Goal: Task Accomplishment & Management: Complete application form

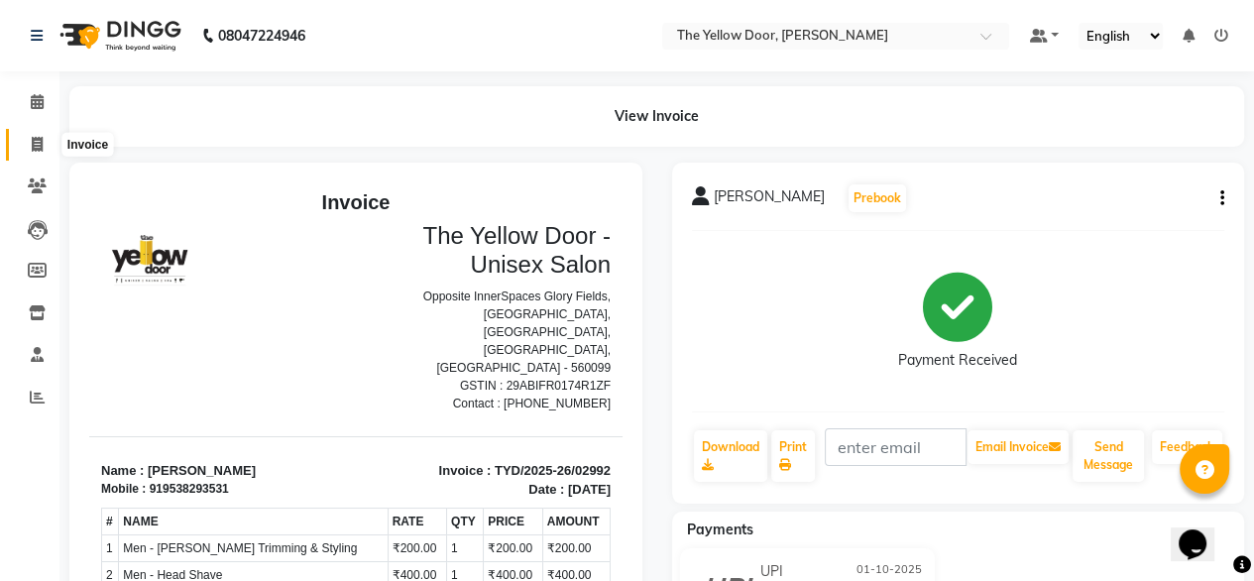
click at [45, 151] on span at bounding box center [37, 145] width 35 height 23
select select "service"
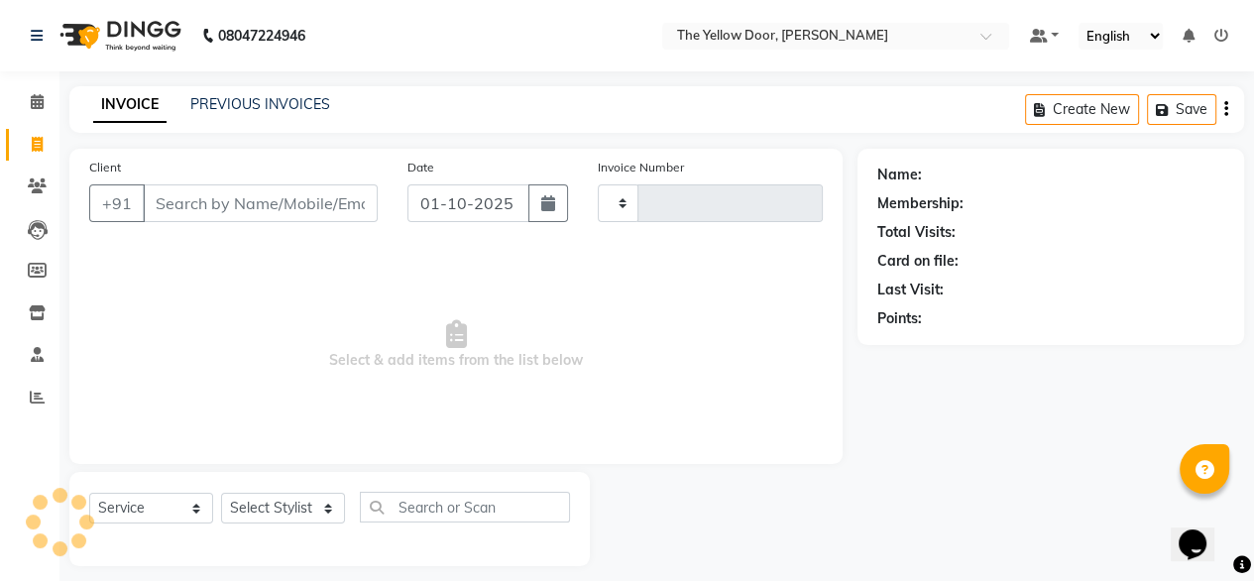
scroll to position [16, 0]
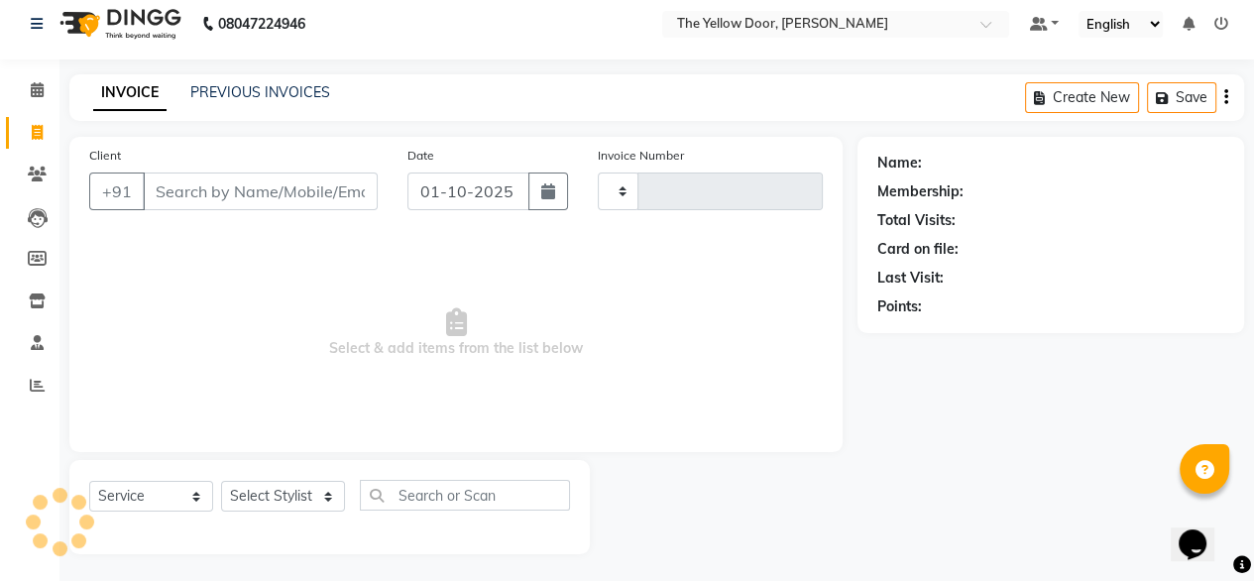
type input "02993"
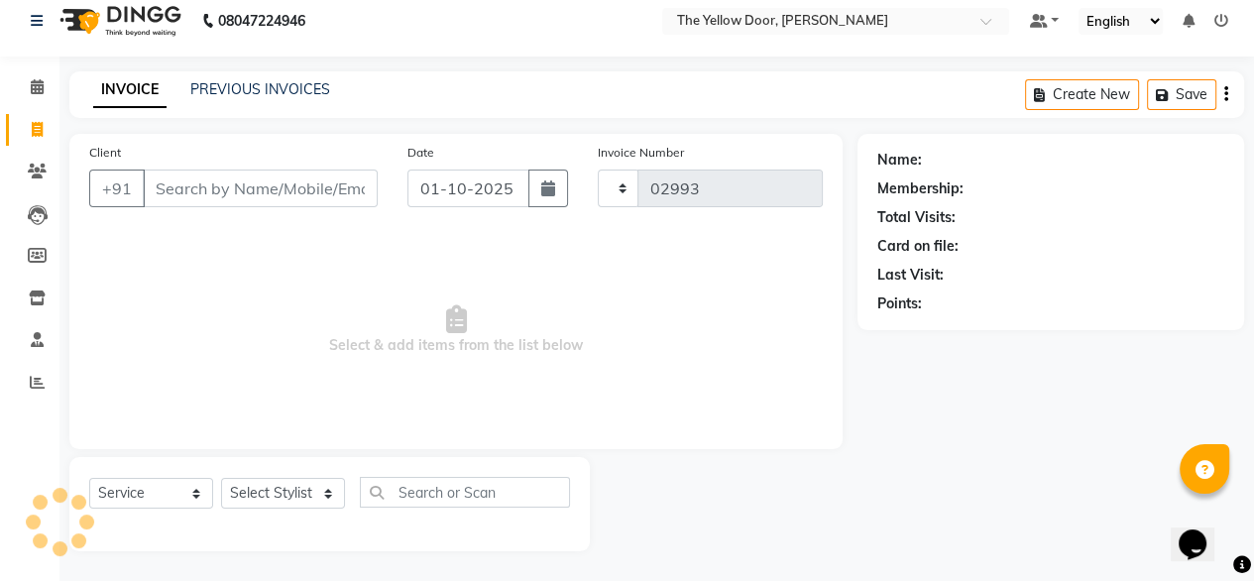
select select "5650"
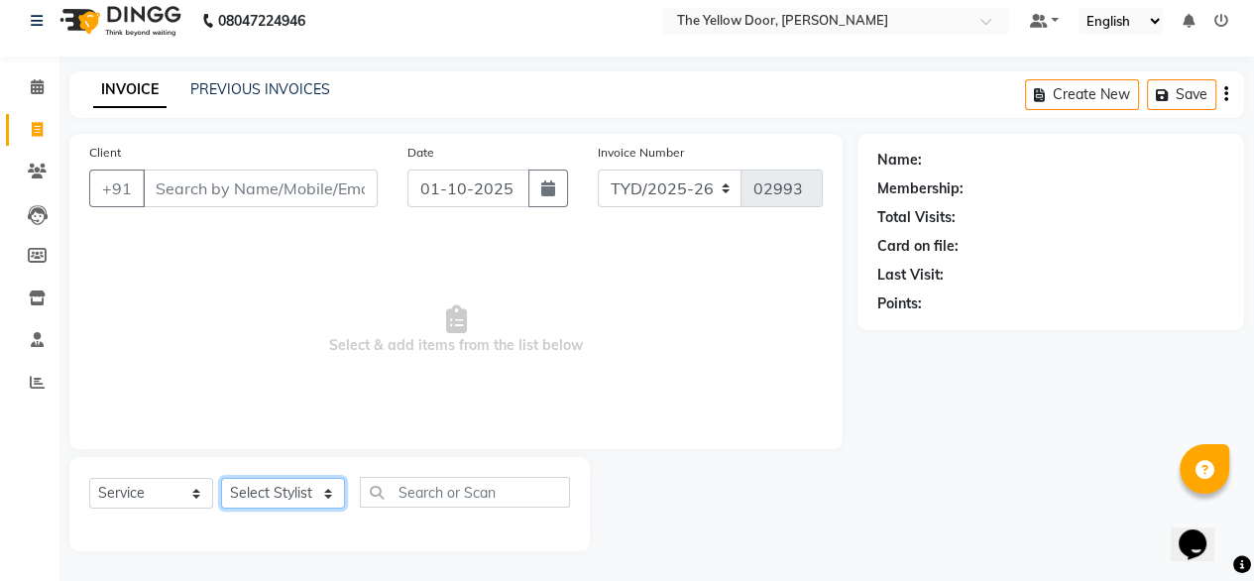
click at [321, 493] on select "Select Stylist [PERSON_NAME] [PERSON_NAME] [PERSON_NAME] Housekeeping Manager […" at bounding box center [283, 493] width 124 height 31
select select "36569"
click at [221, 478] on select "Select Stylist [PERSON_NAME] [PERSON_NAME] [PERSON_NAME] Housekeeping Manager […" at bounding box center [283, 493] width 124 height 31
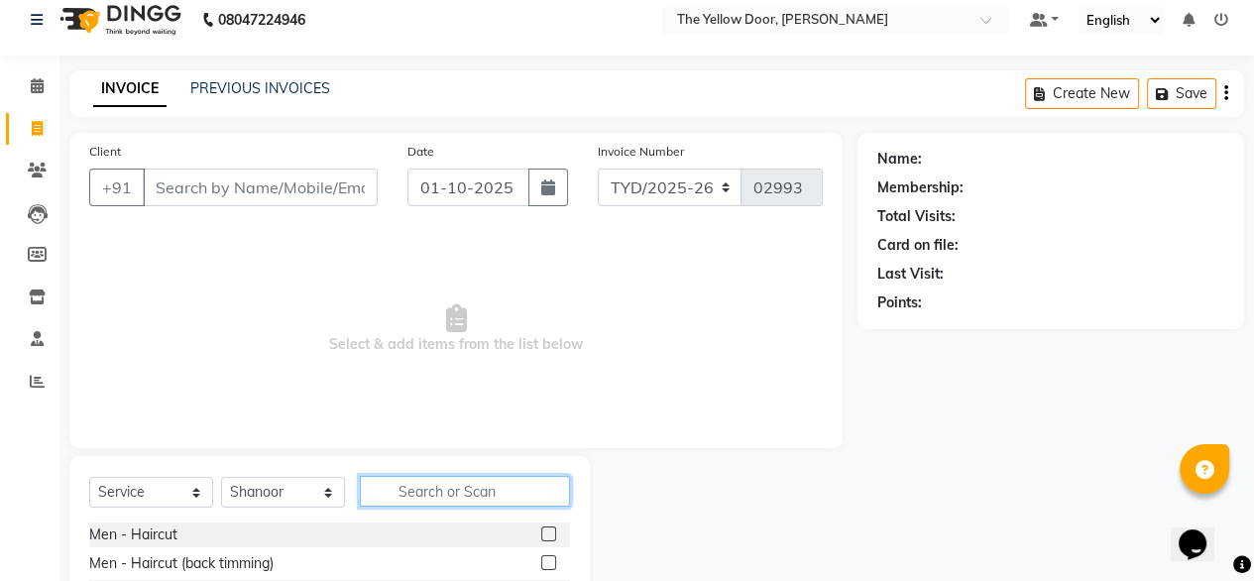
click at [454, 501] on input "text" at bounding box center [465, 491] width 210 height 31
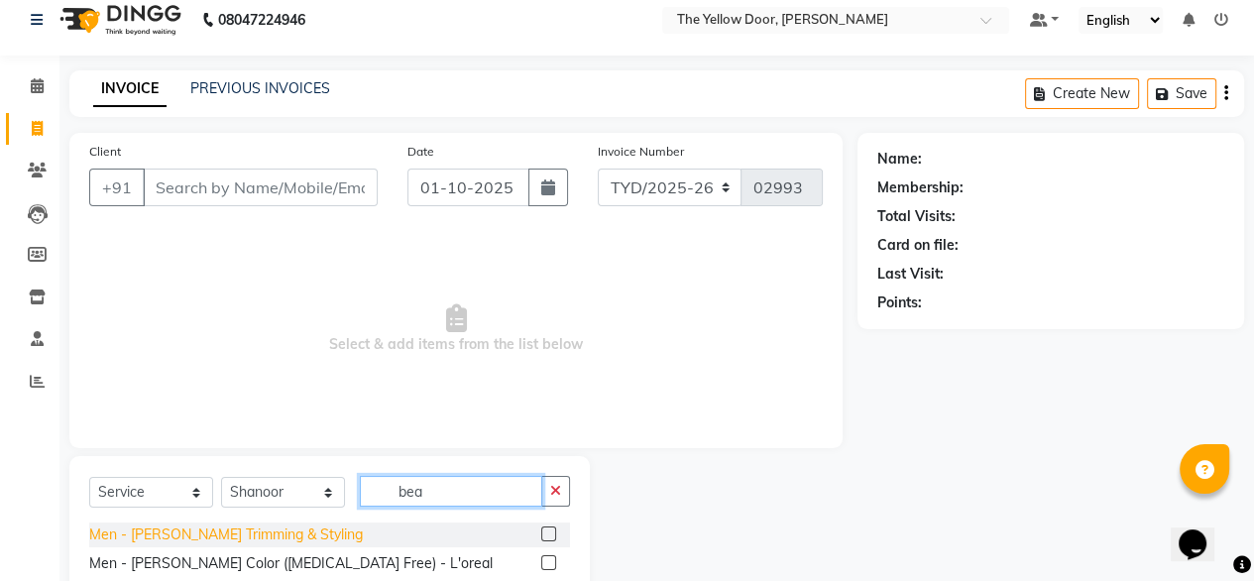
type input "bea"
click at [249, 535] on div "Men - [PERSON_NAME] Trimming & Styling" at bounding box center [226, 534] width 274 height 21
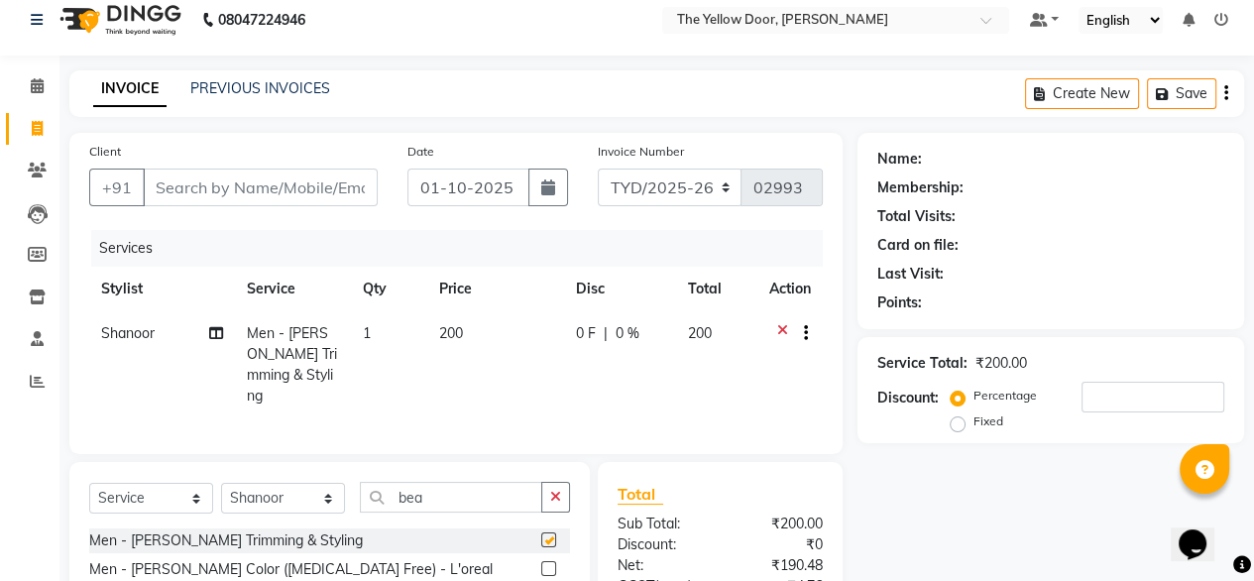
checkbox input "false"
click at [289, 191] on input "Client" at bounding box center [260, 188] width 235 height 38
type input "8"
type input "0"
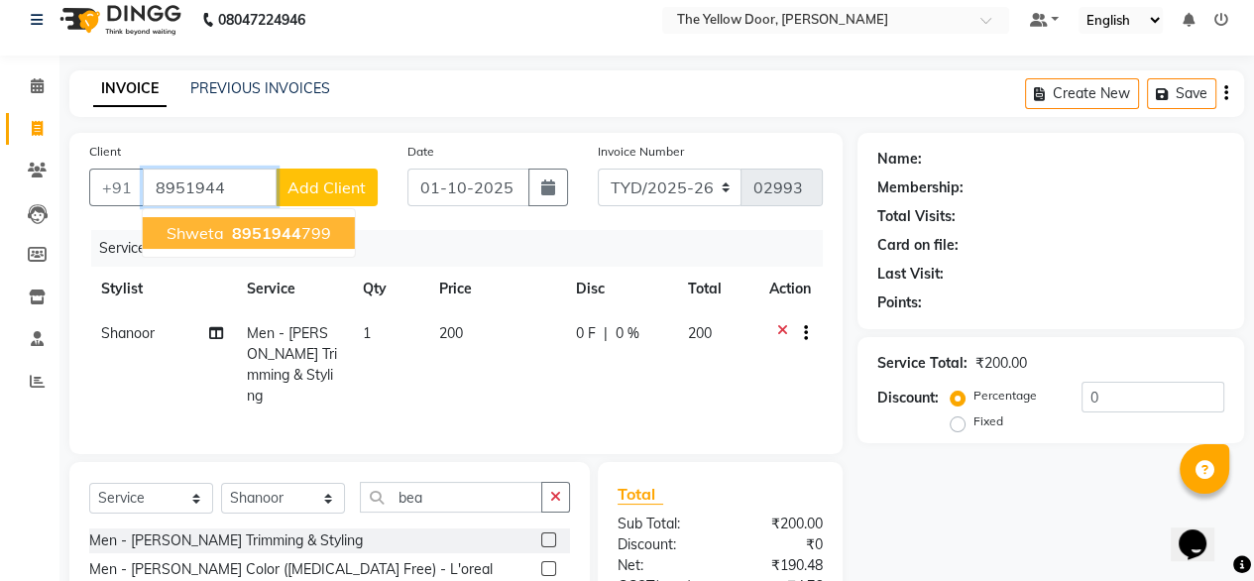
click at [248, 231] on span "8951944" at bounding box center [266, 233] width 69 height 20
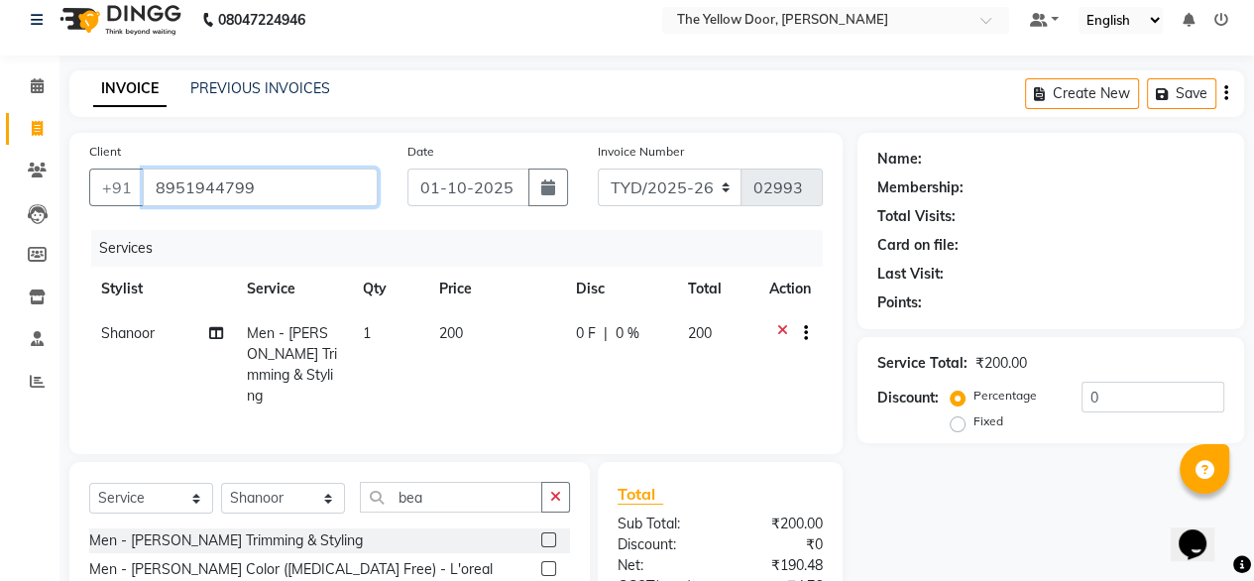
type input "8951944799"
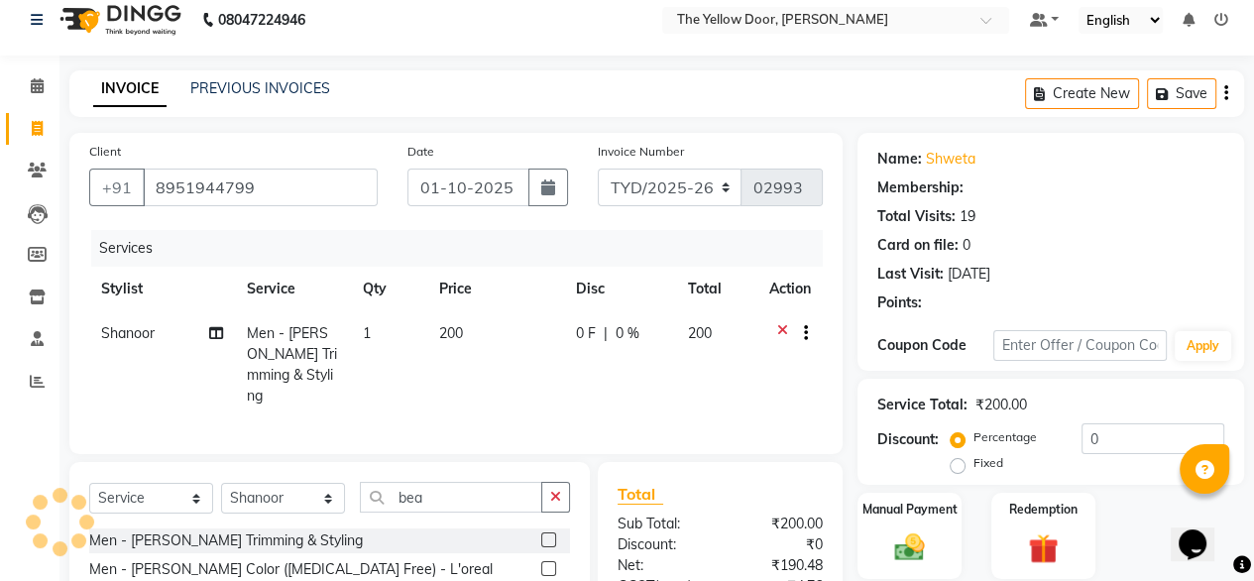
radio input "false"
radio input "true"
select select "1: Object"
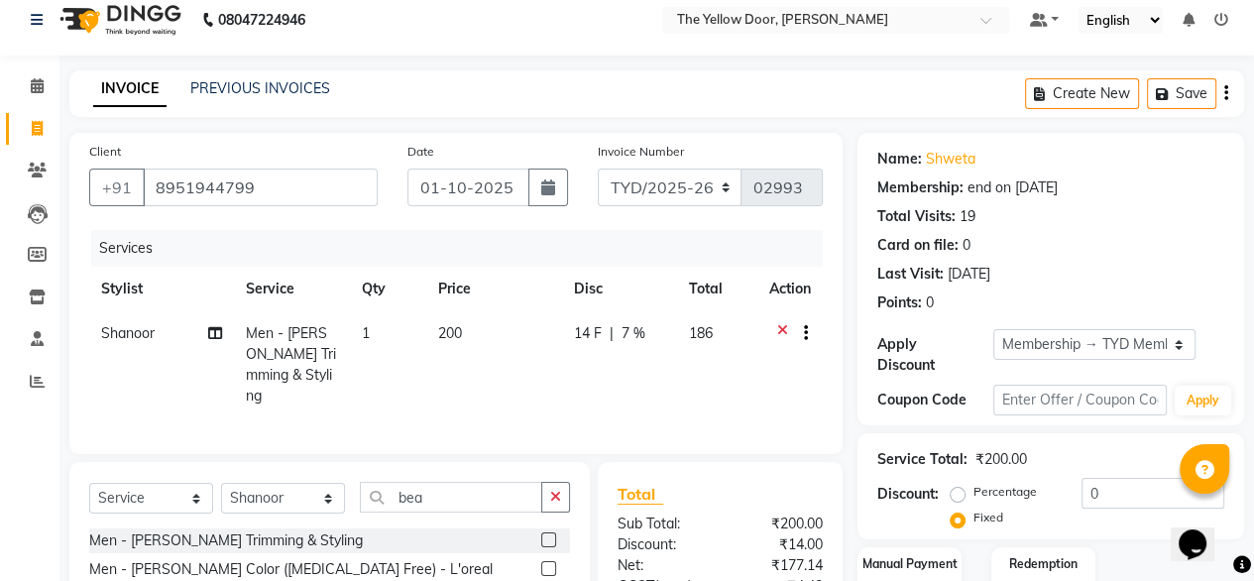
scroll to position [213, 0]
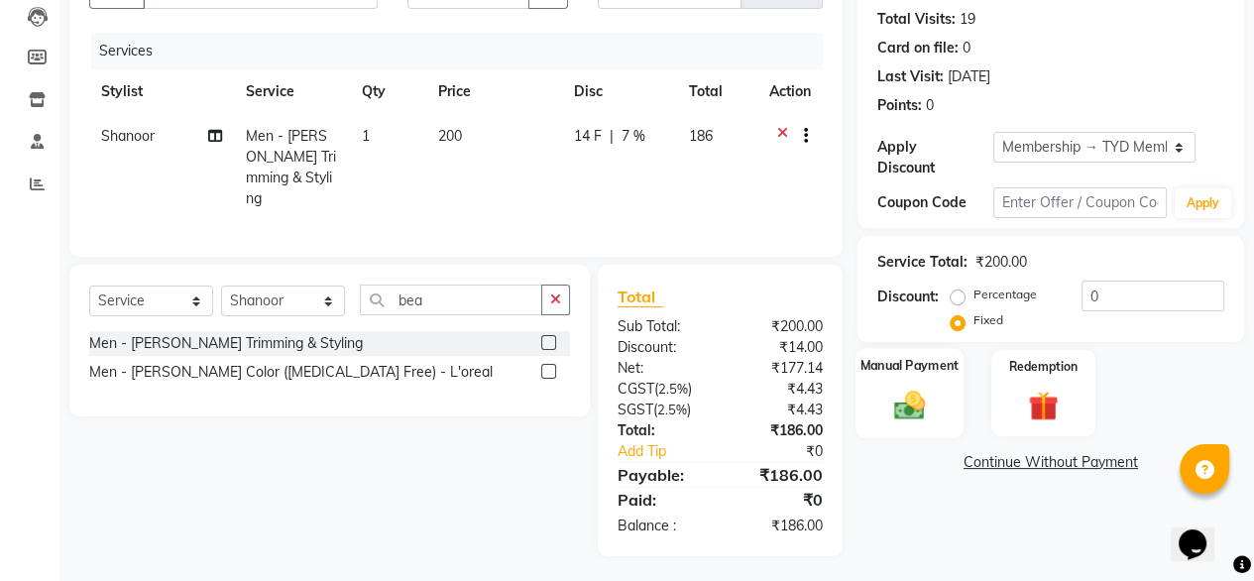
click at [928, 389] on img at bounding box center [909, 405] width 51 height 36
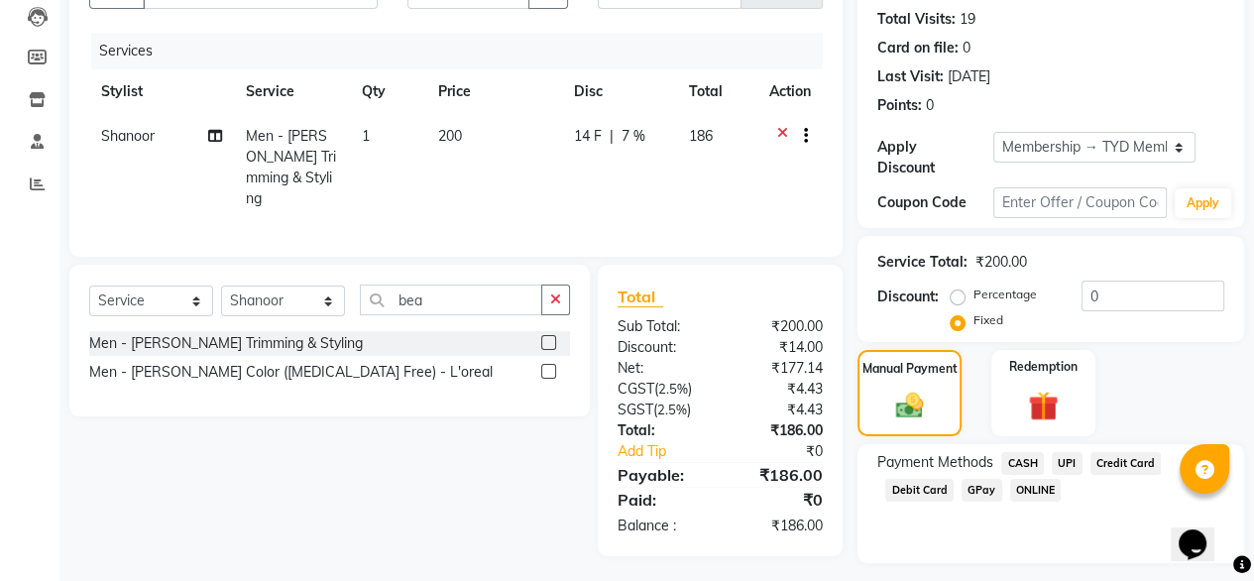
click at [1060, 452] on span "UPI" at bounding box center [1067, 463] width 31 height 23
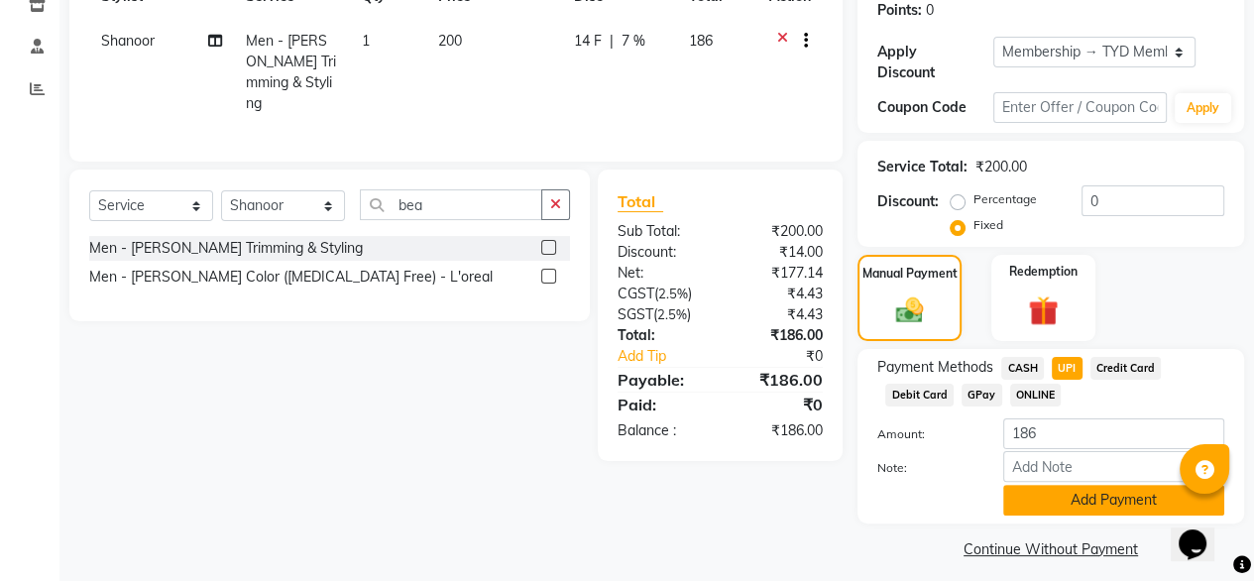
click at [1035, 490] on button "Add Payment" at bounding box center [1113, 500] width 221 height 31
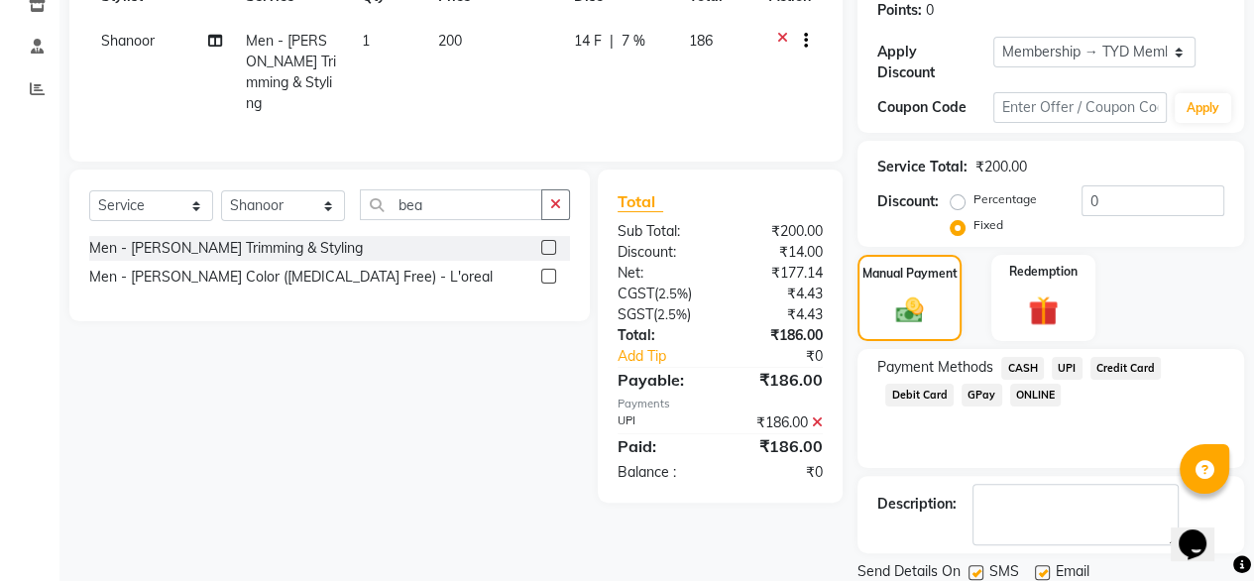
scroll to position [361, 0]
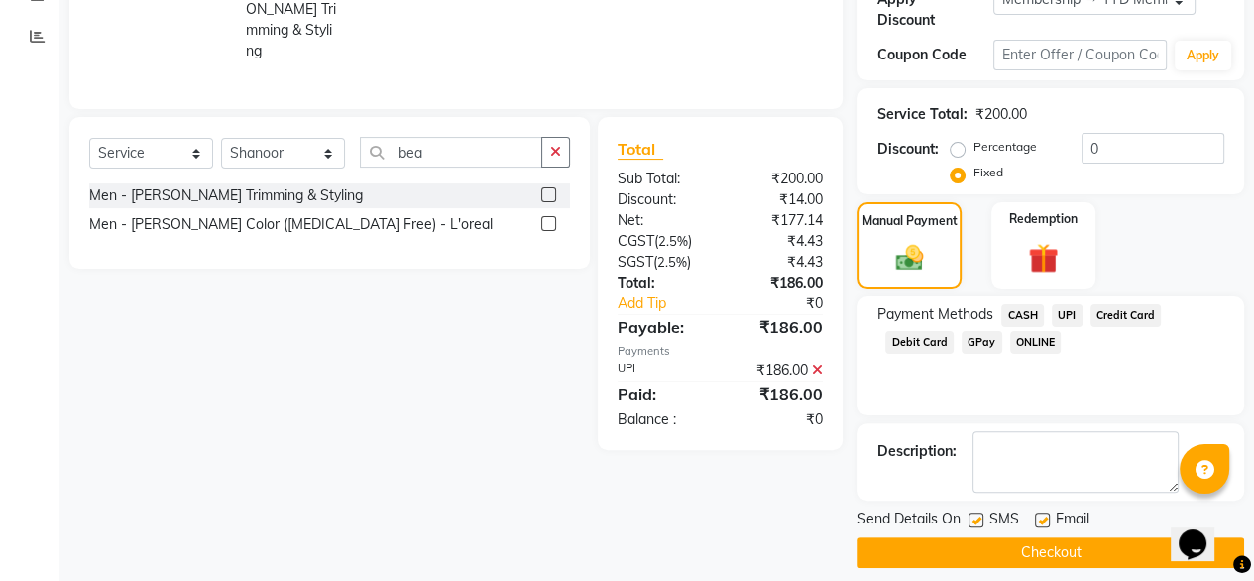
click at [997, 539] on button "Checkout" at bounding box center [1051, 552] width 387 height 31
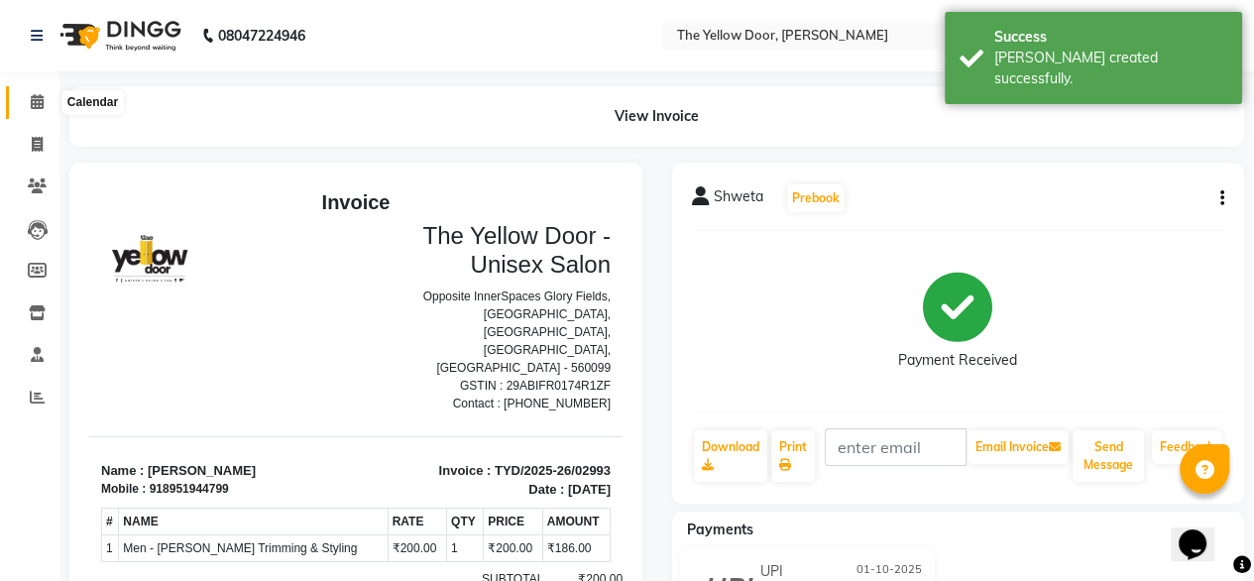
click at [34, 103] on icon at bounding box center [37, 101] width 13 height 15
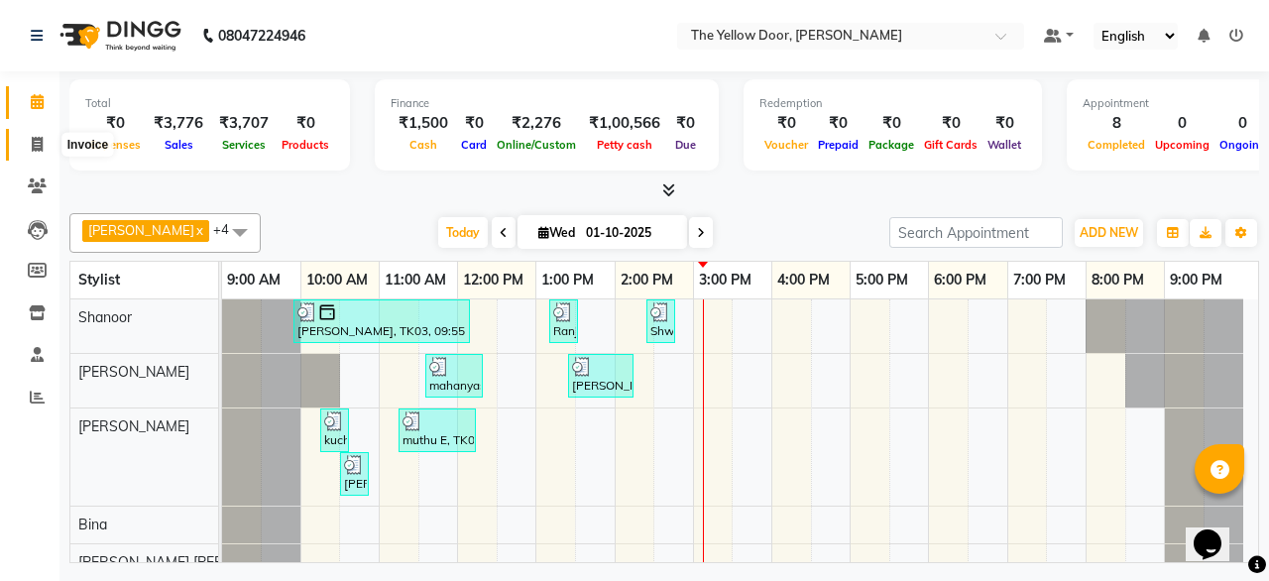
click at [38, 143] on icon at bounding box center [37, 144] width 11 height 15
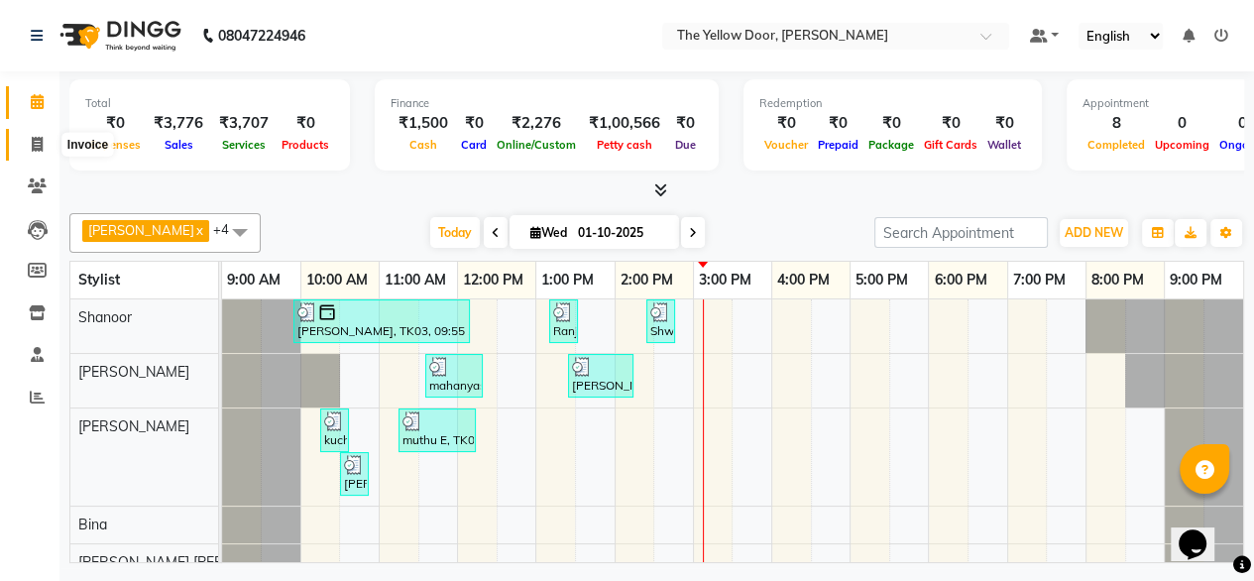
select select "service"
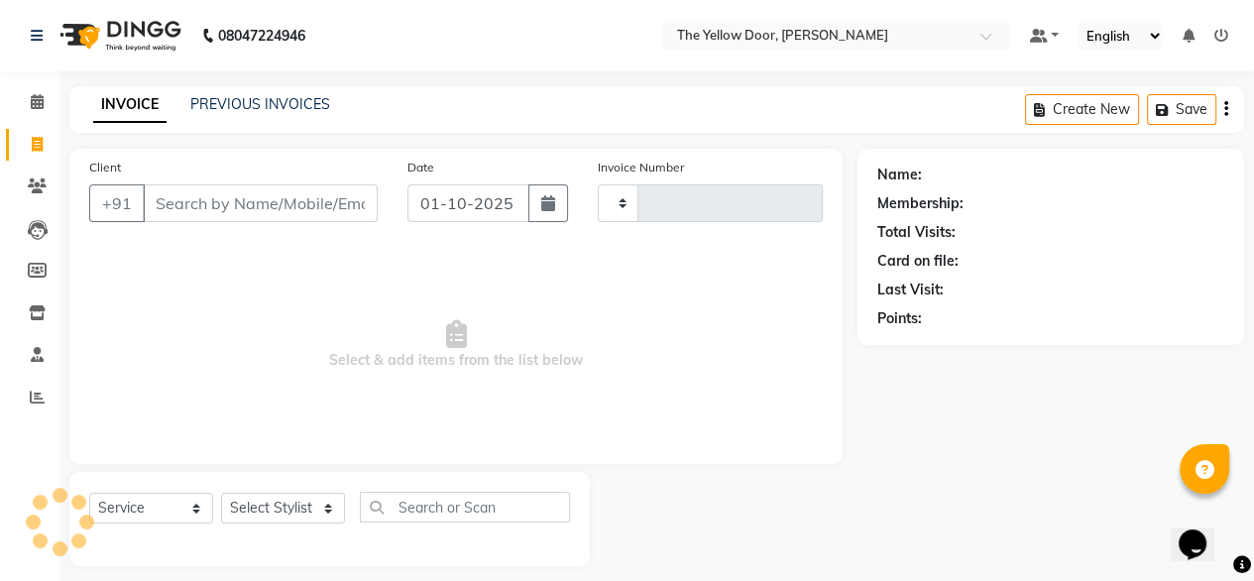
type input "02994"
select select "5650"
click at [226, 211] on input "Client" at bounding box center [260, 203] width 235 height 38
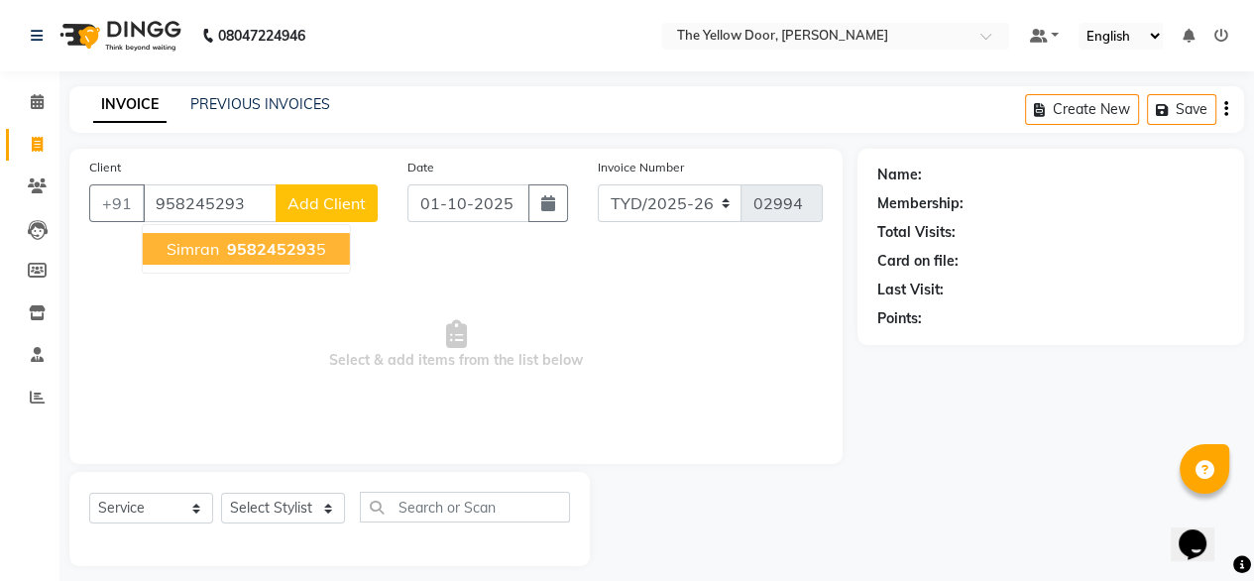
click at [223, 255] on ngb-highlight "958245293 5" at bounding box center [274, 249] width 103 height 20
type input "9582452935"
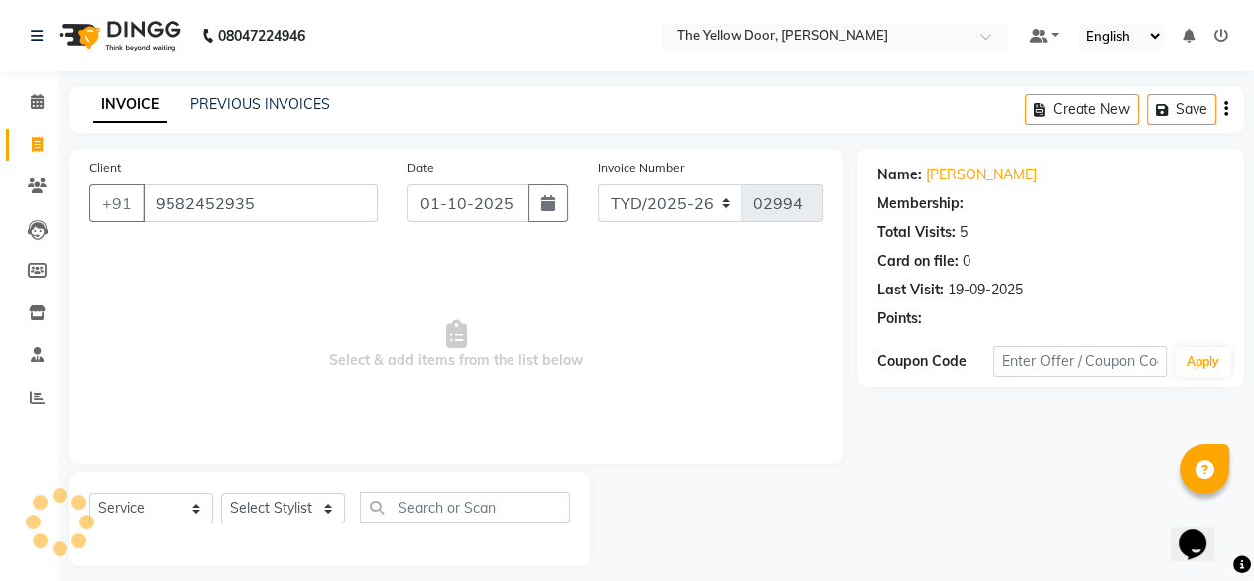
select select "1: Object"
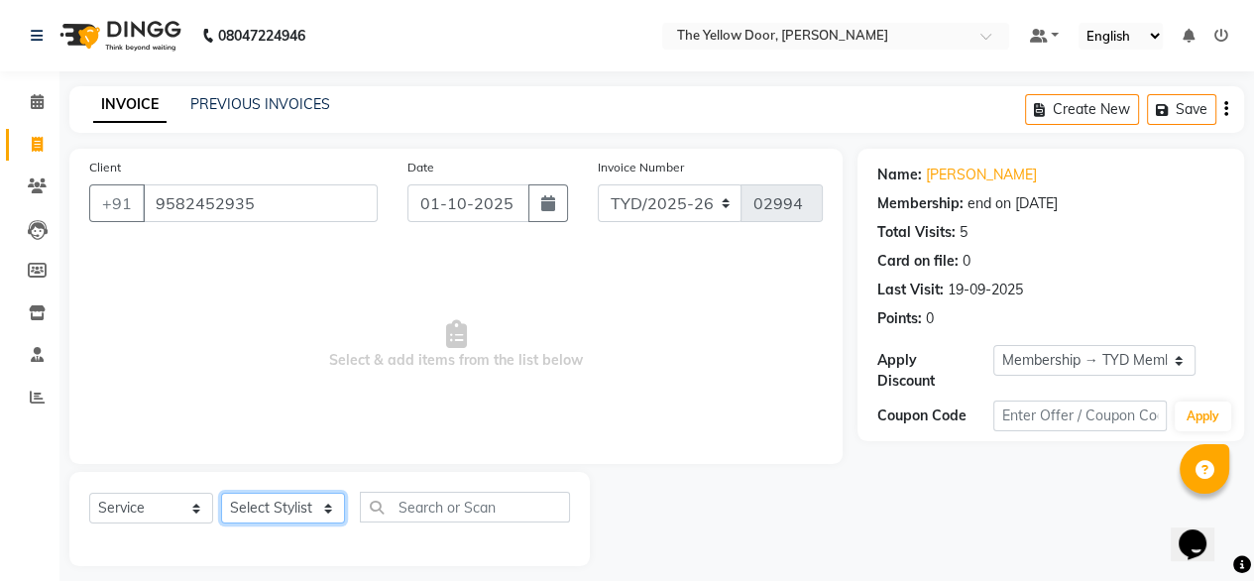
click at [312, 520] on select "Select Stylist [PERSON_NAME] [PERSON_NAME] [PERSON_NAME] Housekeeping Manager […" at bounding box center [283, 508] width 124 height 31
select select "41281"
click at [221, 494] on select "Select Stylist [PERSON_NAME] [PERSON_NAME] [PERSON_NAME] Housekeeping Manager […" at bounding box center [283, 508] width 124 height 31
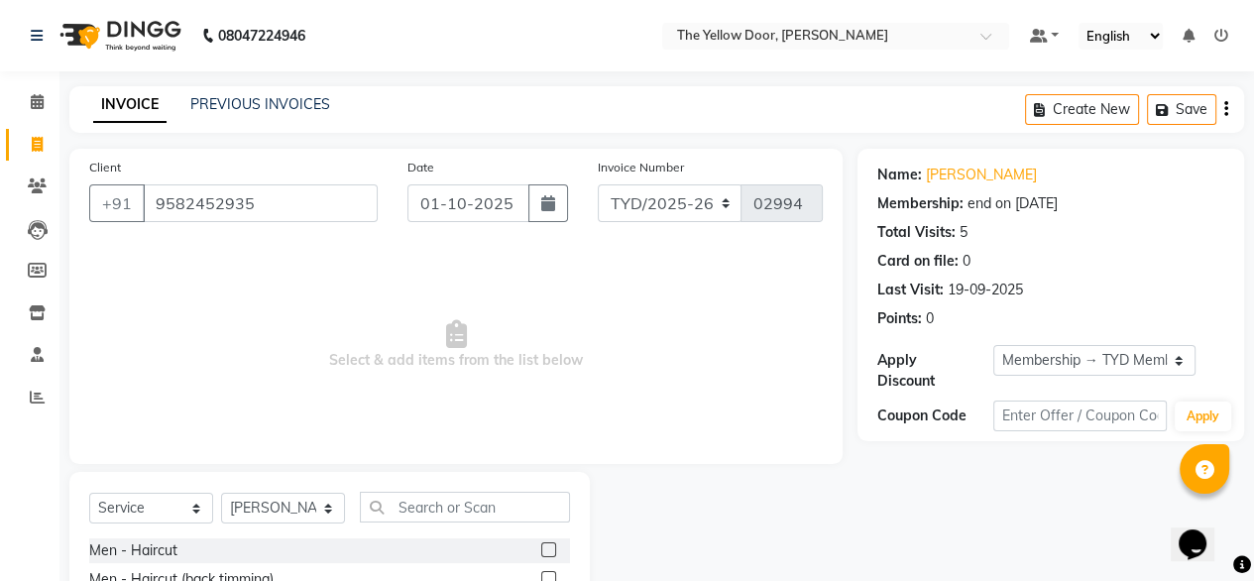
click at [304, 299] on span "Select & add items from the list below" at bounding box center [456, 345] width 734 height 198
click at [495, 502] on input "text" at bounding box center [465, 507] width 210 height 31
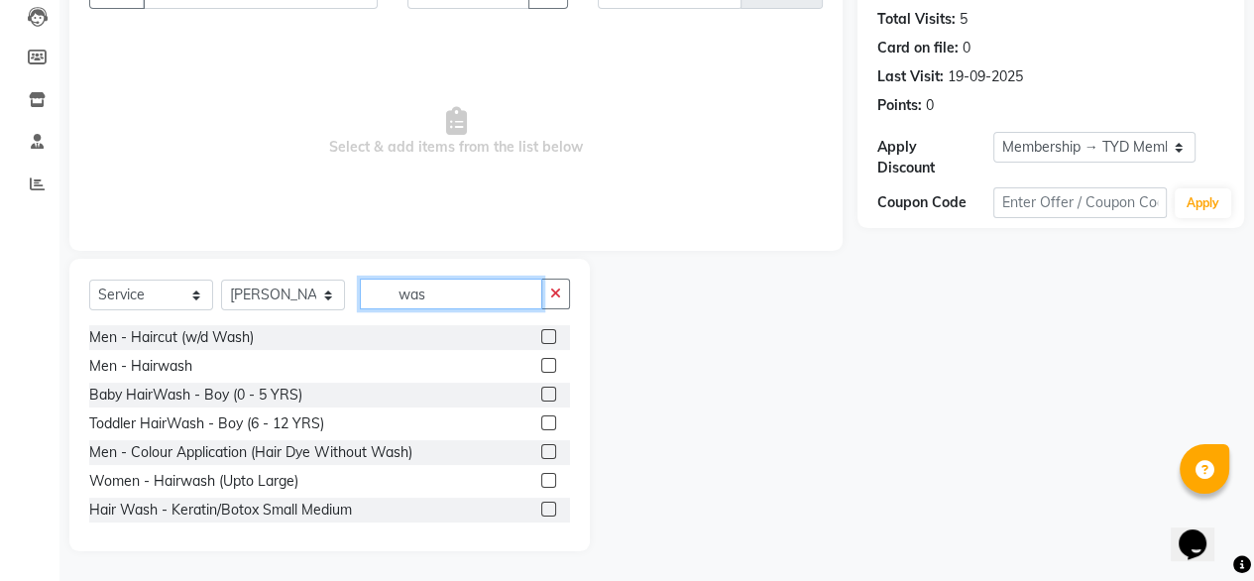
type input "was"
click at [541, 481] on label at bounding box center [548, 480] width 15 height 15
click at [541, 481] on input "checkbox" at bounding box center [547, 481] width 13 height 13
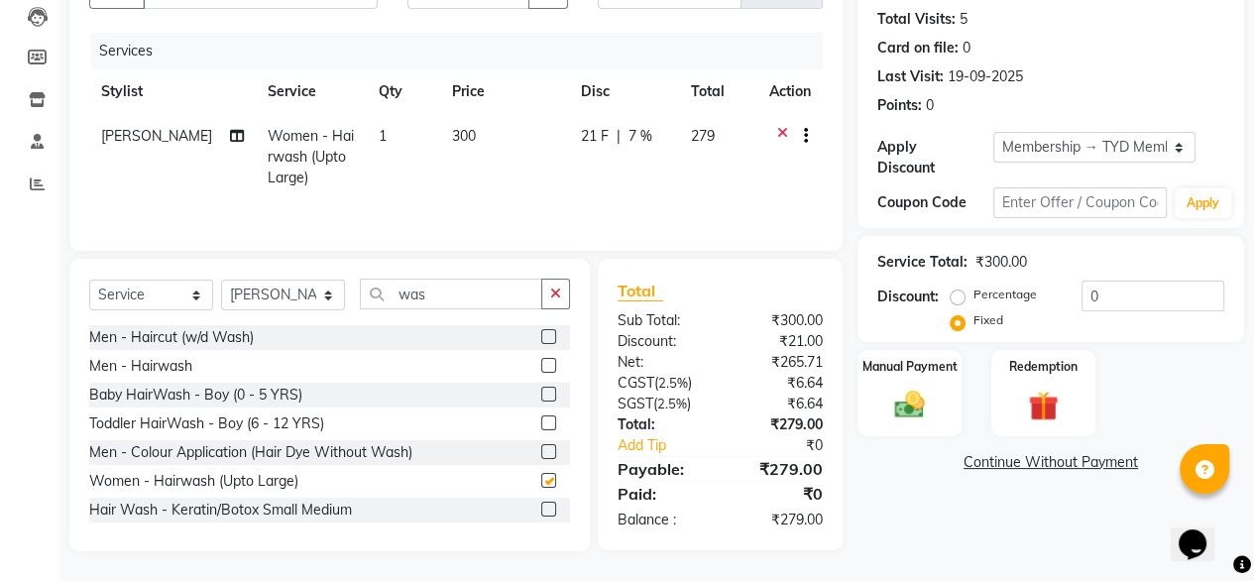
checkbox input "false"
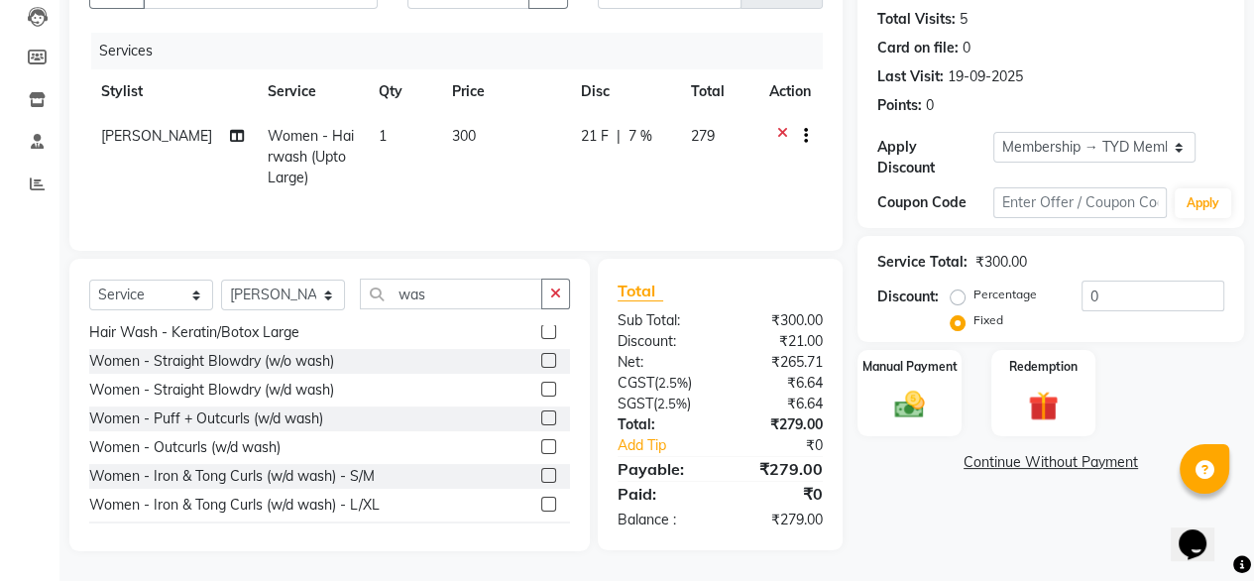
scroll to position [305, 0]
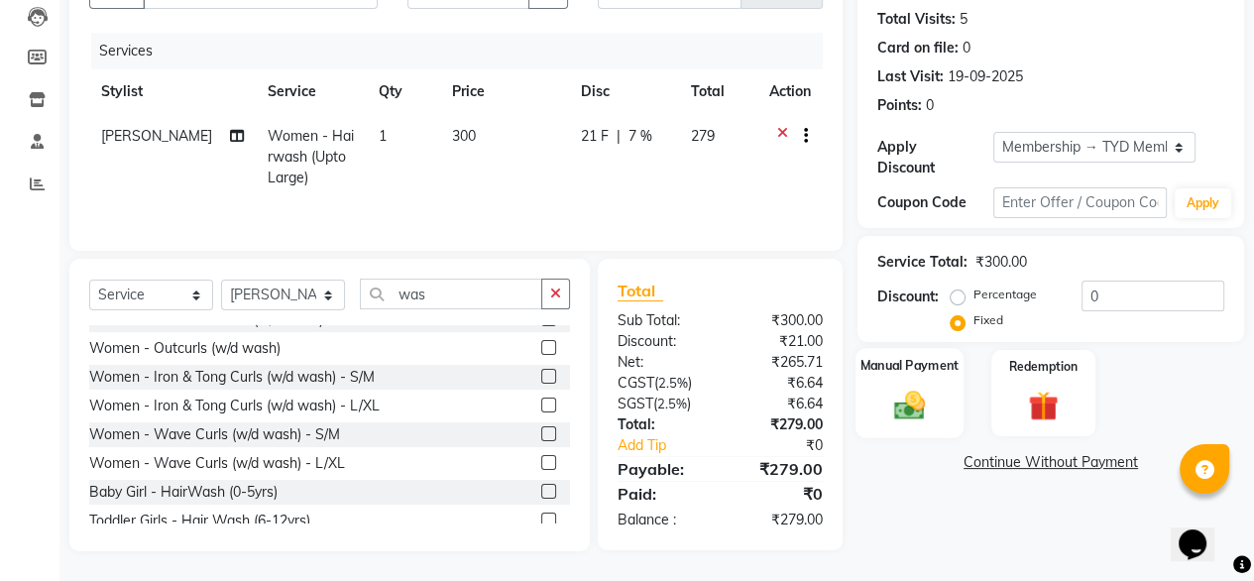
click at [916, 359] on div "Manual Payment" at bounding box center [910, 393] width 108 height 90
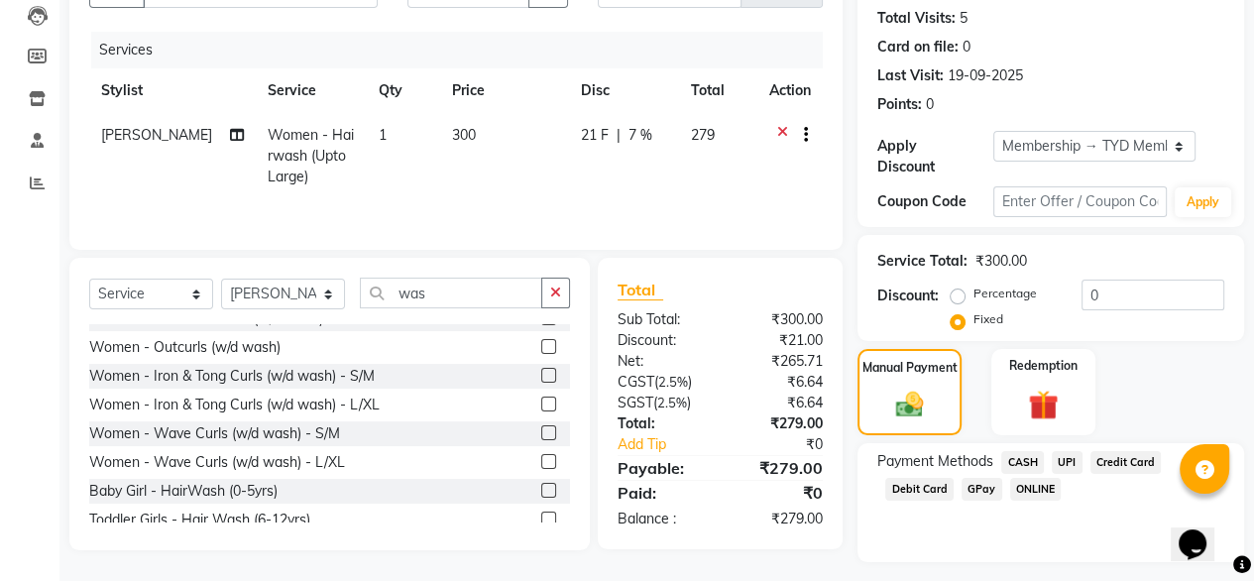
click at [1068, 451] on span "UPI" at bounding box center [1067, 462] width 31 height 23
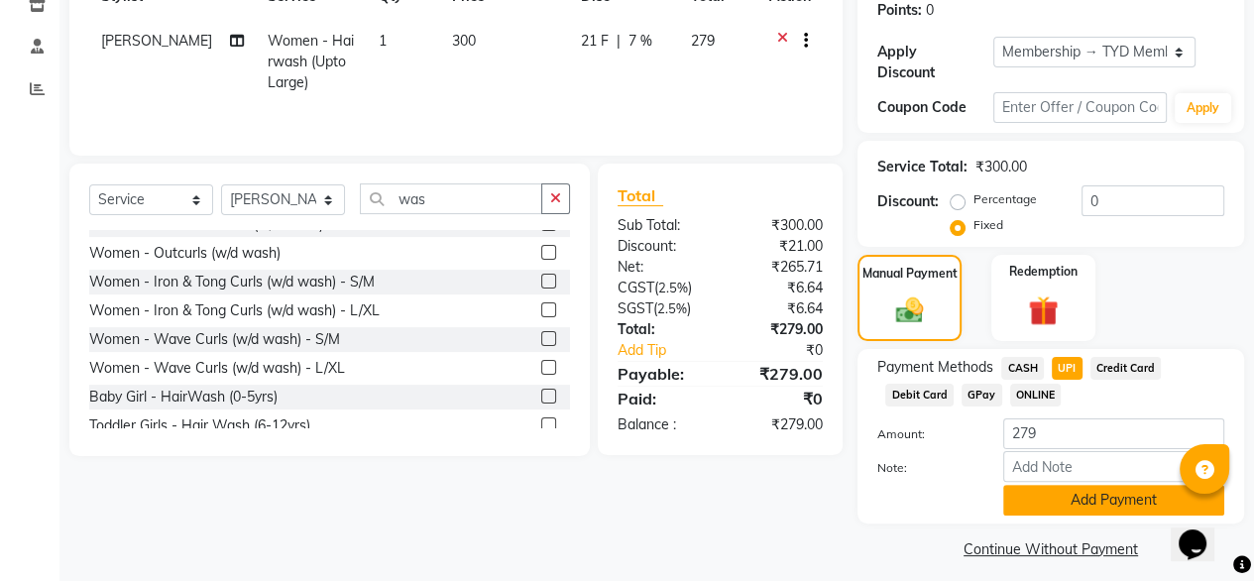
click at [1069, 492] on button "Add Payment" at bounding box center [1113, 500] width 221 height 31
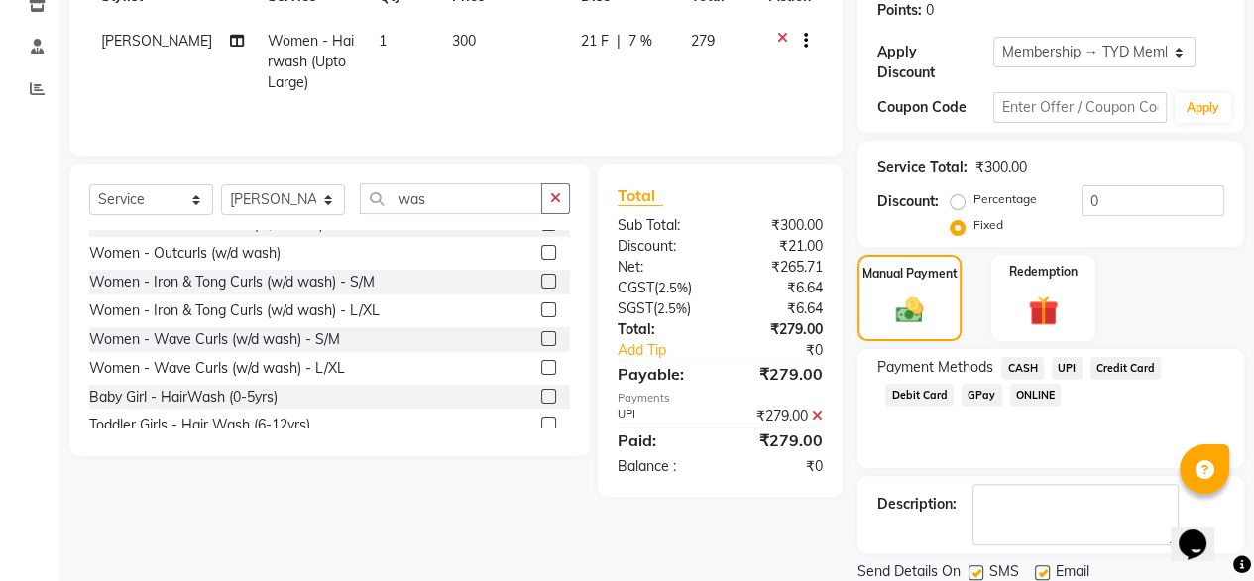
scroll to position [361, 0]
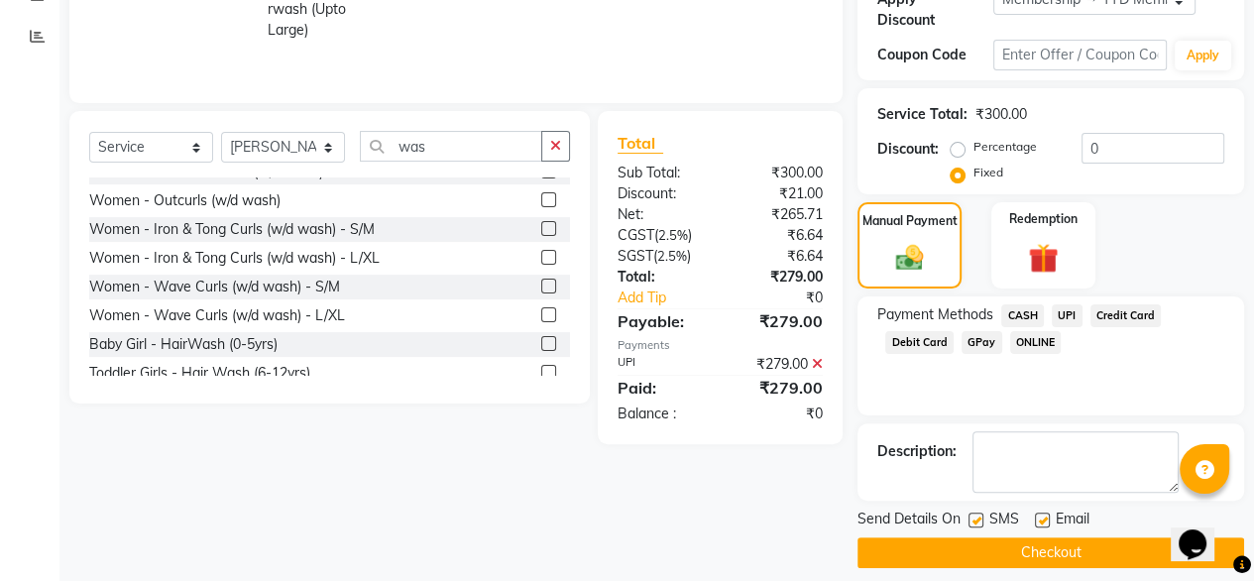
click at [1047, 513] on label at bounding box center [1042, 520] width 15 height 15
click at [1047, 515] on input "checkbox" at bounding box center [1041, 521] width 13 height 13
checkbox input "false"
click at [1014, 540] on button "Checkout" at bounding box center [1051, 552] width 387 height 31
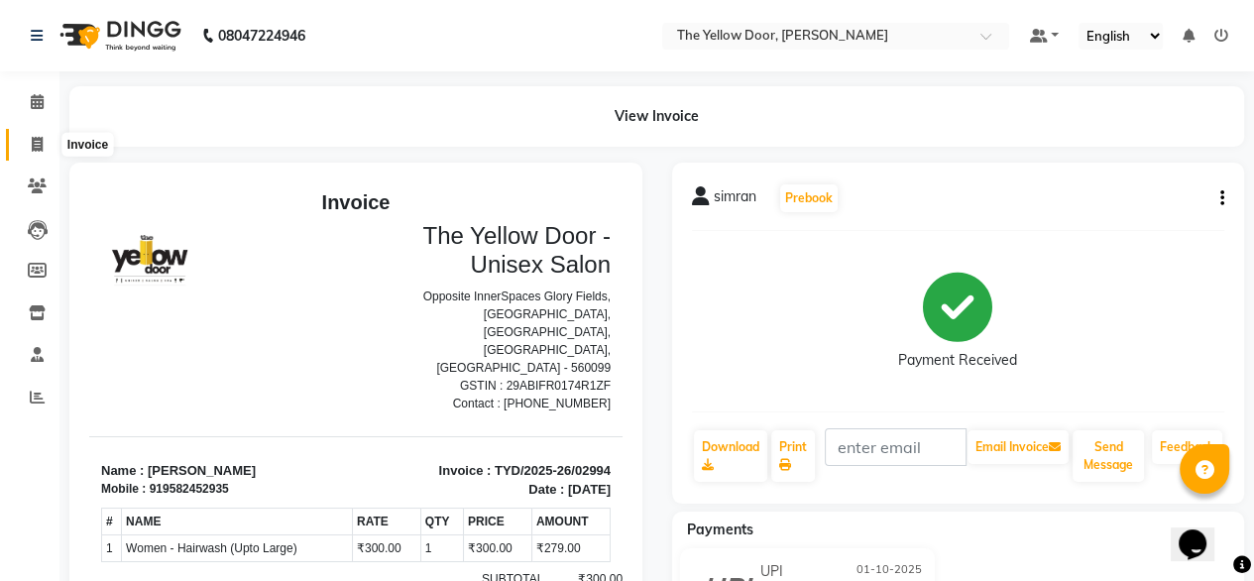
click at [39, 144] on icon at bounding box center [37, 144] width 11 height 15
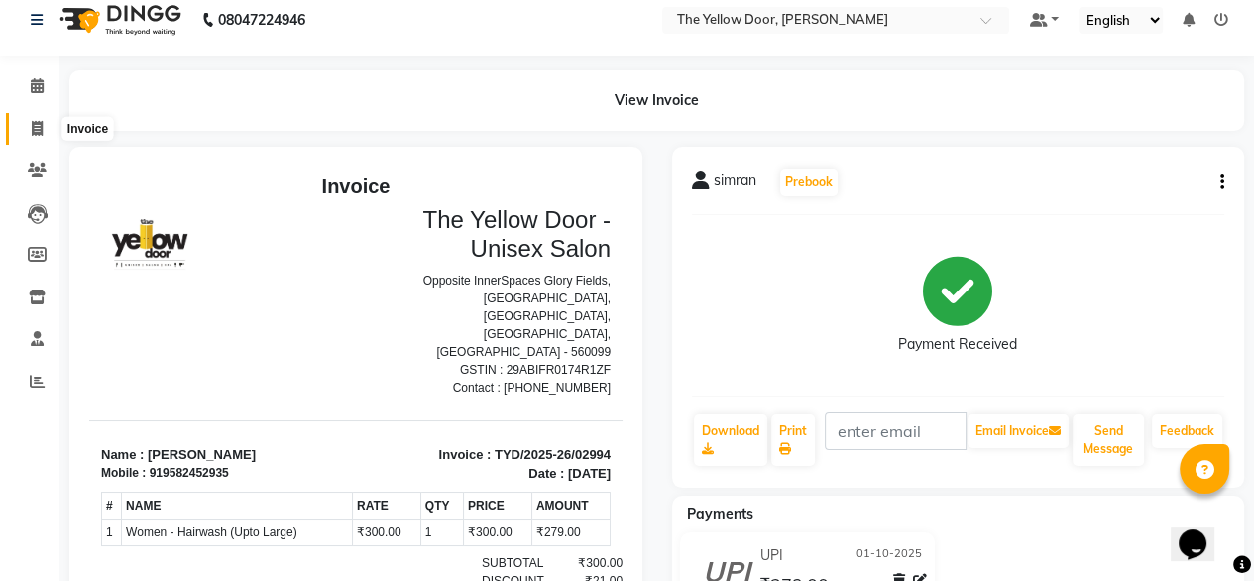
select select "service"
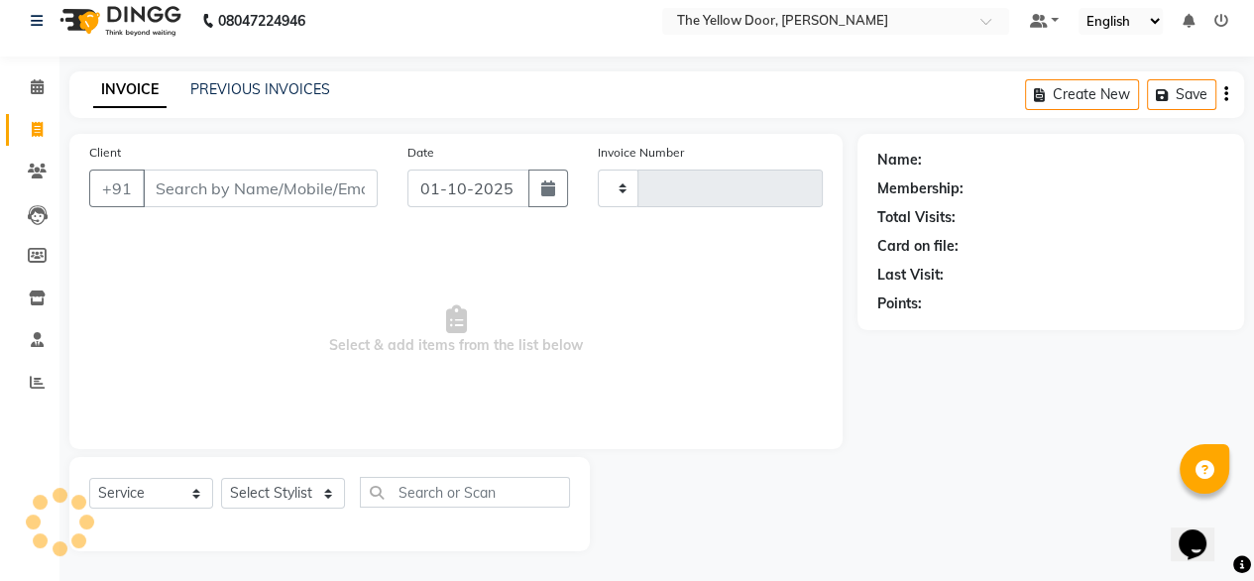
type input "02995"
select select "5650"
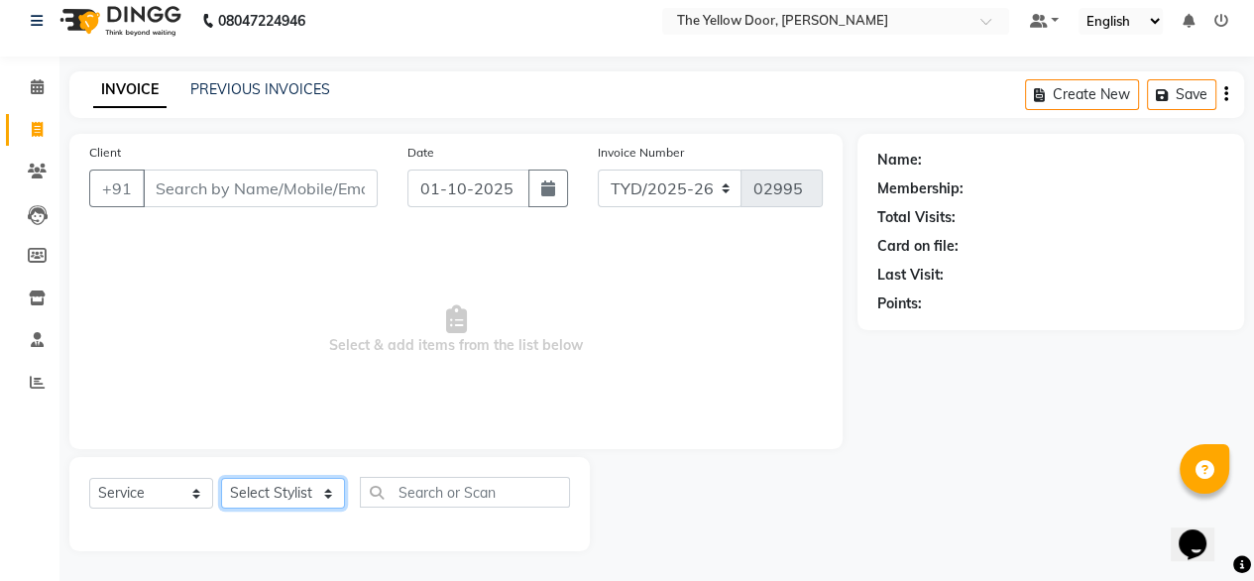
click at [300, 482] on select "Select Stylist [PERSON_NAME] [PERSON_NAME] [PERSON_NAME] Housekeeping Manager […" at bounding box center [283, 493] width 124 height 31
select select "51707"
click at [221, 478] on select "Select Stylist [PERSON_NAME] [PERSON_NAME] [PERSON_NAME] Housekeeping Manager […" at bounding box center [283, 493] width 124 height 31
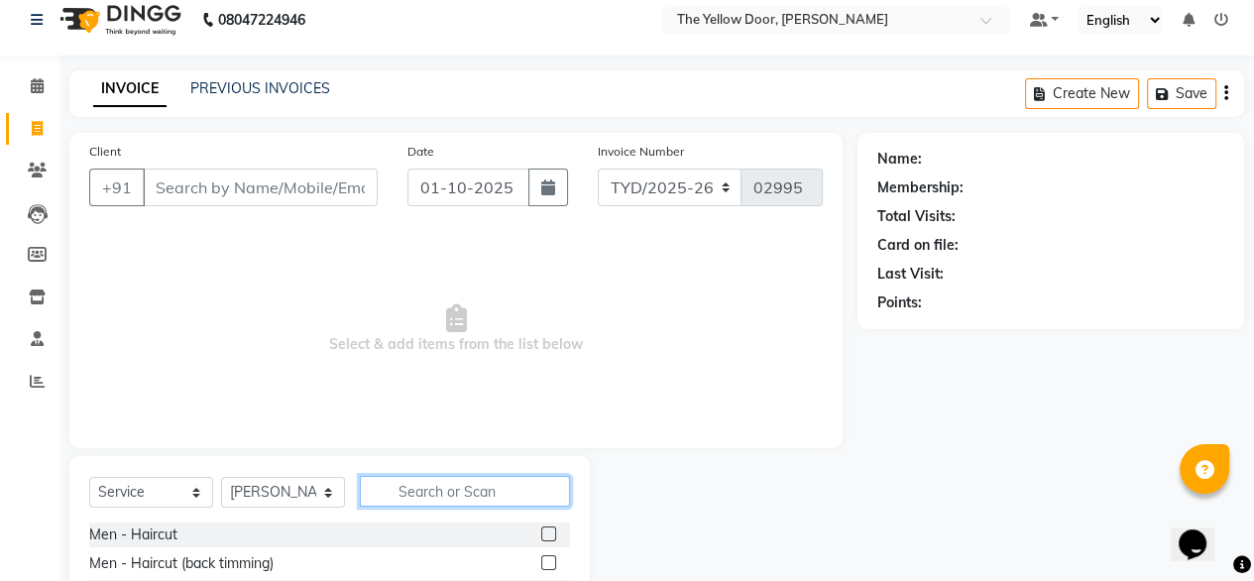
click at [500, 493] on input "text" at bounding box center [465, 491] width 210 height 31
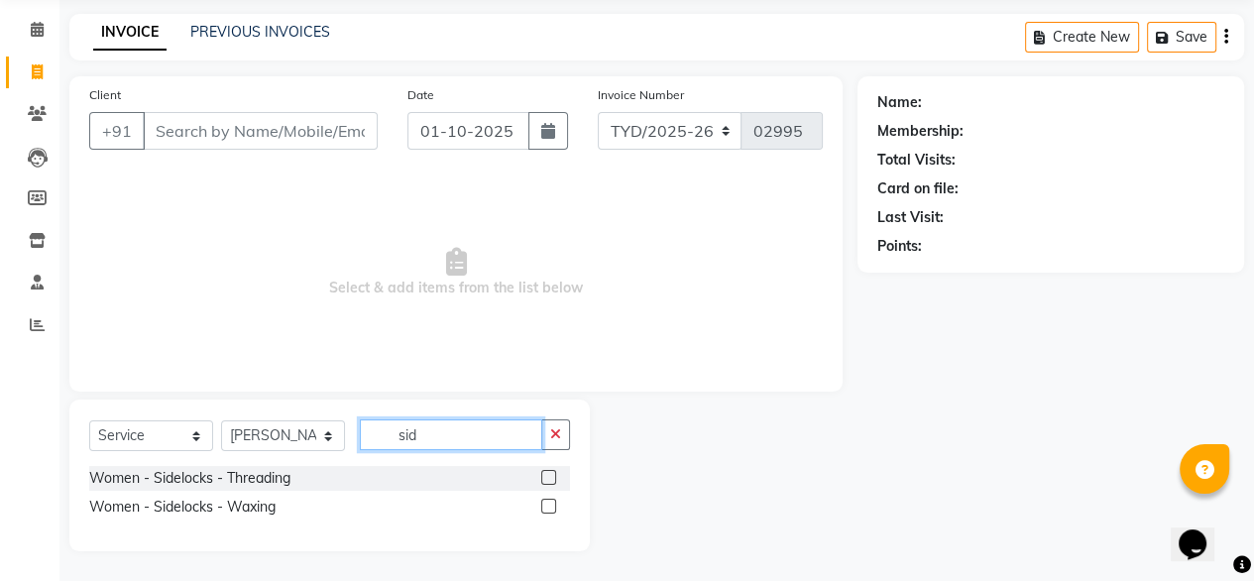
type input "sid"
click at [544, 505] on label at bounding box center [548, 506] width 15 height 15
click at [544, 505] on input "checkbox" at bounding box center [547, 507] width 13 height 13
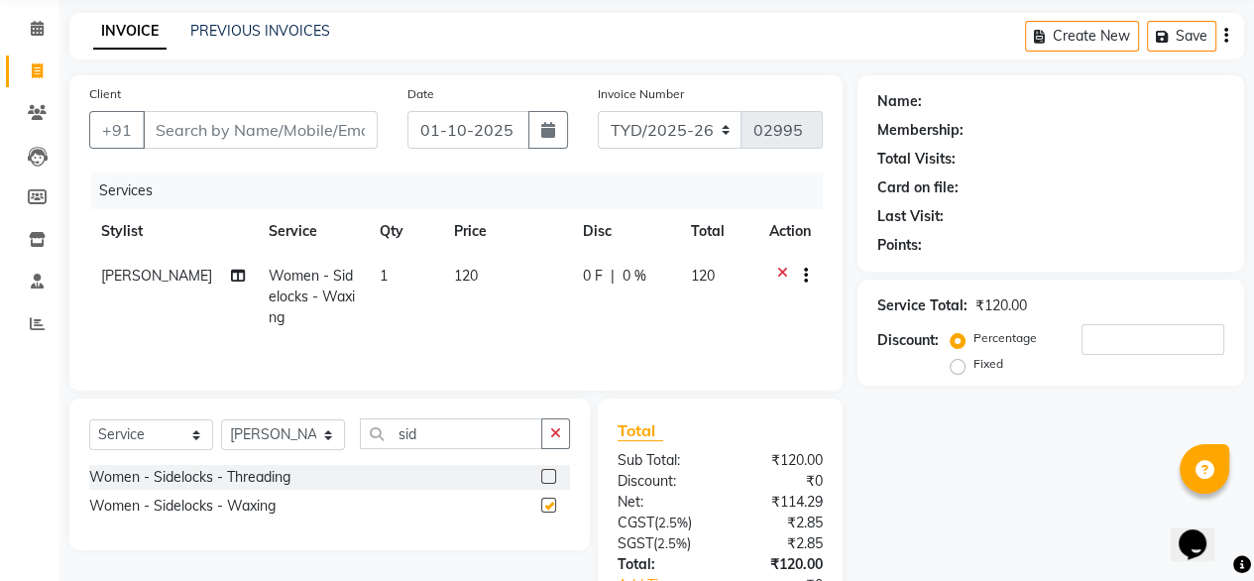
checkbox input "false"
click at [437, 424] on input "sid" at bounding box center [451, 433] width 182 height 31
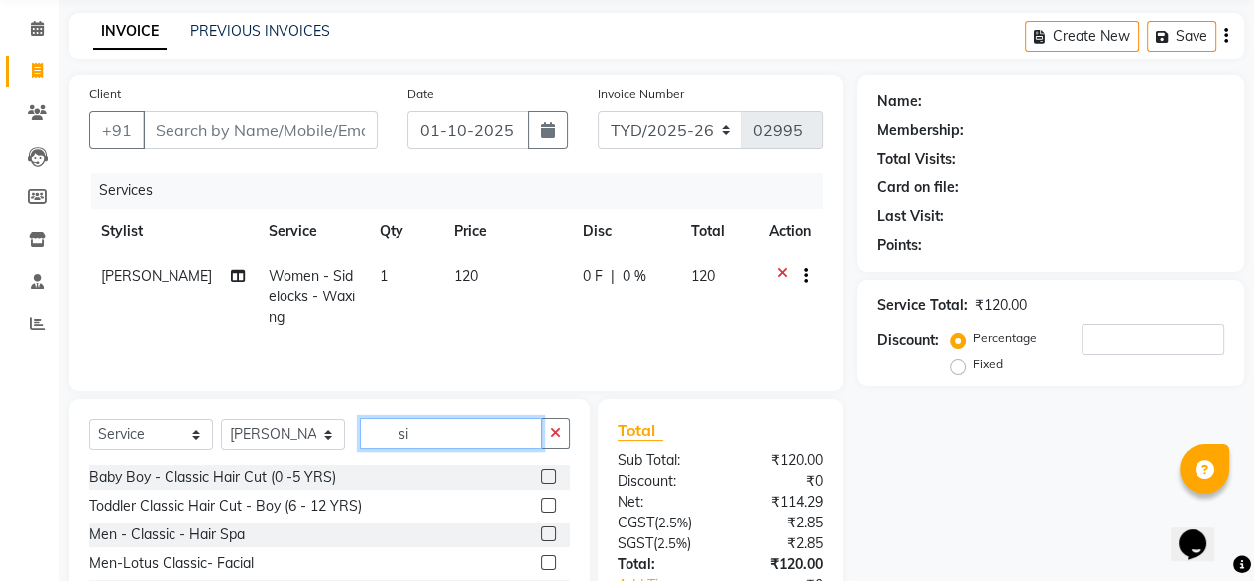
type input "s"
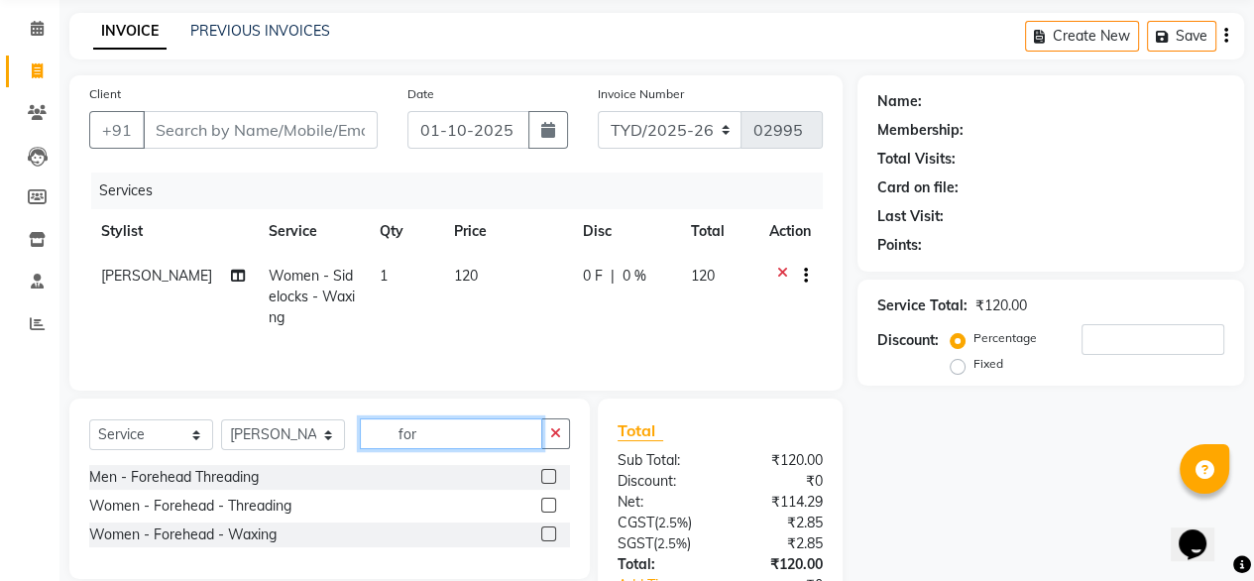
type input "for"
click at [550, 531] on label at bounding box center [548, 533] width 15 height 15
click at [550, 531] on input "checkbox" at bounding box center [547, 534] width 13 height 13
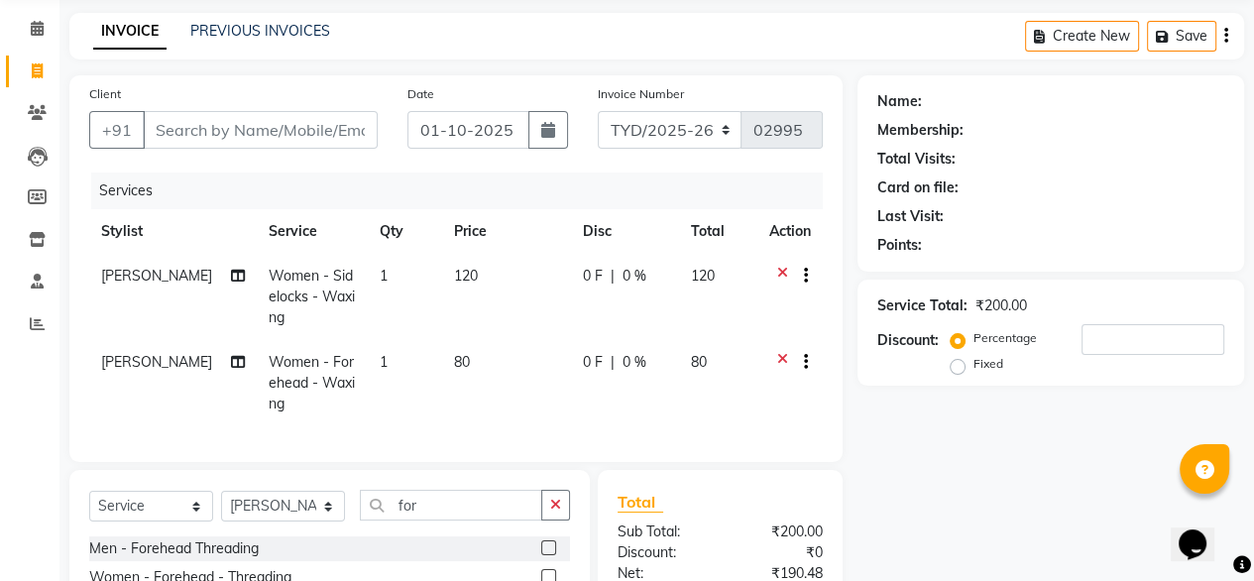
checkbox input "false"
click at [441, 520] on input "for" at bounding box center [451, 505] width 182 height 31
type input "f"
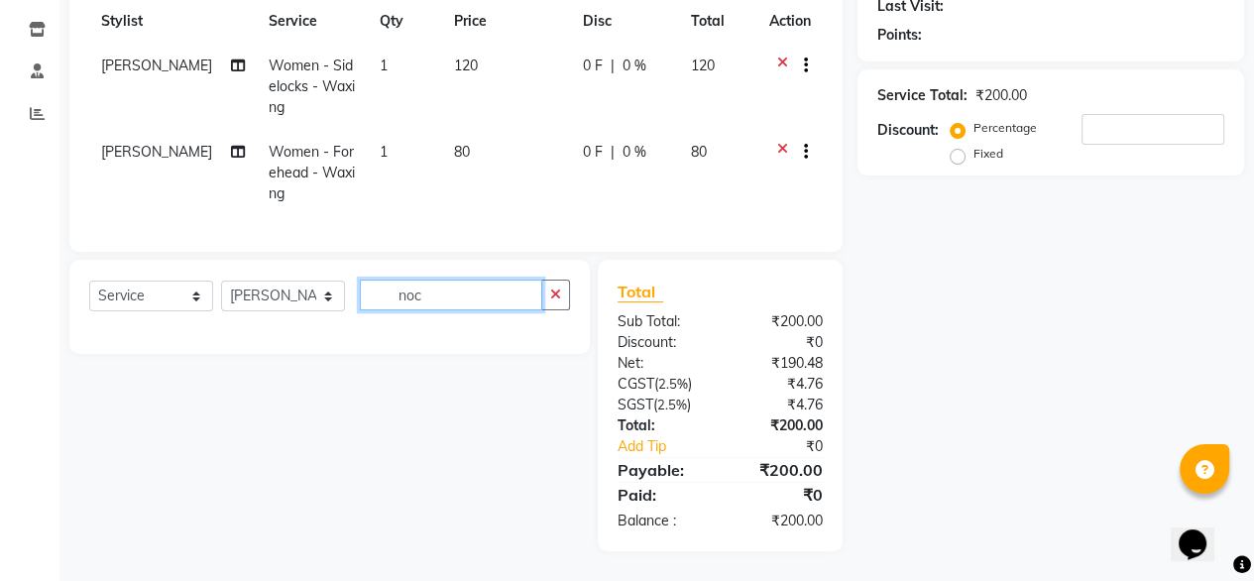
scroll to position [299, 0]
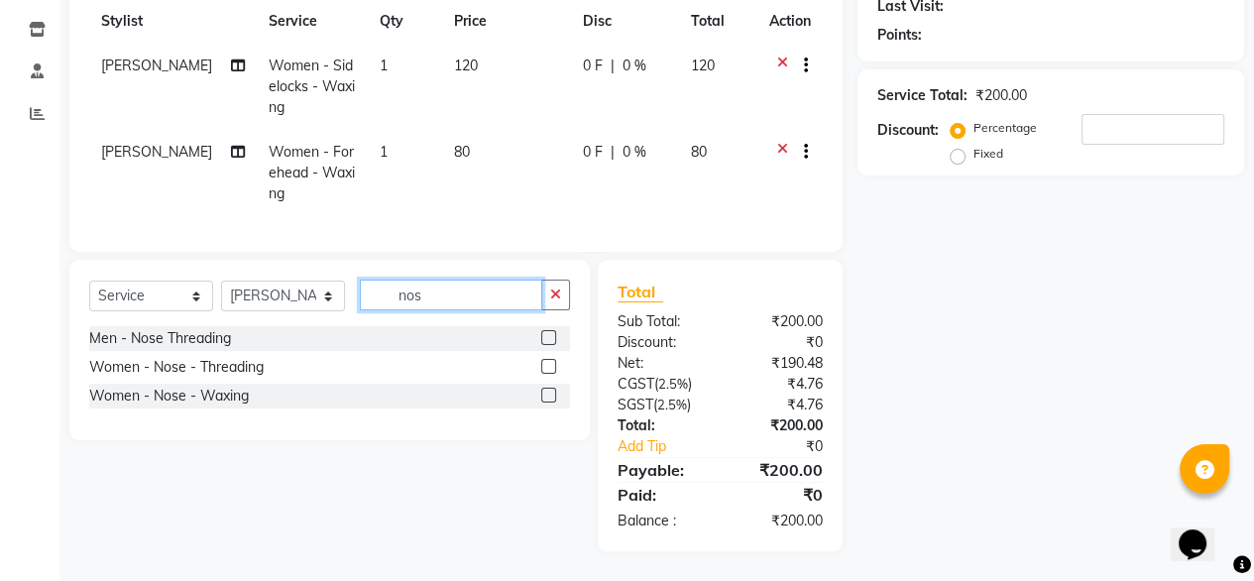
type input "nos"
click at [546, 396] on label at bounding box center [548, 395] width 15 height 15
click at [546, 396] on input "checkbox" at bounding box center [547, 396] width 13 height 13
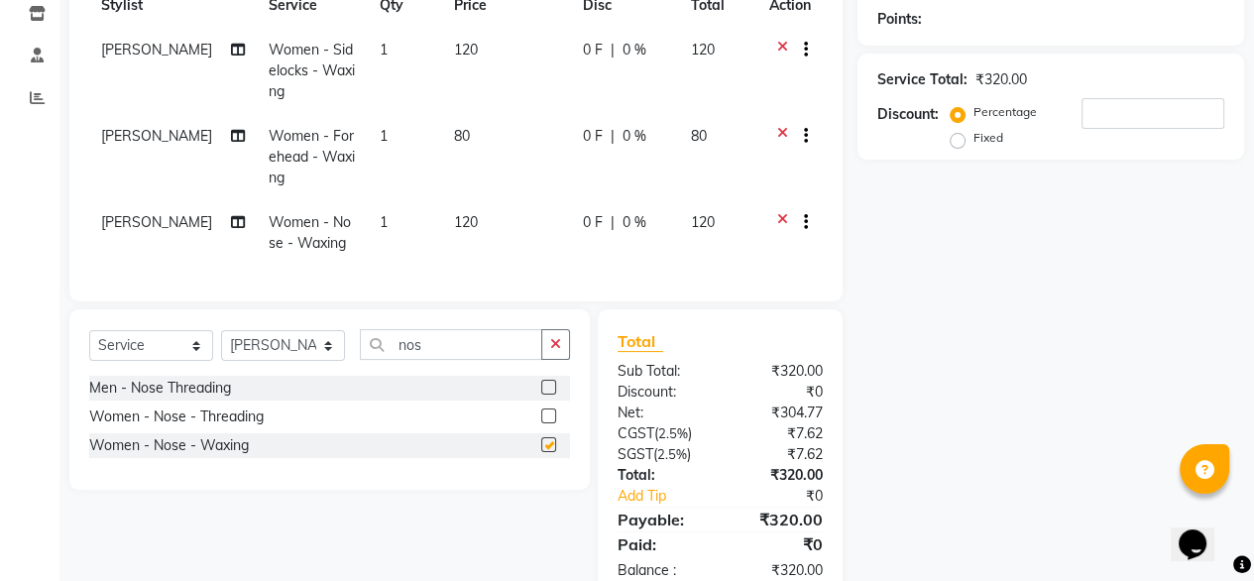
checkbox input "false"
click at [472, 360] on input "nos" at bounding box center [451, 344] width 182 height 31
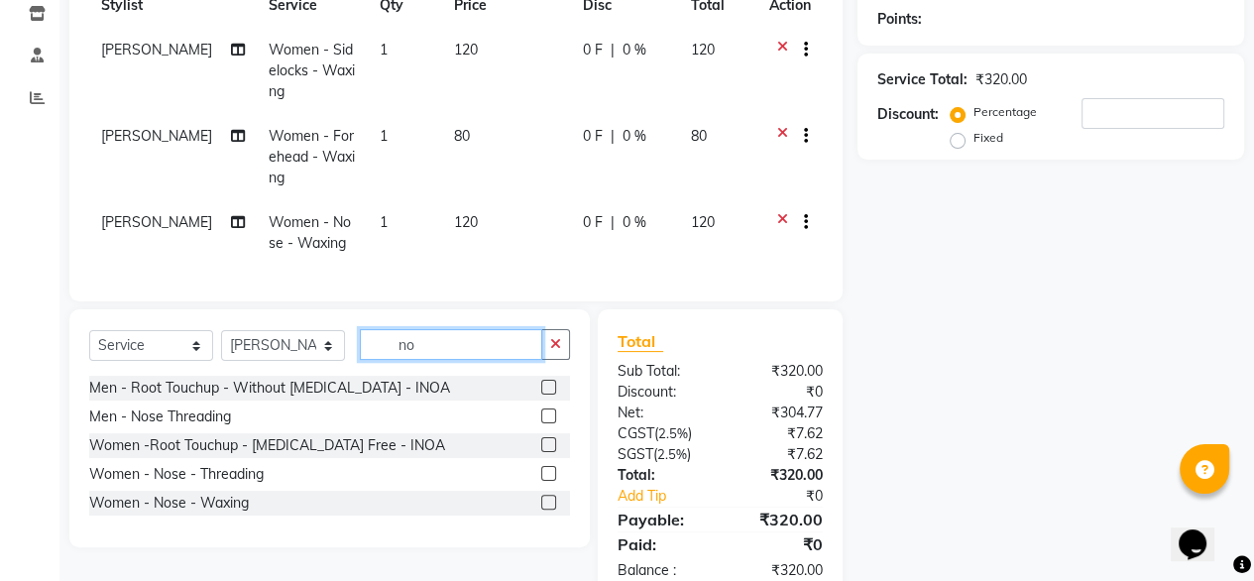
type input "n"
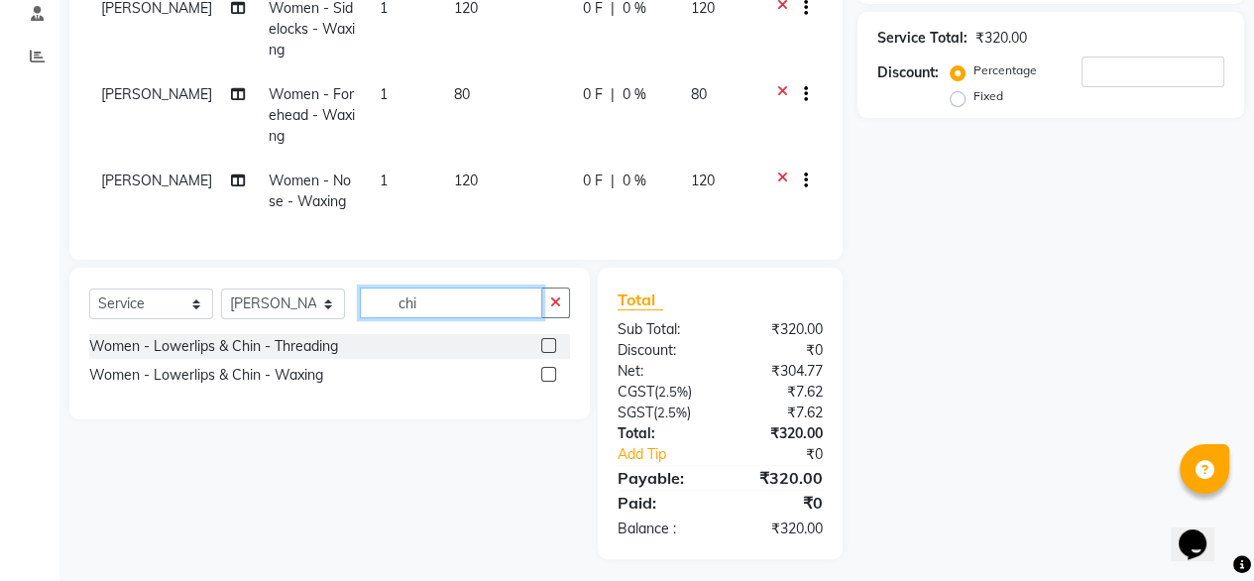
scroll to position [365, 0]
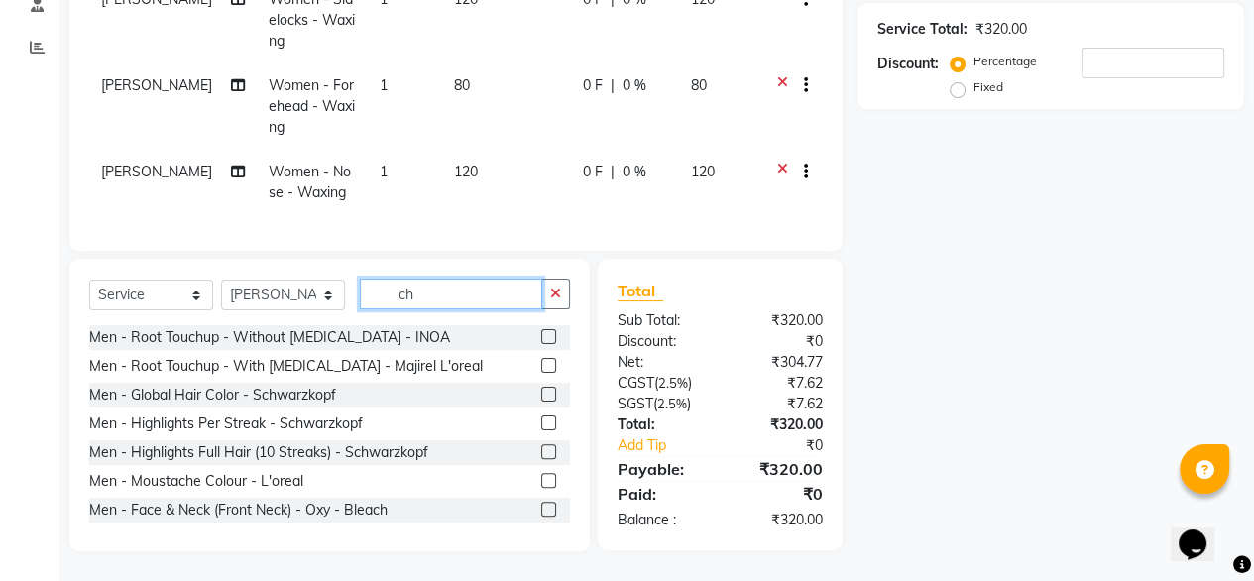
type input "c"
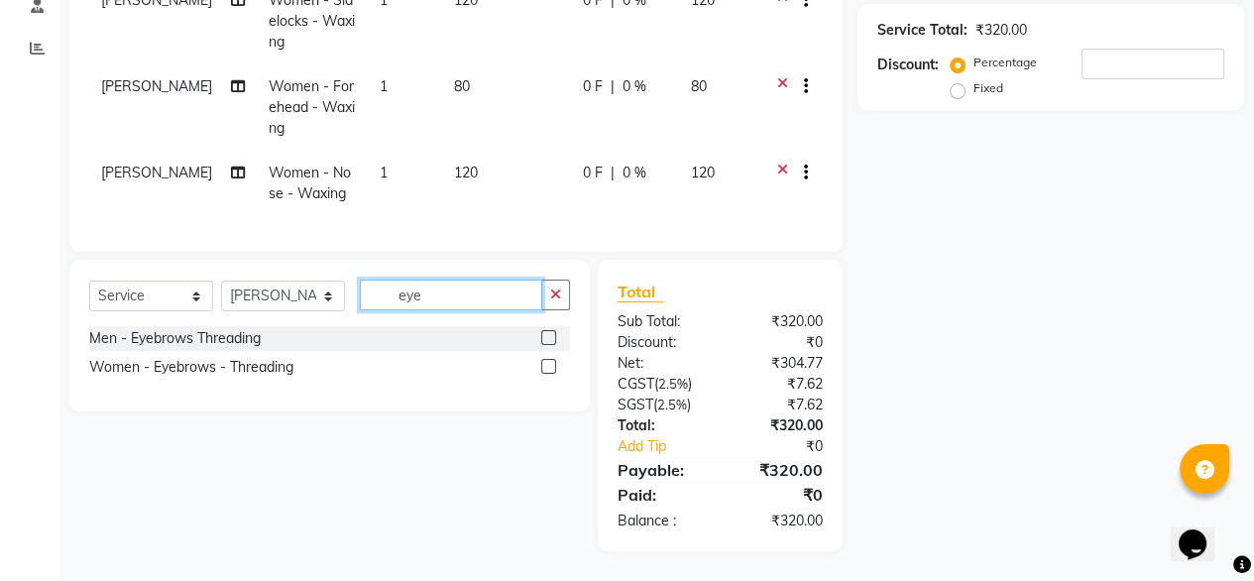
type input "eye"
click at [547, 366] on label at bounding box center [548, 366] width 15 height 15
click at [547, 366] on input "checkbox" at bounding box center [547, 367] width 13 height 13
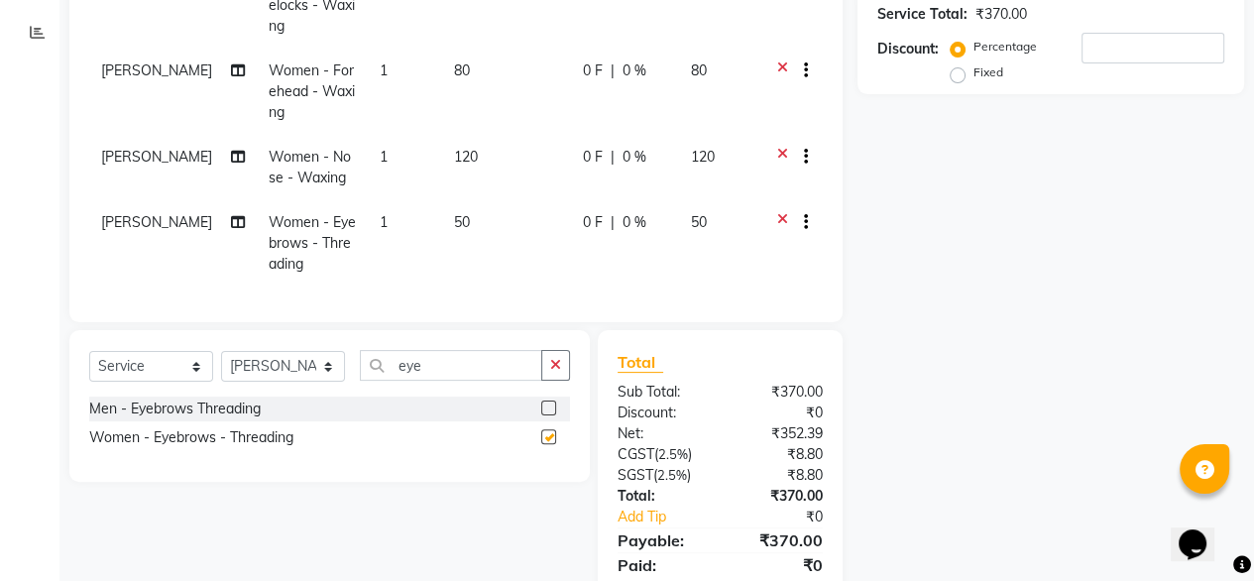
checkbox input "false"
click at [445, 374] on input "eye" at bounding box center [451, 365] width 182 height 31
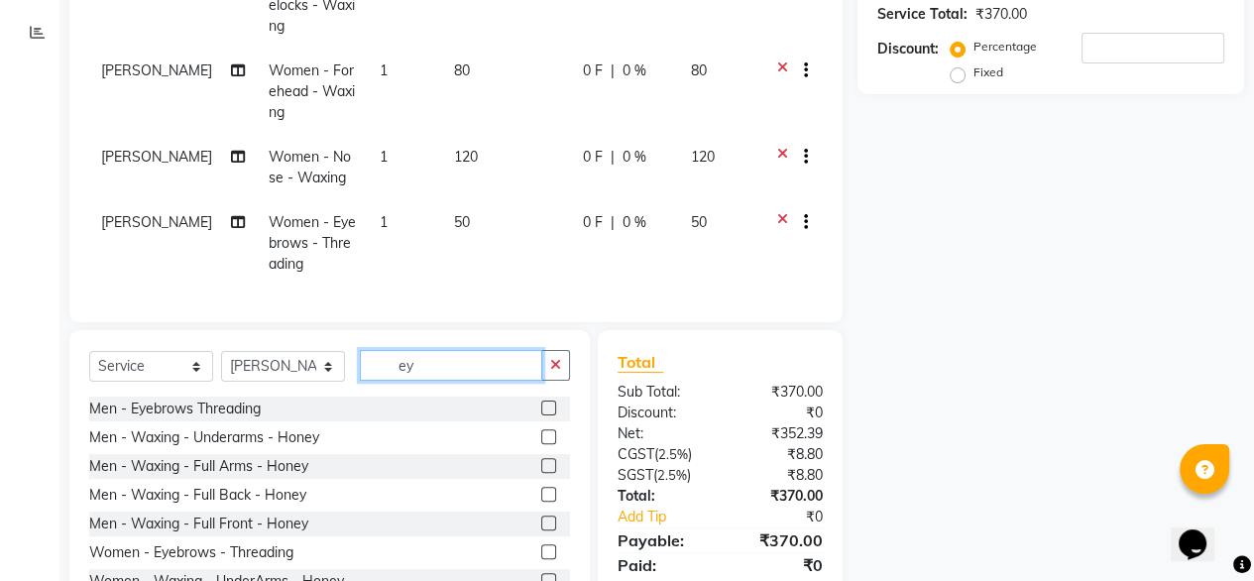
type input "e"
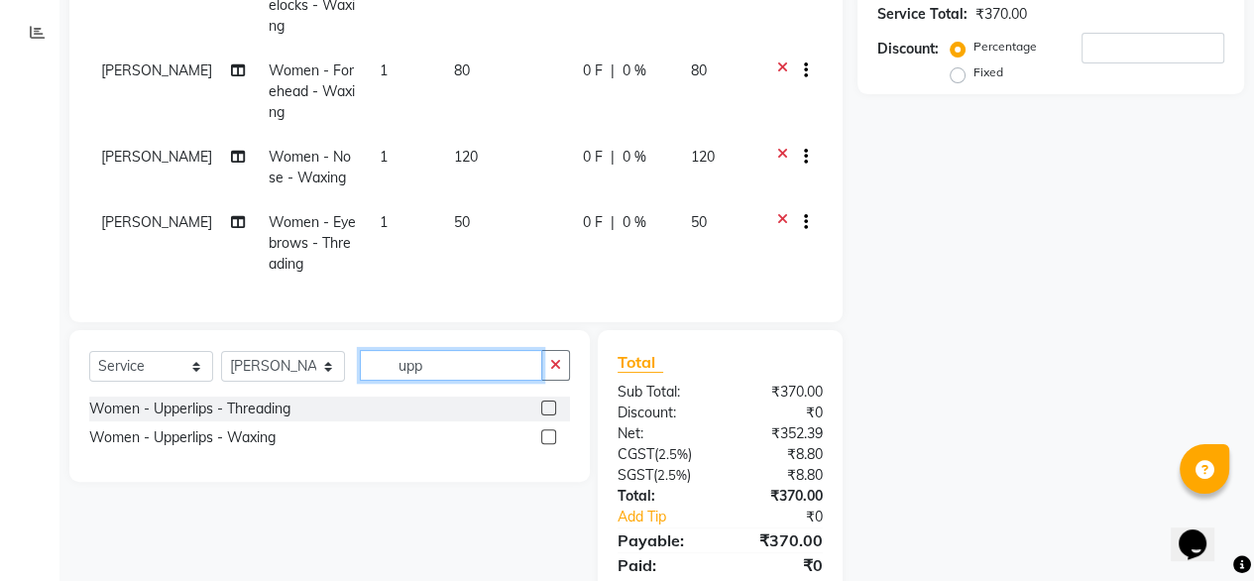
type input "upp"
click at [549, 444] on label at bounding box center [548, 436] width 15 height 15
click at [549, 444] on input "checkbox" at bounding box center [547, 437] width 13 height 13
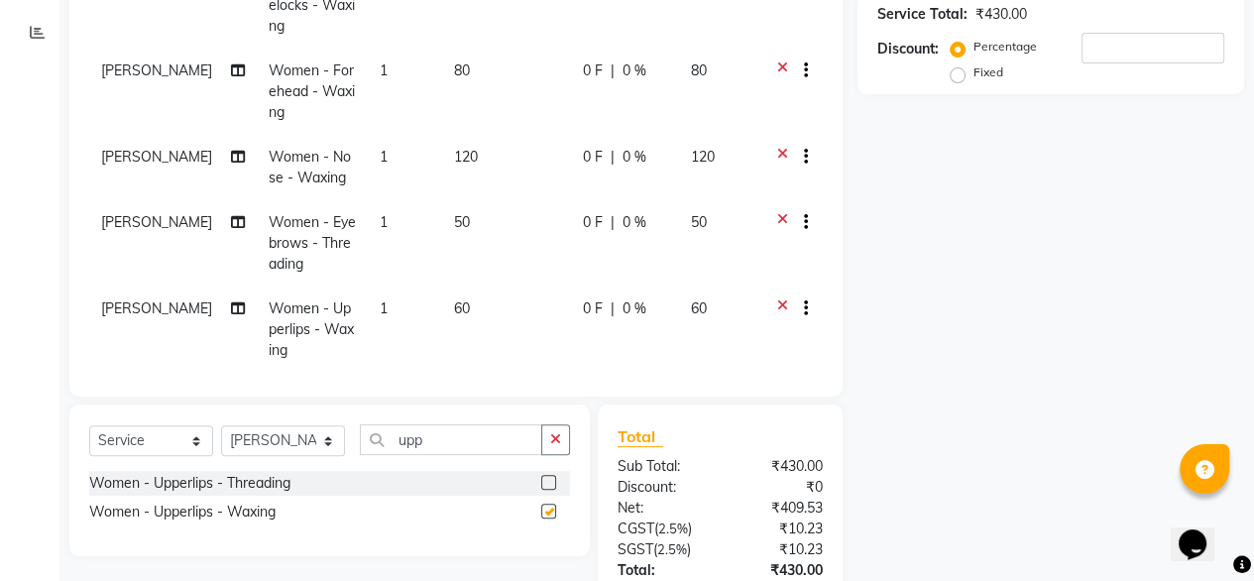
checkbox input "false"
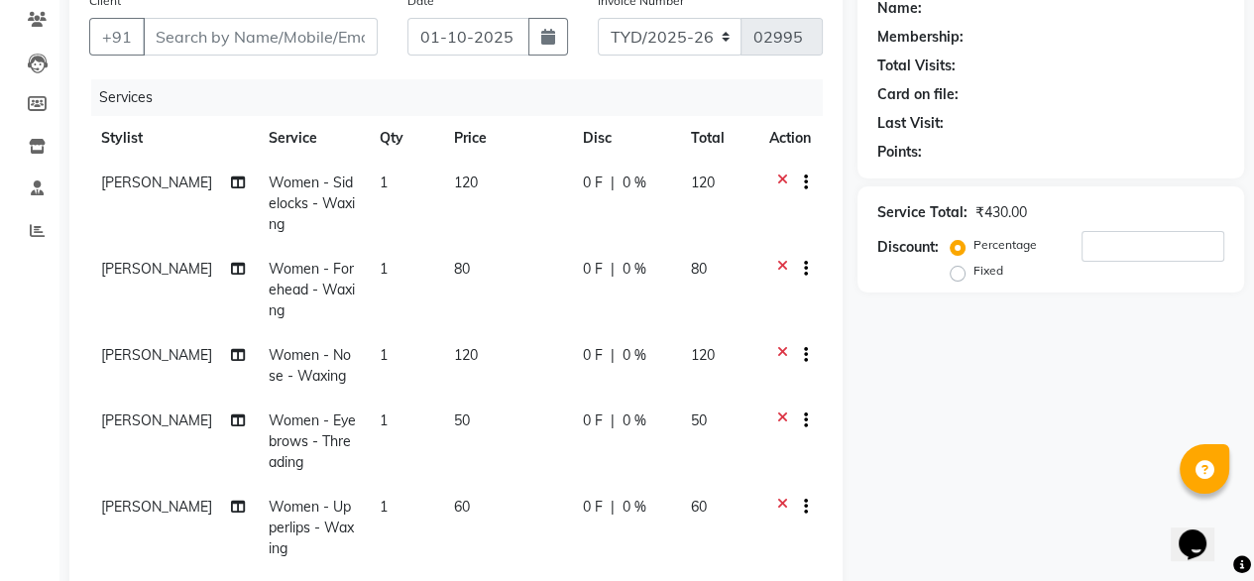
scroll to position [27, 0]
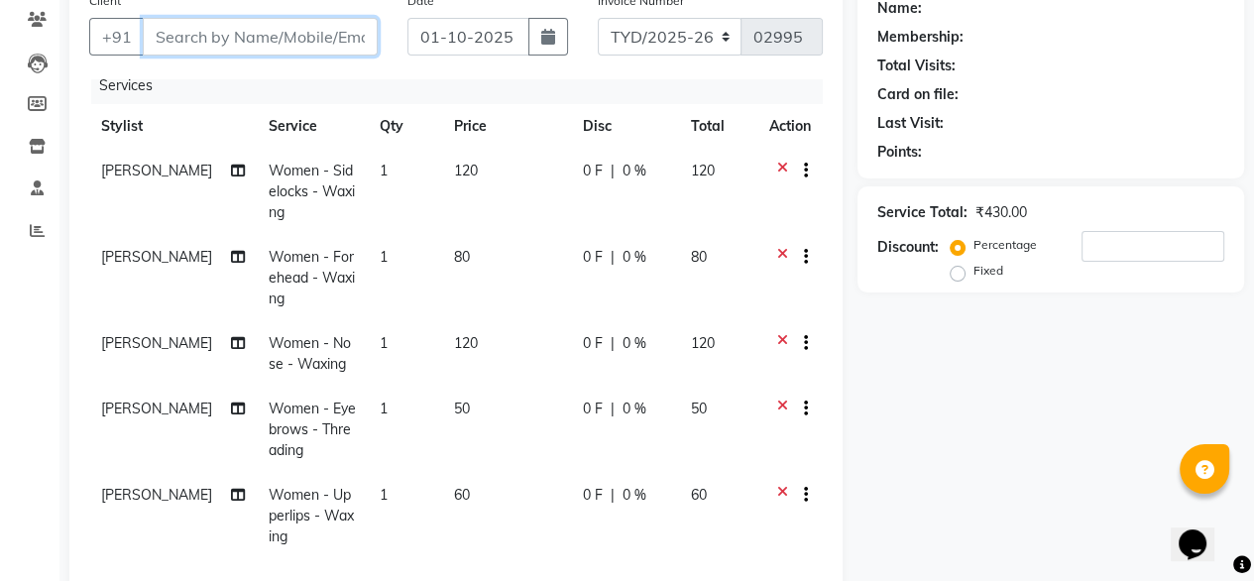
click at [304, 39] on input "Client" at bounding box center [260, 37] width 235 height 38
type input "9"
type input "0"
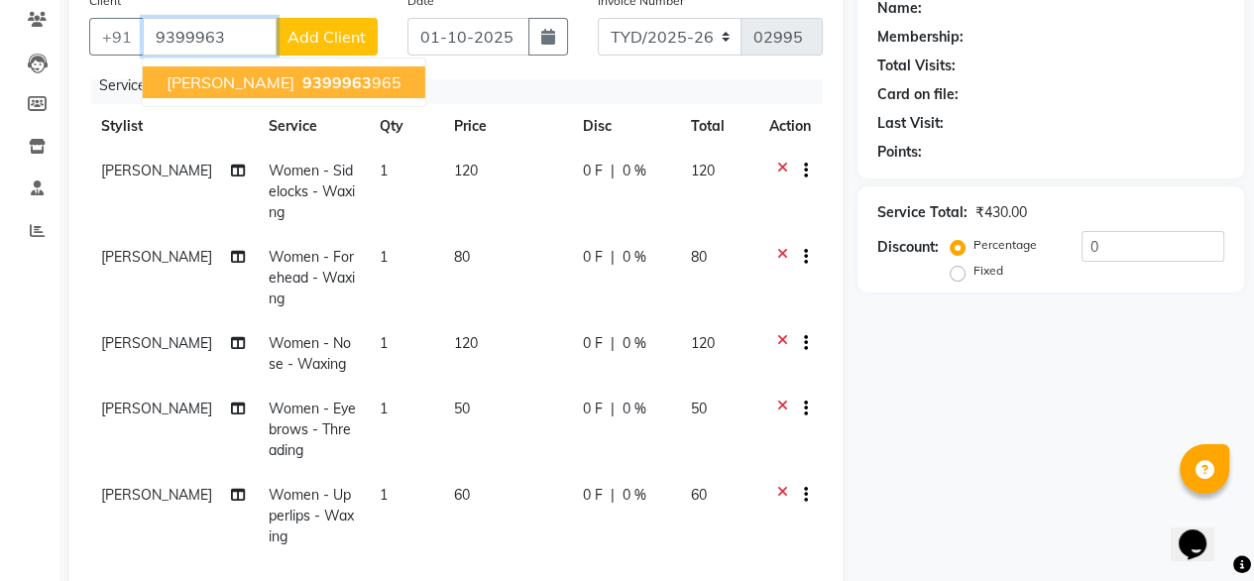
click at [308, 87] on span "9399963" at bounding box center [336, 82] width 69 height 20
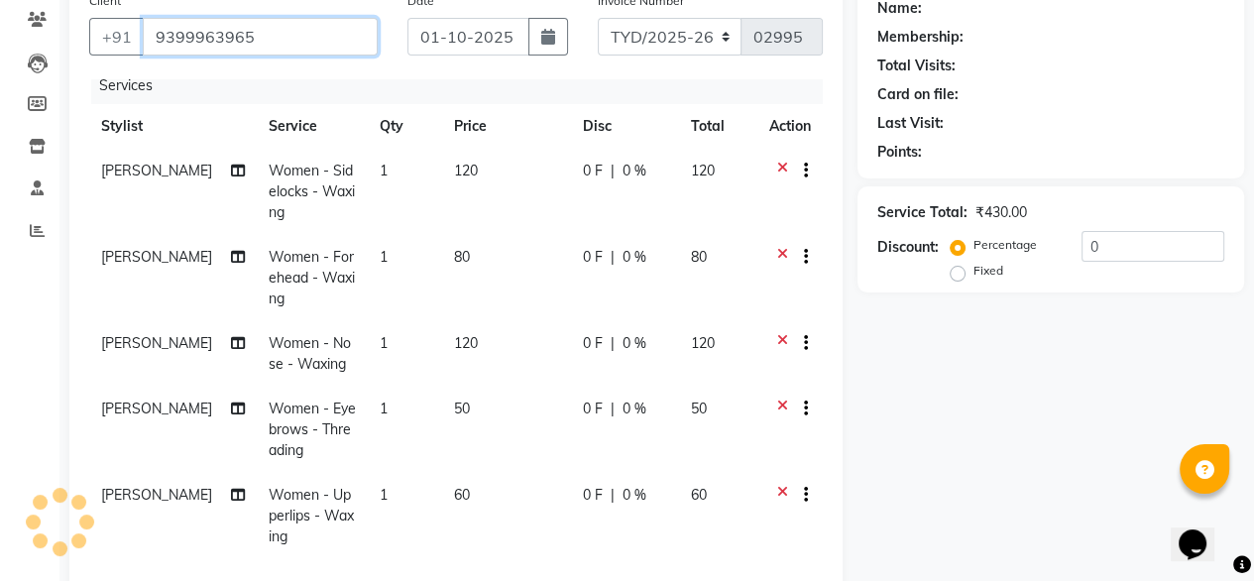
type input "9399963965"
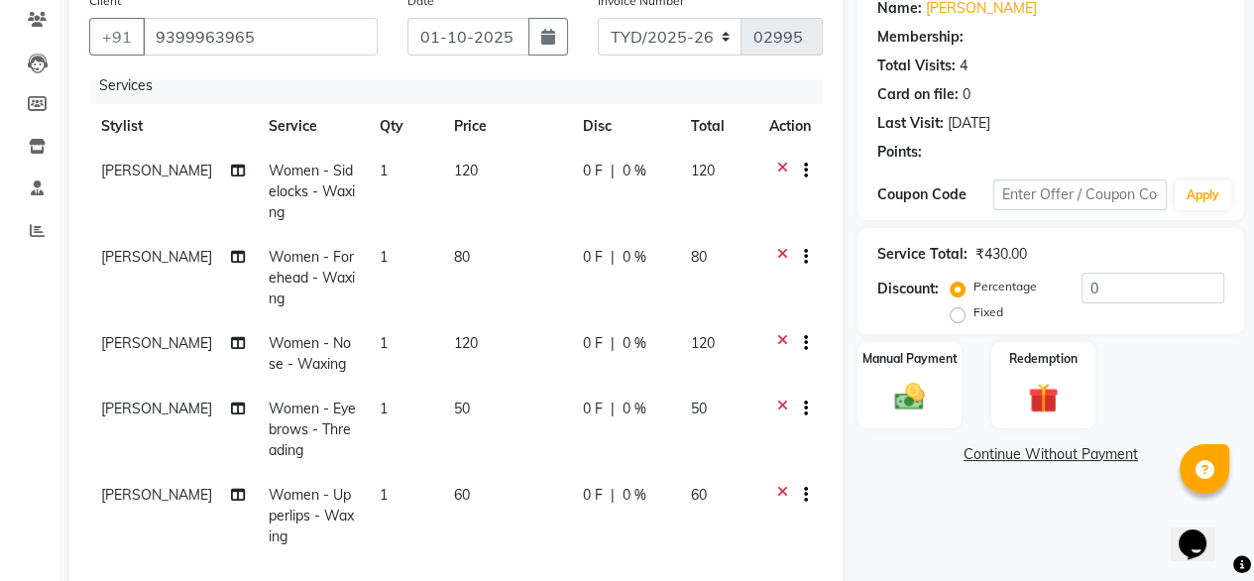
select select "1: Object"
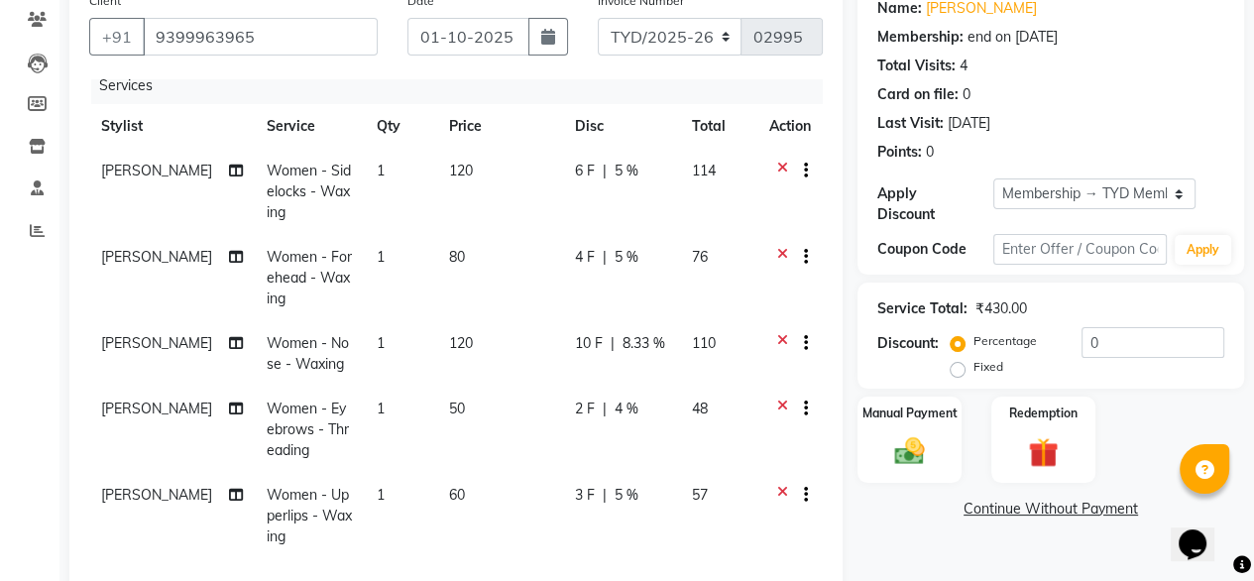
radio input "false"
radio input "true"
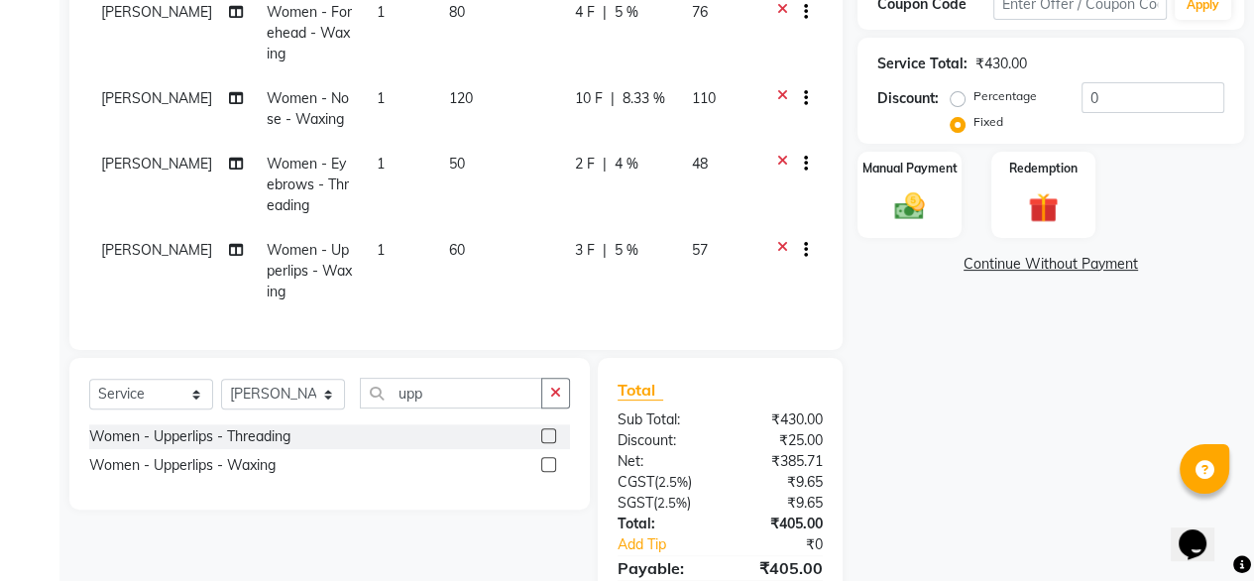
scroll to position [511, 0]
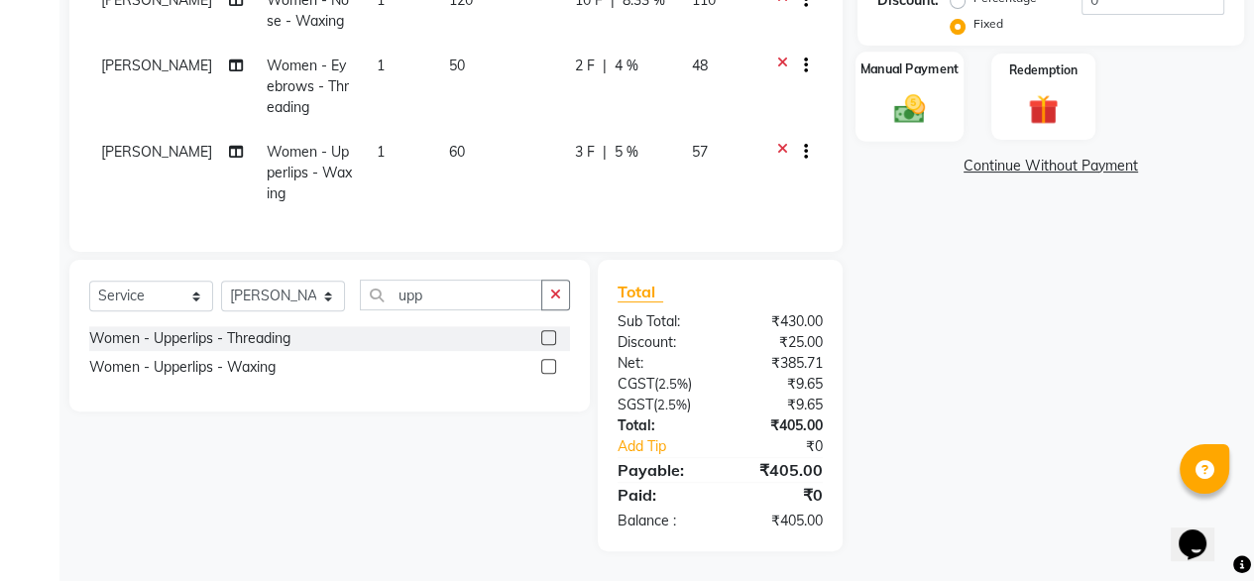
click at [884, 92] on img at bounding box center [909, 108] width 51 height 36
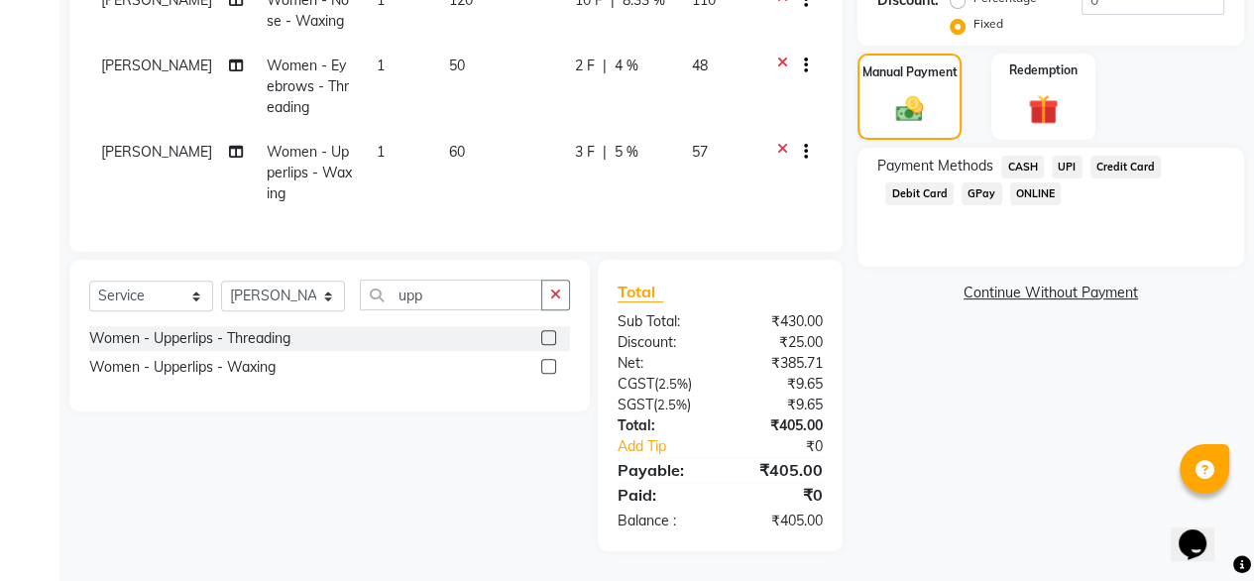
click at [1067, 156] on span "UPI" at bounding box center [1067, 167] width 31 height 23
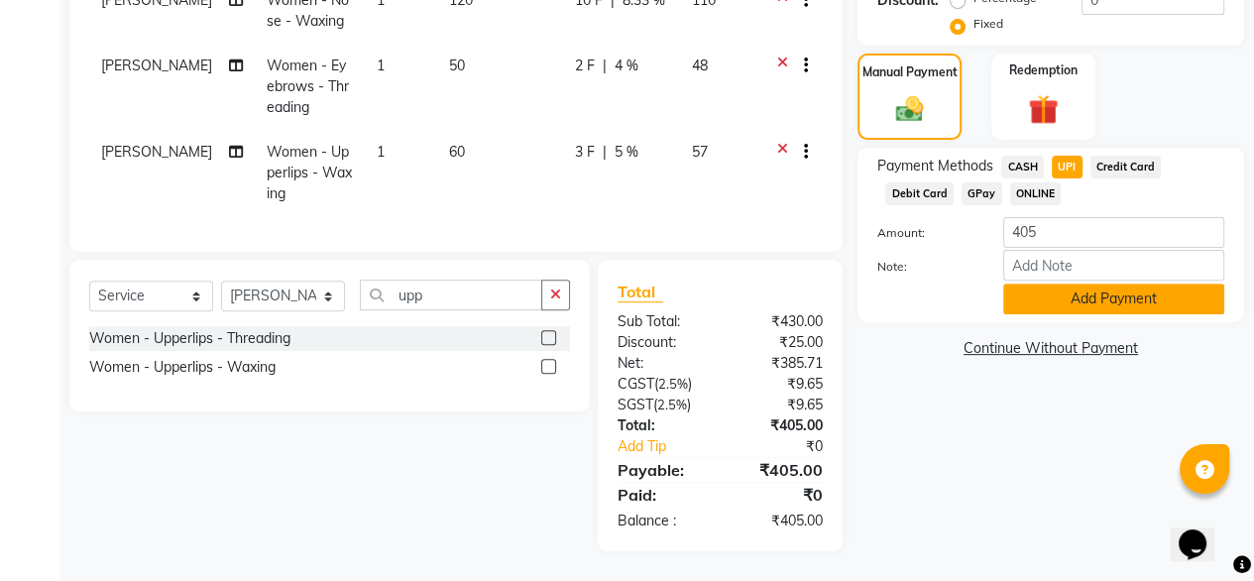
click at [1097, 284] on button "Add Payment" at bounding box center [1113, 299] width 221 height 31
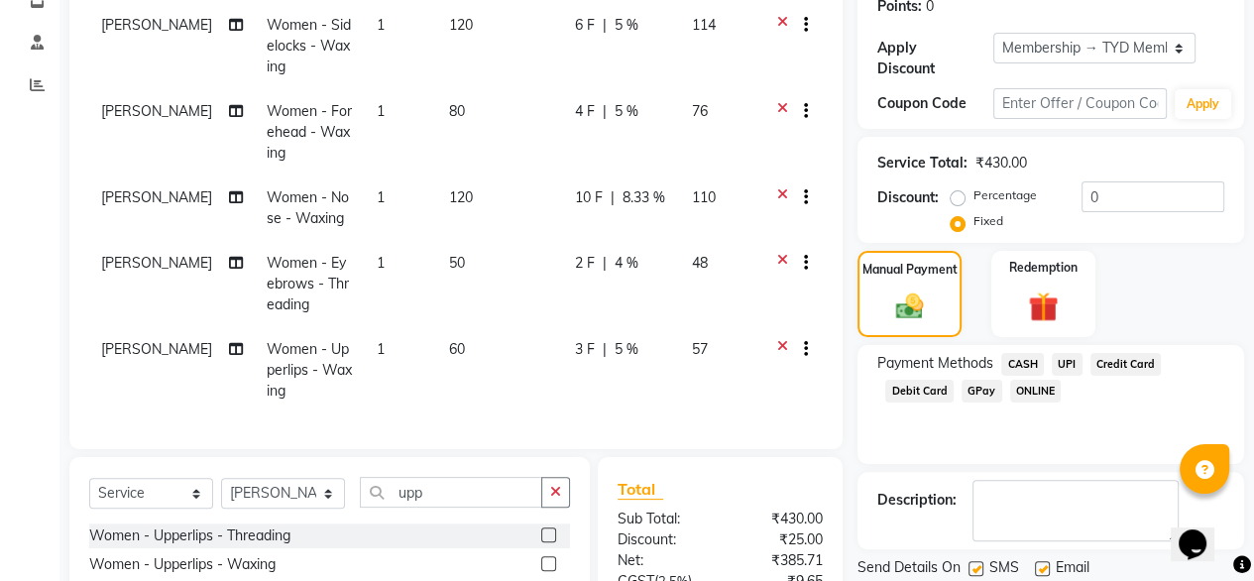
scroll to position [411, 0]
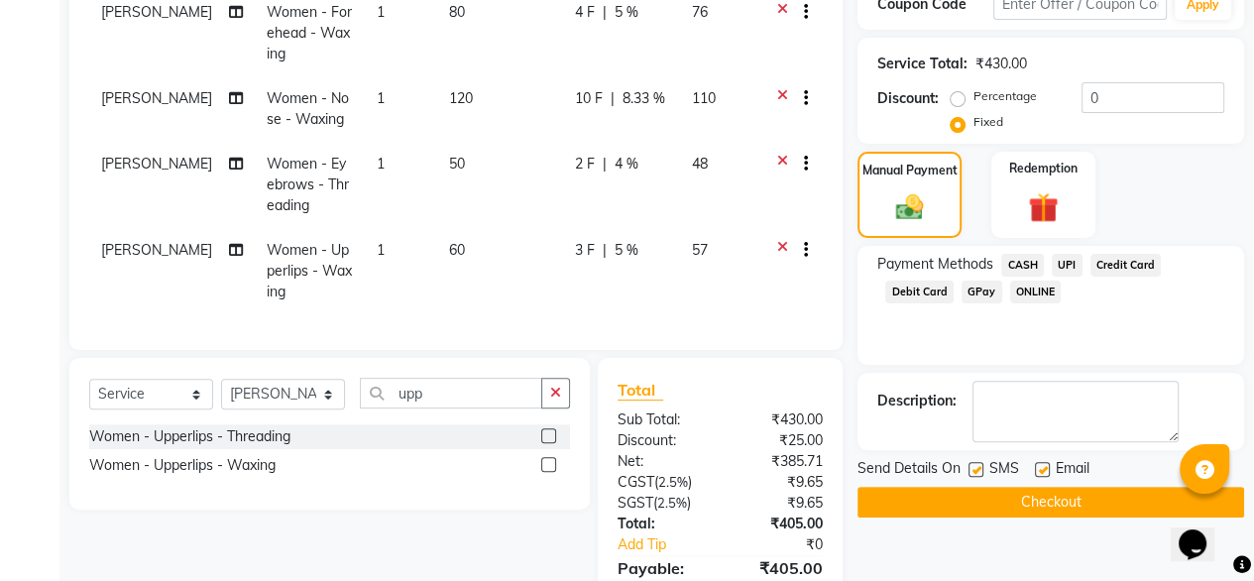
click at [983, 487] on button "Checkout" at bounding box center [1051, 502] width 387 height 31
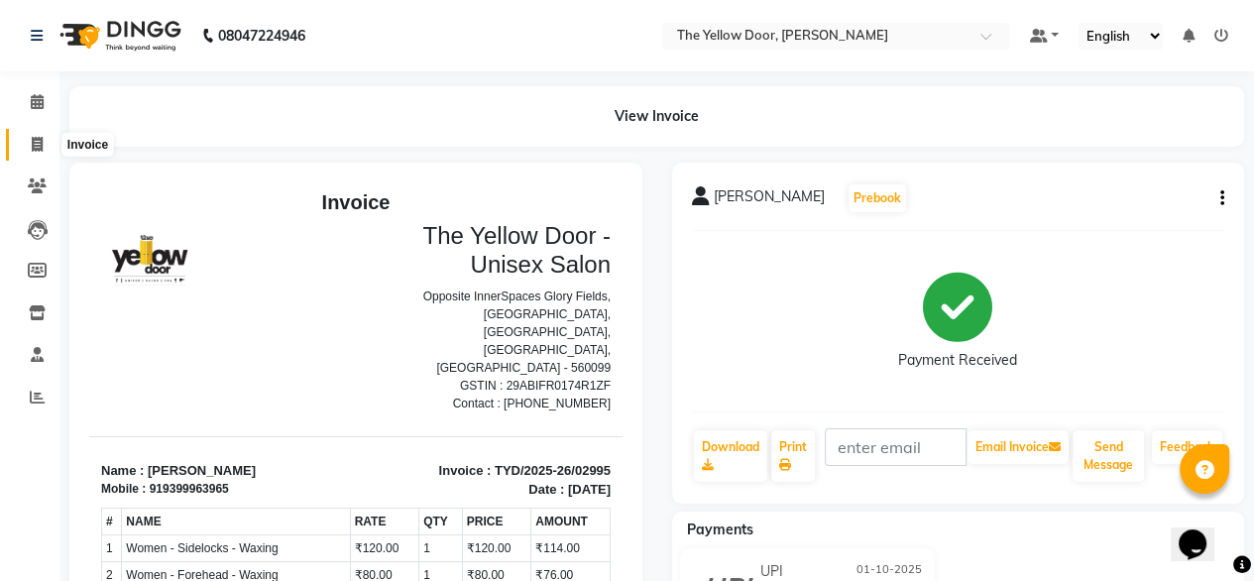
click at [20, 154] on span at bounding box center [37, 145] width 35 height 23
select select "service"
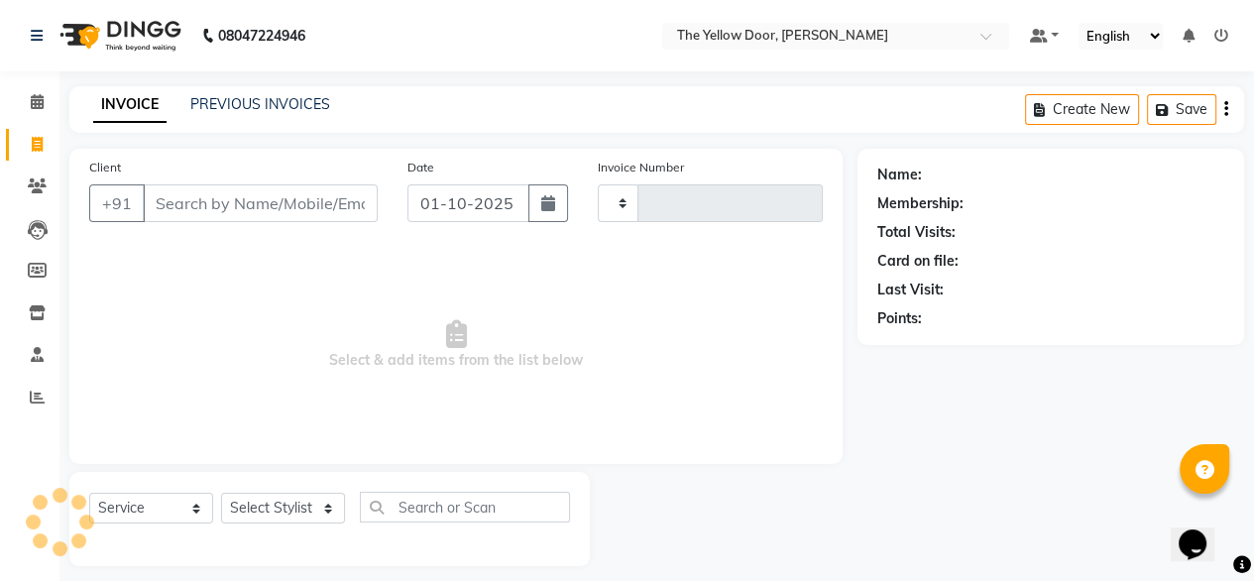
scroll to position [16, 0]
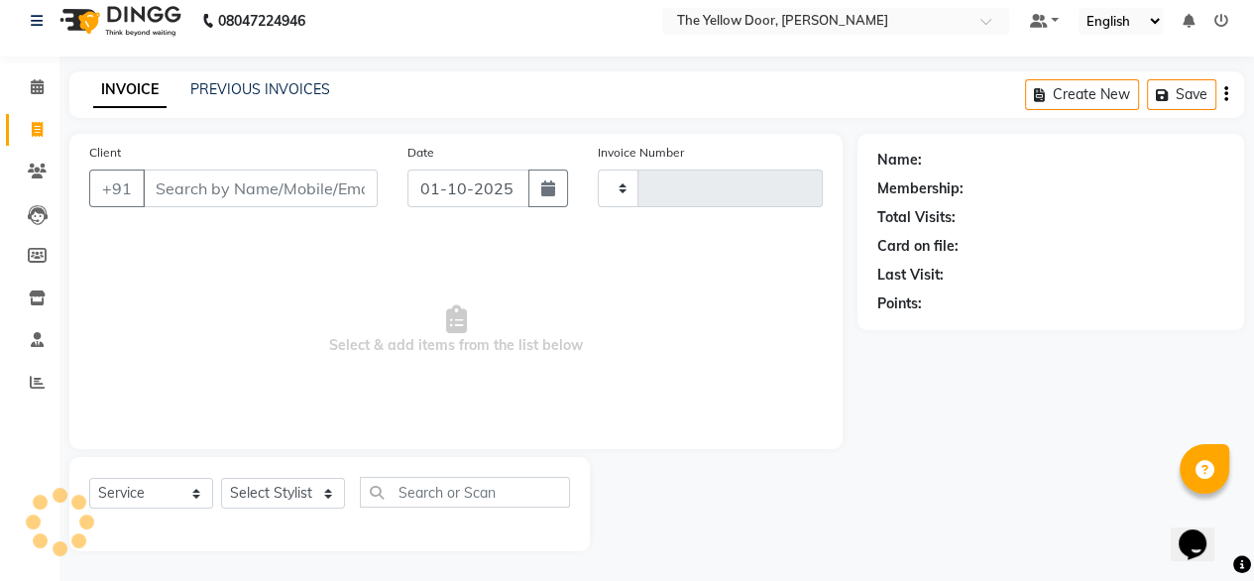
type input "02996"
select select "5650"
click at [270, 494] on select "Select Stylist" at bounding box center [283, 493] width 124 height 31
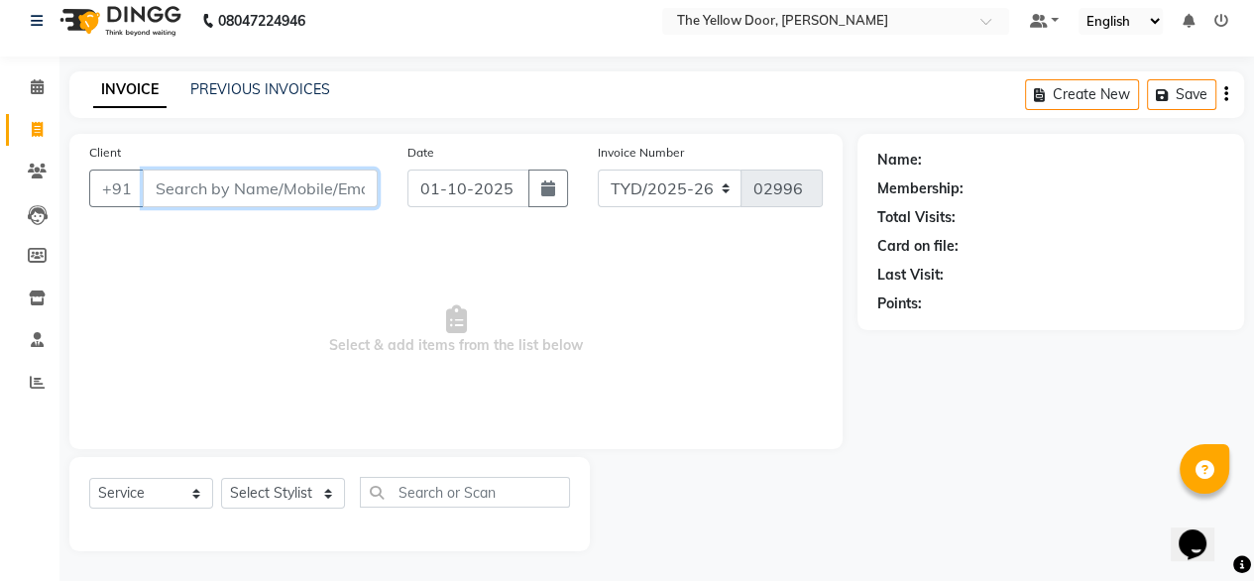
click at [286, 197] on input "Client" at bounding box center [260, 189] width 235 height 38
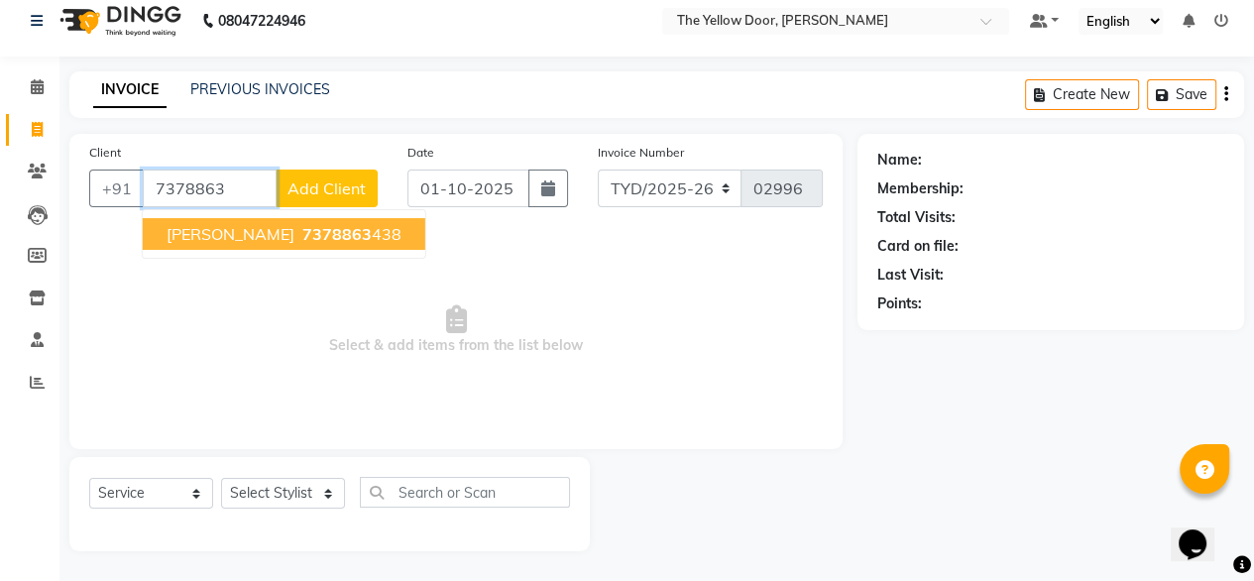
click at [302, 234] on span "7378863" at bounding box center [336, 234] width 69 height 20
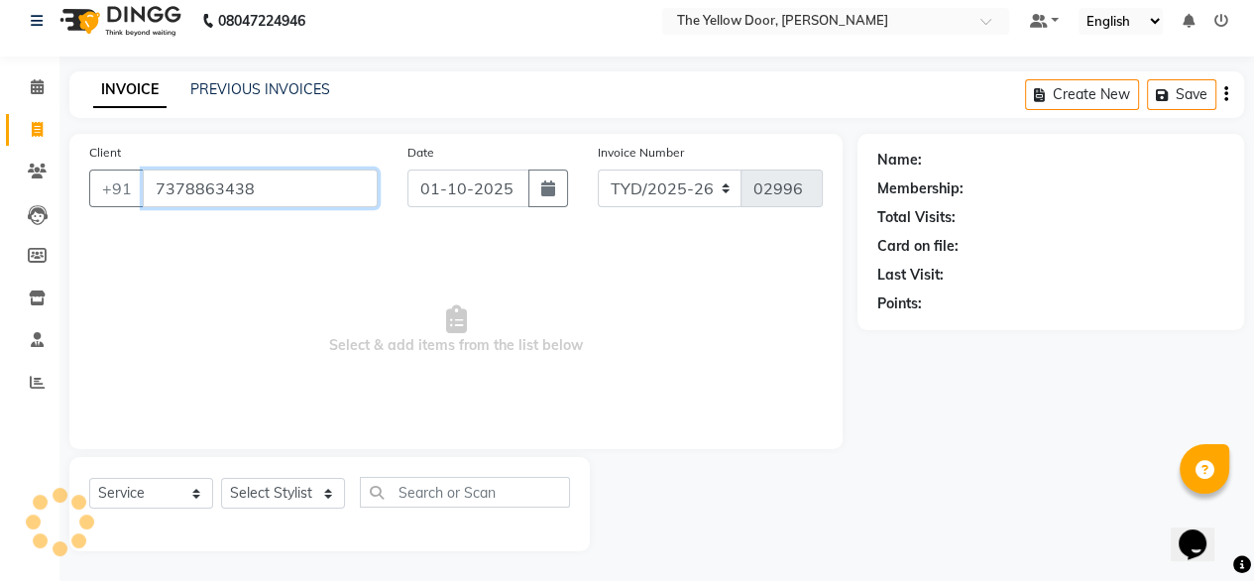
type input "7378863438"
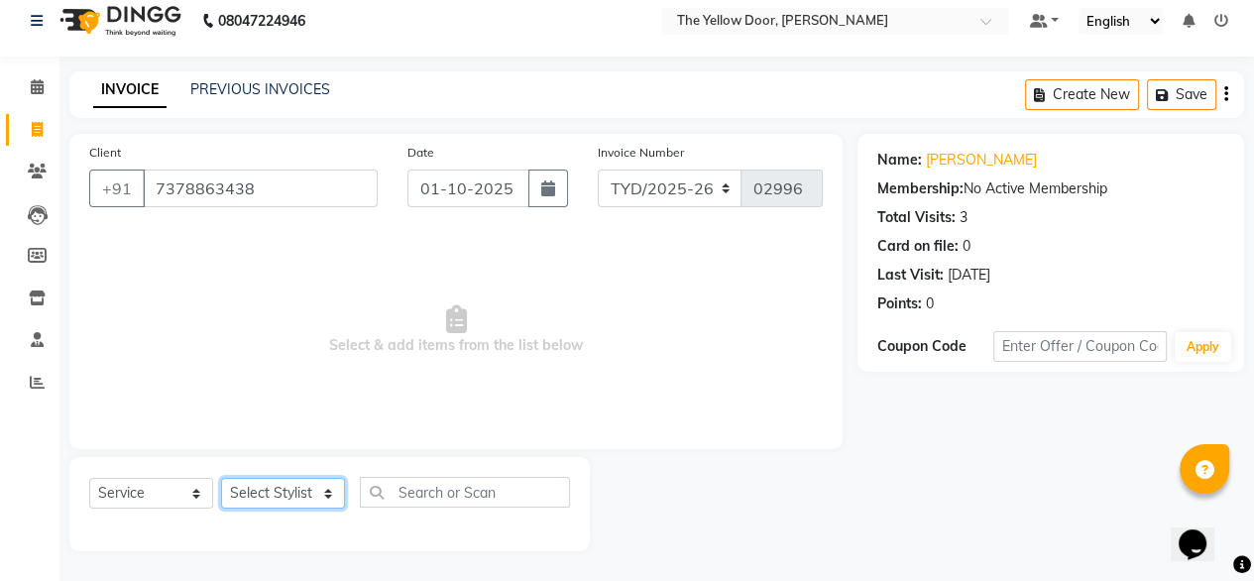
drag, startPoint x: 293, startPoint y: 505, endPoint x: 282, endPoint y: 445, distance: 60.7
click at [282, 445] on div "Client +91 7378863438 Date 01-10-2025 Invoice Number TYD/2025-26 V/2025-26 0299…" at bounding box center [456, 342] width 803 height 417
select select "36569"
click at [221, 478] on select "Select Stylist [PERSON_NAME] [PERSON_NAME] [PERSON_NAME] Housekeeping Manager […" at bounding box center [283, 493] width 124 height 31
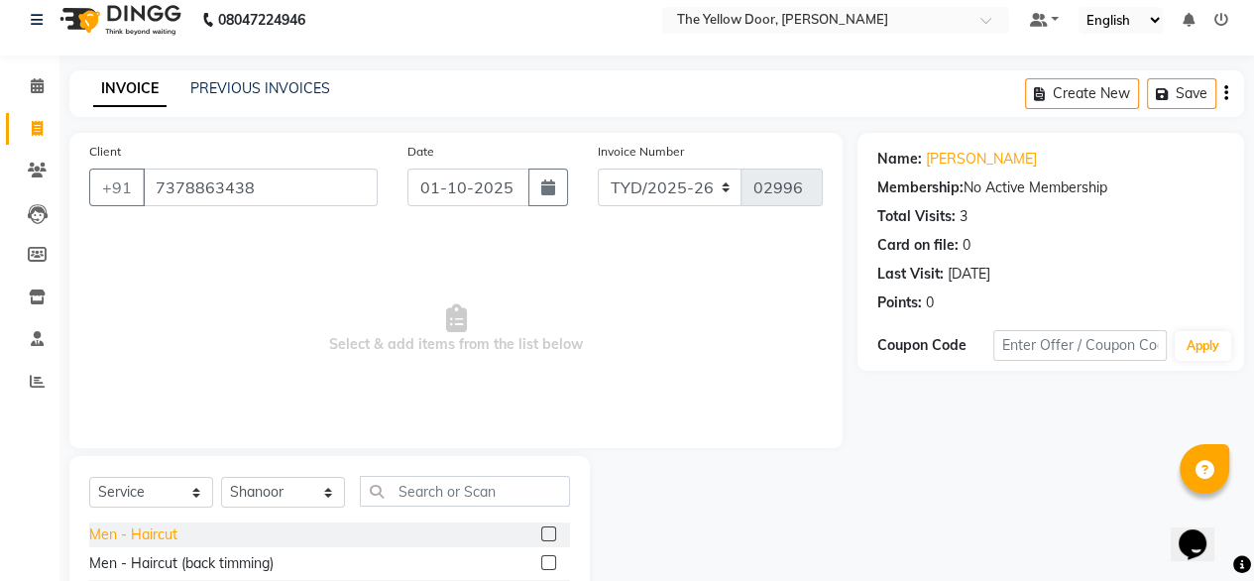
click at [126, 536] on div "Men - Haircut" at bounding box center [133, 534] width 88 height 21
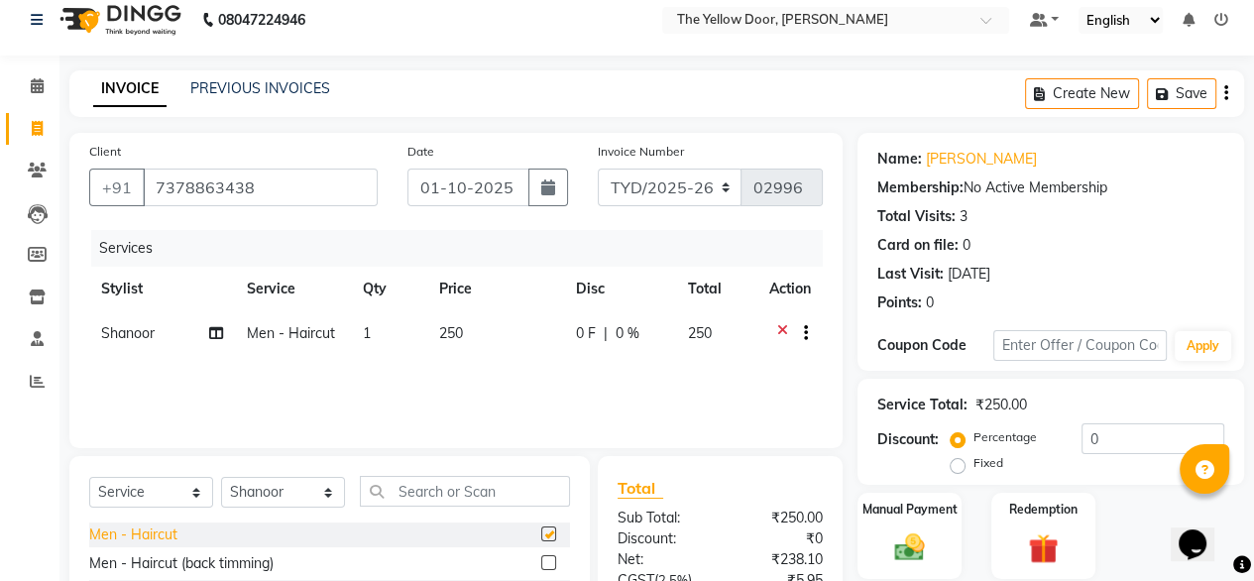
checkbox input "false"
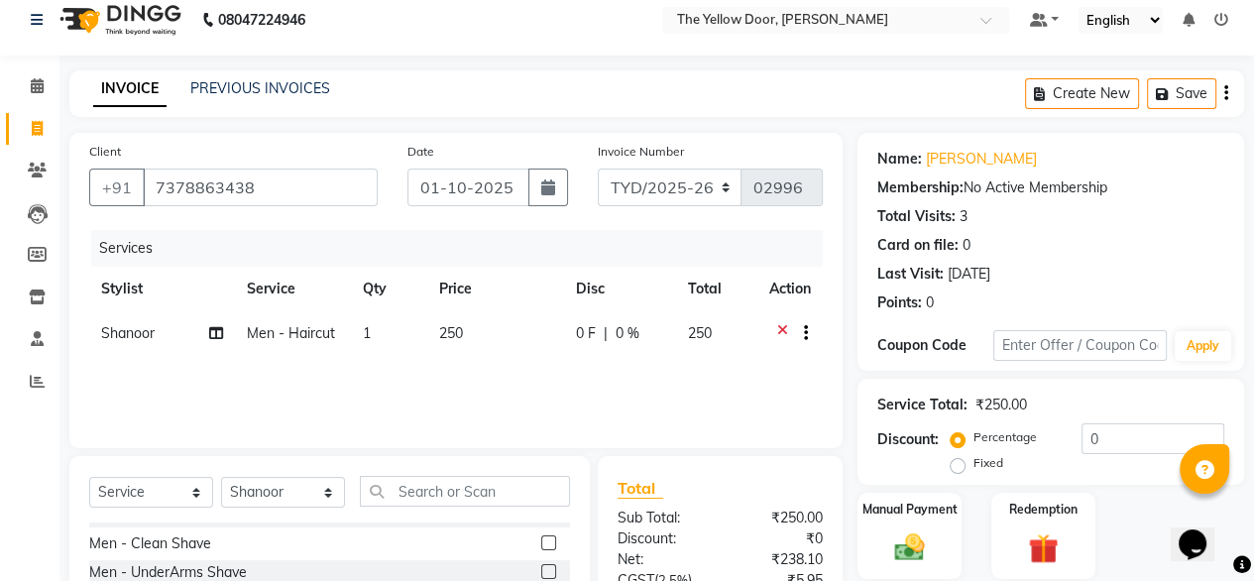
scroll to position [139, 0]
click at [126, 536] on div "Men - Clean Shave" at bounding box center [150, 539] width 122 height 21
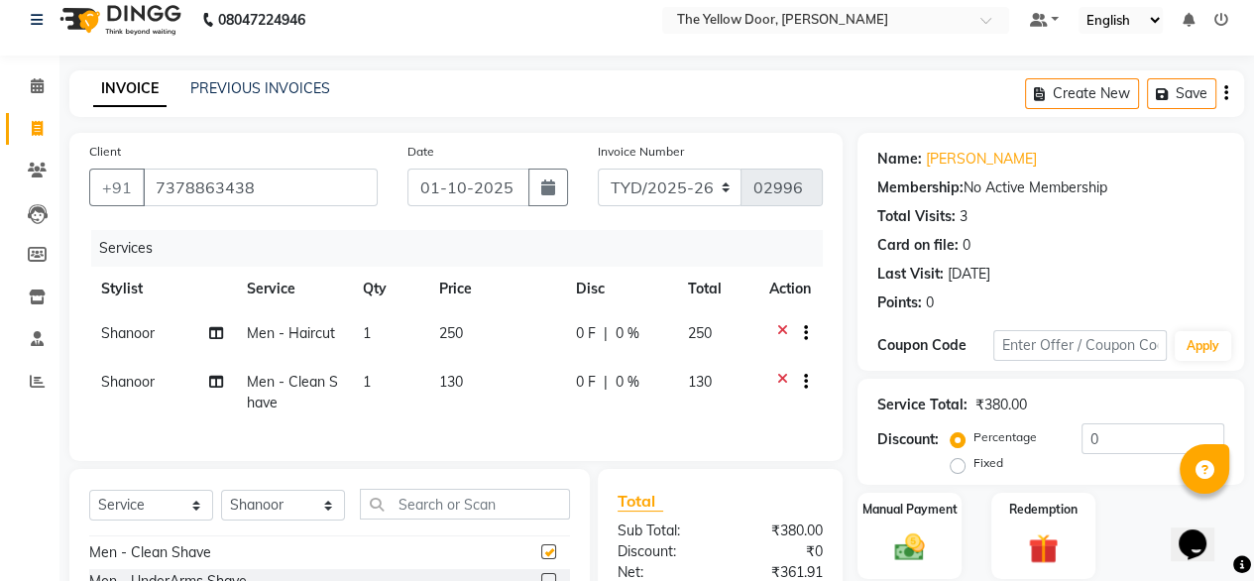
checkbox input "false"
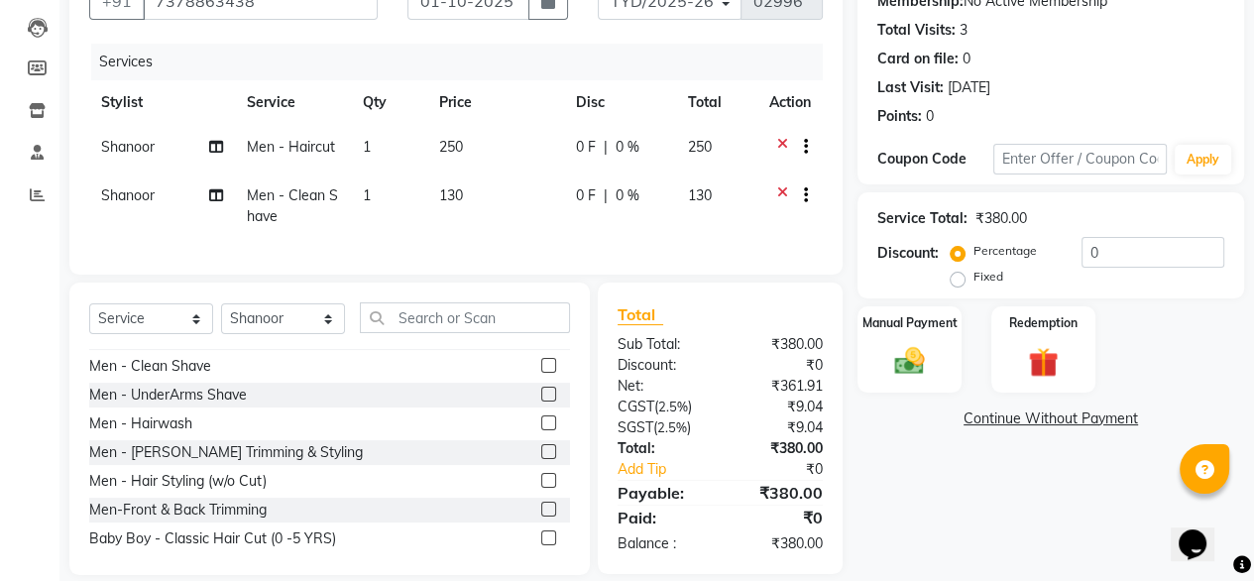
scroll to position [205, 0]
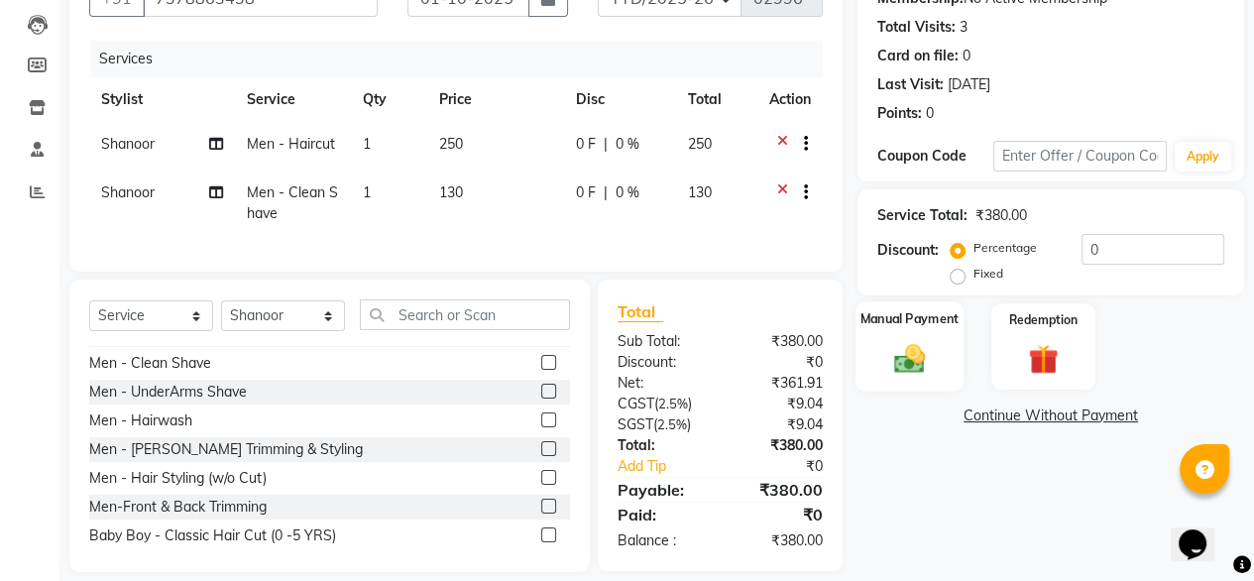
click at [916, 362] on img at bounding box center [909, 358] width 51 height 36
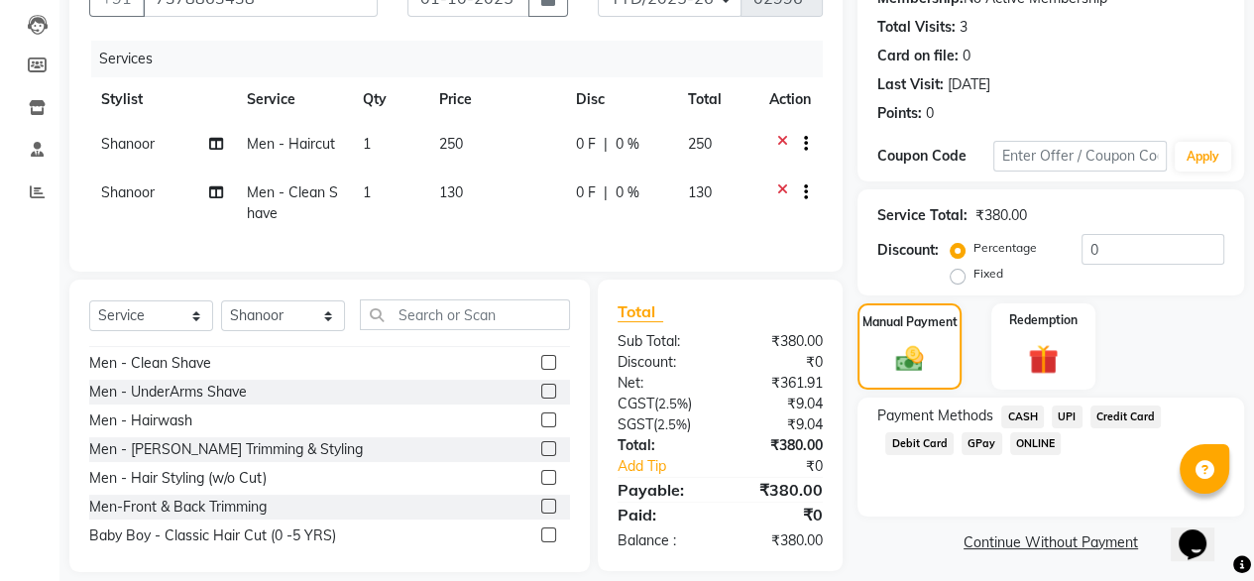
click at [1075, 409] on span "UPI" at bounding box center [1067, 416] width 31 height 23
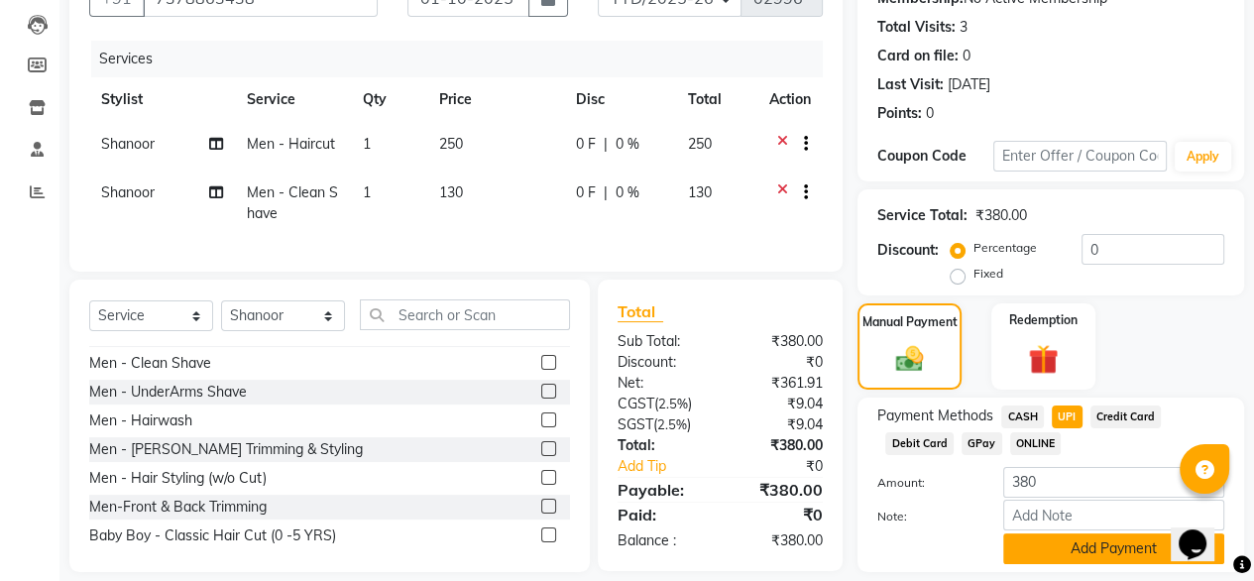
click at [1035, 542] on button "Add Payment" at bounding box center [1113, 548] width 221 height 31
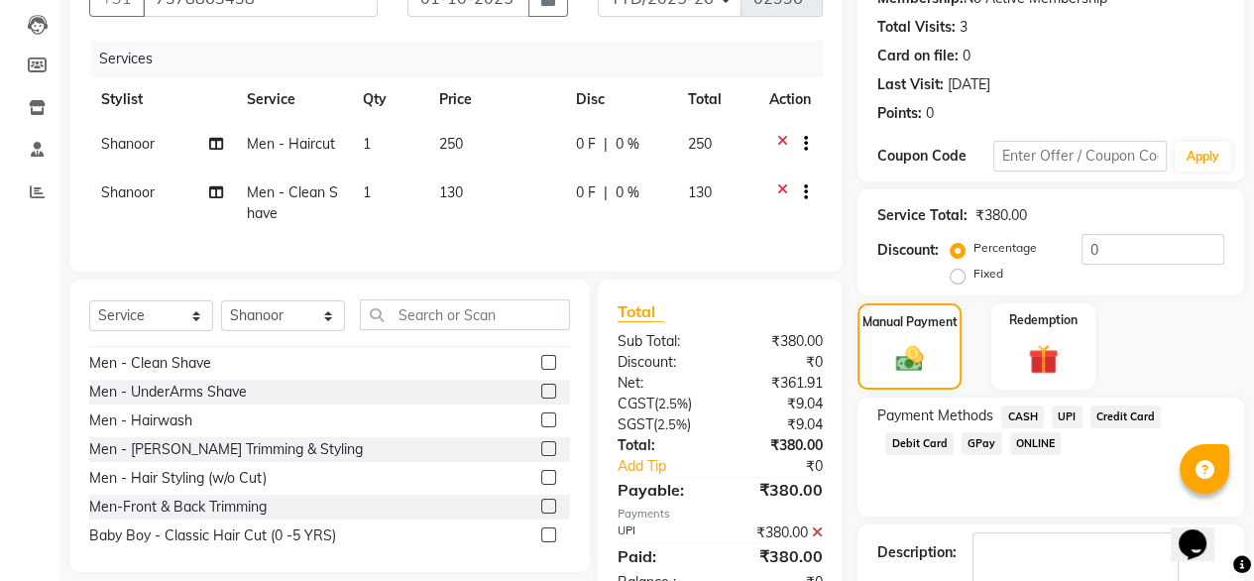
scroll to position [322, 0]
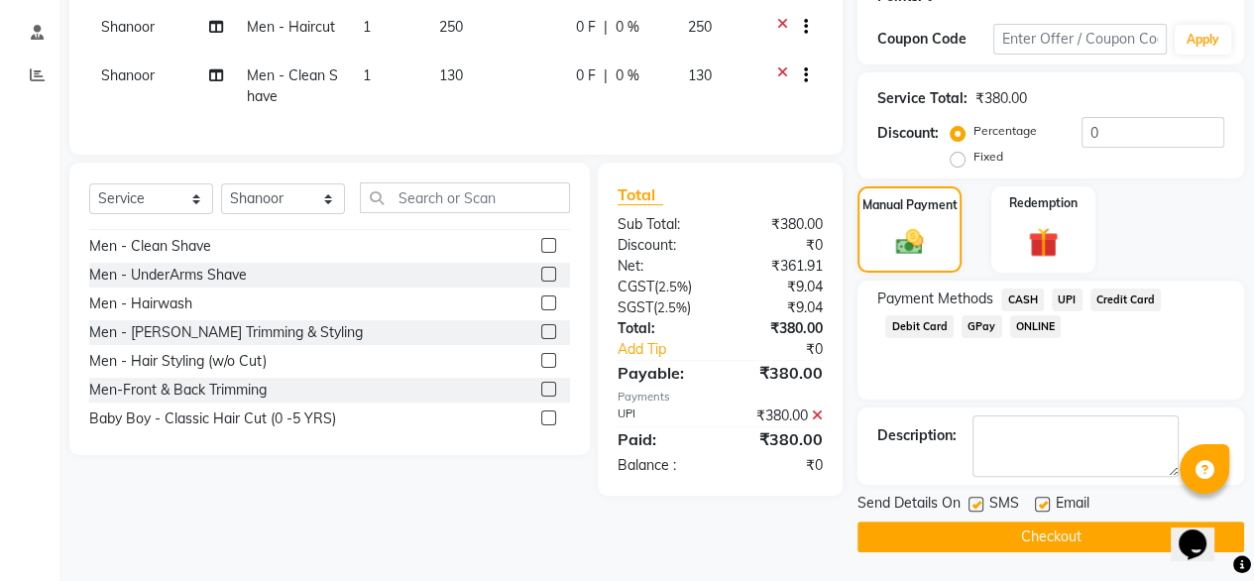
click at [1035, 536] on button "Checkout" at bounding box center [1051, 536] width 387 height 31
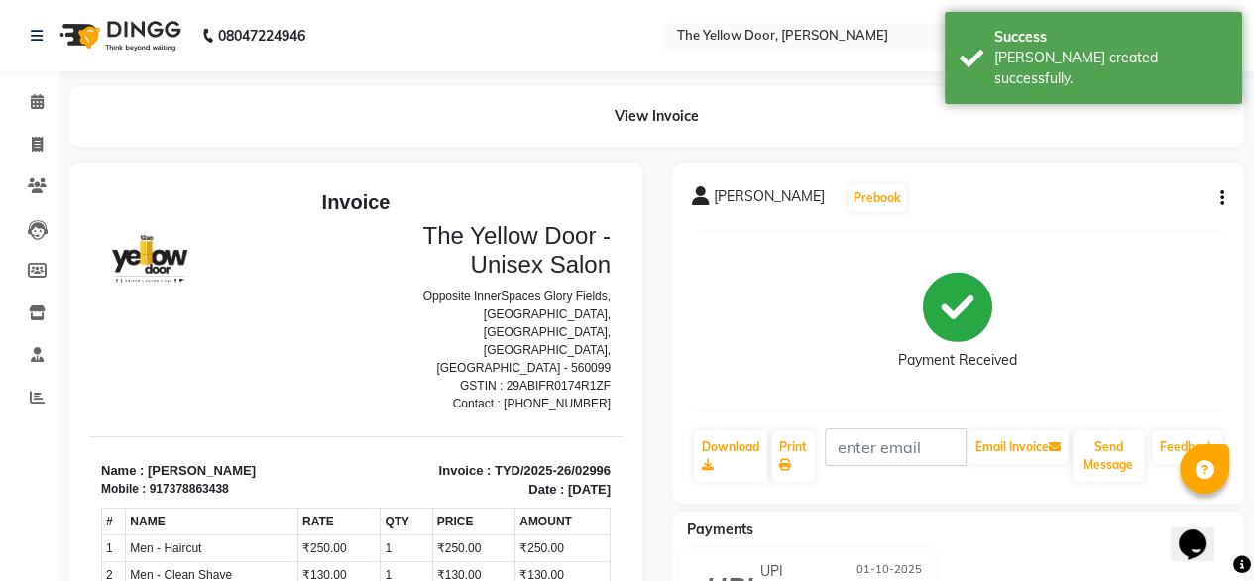
click at [0, 92] on li "Calendar" at bounding box center [29, 102] width 59 height 43
drag, startPoint x: 55, startPoint y: 97, endPoint x: 31, endPoint y: 98, distance: 23.8
click at [31, 98] on app-home "08047224946 Select Location × The Yellow Door, Anekal Taluk Default Panel My Pa…" at bounding box center [627, 434] width 1254 height 869
click at [31, 98] on icon at bounding box center [37, 101] width 13 height 15
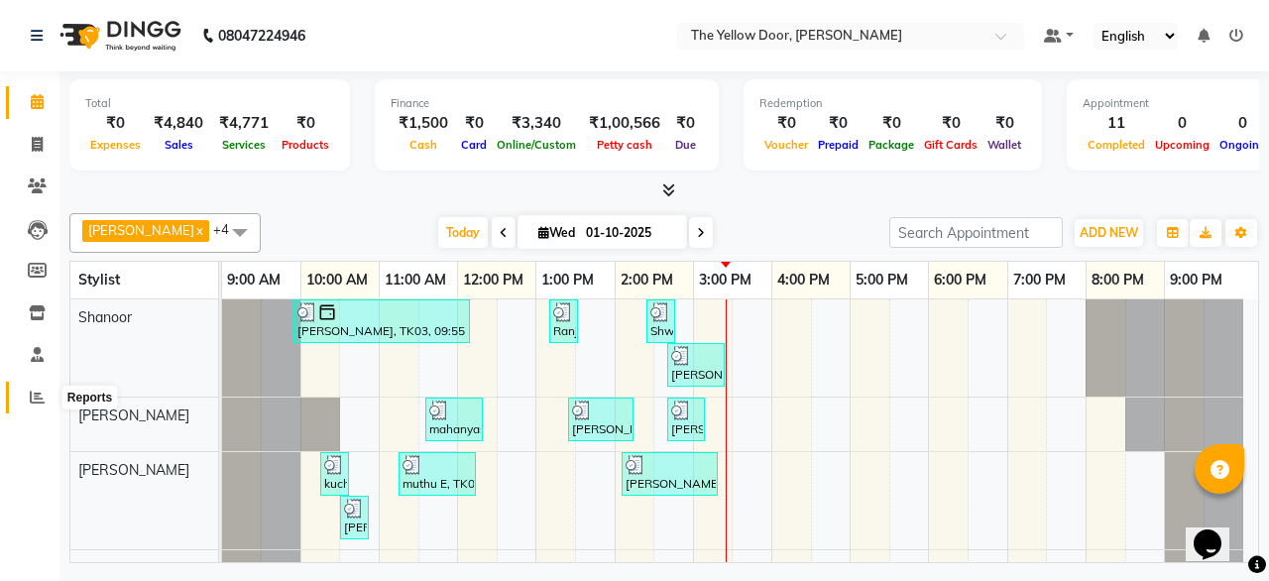
click at [28, 394] on span at bounding box center [37, 398] width 35 height 23
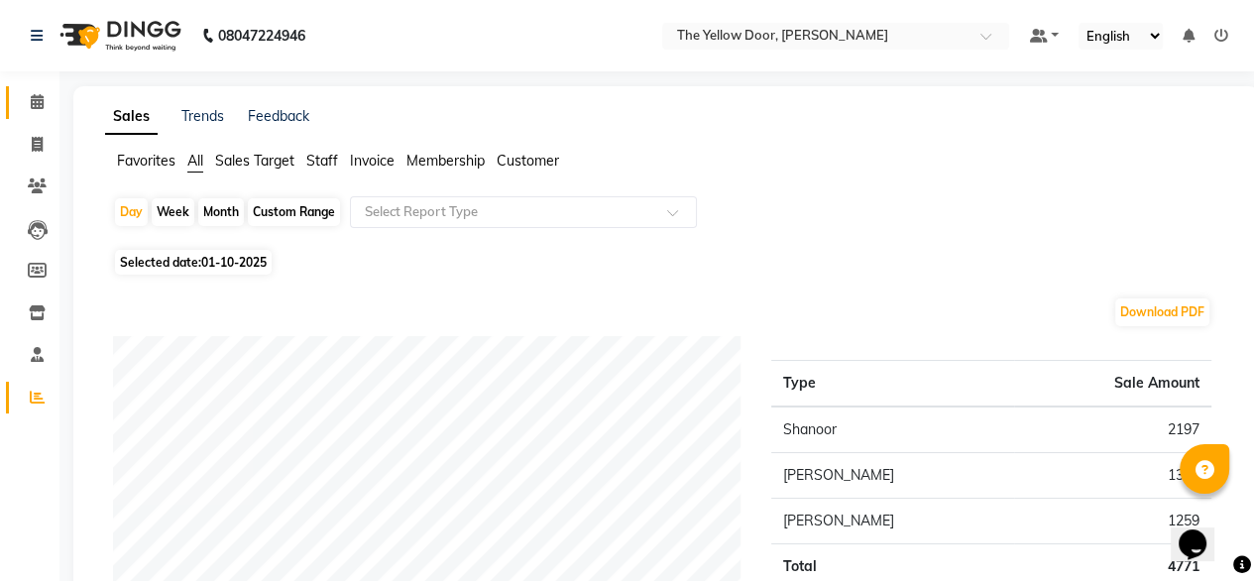
click at [20, 113] on link "Calendar" at bounding box center [30, 102] width 48 height 33
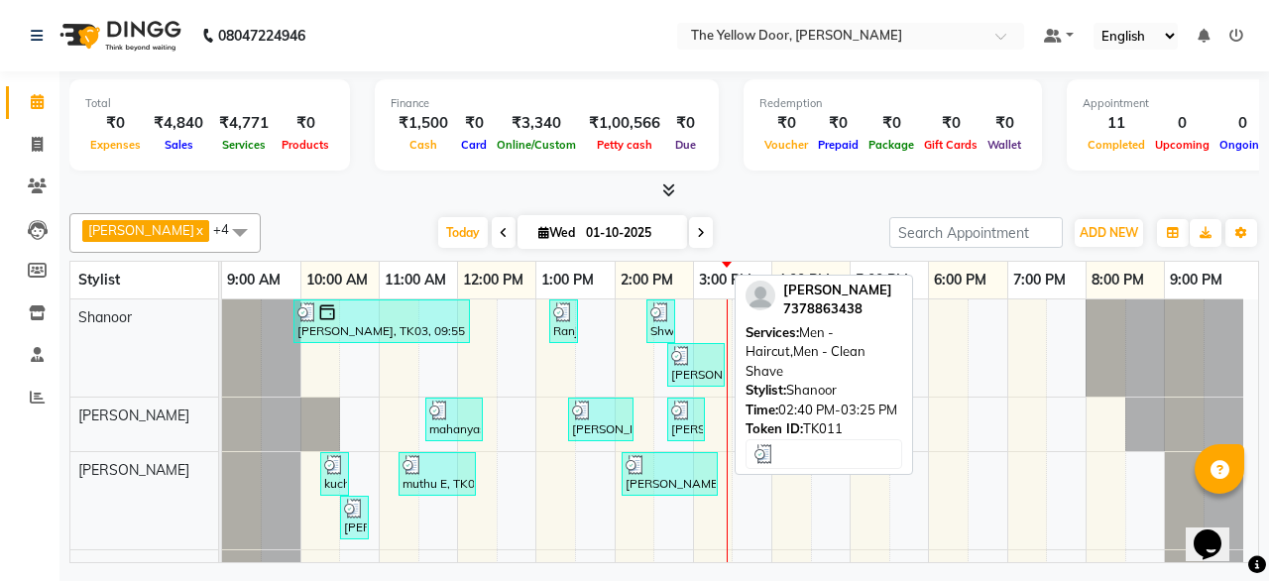
click at [687, 364] on div "[PERSON_NAME], TK11, 02:40 PM-03:25 PM, Men - Haircut,Men - Clean Shave" at bounding box center [696, 365] width 54 height 38
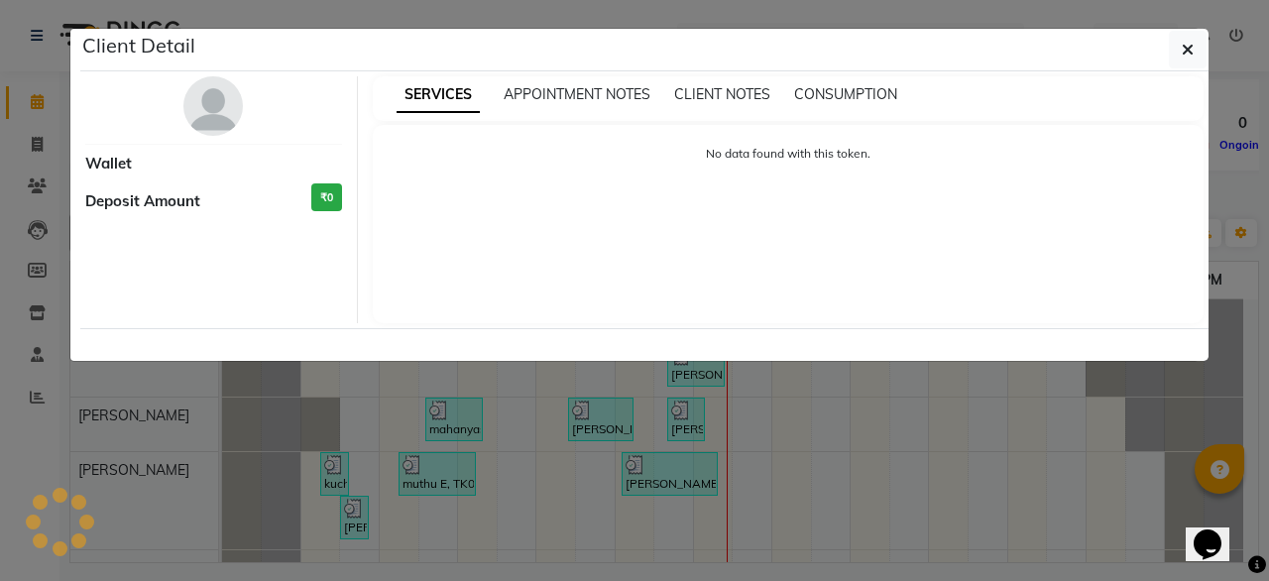
select select "3"
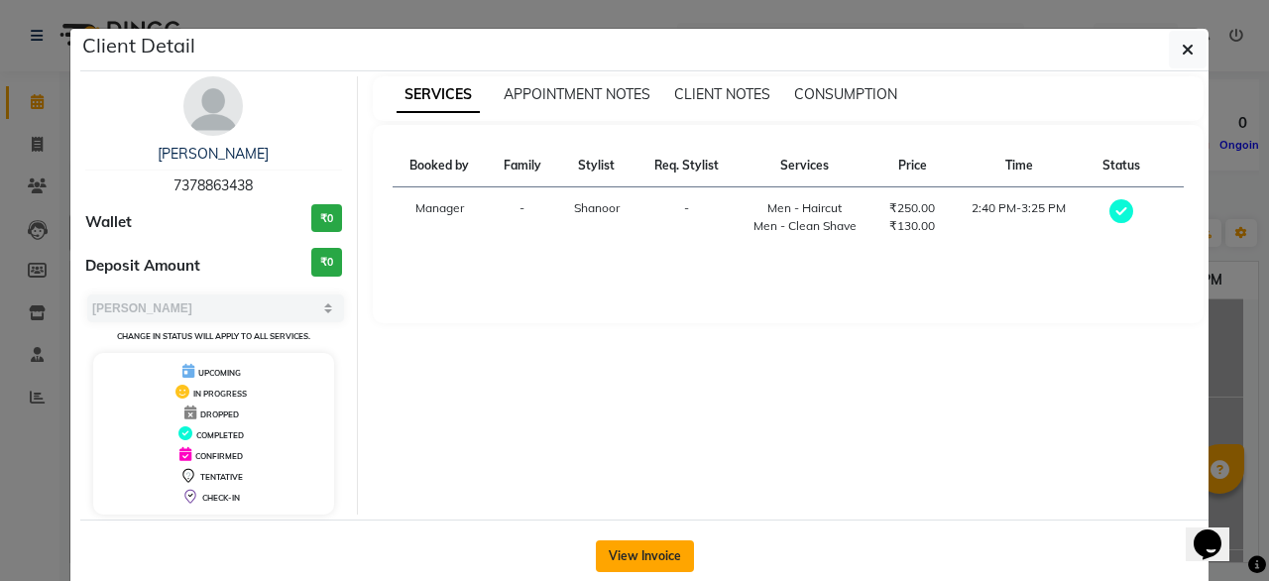
click at [631, 567] on button "View Invoice" at bounding box center [645, 556] width 98 height 32
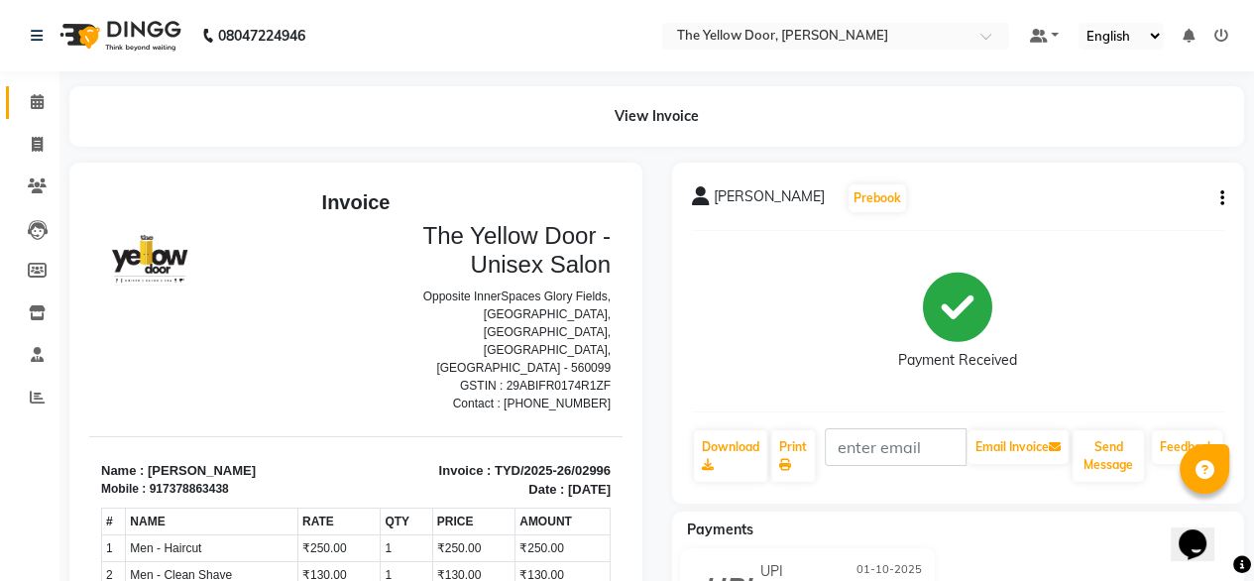
scroll to position [174, 0]
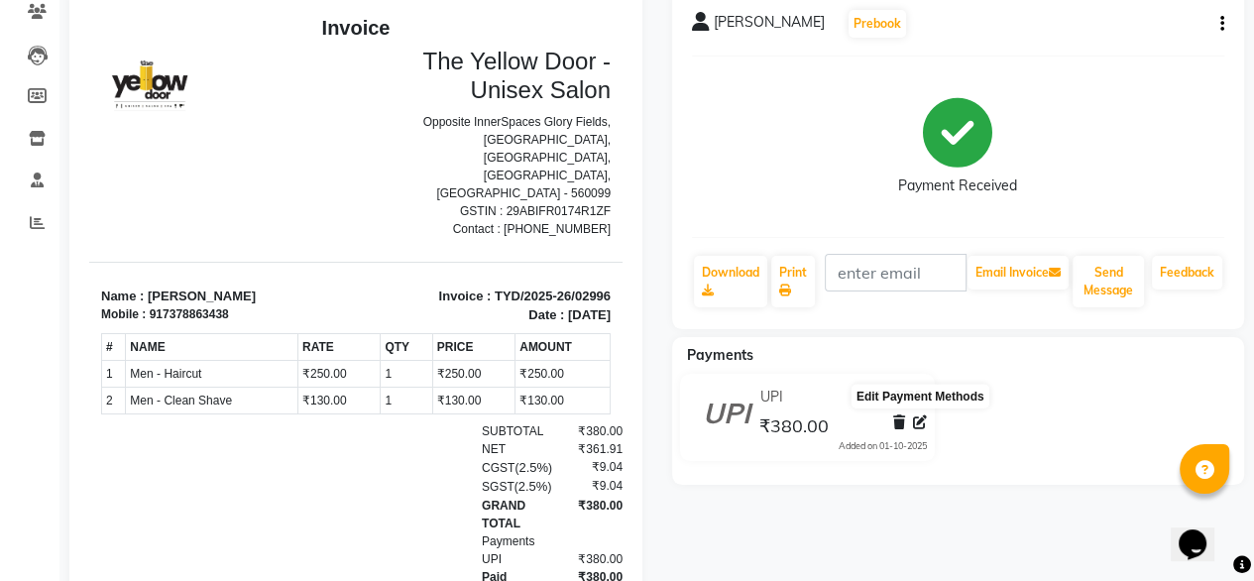
click at [920, 421] on icon at bounding box center [920, 422] width 14 height 14
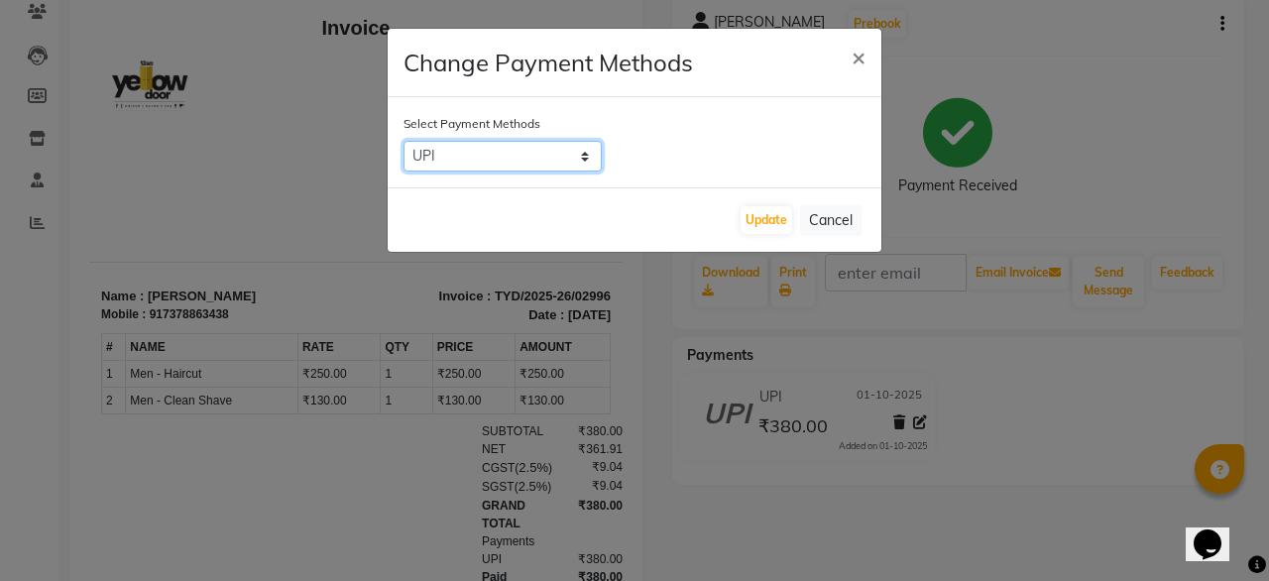
drag, startPoint x: 555, startPoint y: 152, endPoint x: 512, endPoint y: 199, distance: 64.6
click at [512, 199] on div "Change Payment Methods × Select Payment Methods CASH UPI Credit Card Debit Card…" at bounding box center [635, 140] width 496 height 225
click at [403, 141] on select "CASH UPI Credit Card Debit Card GPay ONLINE" at bounding box center [502, 156] width 198 height 31
drag, startPoint x: 499, startPoint y: 172, endPoint x: 486, endPoint y: 187, distance: 20.4
click at [486, 187] on div "Select Payment Methods CASH UPI Credit Card Debit Card GPay ONLINE" at bounding box center [635, 142] width 494 height 90
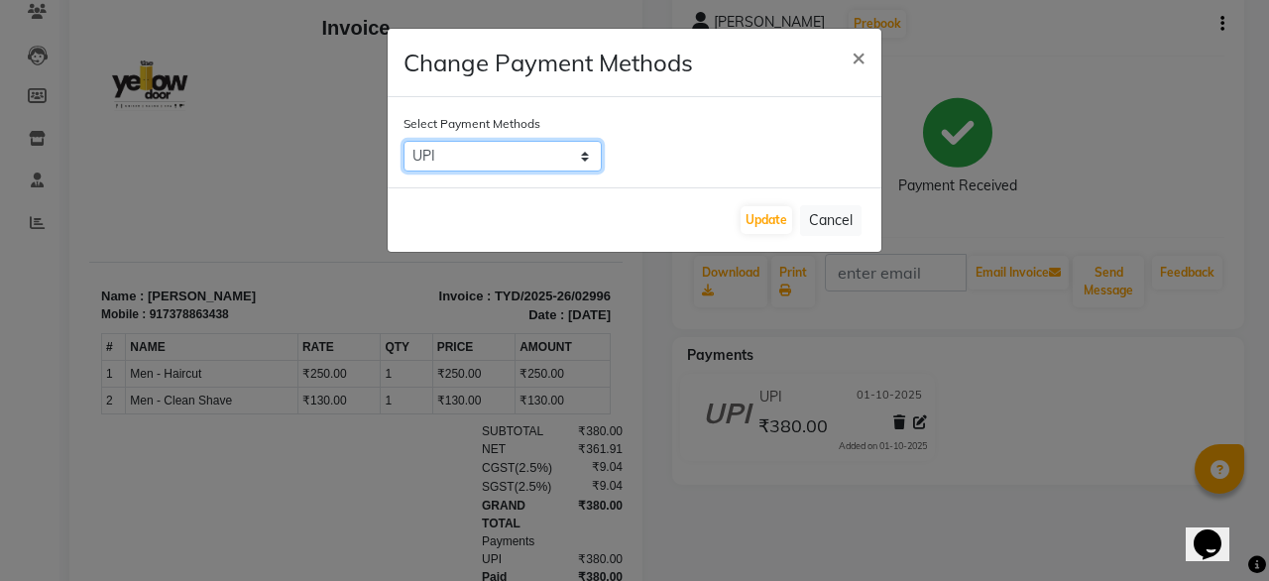
select select "1"
click at [403, 141] on select "CASH UPI Credit Card Debit Card GPay ONLINE" at bounding box center [502, 156] width 198 height 31
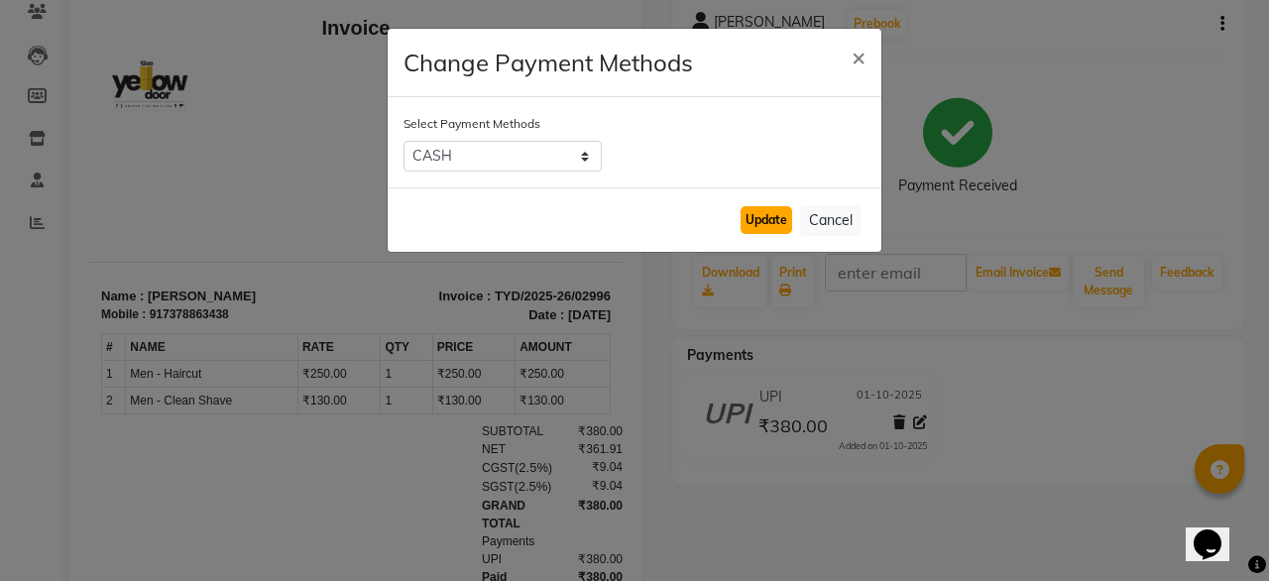
click at [758, 231] on button "Update" at bounding box center [767, 220] width 52 height 28
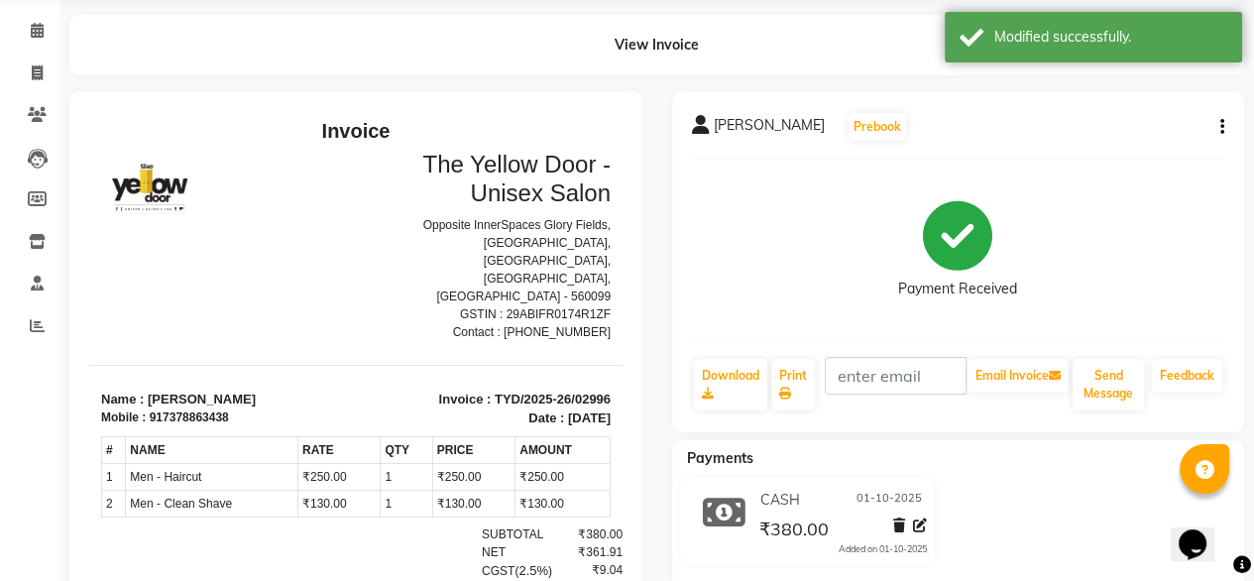
scroll to position [69, 0]
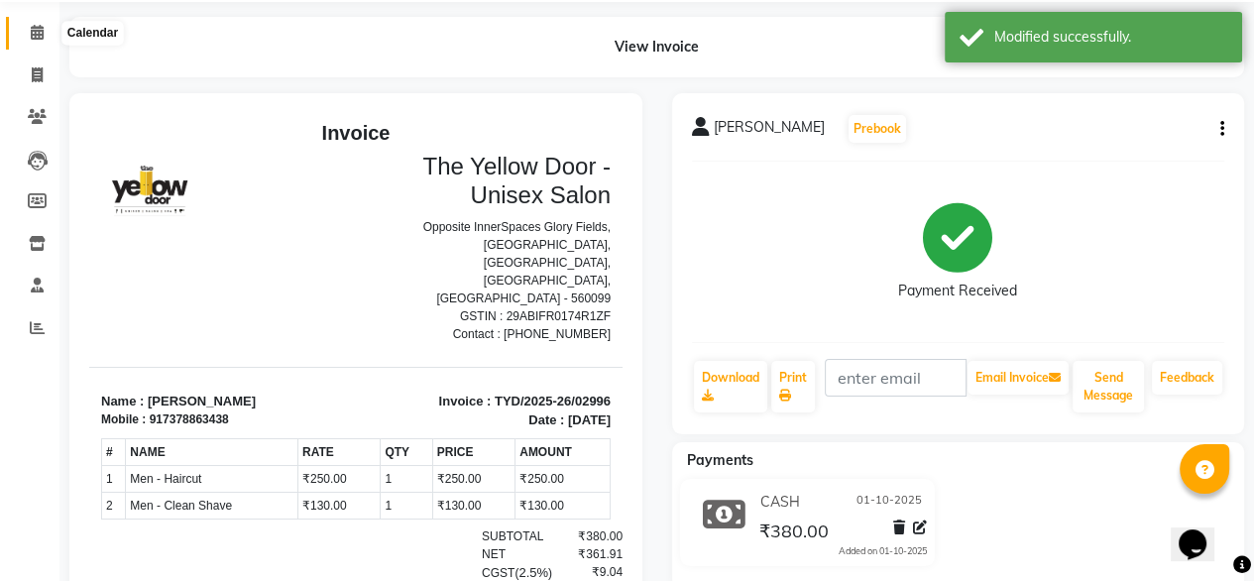
click at [31, 37] on icon at bounding box center [37, 32] width 13 height 15
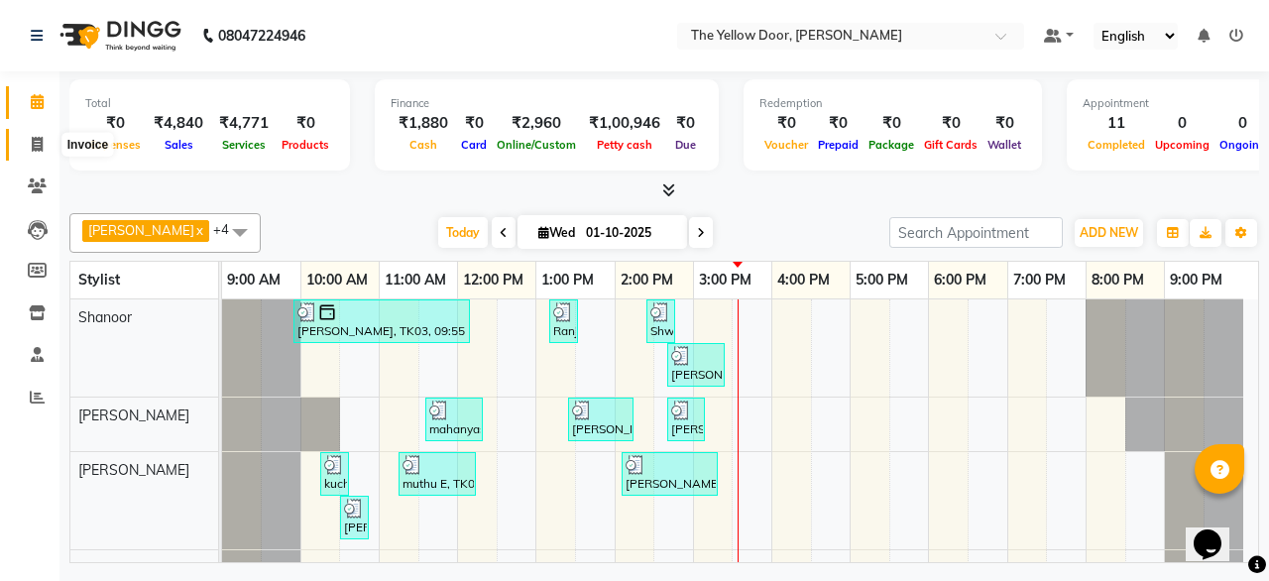
click at [33, 143] on icon at bounding box center [37, 144] width 11 height 15
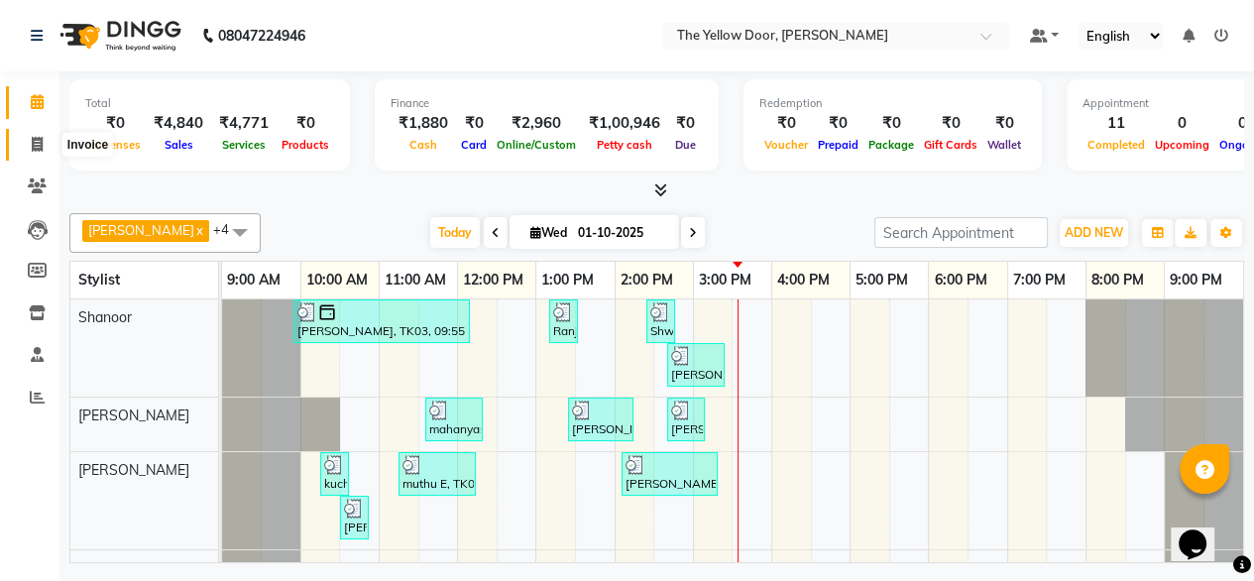
select select "service"
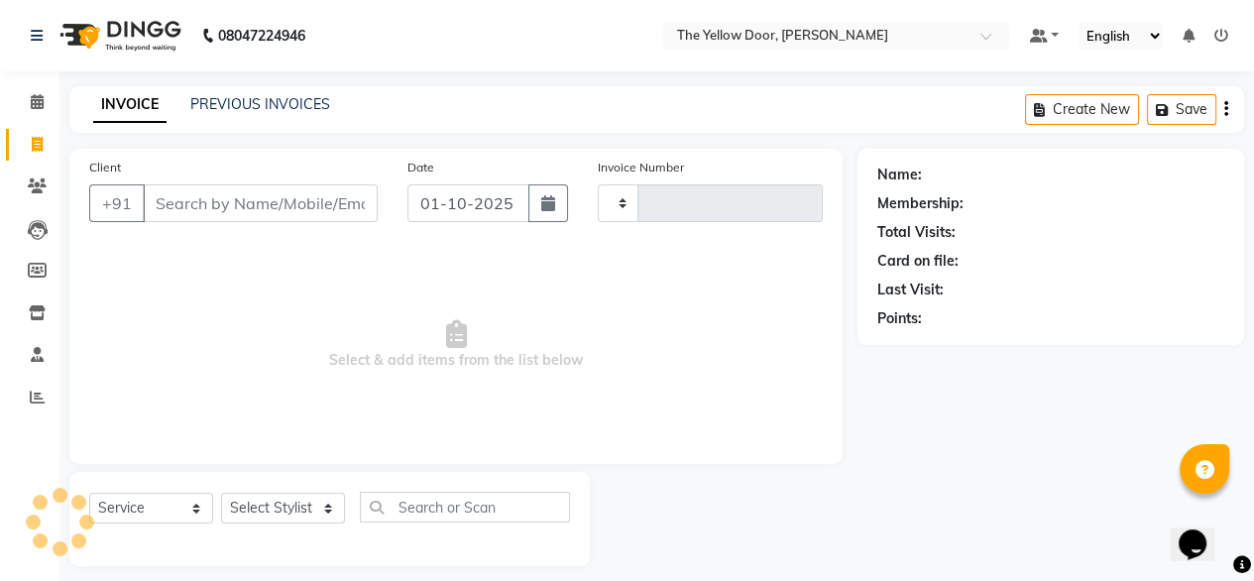
type input "02997"
select select "5650"
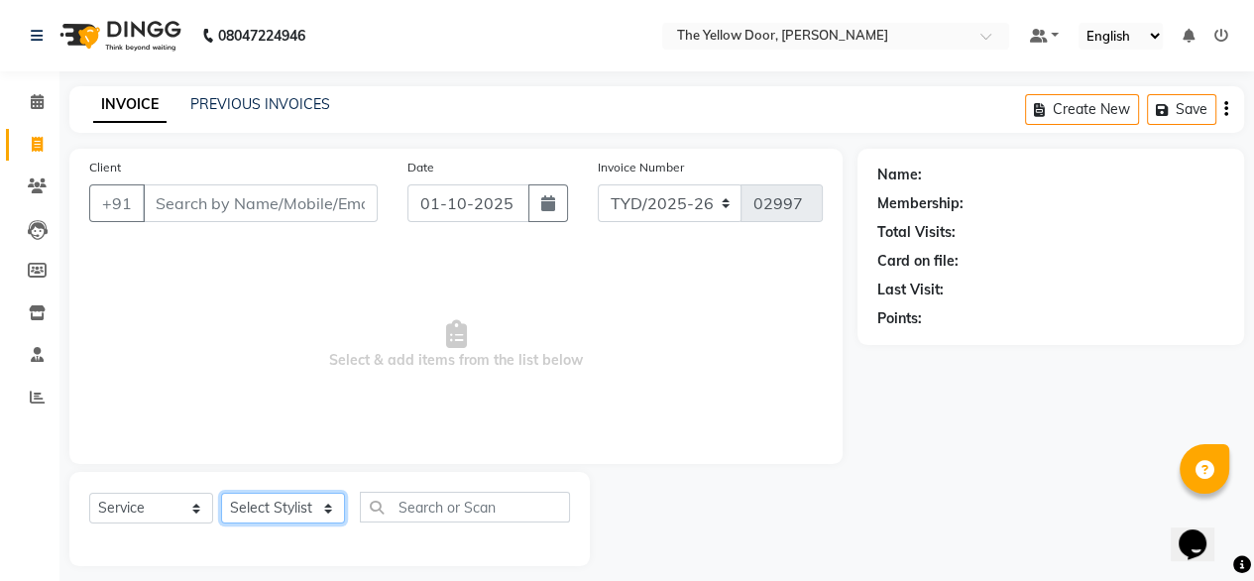
click at [282, 502] on select "Select Stylist [PERSON_NAME] [PERSON_NAME] [PERSON_NAME] Housekeeping Manager […" at bounding box center [283, 508] width 124 height 31
select select "51707"
click at [221, 494] on select "Select Stylist [PERSON_NAME] [PERSON_NAME] [PERSON_NAME] Housekeeping Manager […" at bounding box center [283, 508] width 124 height 31
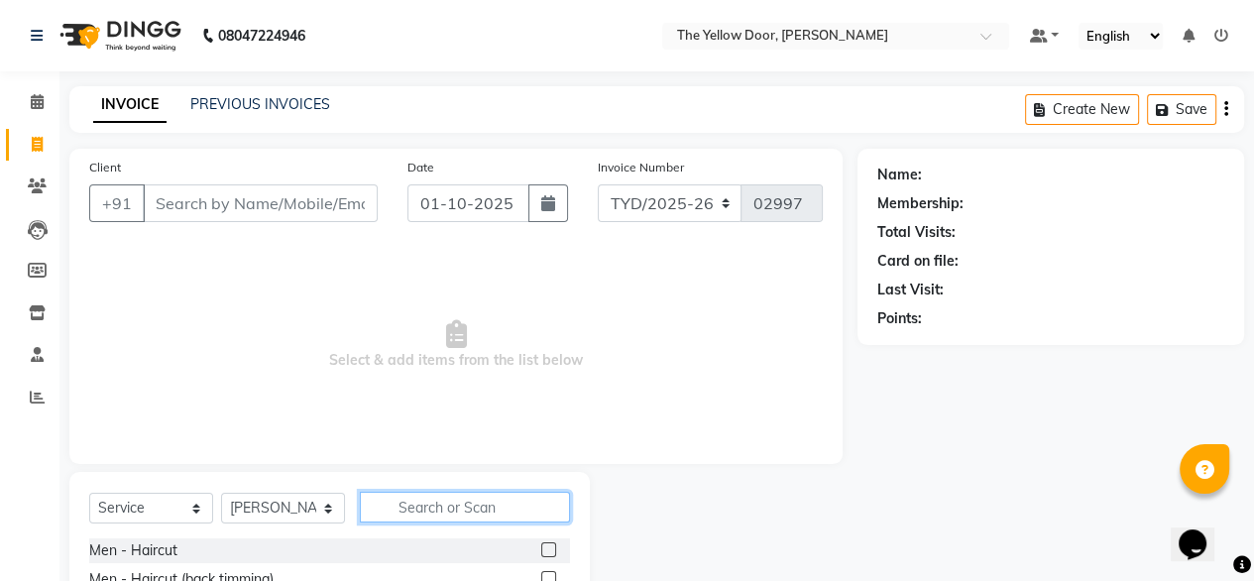
click at [504, 514] on input "text" at bounding box center [465, 507] width 210 height 31
type input "r"
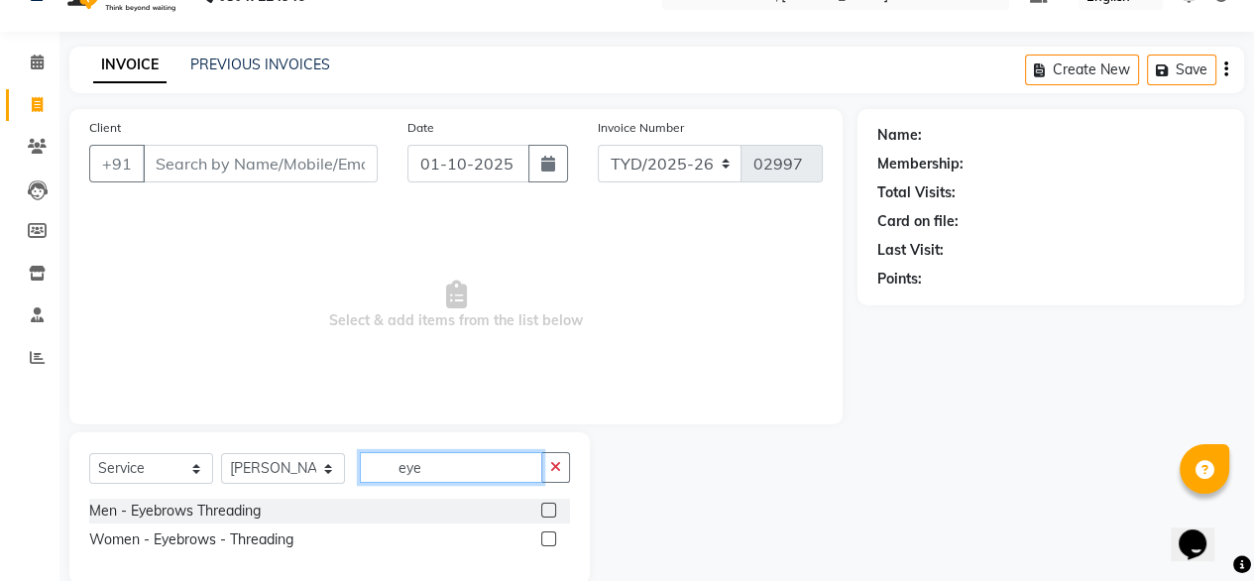
scroll to position [73, 0]
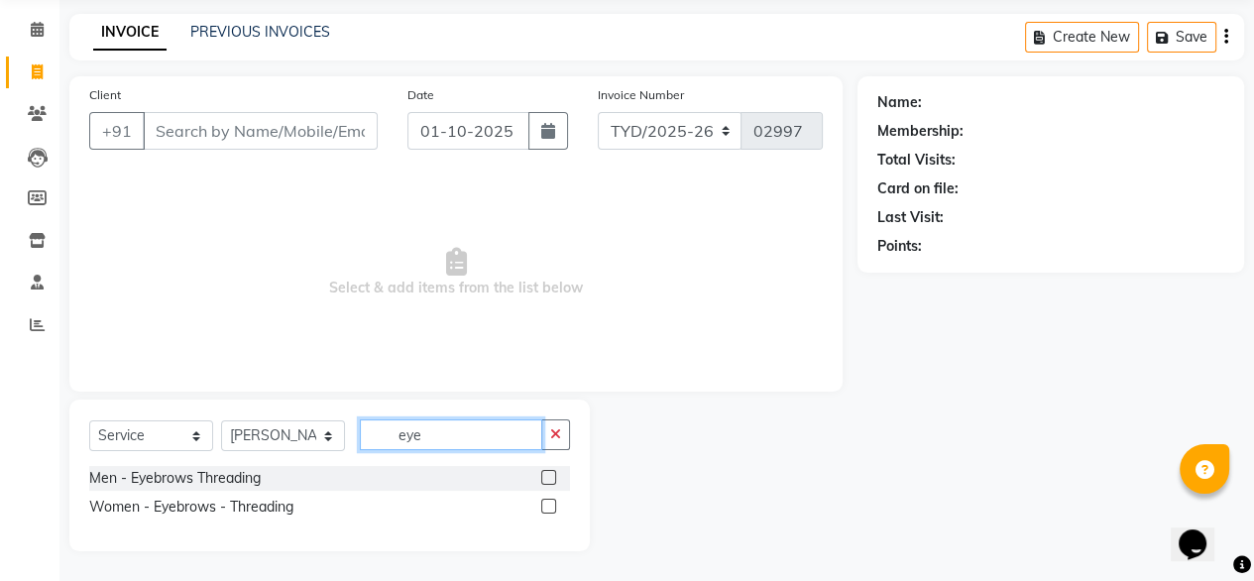
type input "eye"
click at [546, 510] on label at bounding box center [548, 506] width 15 height 15
click at [546, 510] on input "checkbox" at bounding box center [547, 507] width 13 height 13
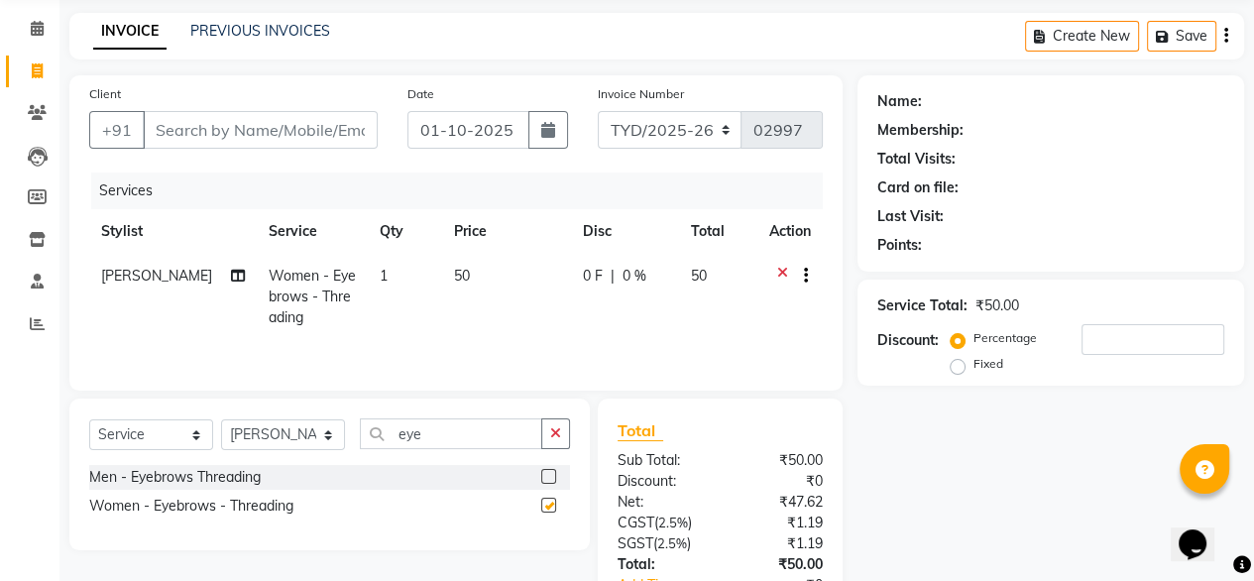
checkbox input "false"
click at [435, 440] on input "eye" at bounding box center [451, 433] width 182 height 31
type input "e"
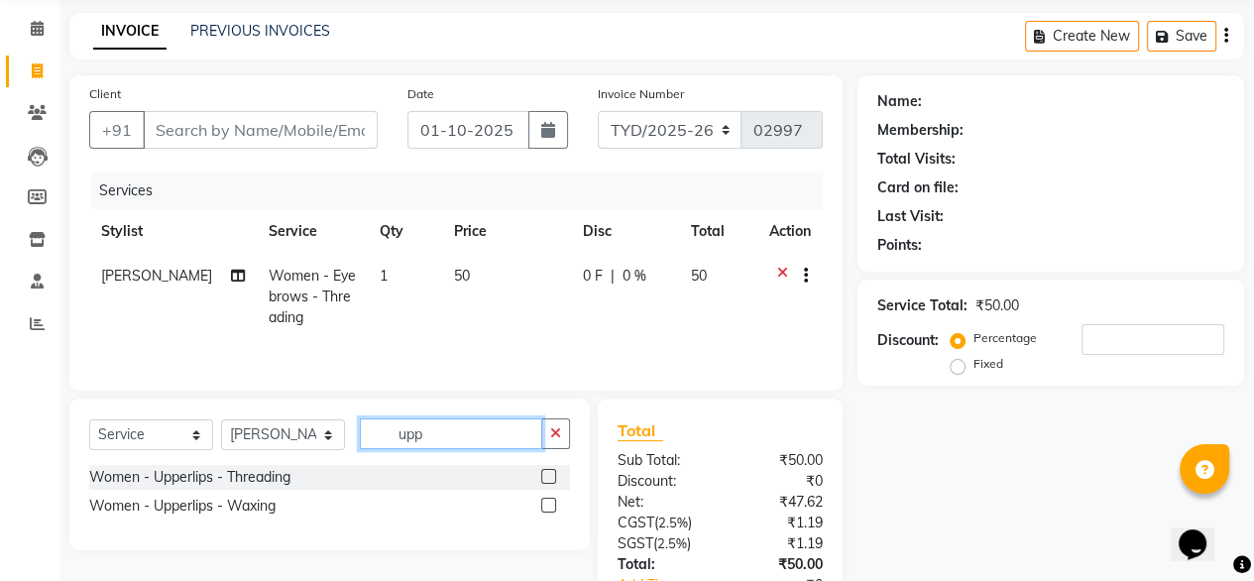
type input "upp"
click at [547, 474] on label at bounding box center [548, 476] width 15 height 15
click at [547, 474] on input "checkbox" at bounding box center [547, 477] width 13 height 13
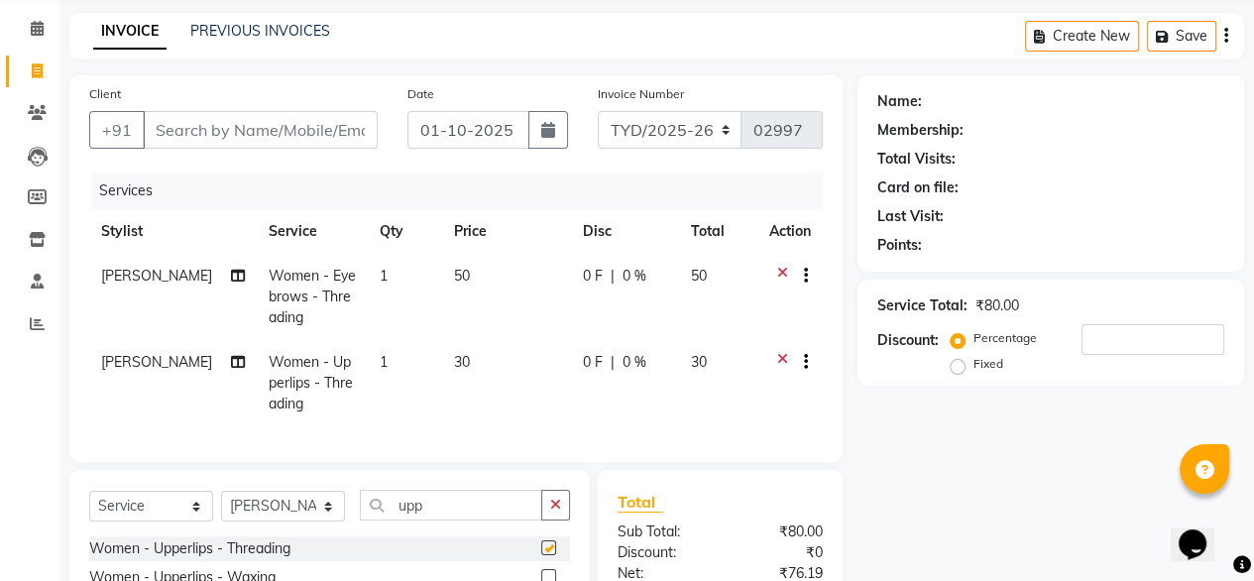
checkbox input "false"
click at [460, 520] on input "upp" at bounding box center [451, 505] width 182 height 31
type input "u"
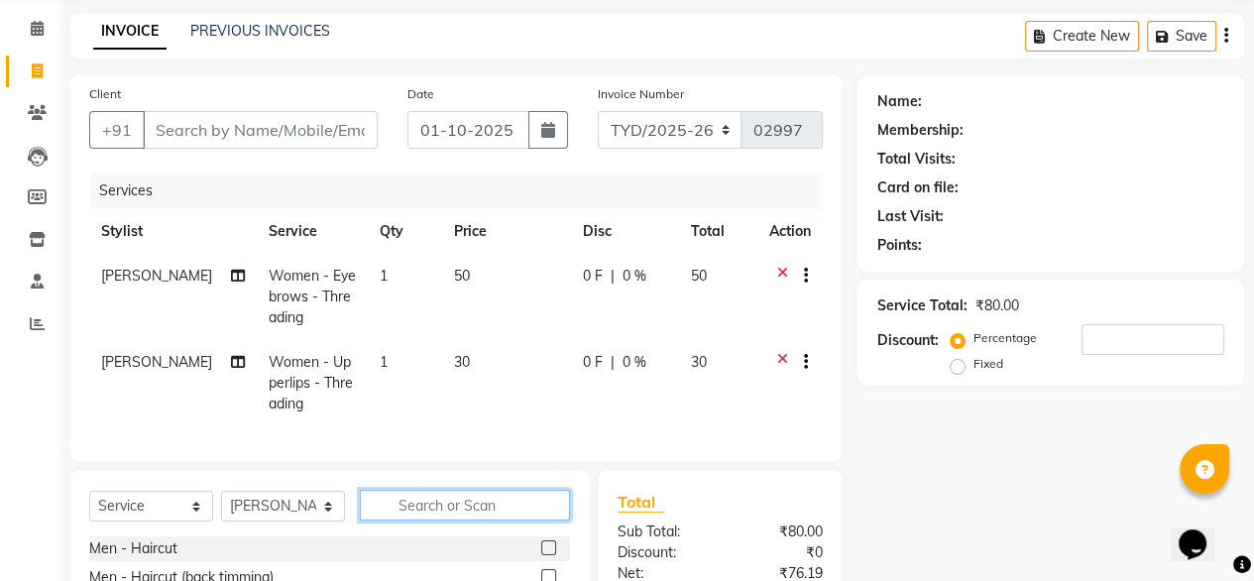
type input "u"
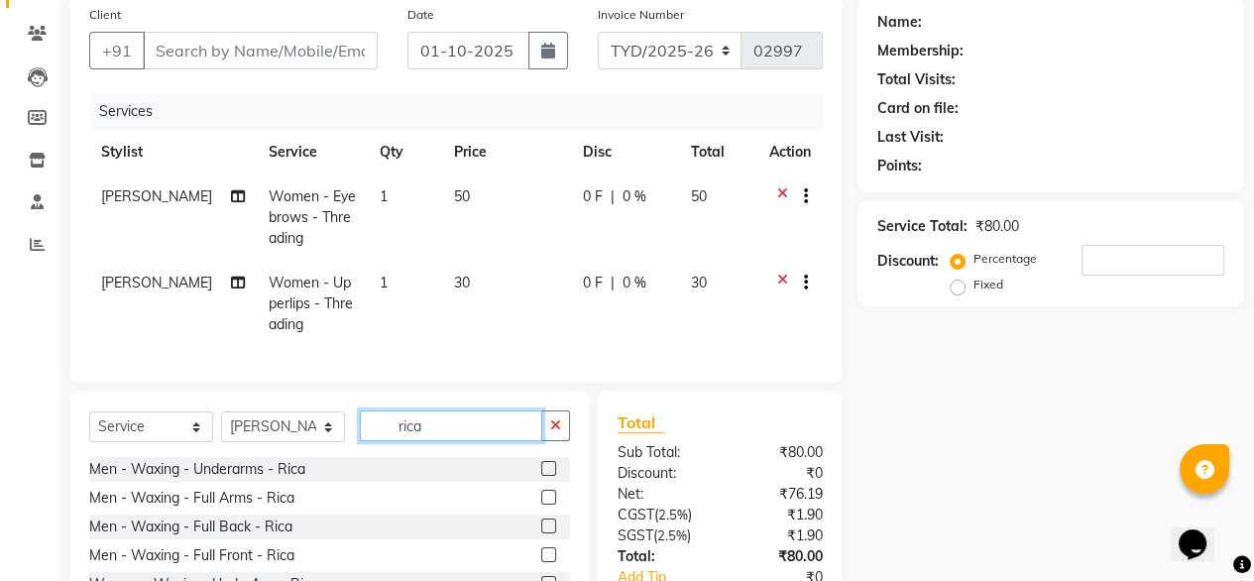
scroll to position [300, 0]
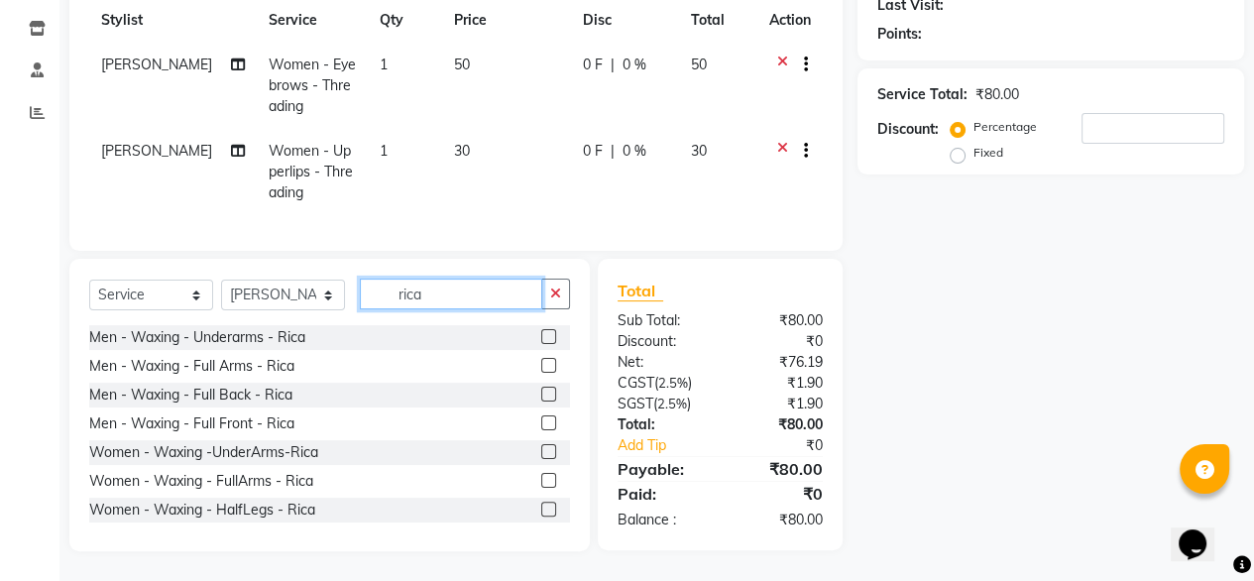
type input "rica"
click at [541, 450] on label at bounding box center [548, 451] width 15 height 15
click at [541, 450] on input "checkbox" at bounding box center [547, 452] width 13 height 13
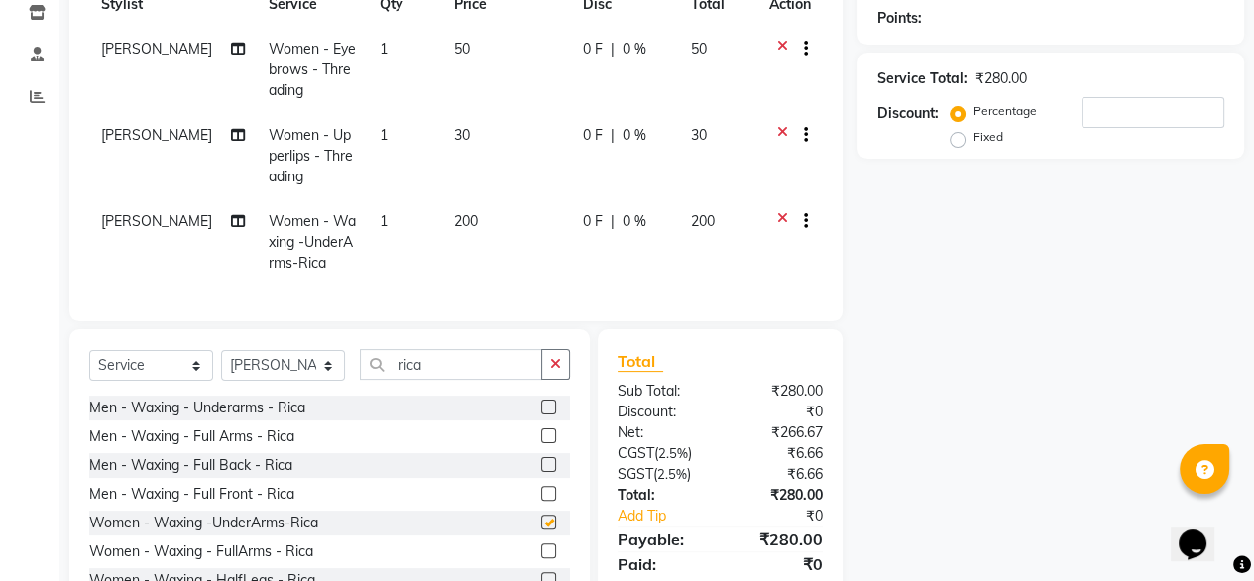
checkbox input "false"
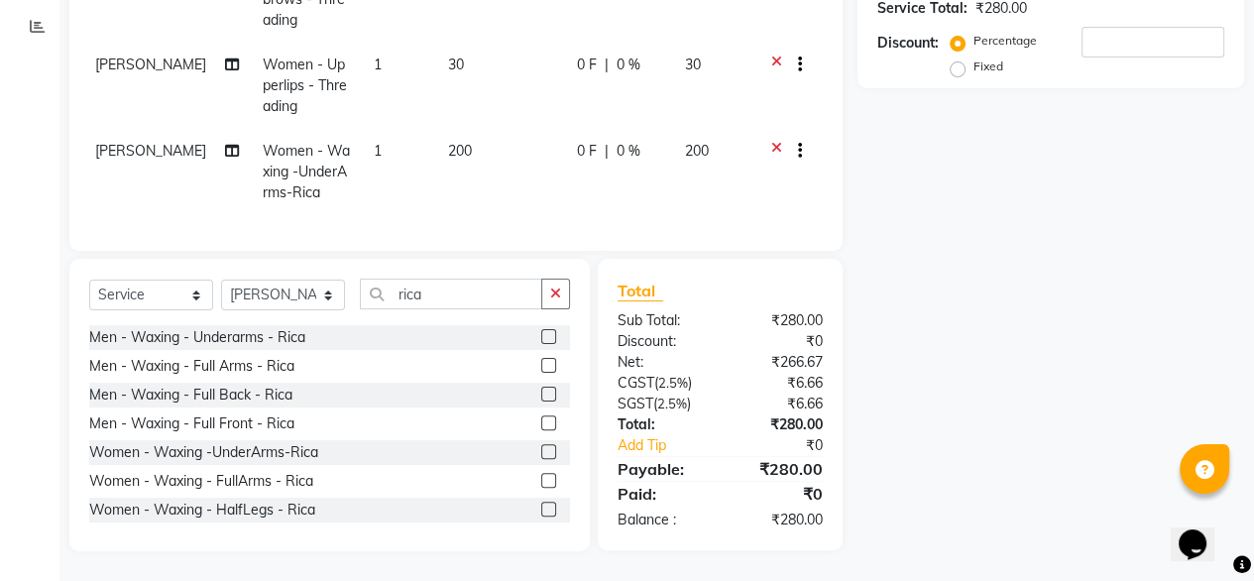
scroll to position [385, 0]
click at [302, 292] on select "Select Stylist [PERSON_NAME] [PERSON_NAME] [PERSON_NAME] Housekeeping Manager […" at bounding box center [283, 295] width 124 height 31
select select "41281"
click at [221, 282] on select "Select Stylist [PERSON_NAME] [PERSON_NAME] [PERSON_NAME] Housekeeping Manager […" at bounding box center [283, 295] width 124 height 31
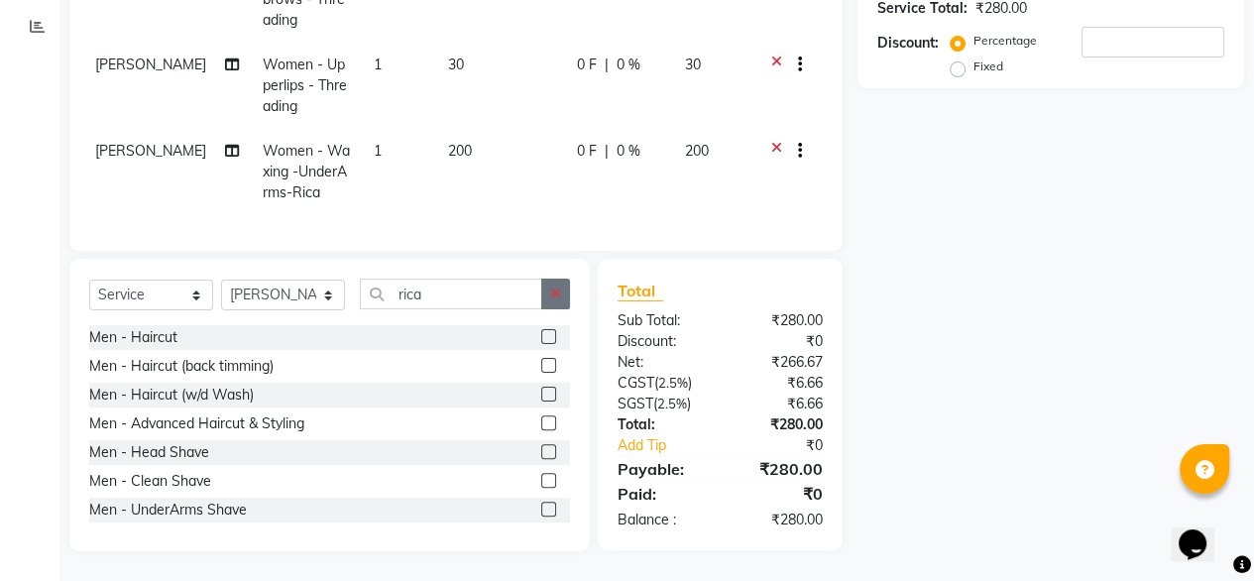
click at [551, 292] on icon "button" at bounding box center [555, 293] width 11 height 14
click at [541, 328] on div at bounding box center [555, 337] width 29 height 25
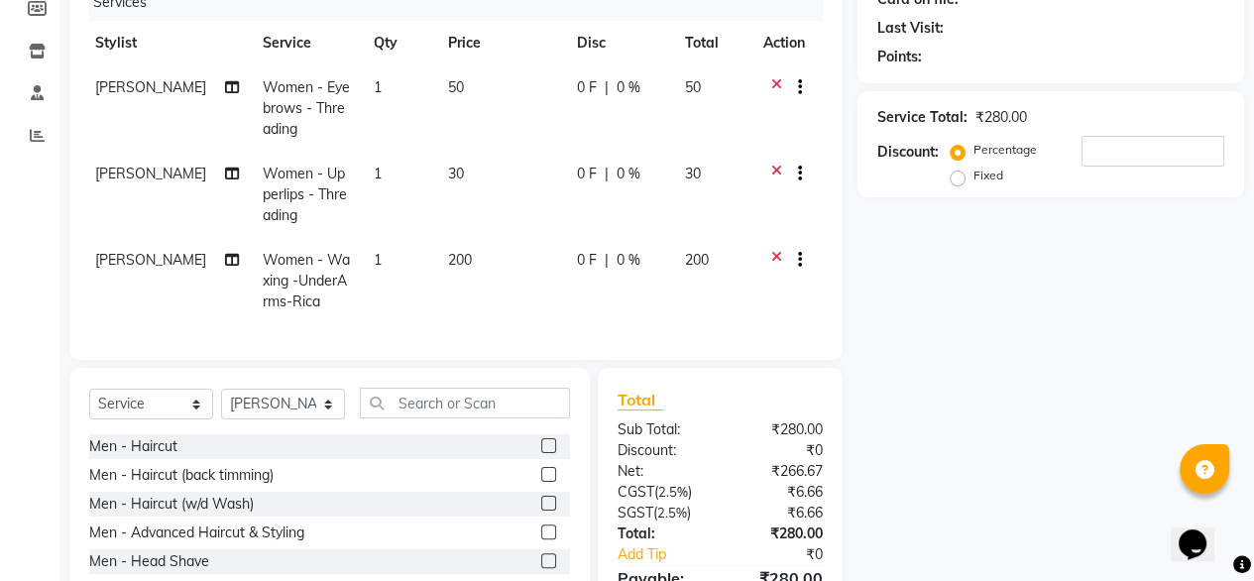
scroll to position [260, 0]
click at [541, 455] on label at bounding box center [548, 447] width 15 height 15
click at [541, 455] on input "checkbox" at bounding box center [547, 448] width 13 height 13
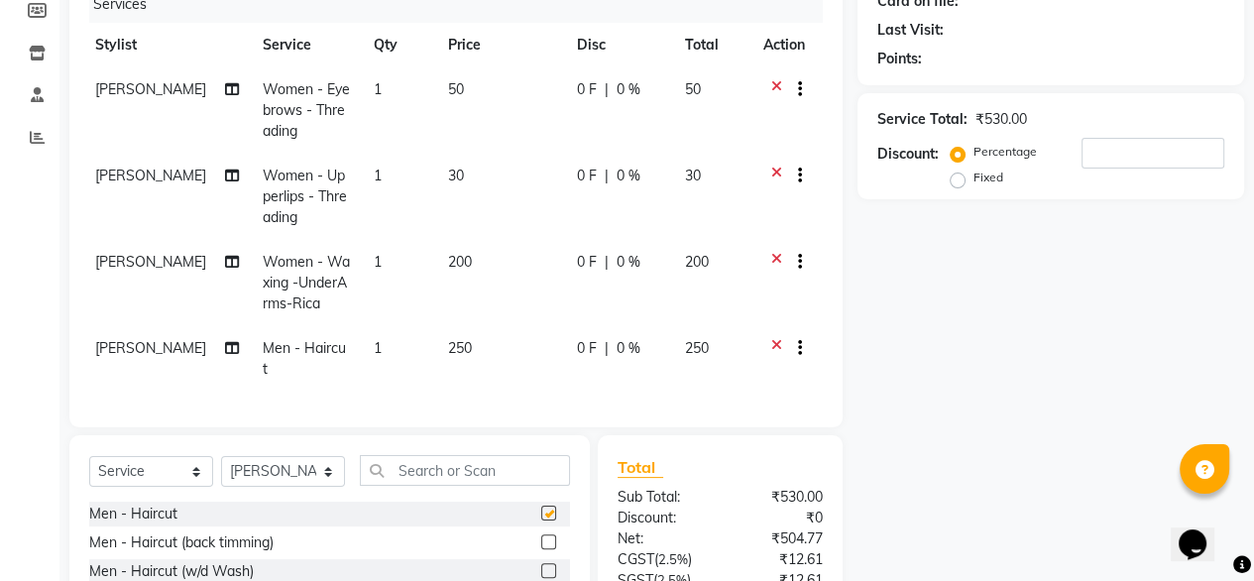
checkbox input "false"
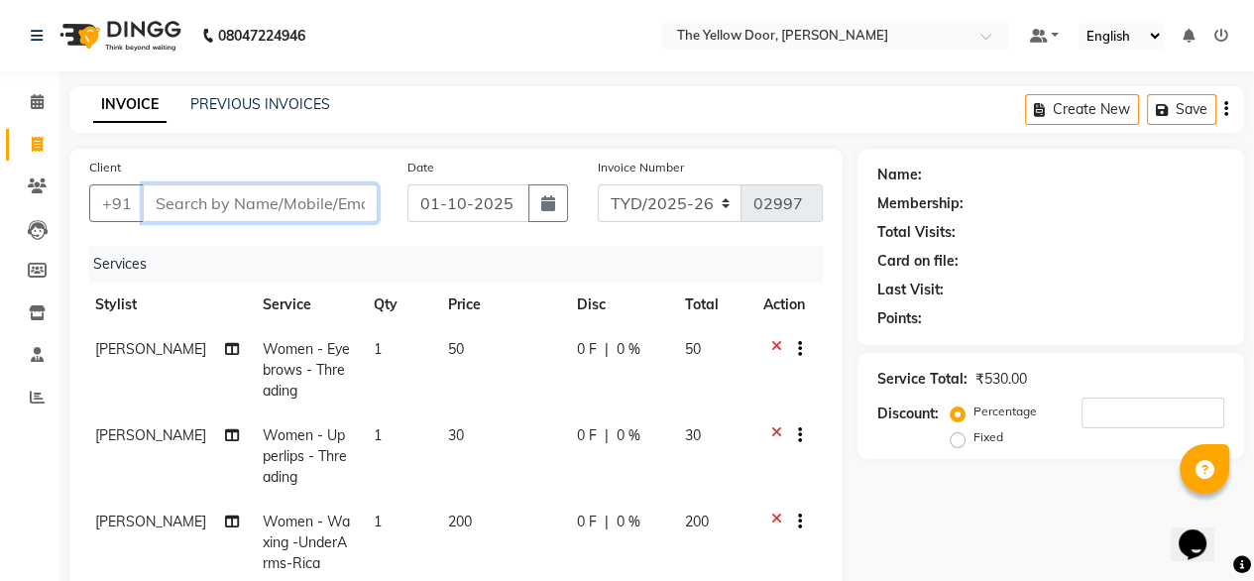
click at [264, 203] on input "Client" at bounding box center [260, 203] width 235 height 38
type input "7"
type input "0"
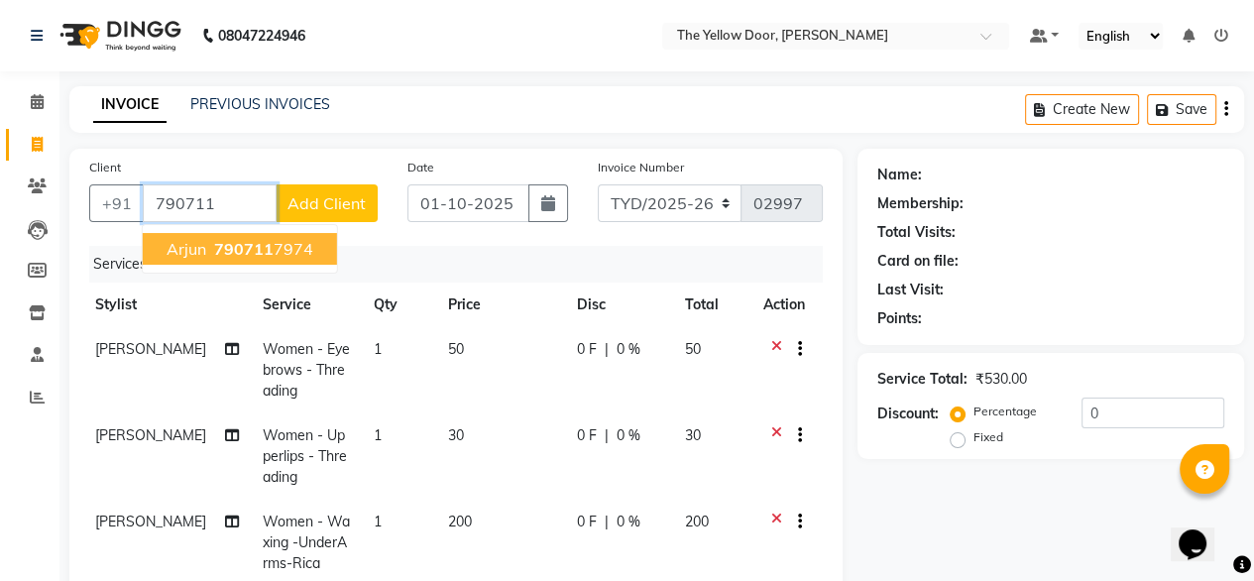
click at [310, 255] on button "arjun 790711 7974" at bounding box center [240, 249] width 194 height 32
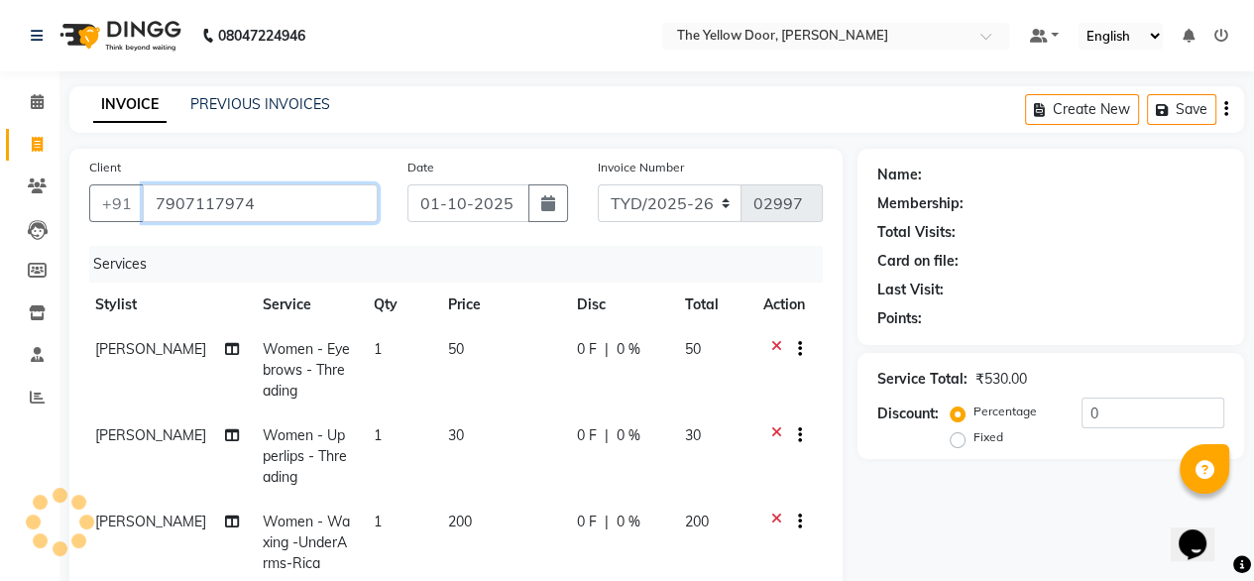
scroll to position [435, 0]
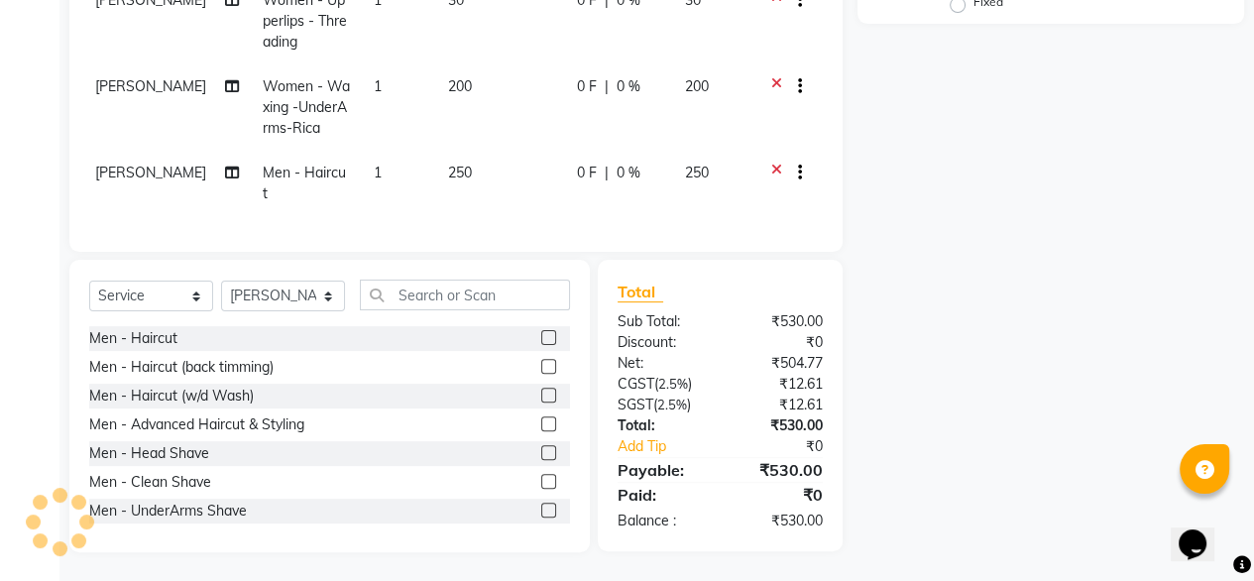
type input "7907117974"
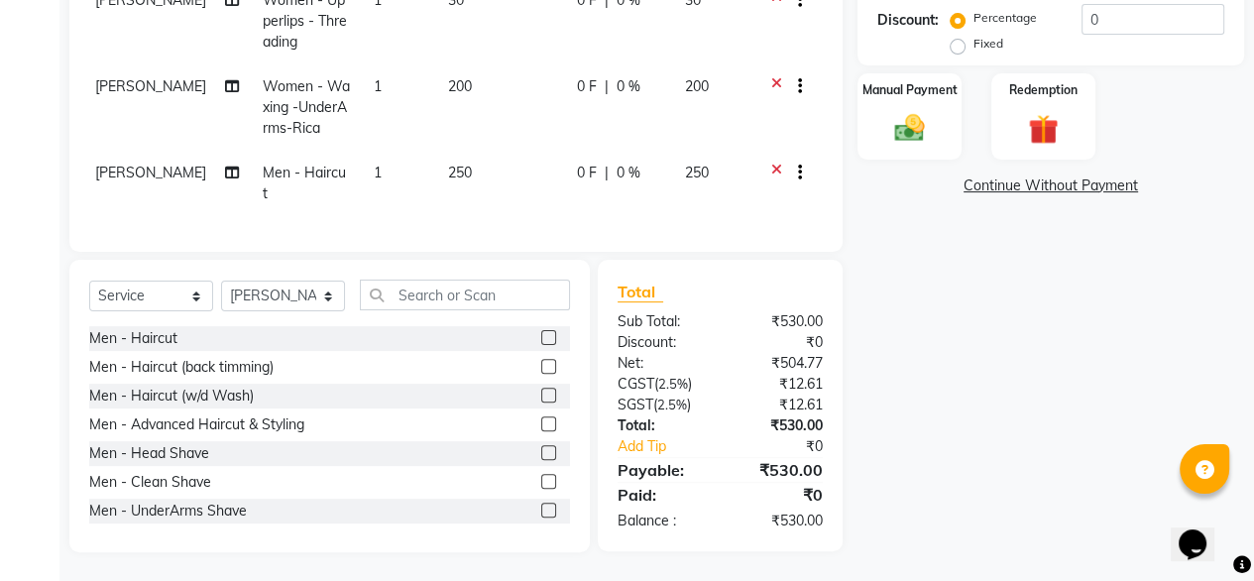
select select "1: Object"
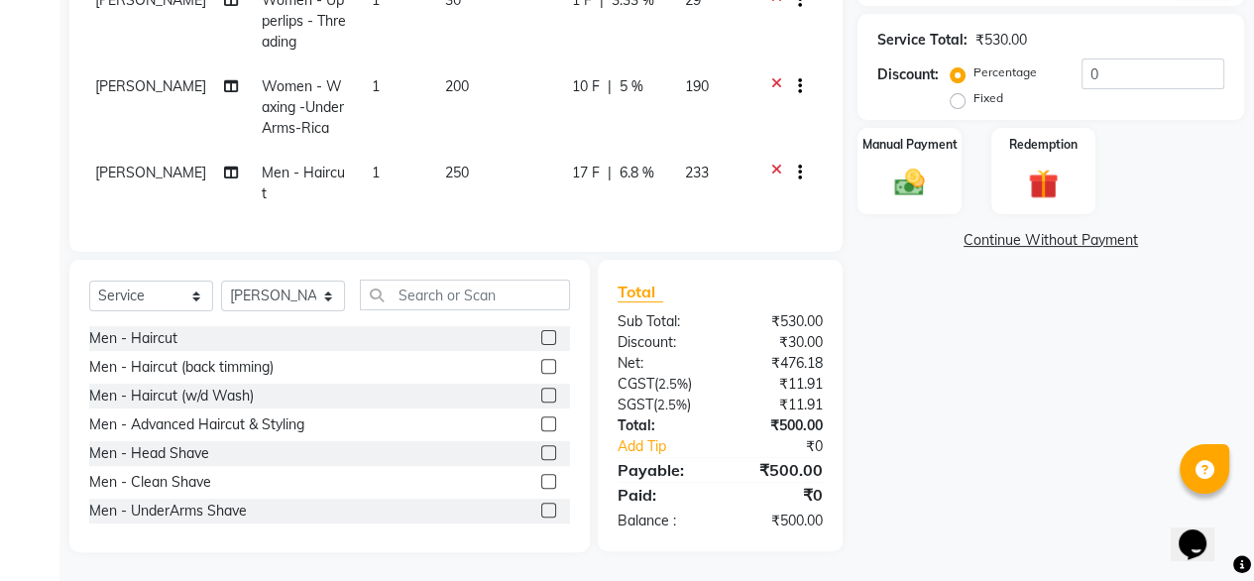
radio input "false"
radio input "true"
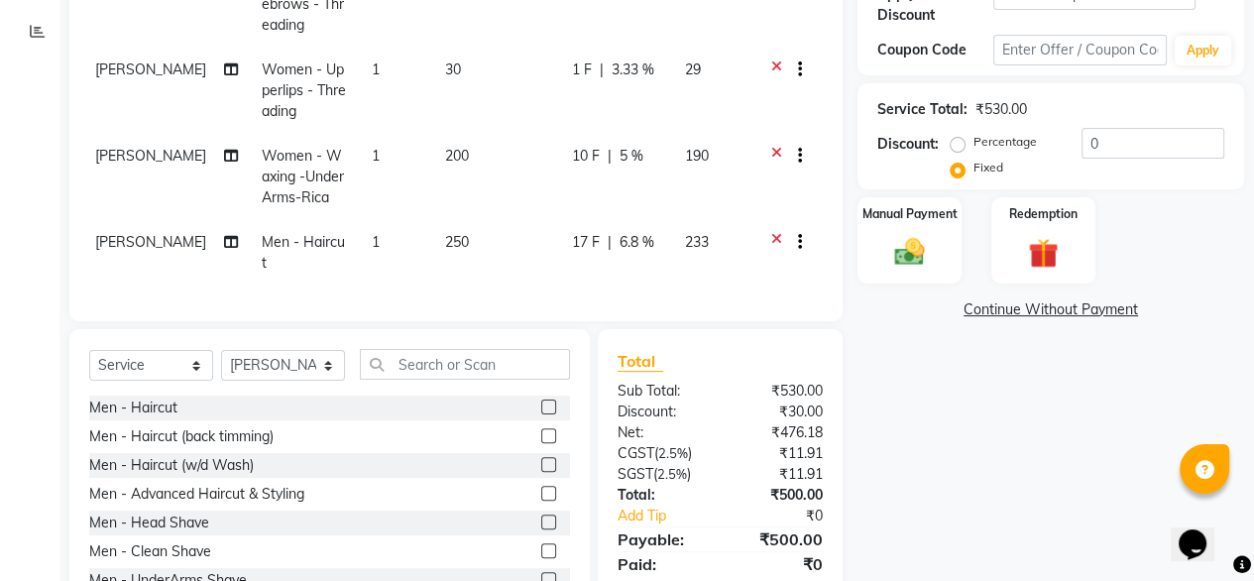
scroll to position [375, 0]
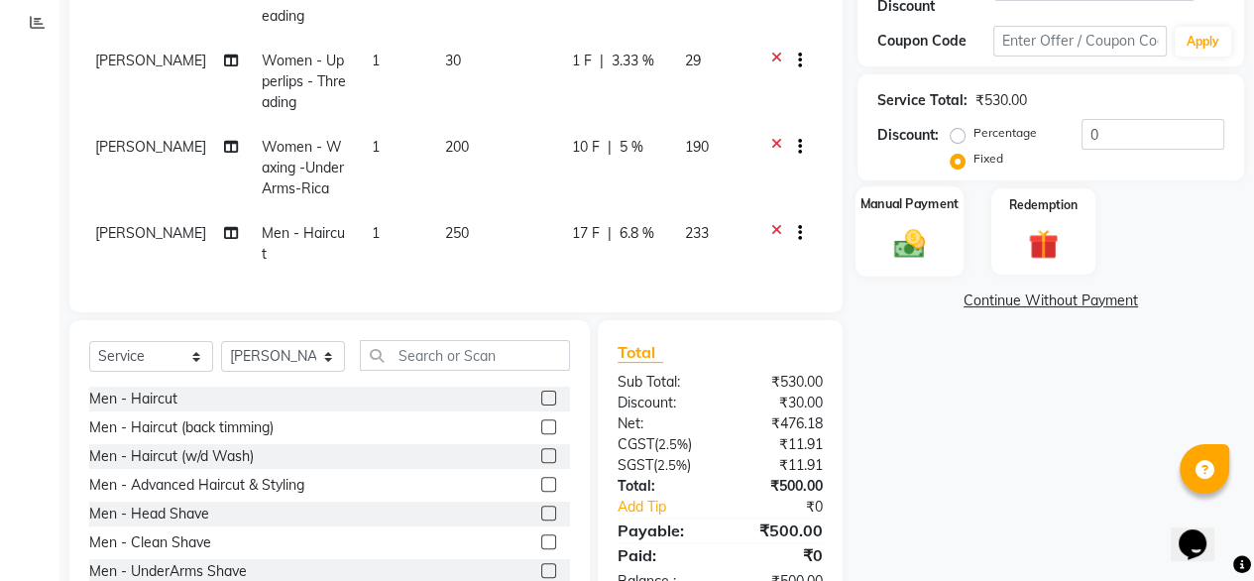
click at [934, 225] on img at bounding box center [909, 243] width 51 height 36
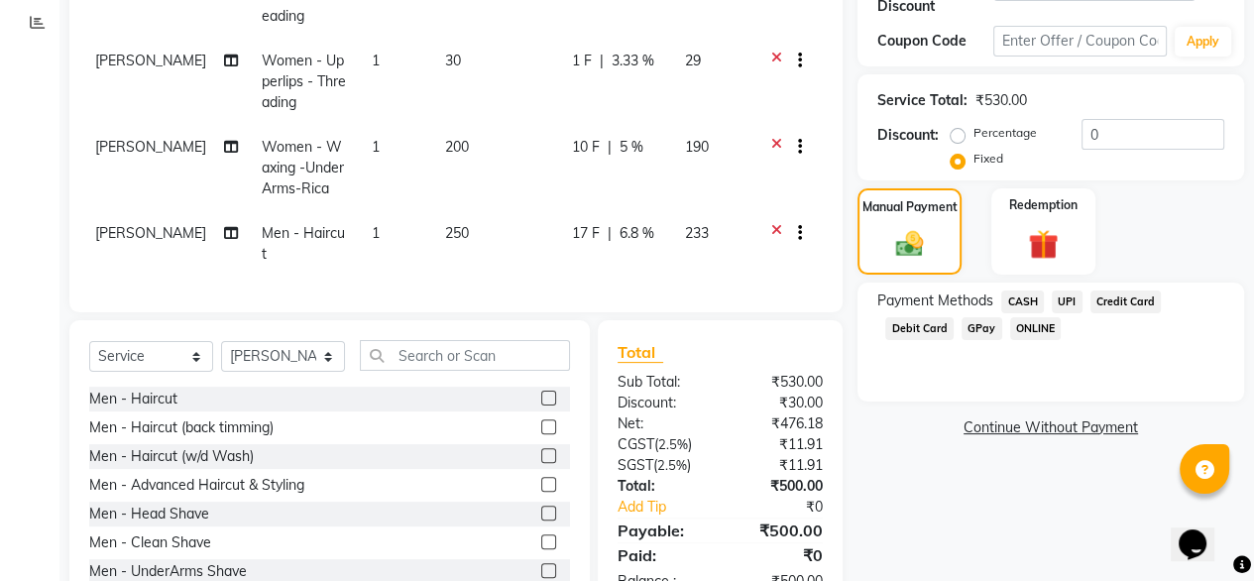
click at [1067, 290] on span "UPI" at bounding box center [1067, 301] width 31 height 23
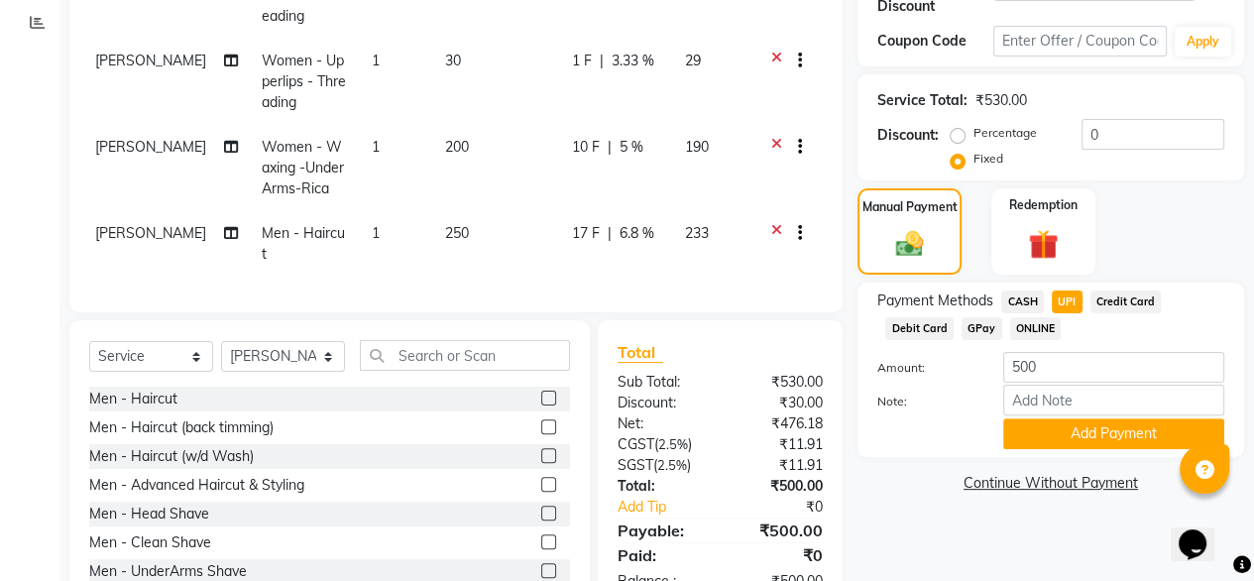
scroll to position [435, 0]
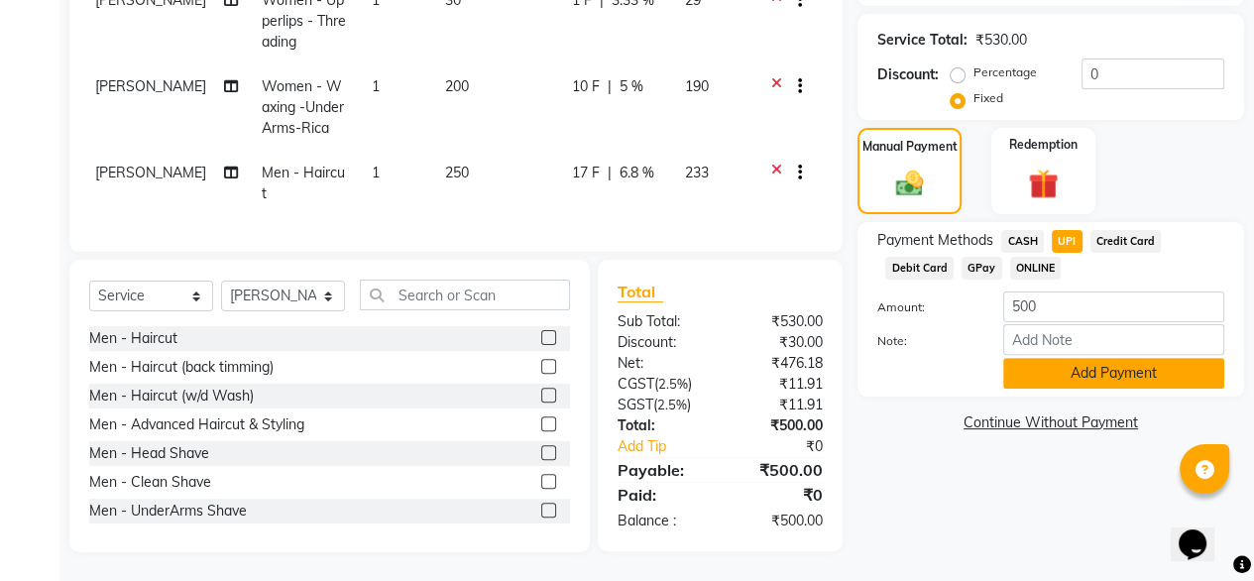
click at [1092, 365] on button "Add Payment" at bounding box center [1113, 373] width 221 height 31
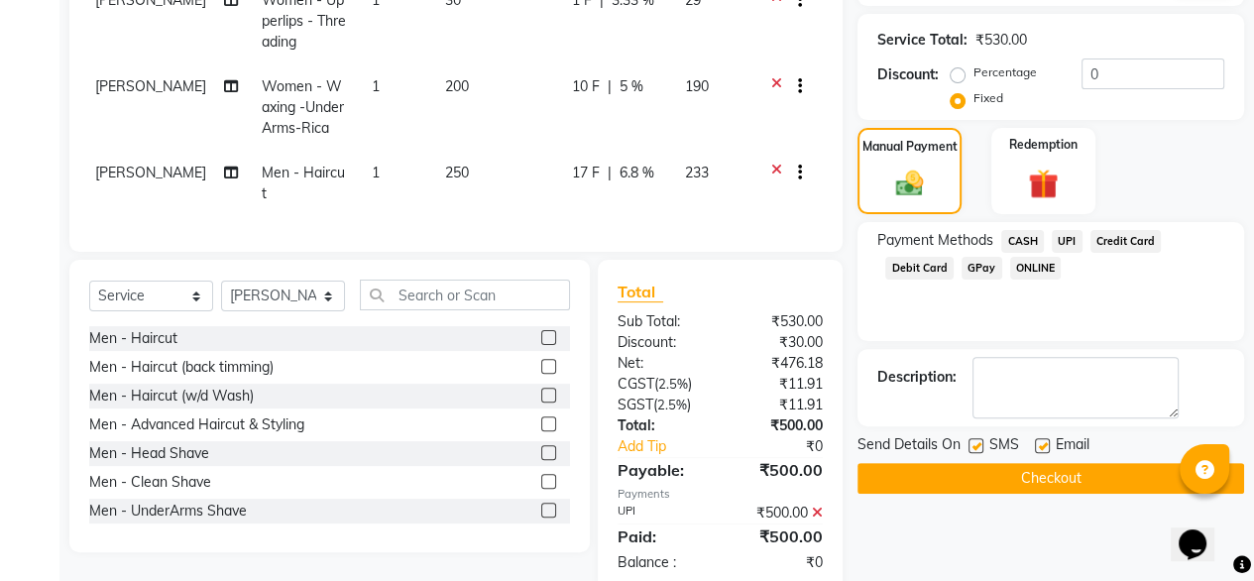
scroll to position [476, 0]
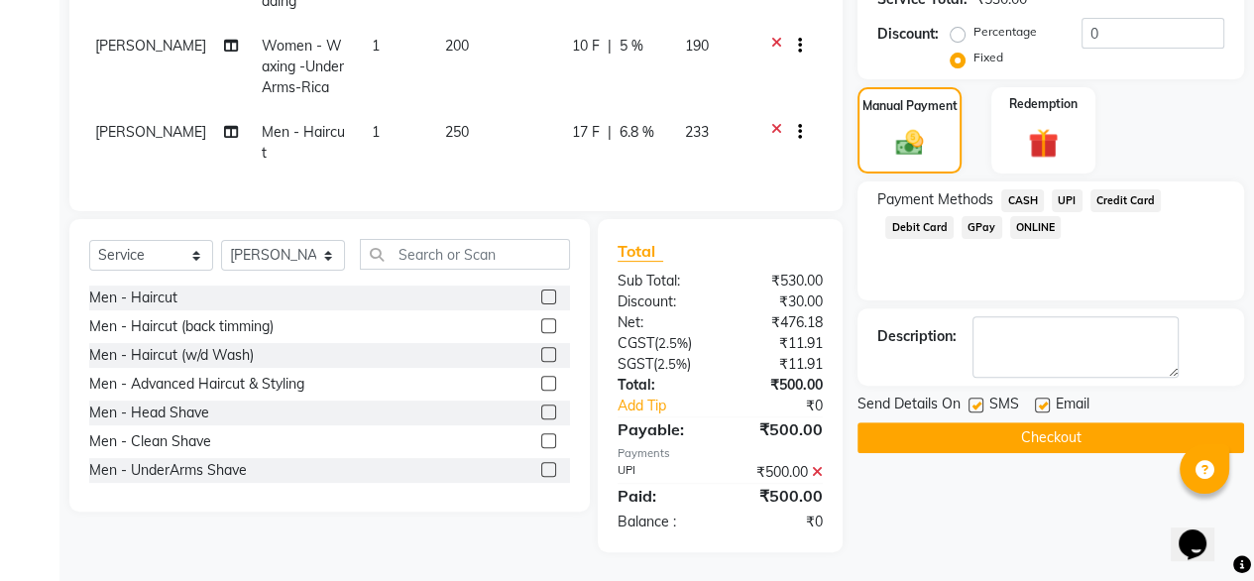
click at [1044, 398] on label at bounding box center [1042, 405] width 15 height 15
click at [1044, 400] on input "checkbox" at bounding box center [1041, 406] width 13 height 13
checkbox input "false"
click at [1031, 422] on button "Checkout" at bounding box center [1051, 437] width 387 height 31
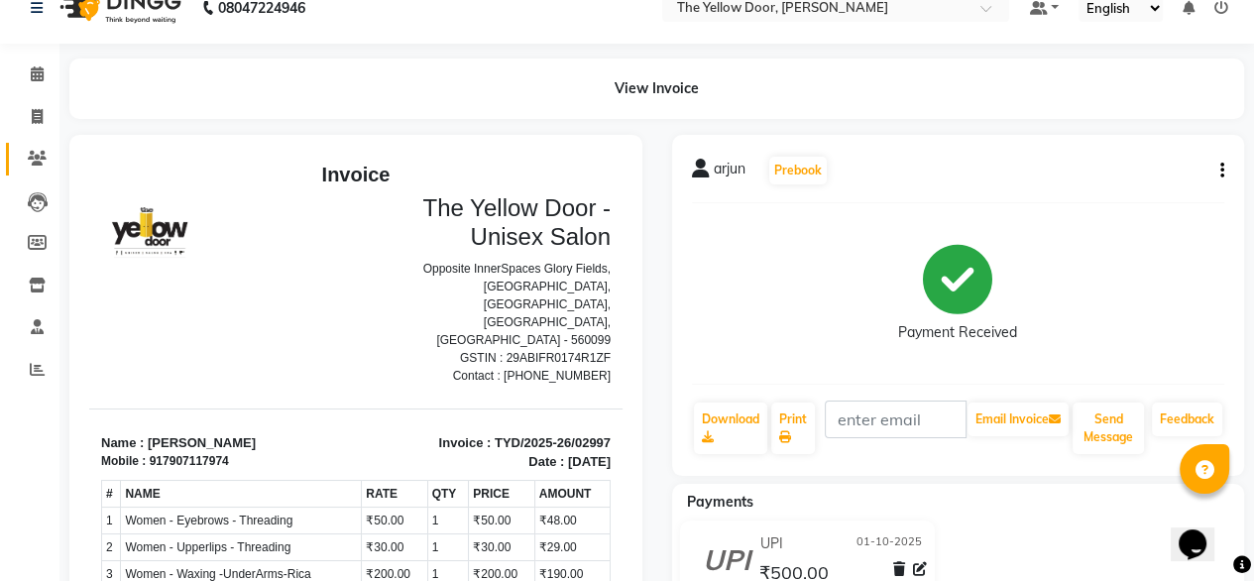
scroll to position [24, 0]
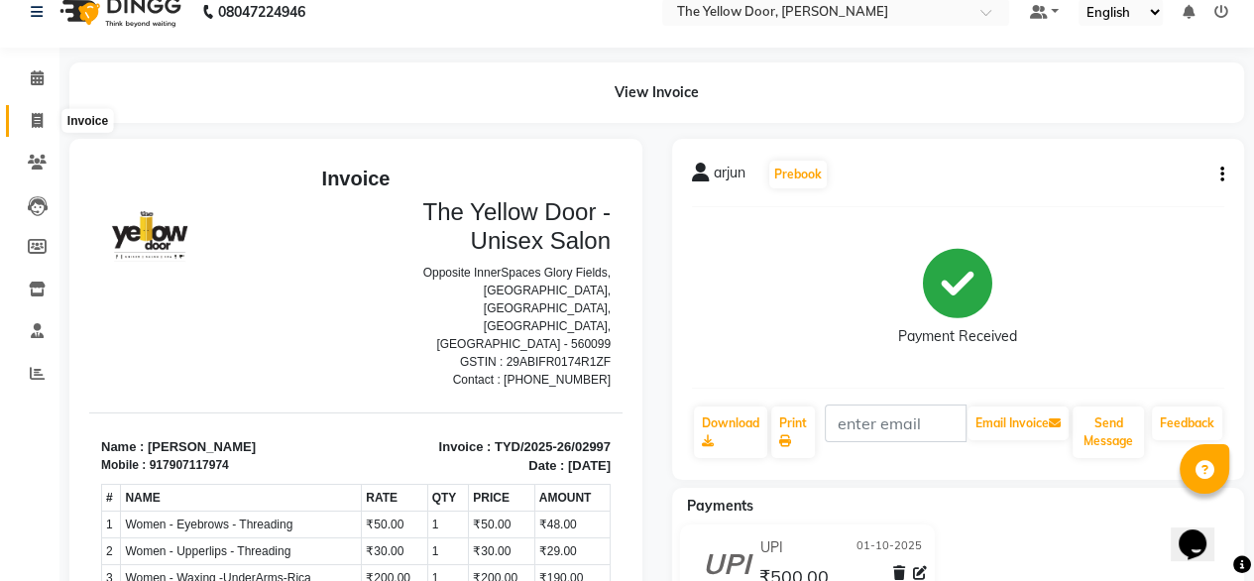
click at [32, 120] on icon at bounding box center [37, 120] width 11 height 15
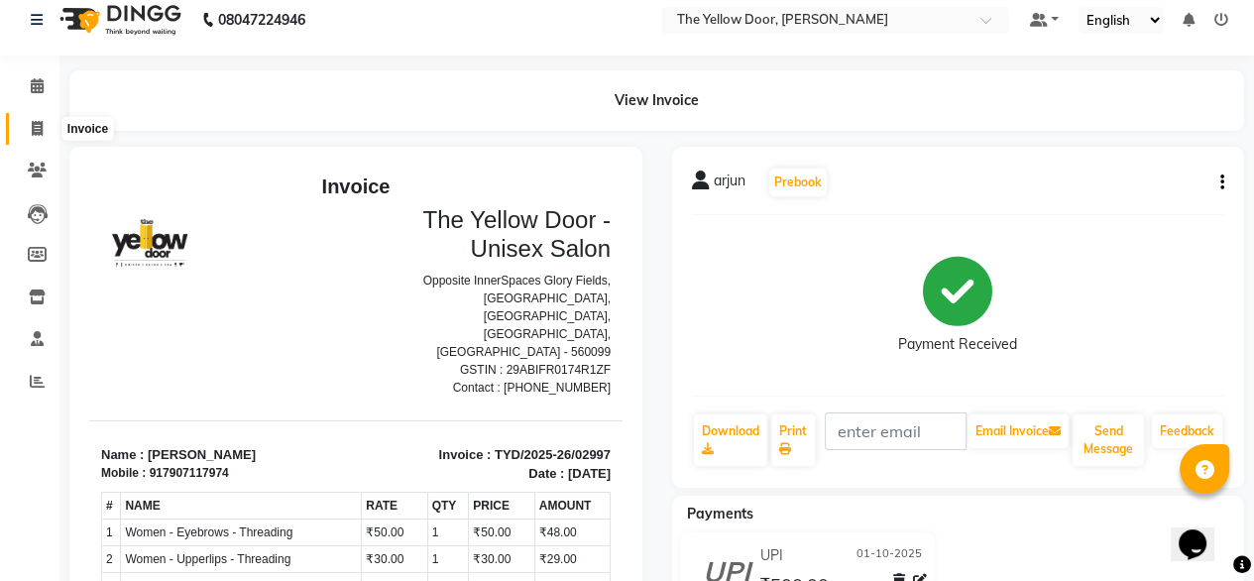
select select "service"
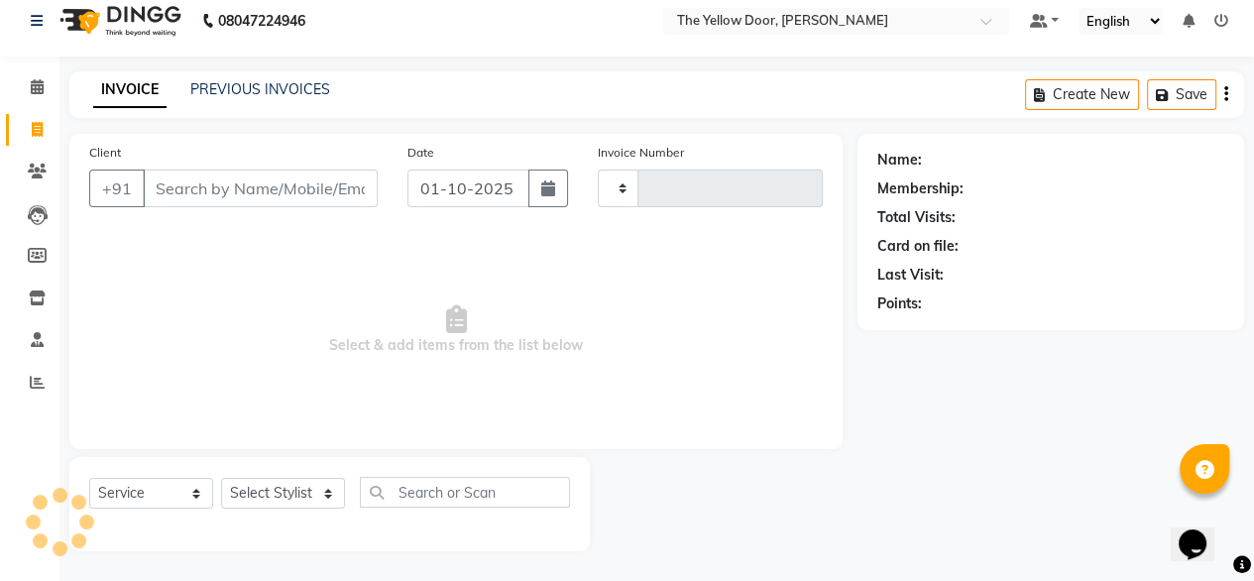
type input "02998"
select select "5650"
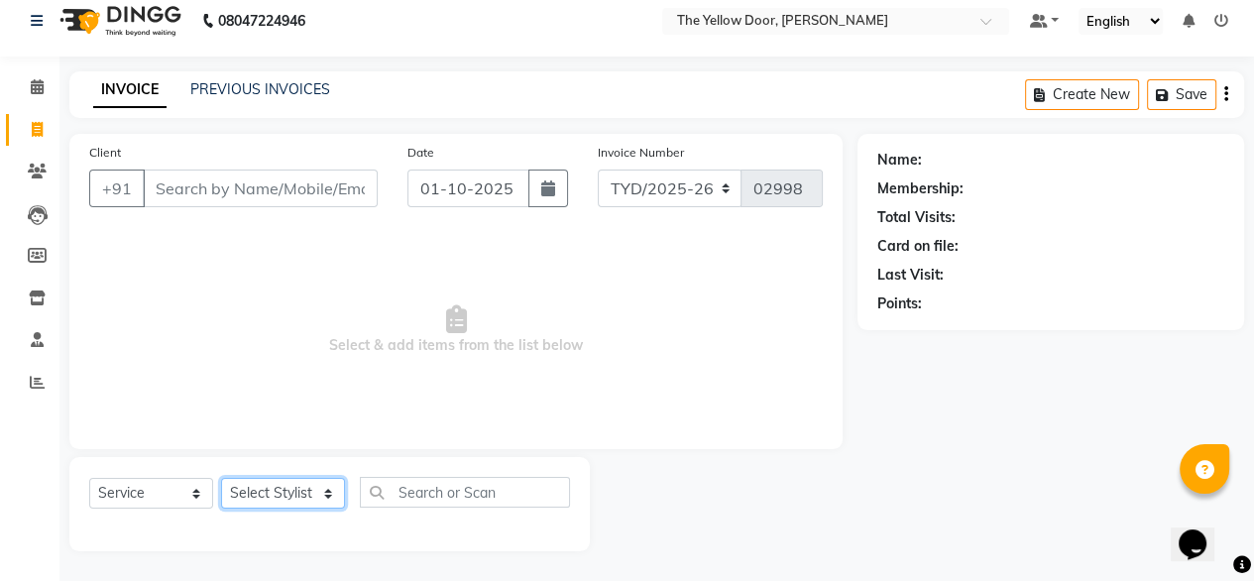
drag, startPoint x: 227, startPoint y: 489, endPoint x: 282, endPoint y: 490, distance: 54.5
click at [282, 490] on select "Select Stylist" at bounding box center [283, 493] width 124 height 31
click at [282, 490] on select "Select Stylist [PERSON_NAME] [PERSON_NAME] [PERSON_NAME] Housekeeping Manager […" at bounding box center [283, 493] width 124 height 31
drag, startPoint x: 282, startPoint y: 490, endPoint x: 257, endPoint y: 434, distance: 60.8
click at [257, 434] on div "Client +91 Date 01-10-2025 Invoice Number TYD/2025-26 V/2025-26 02998 Select & …" at bounding box center [456, 342] width 803 height 417
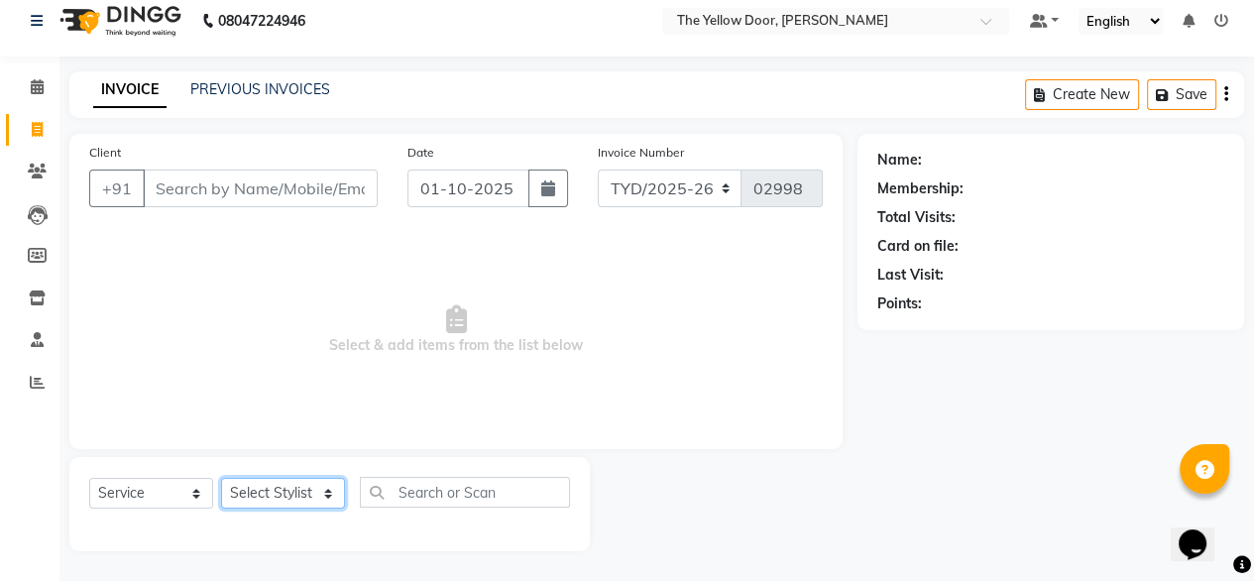
select select "36569"
click at [221, 478] on select "Select Stylist [PERSON_NAME] [PERSON_NAME] [PERSON_NAME] Housekeeping Manager […" at bounding box center [283, 493] width 124 height 31
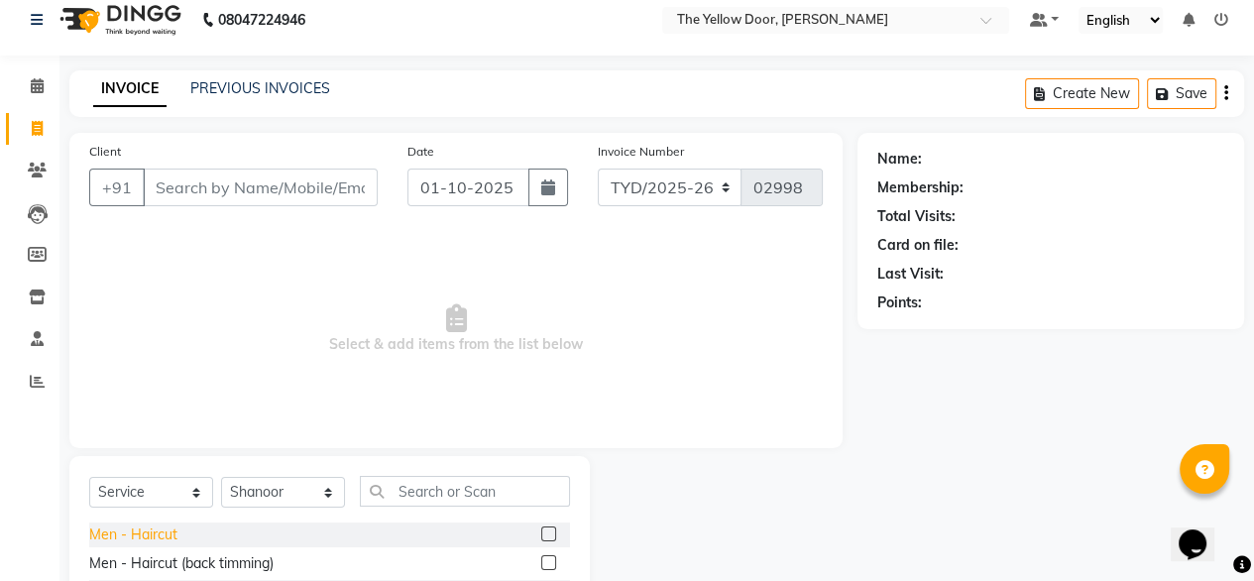
click at [155, 532] on div "Men - Haircut" at bounding box center [133, 534] width 88 height 21
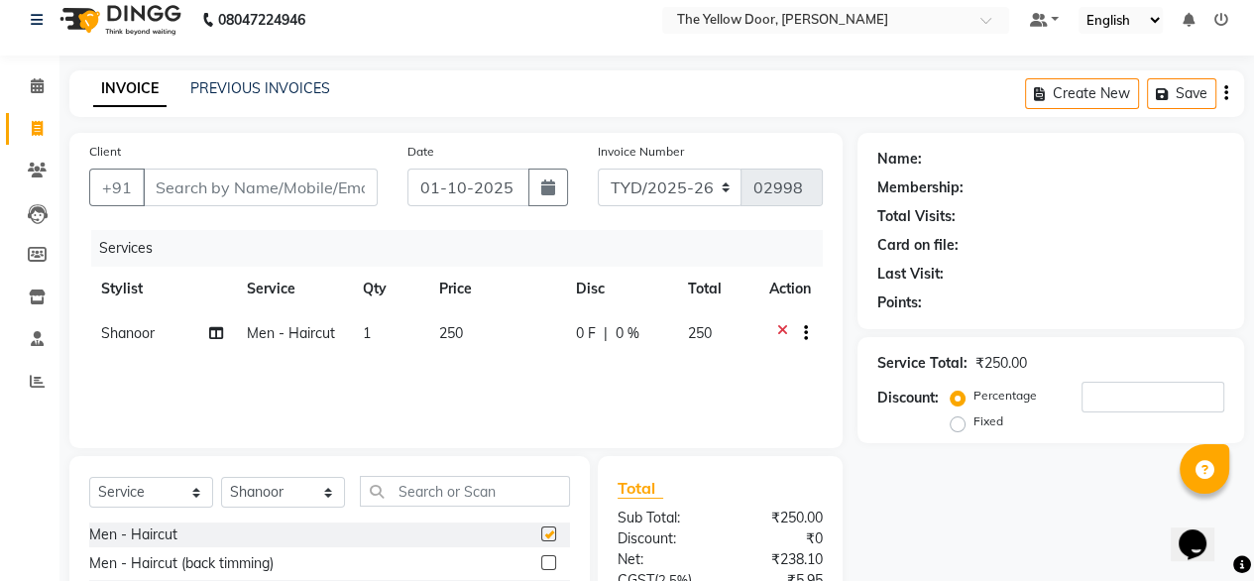
checkbox input "false"
click at [317, 184] on input "Client" at bounding box center [260, 188] width 235 height 38
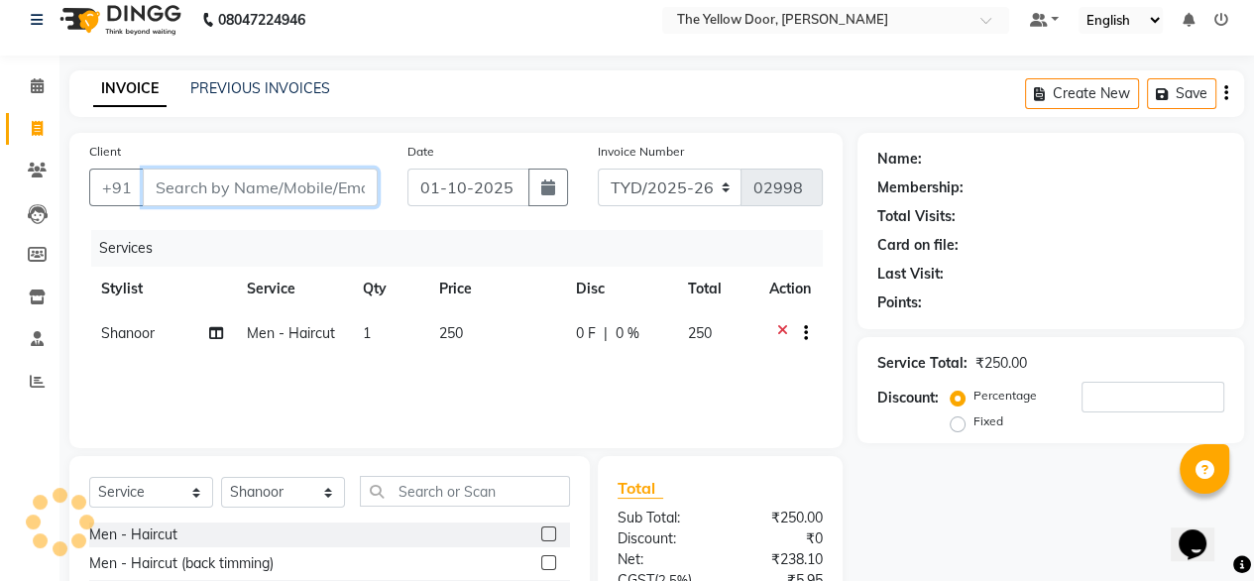
type input "9"
type input "0"
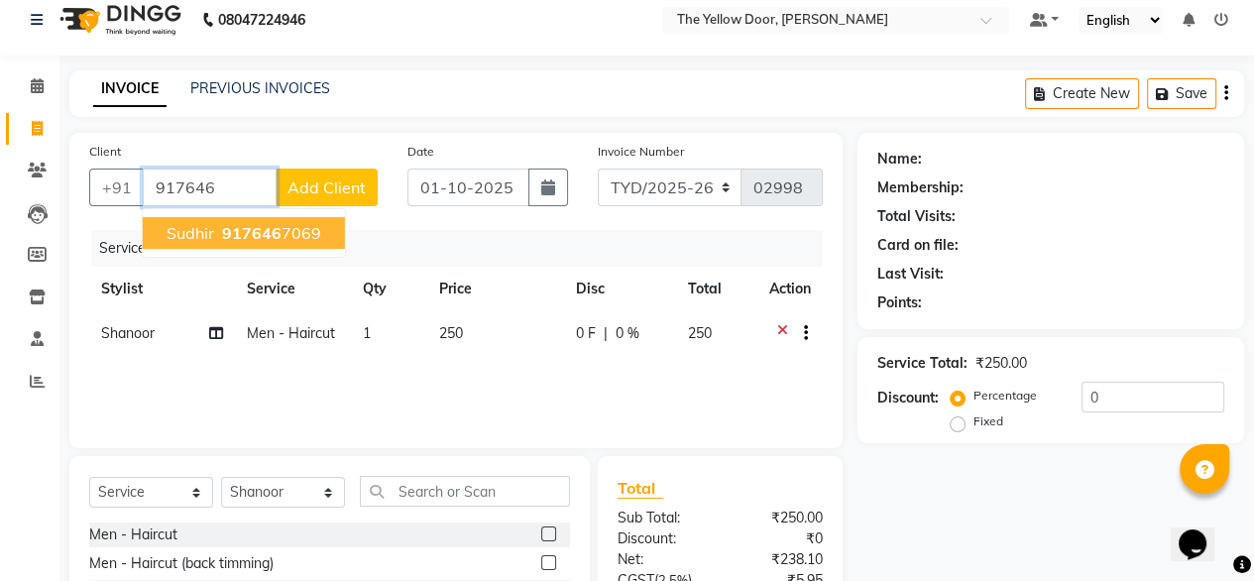
click at [276, 229] on span "917646" at bounding box center [251, 233] width 59 height 20
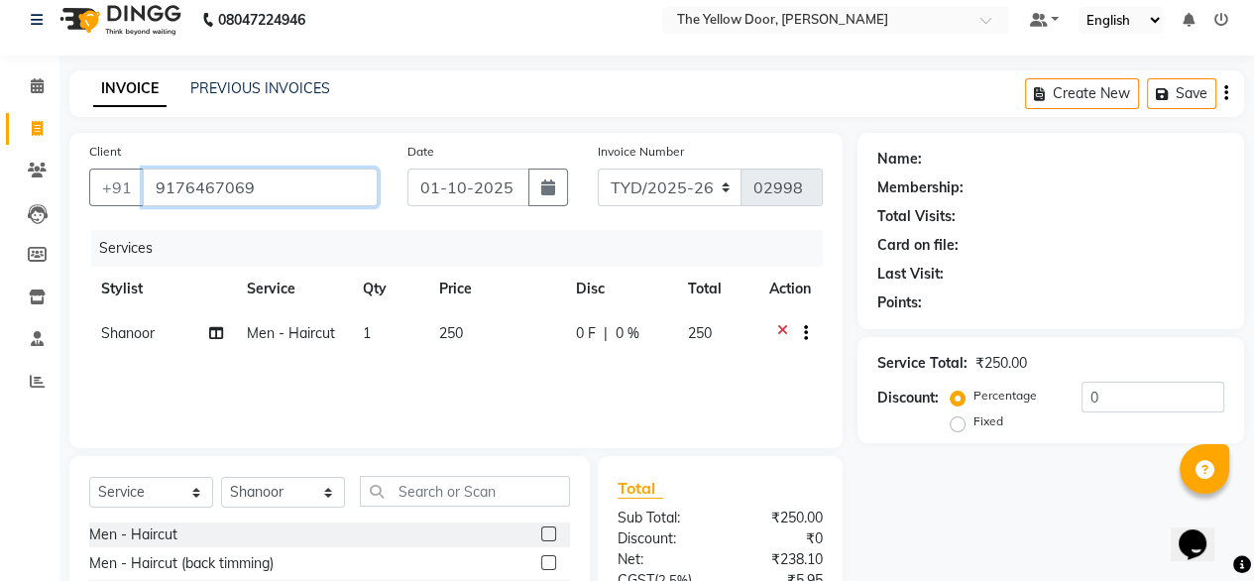
type input "9176467069"
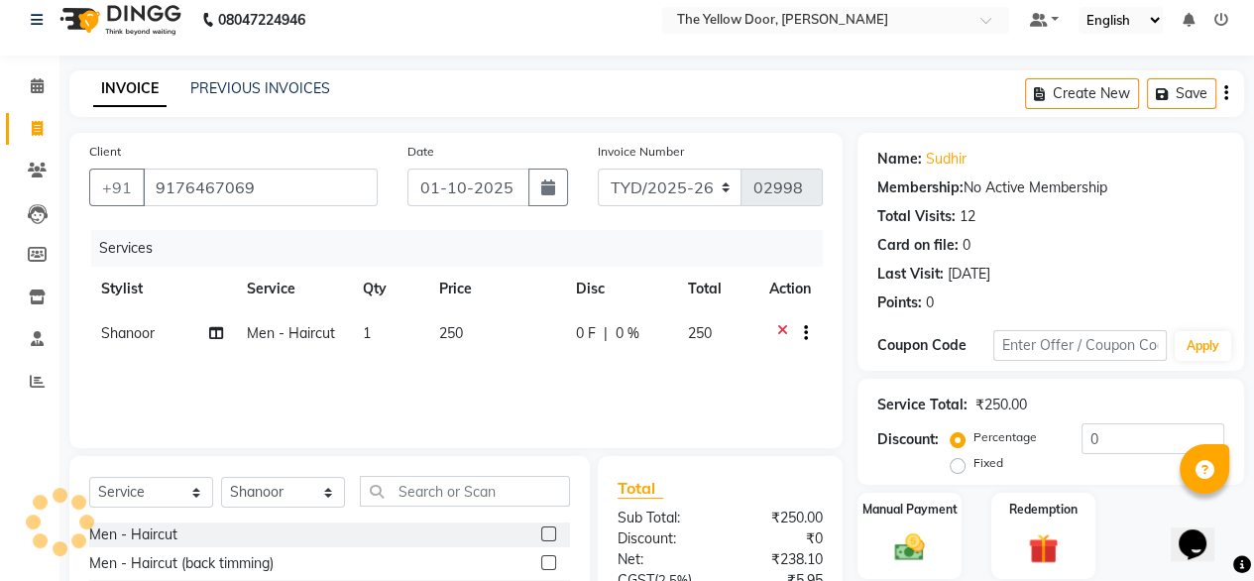
scroll to position [214, 0]
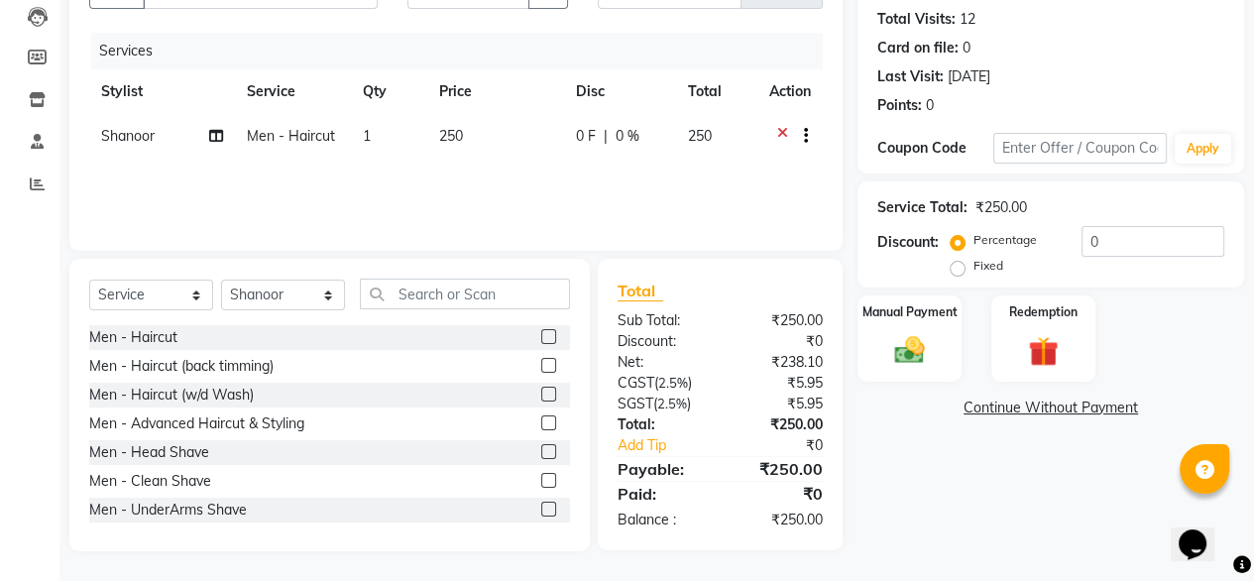
click at [891, 305] on label "Manual Payment" at bounding box center [909, 312] width 95 height 18
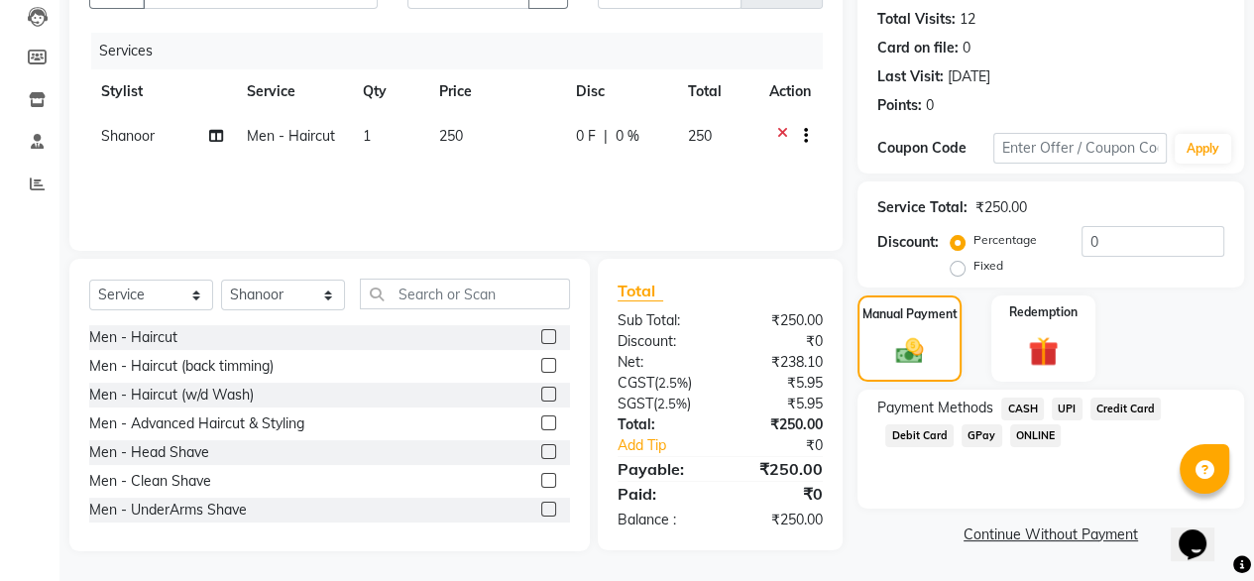
click at [1071, 408] on span "UPI" at bounding box center [1067, 409] width 31 height 23
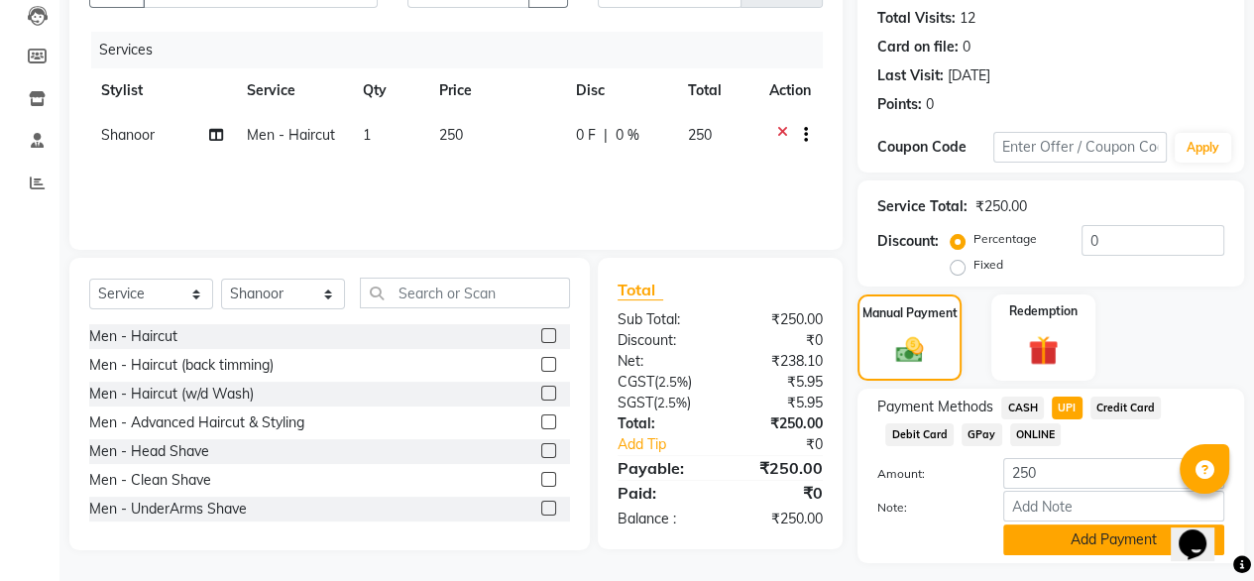
click at [1052, 544] on button "Add Payment" at bounding box center [1113, 539] width 221 height 31
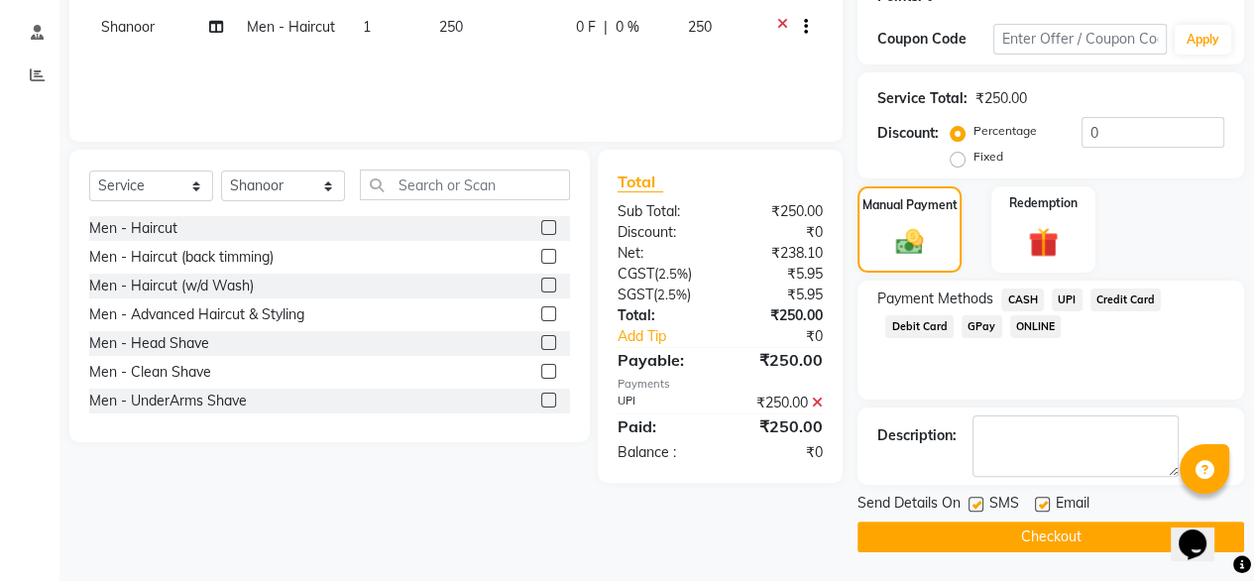
click at [984, 524] on button "Checkout" at bounding box center [1051, 536] width 387 height 31
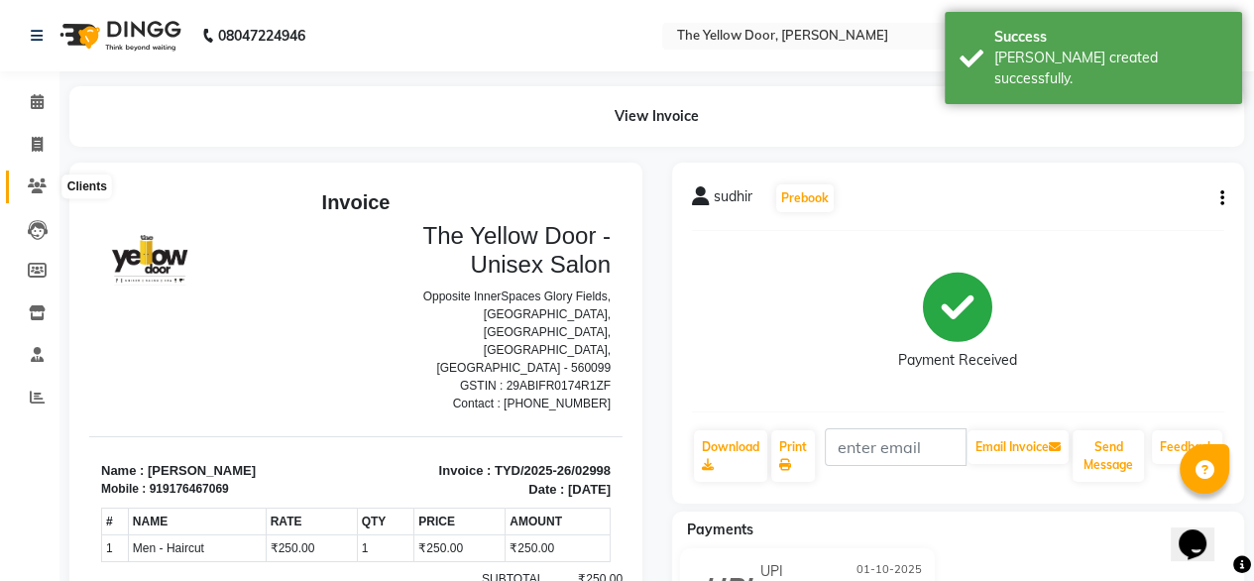
click at [35, 189] on icon at bounding box center [37, 185] width 19 height 15
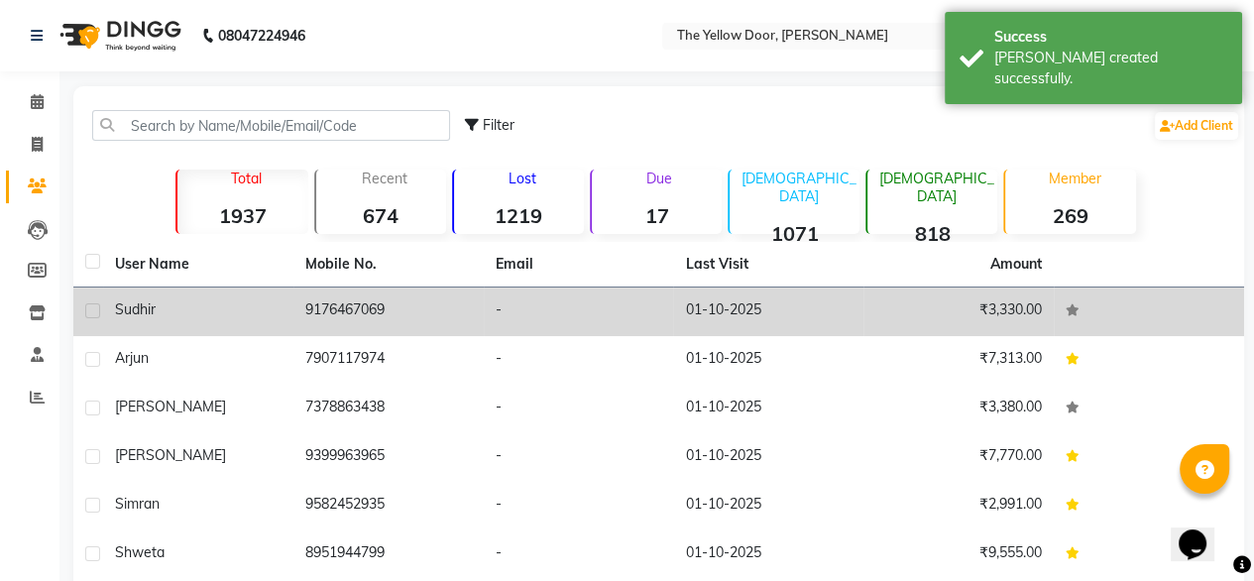
click at [279, 302] on div "sudhir" at bounding box center [198, 309] width 167 height 21
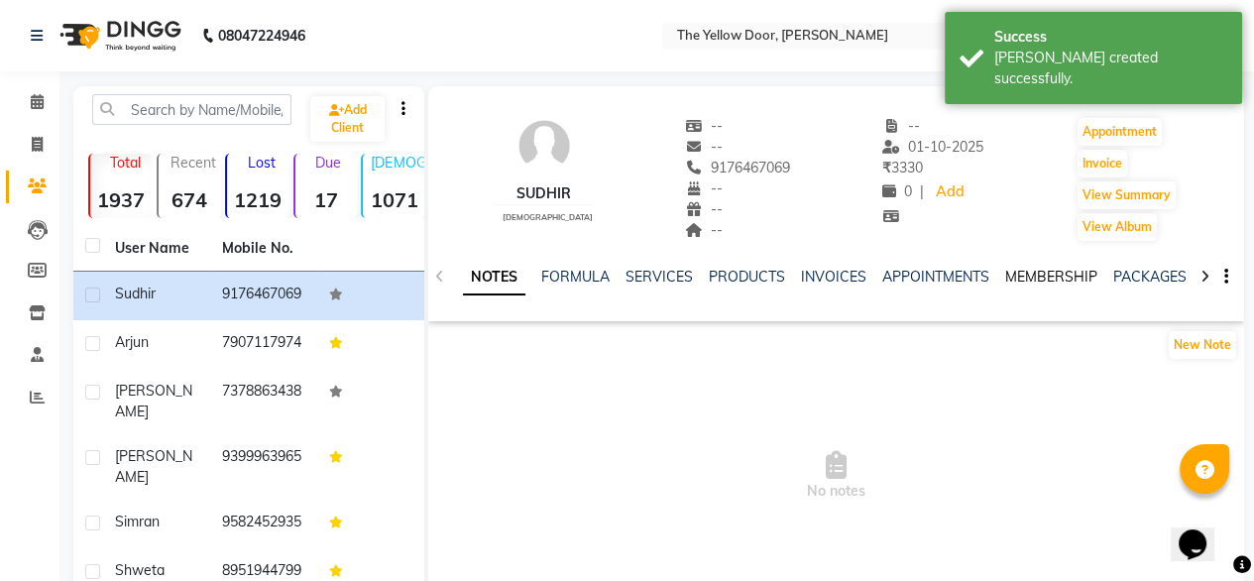
click at [1037, 274] on link "MEMBERSHIP" at bounding box center [1051, 277] width 92 height 18
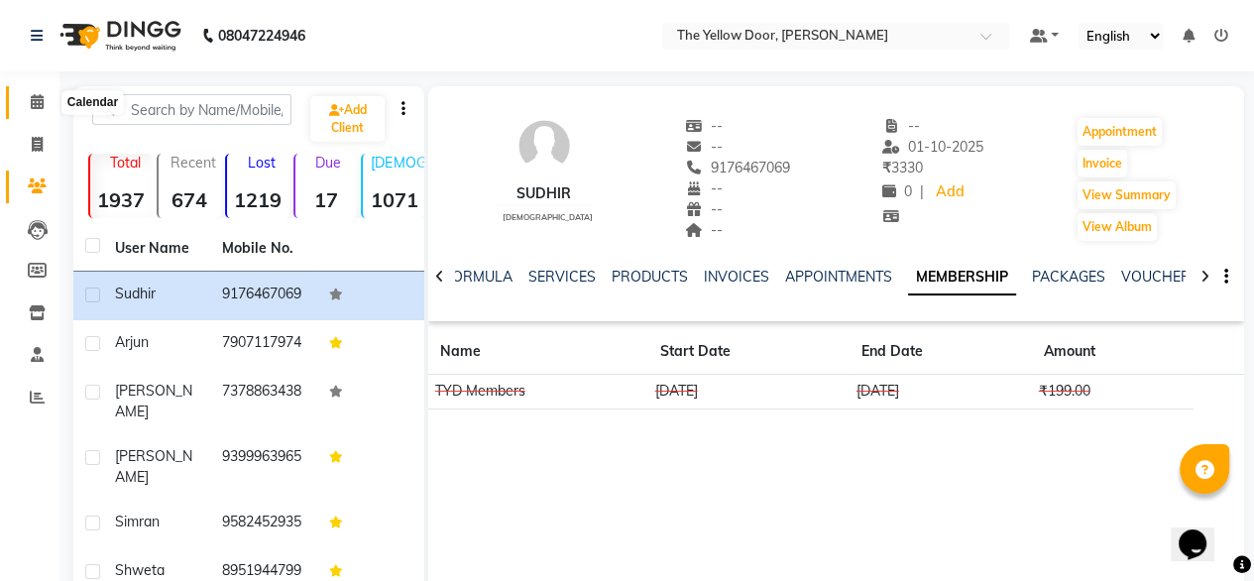
click at [38, 98] on icon at bounding box center [37, 101] width 13 height 15
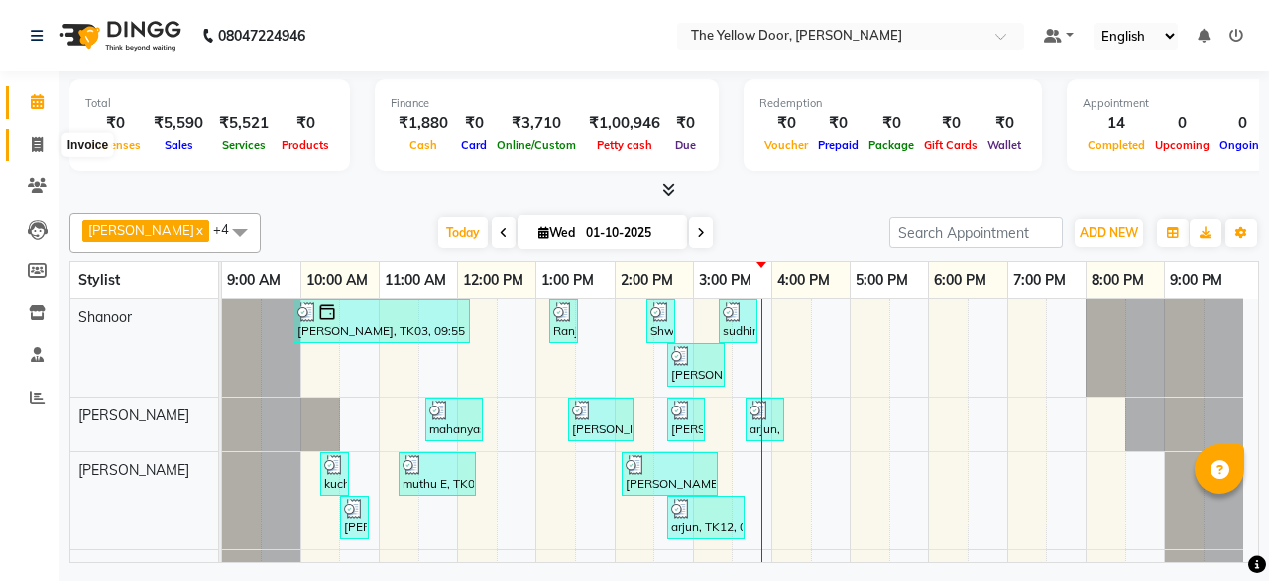
click at [34, 144] on icon at bounding box center [37, 144] width 11 height 15
select select "service"
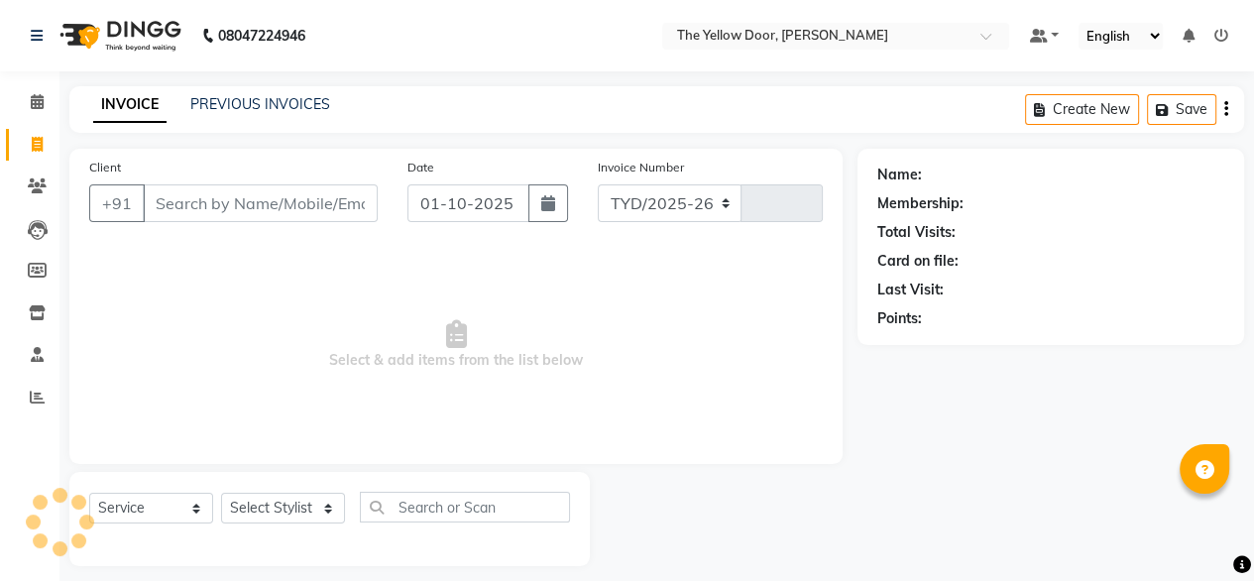
select select "5650"
type input "02999"
click at [35, 401] on icon at bounding box center [37, 397] width 15 height 15
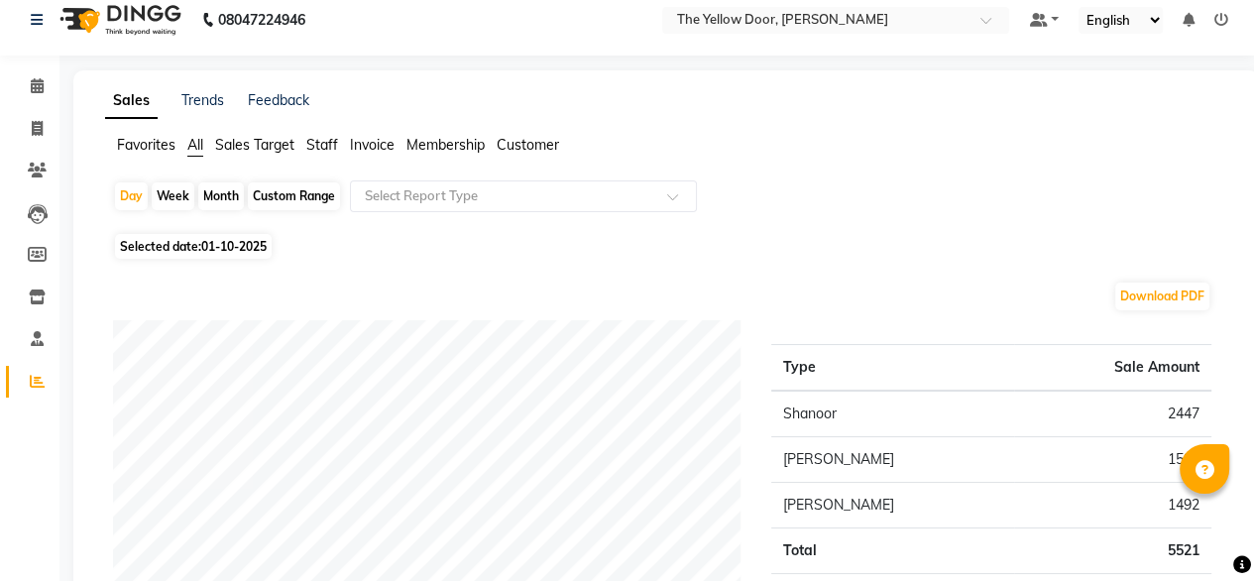
scroll to position [15, 0]
click at [32, 133] on icon at bounding box center [37, 129] width 11 height 15
select select "service"
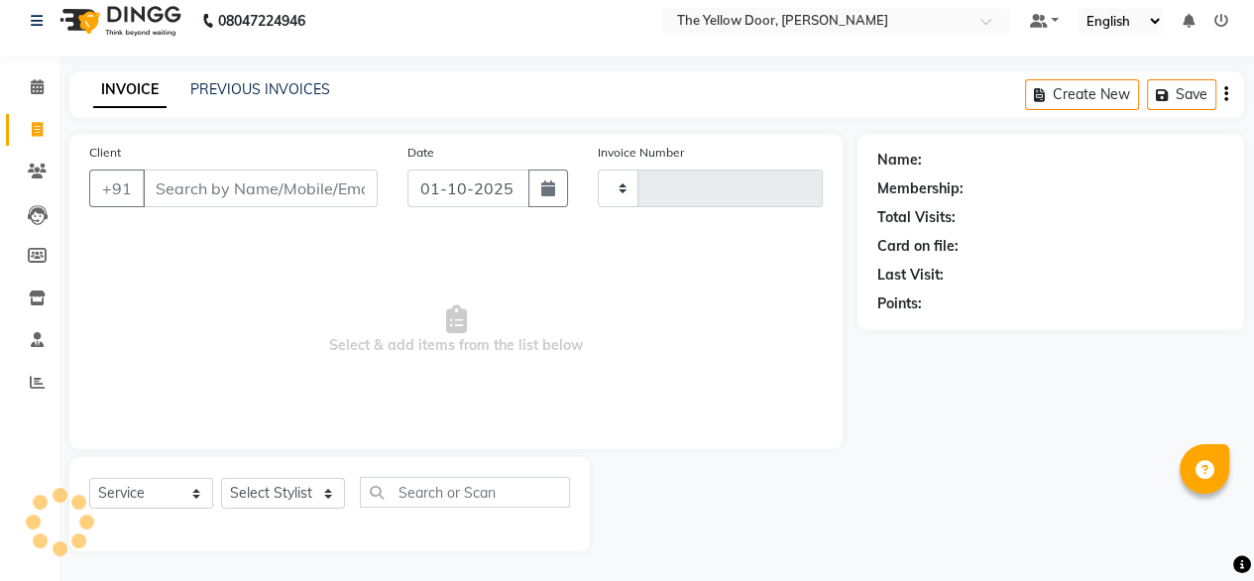
type input "02999"
select select "5650"
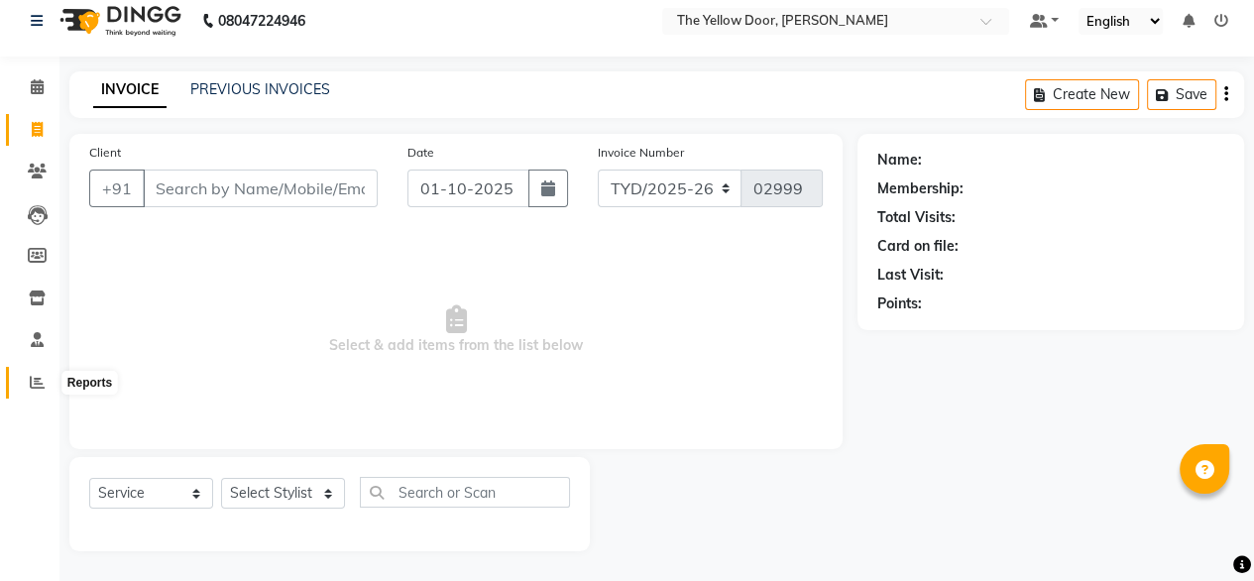
click at [34, 386] on icon at bounding box center [37, 382] width 15 height 15
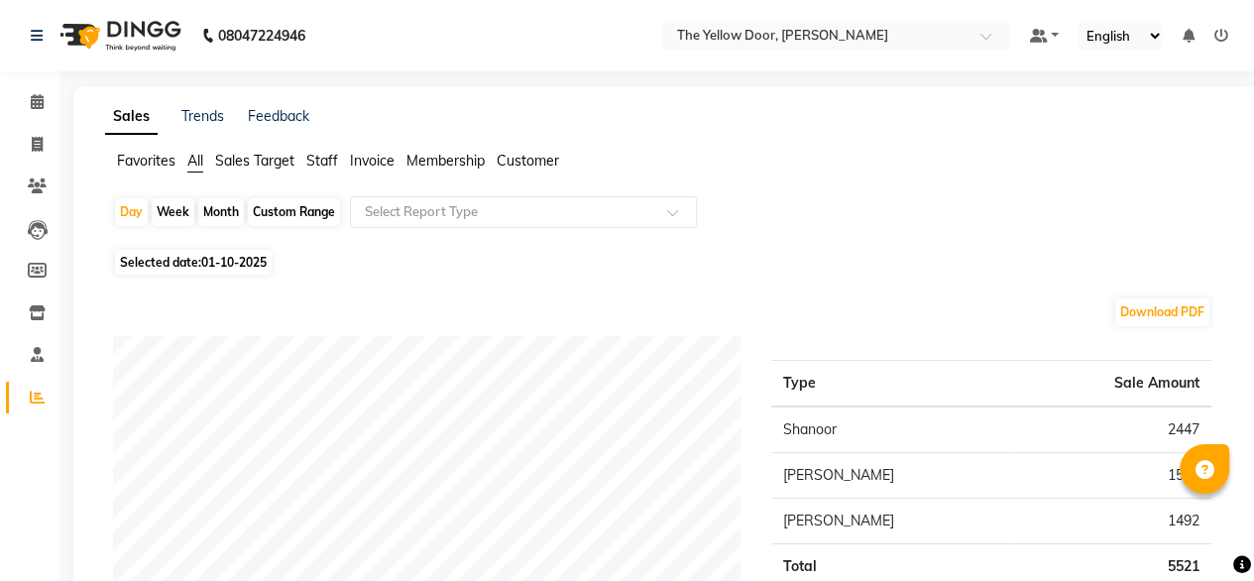
click at [224, 217] on div "Month" at bounding box center [221, 212] width 46 height 28
select select "10"
select select "2025"
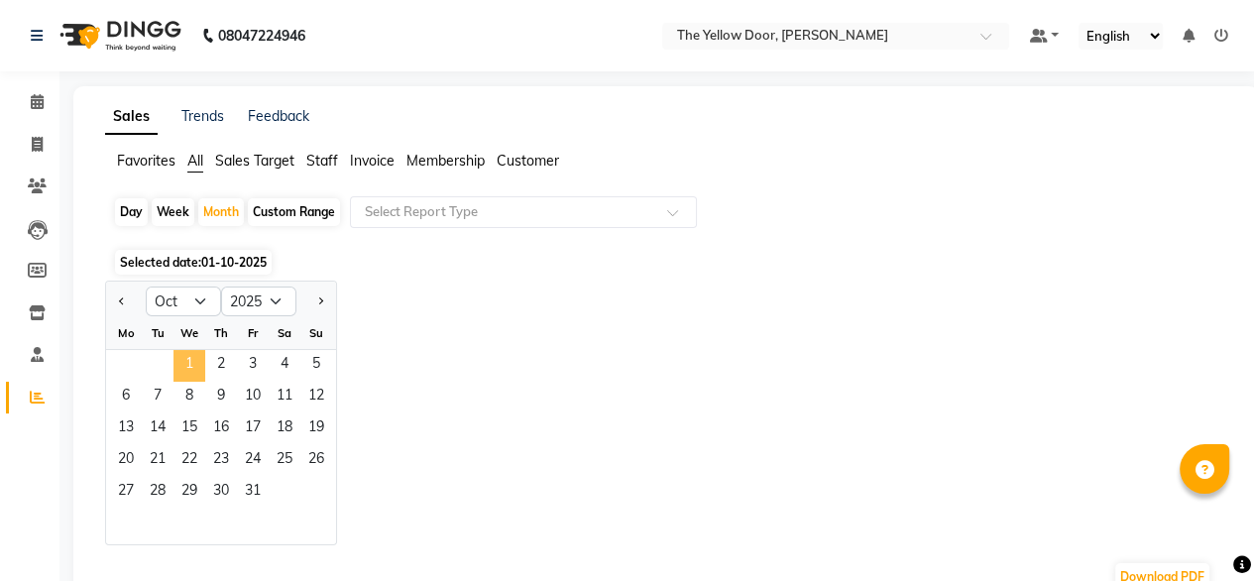
click at [193, 363] on span "1" at bounding box center [189, 366] width 32 height 32
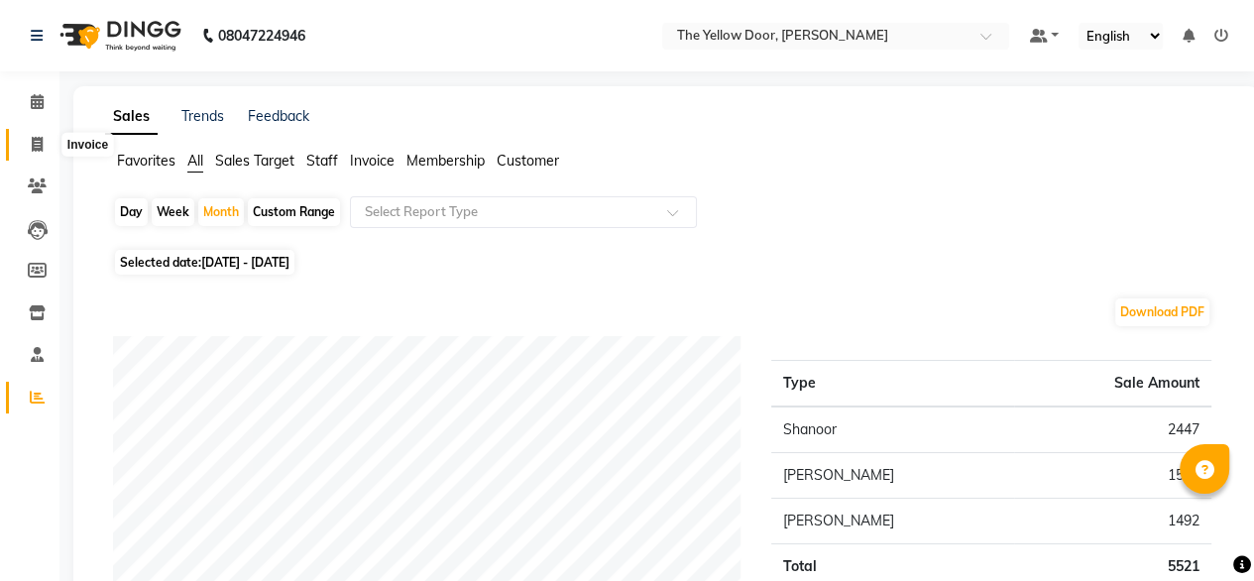
click at [40, 144] on icon at bounding box center [37, 144] width 11 height 15
select select "service"
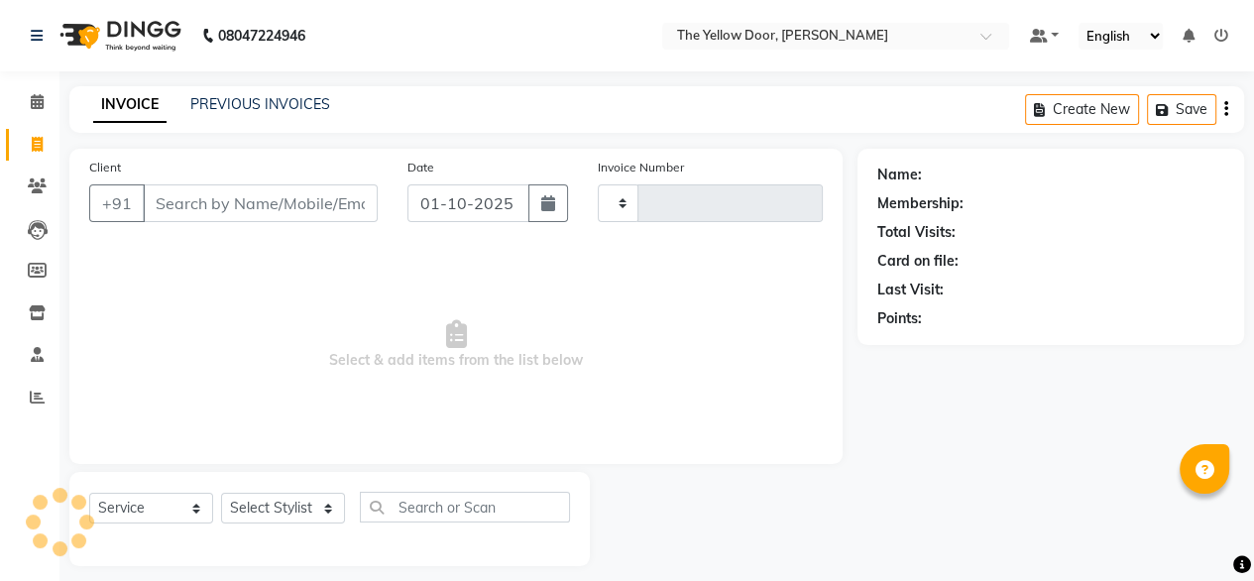
scroll to position [16, 0]
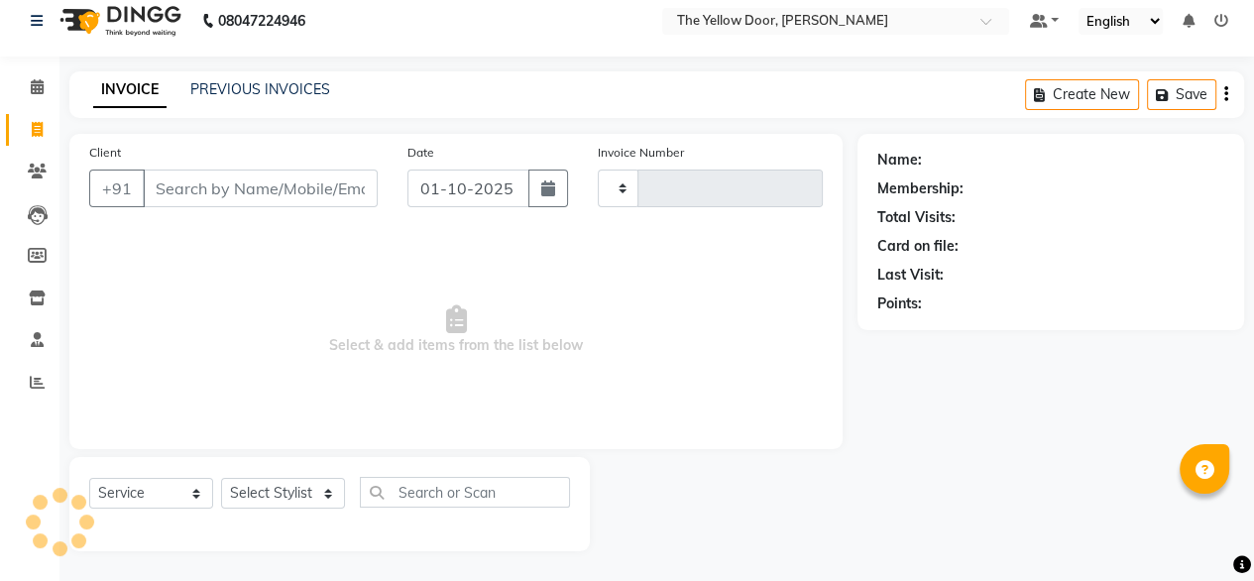
type input "02999"
select select "5650"
click at [38, 87] on icon at bounding box center [37, 86] width 13 height 15
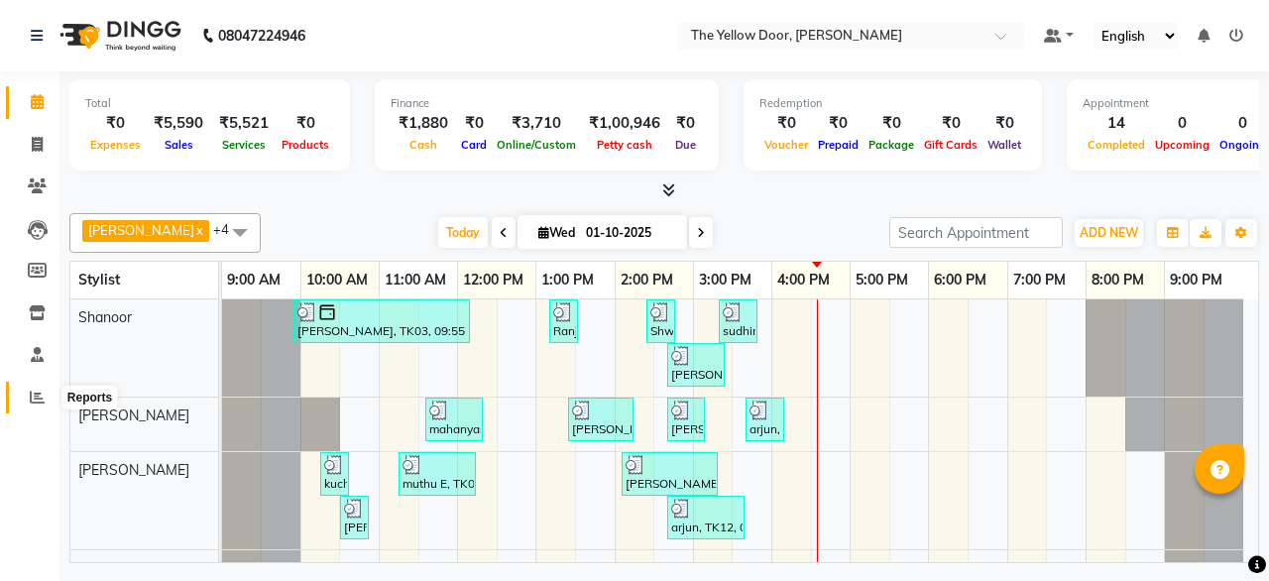
click at [37, 397] on icon at bounding box center [37, 397] width 15 height 15
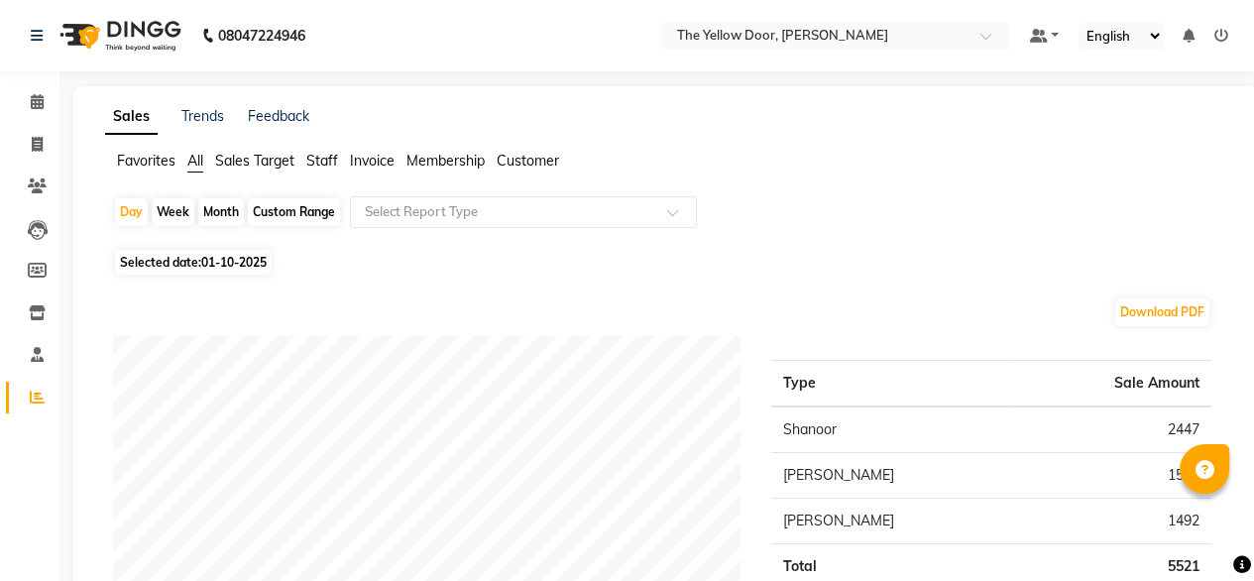
click at [215, 219] on div "Month" at bounding box center [221, 212] width 46 height 28
select select "10"
select select "2025"
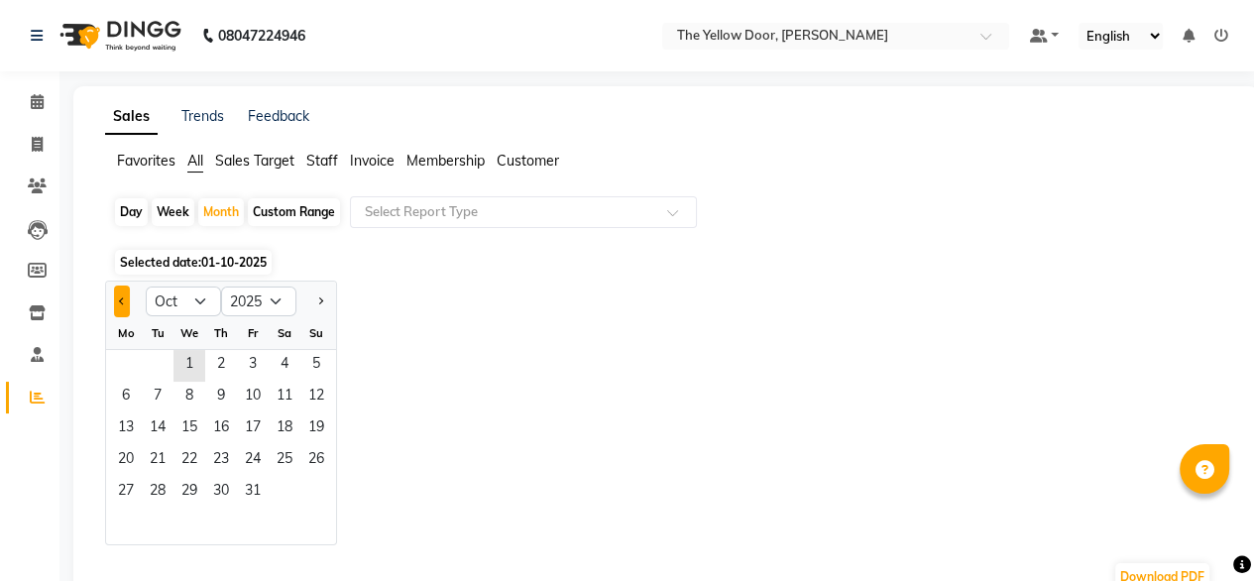
click at [115, 306] on button "Previous month" at bounding box center [122, 302] width 16 height 32
select select "9"
click at [135, 371] on span "1" at bounding box center [126, 366] width 32 height 32
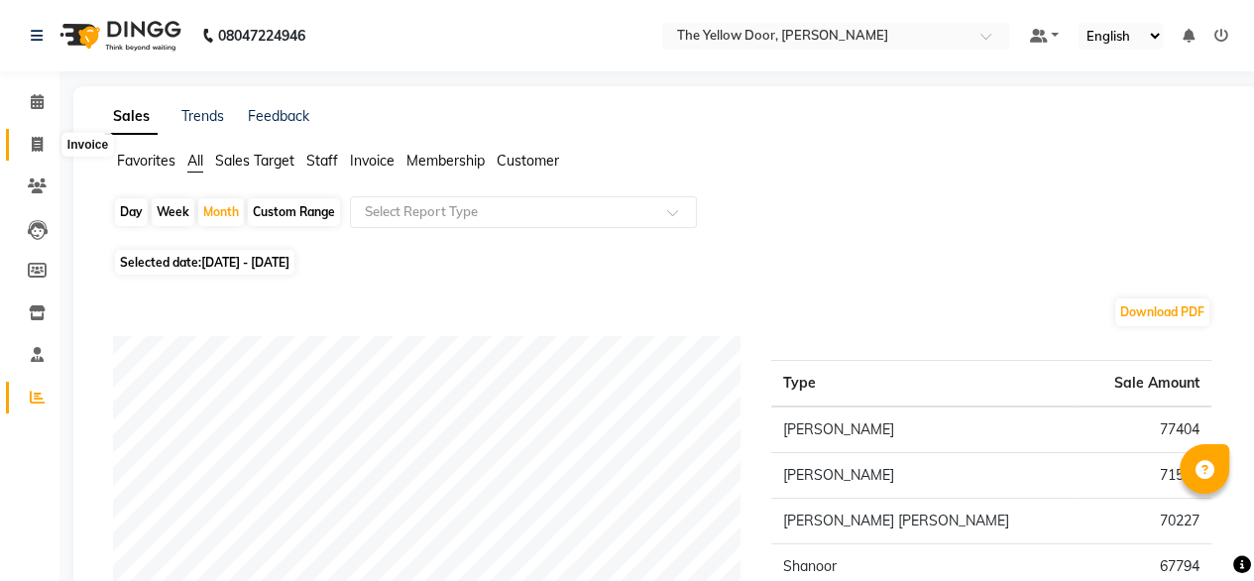
click at [33, 145] on icon at bounding box center [37, 144] width 11 height 15
select select "service"
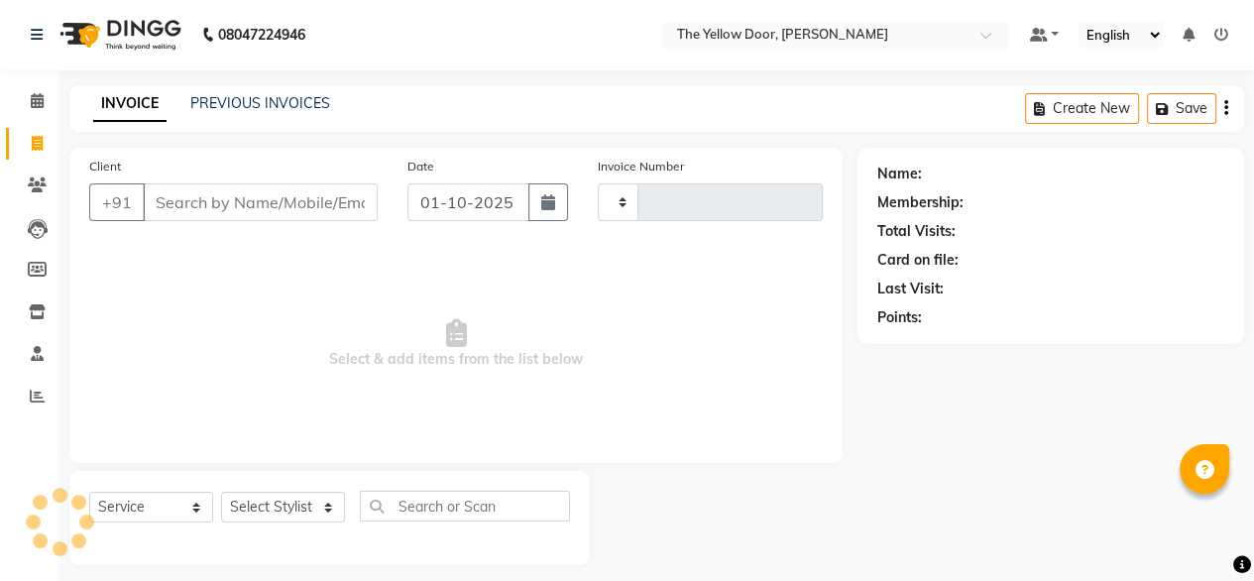
type input "02999"
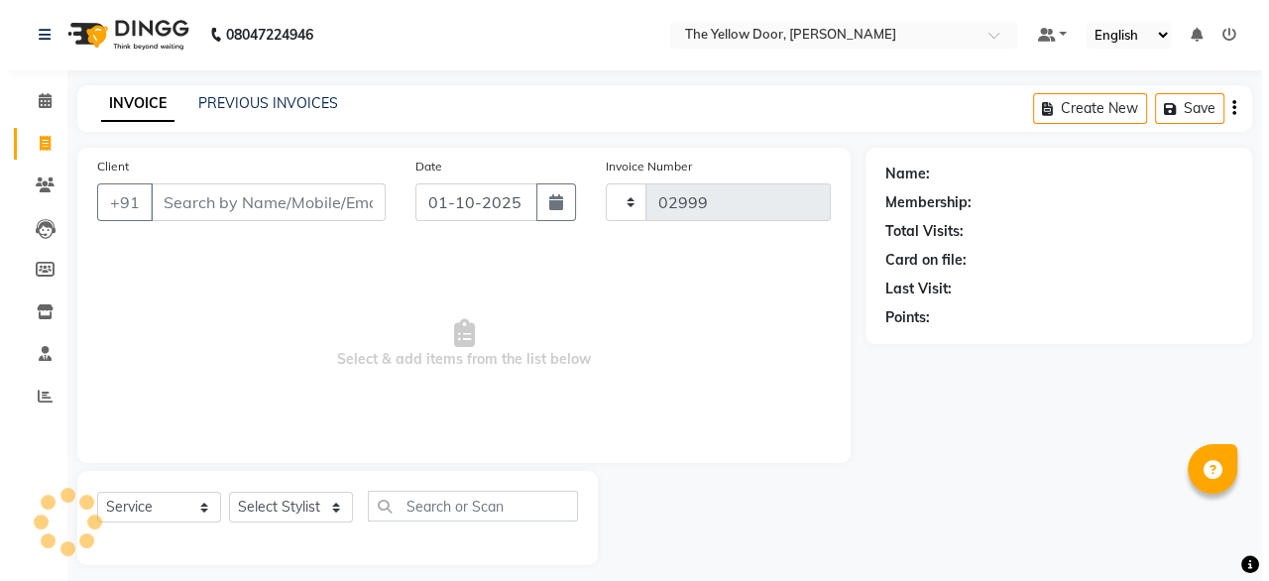
scroll to position [16, 0]
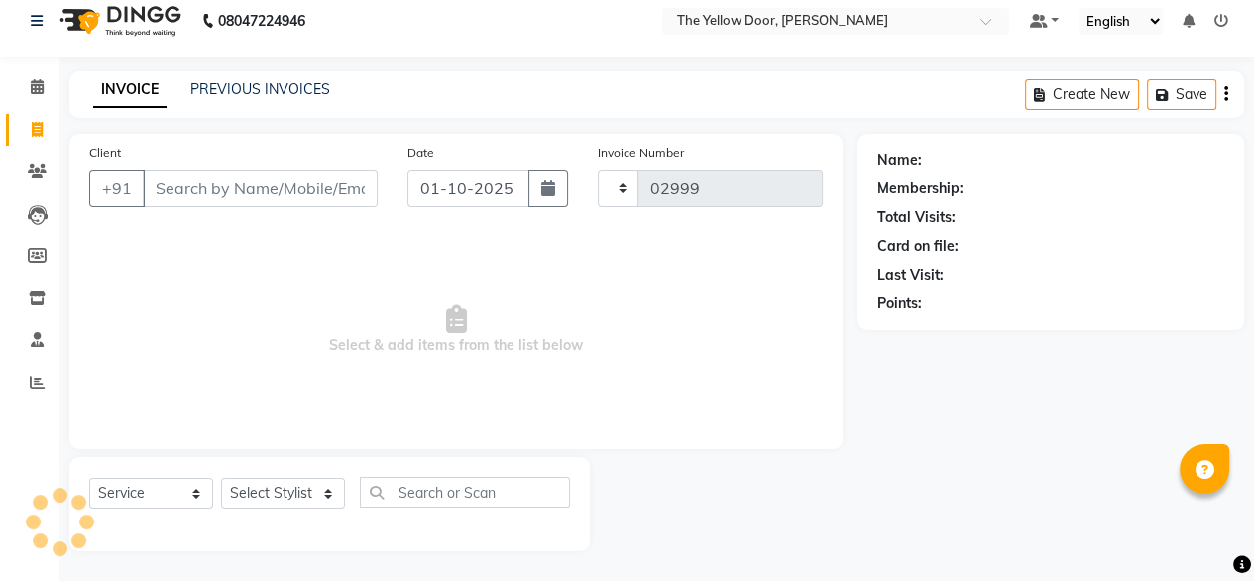
select select "5650"
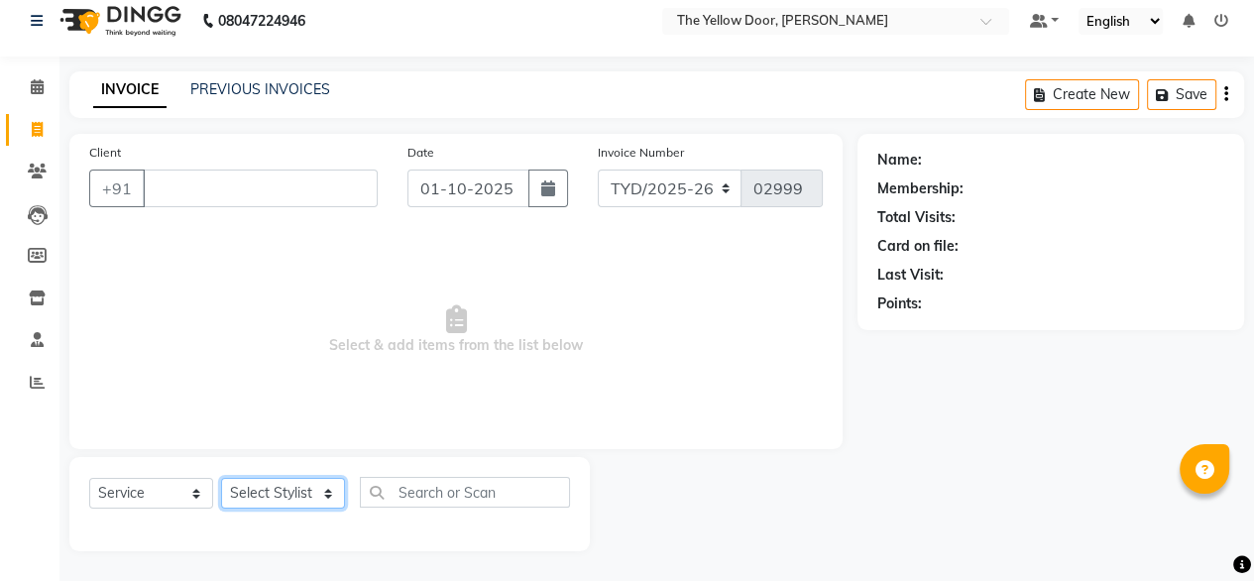
drag, startPoint x: 288, startPoint y: 485, endPoint x: 266, endPoint y: 404, distance: 83.5
click at [266, 404] on div "Client +91 Date 01-10-2025 Invoice Number TYD/2025-26 V/2025-26 02999 Select & …" at bounding box center [456, 342] width 803 height 417
select select "51707"
click at [221, 478] on select "Select Stylist [PERSON_NAME] [PERSON_NAME] [PERSON_NAME] Housekeeping Manager […" at bounding box center [283, 493] width 124 height 31
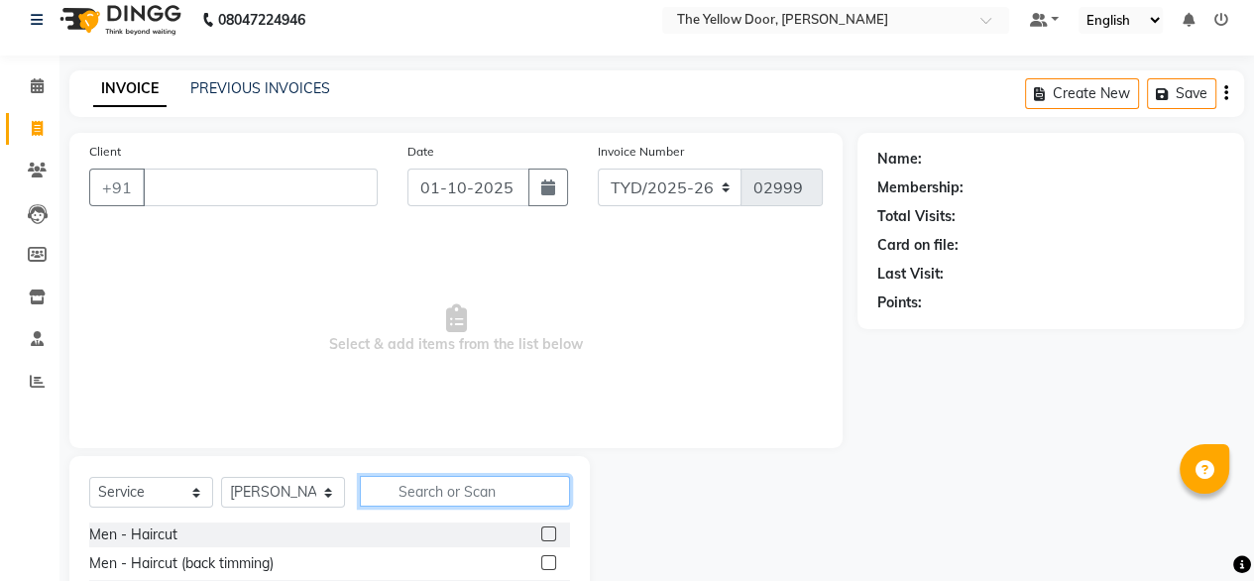
click at [435, 507] on input "text" at bounding box center [465, 491] width 210 height 31
type input "eye"
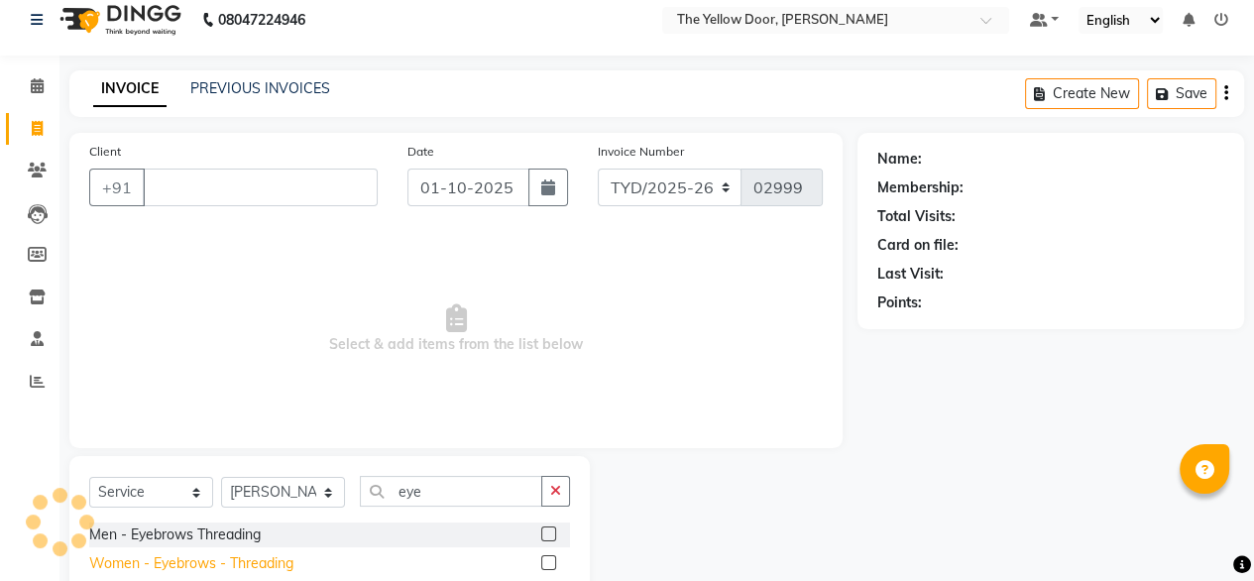
click at [274, 559] on div "Women - Eyebrows - Threading" at bounding box center [191, 563] width 204 height 21
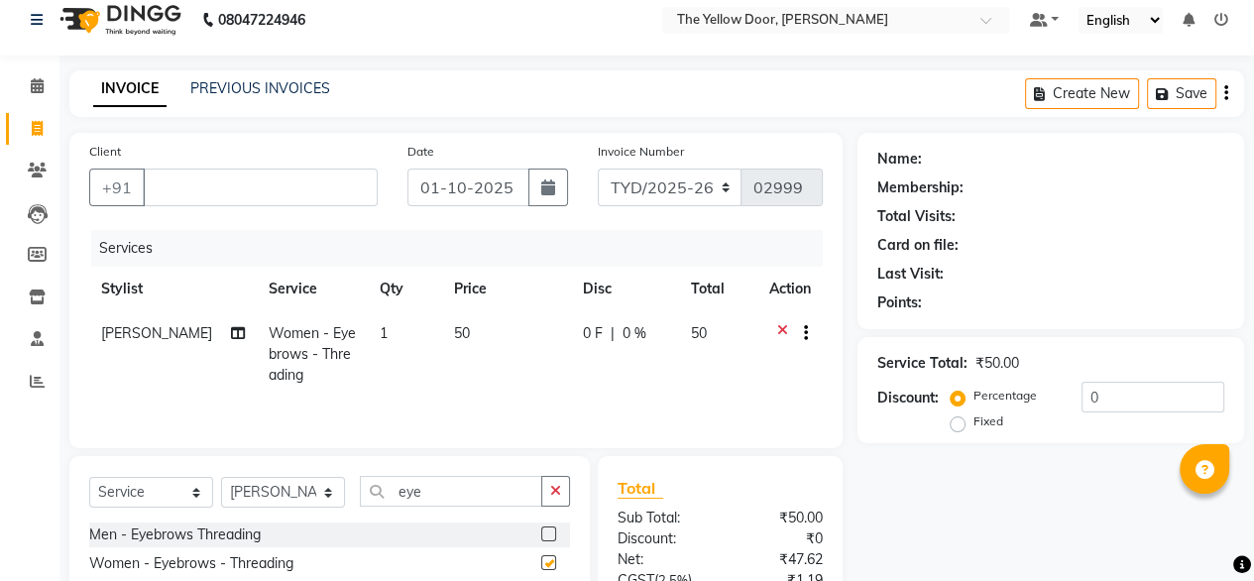
checkbox input "false"
click at [344, 329] on td "Women - Eyebrows - Threading" at bounding box center [312, 354] width 111 height 86
select select "51707"
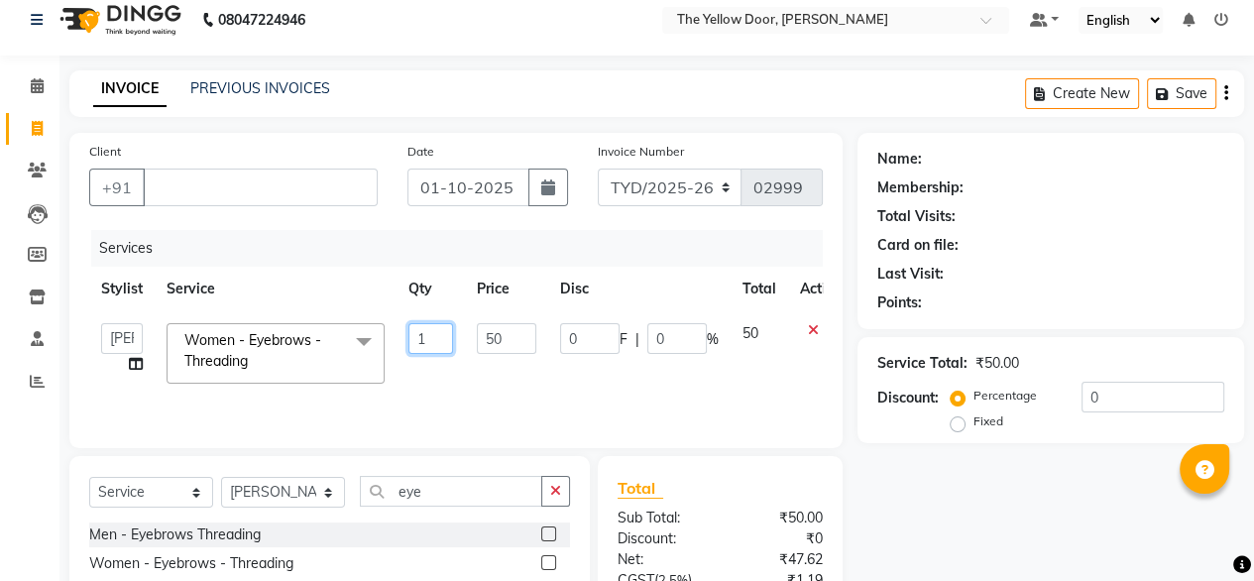
click at [438, 336] on input "1" at bounding box center [430, 338] width 45 height 31
type input "2"
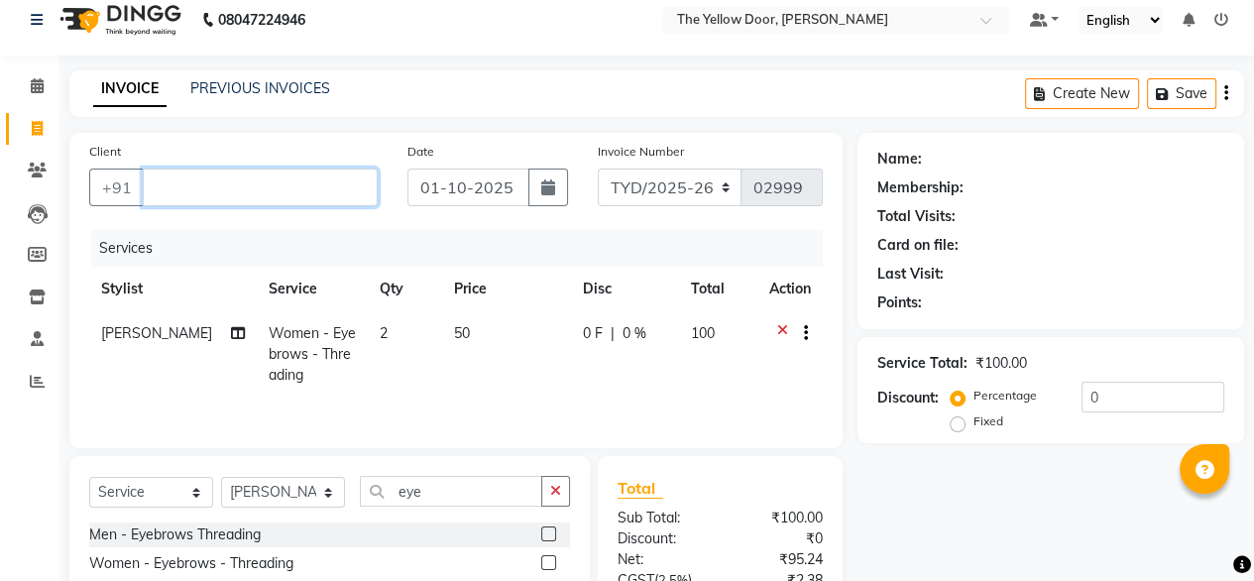
click at [329, 179] on input "Client" at bounding box center [260, 188] width 235 height 38
type input "9365754579"
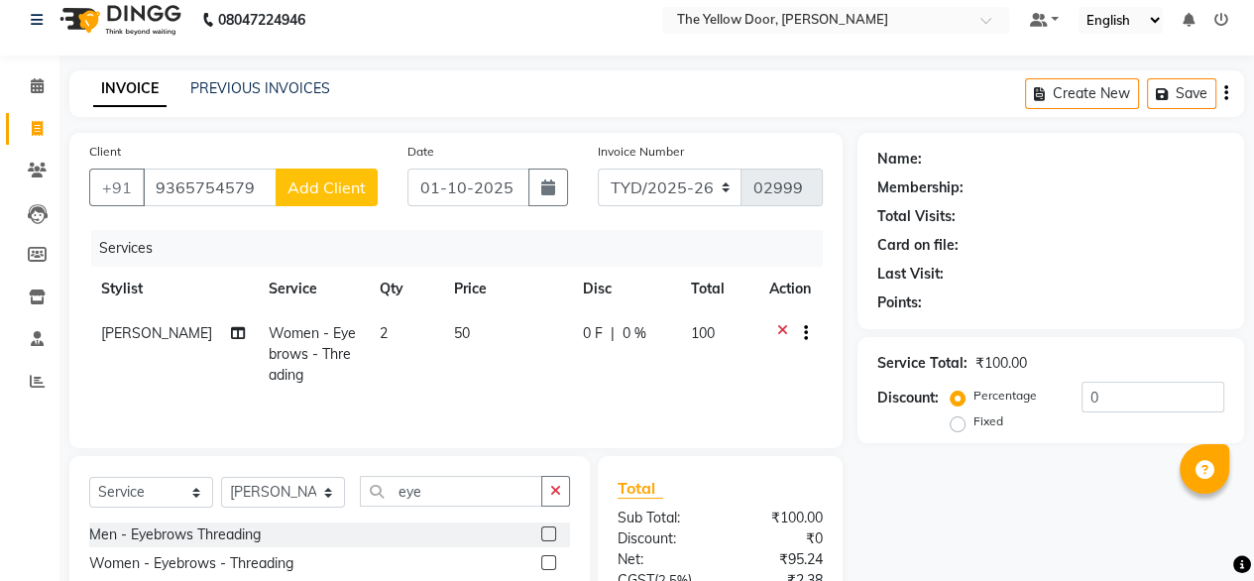
click at [324, 193] on span "Add Client" at bounding box center [326, 187] width 78 height 20
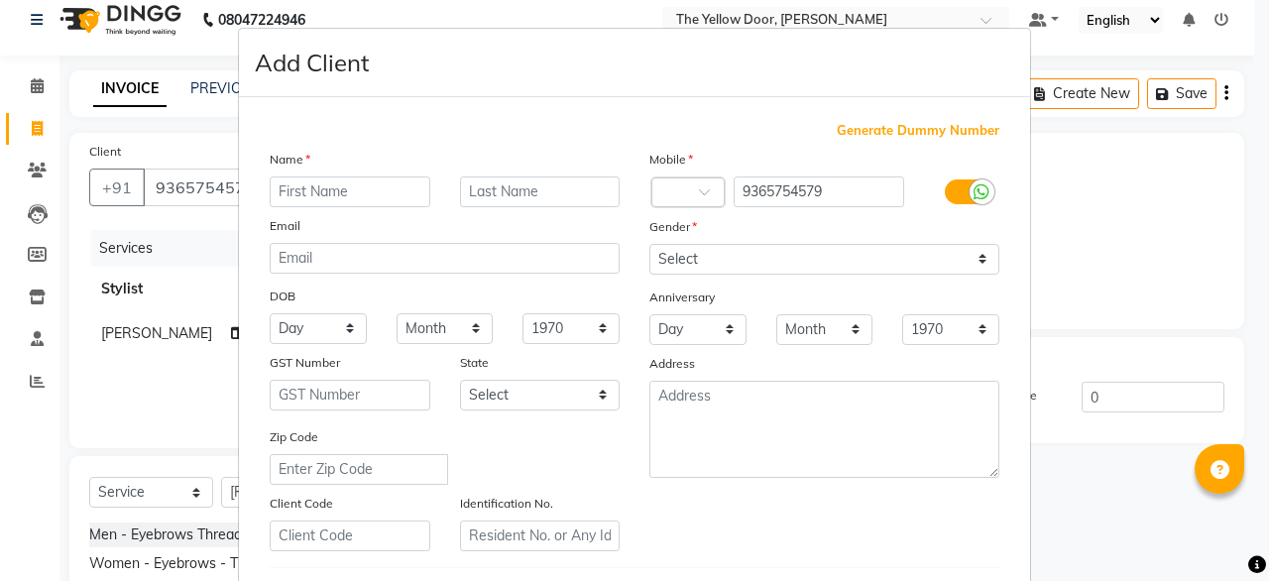
click at [334, 198] on input "text" at bounding box center [350, 191] width 161 height 31
type input "[PERSON_NAME]"
click at [487, 191] on input "text" at bounding box center [540, 191] width 161 height 31
type input "begam"
drag, startPoint x: 721, startPoint y: 284, endPoint x: 714, endPoint y: 267, distance: 18.2
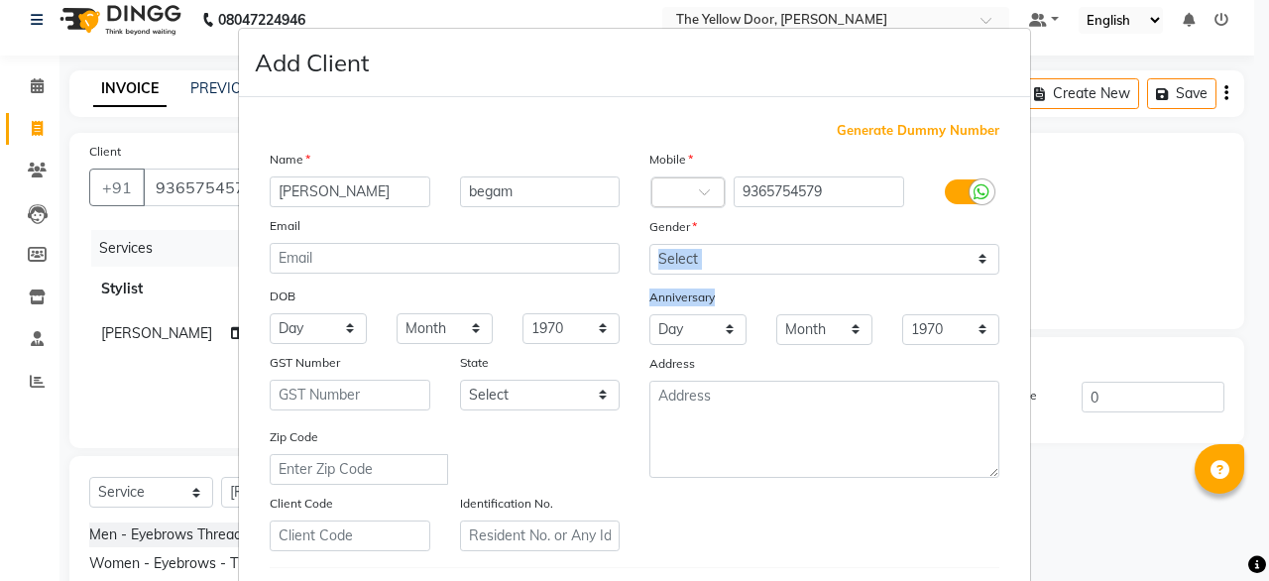
click at [714, 267] on div "Mobile Country Code × 9365754579 Gender Select Male Female Other Prefer Not To …" at bounding box center [824, 350] width 380 height 402
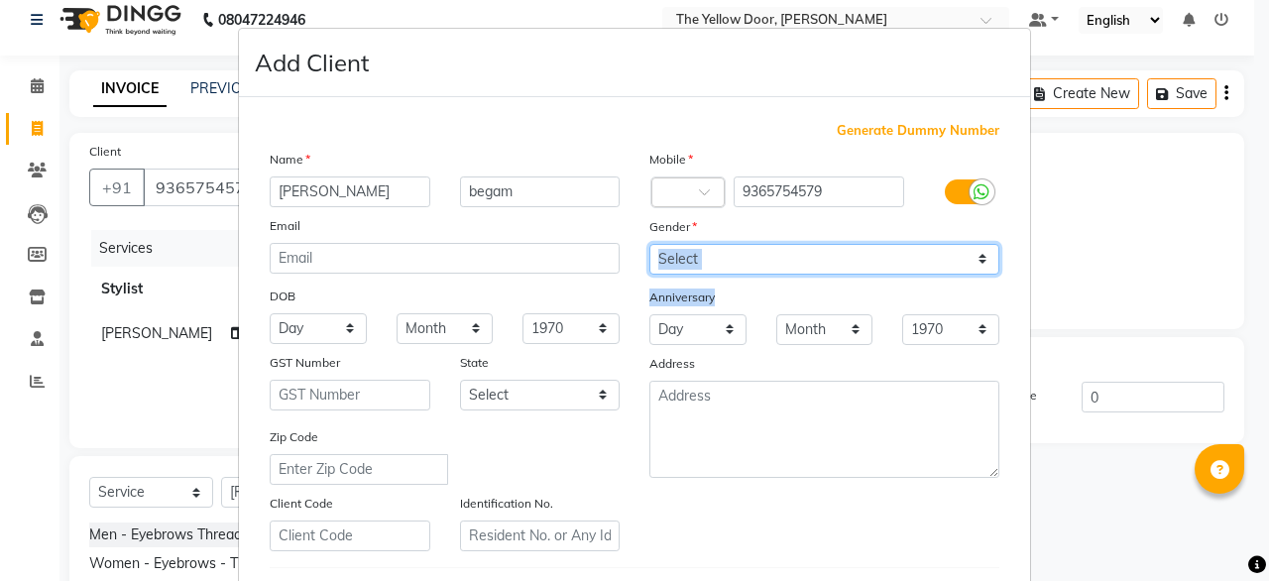
click at [714, 267] on select "Select [DEMOGRAPHIC_DATA] [DEMOGRAPHIC_DATA] Other Prefer Not To Say" at bounding box center [824, 259] width 350 height 31
select select "[DEMOGRAPHIC_DATA]"
click at [649, 245] on select "Select [DEMOGRAPHIC_DATA] [DEMOGRAPHIC_DATA] Other Prefer Not To Say" at bounding box center [824, 259] width 350 height 31
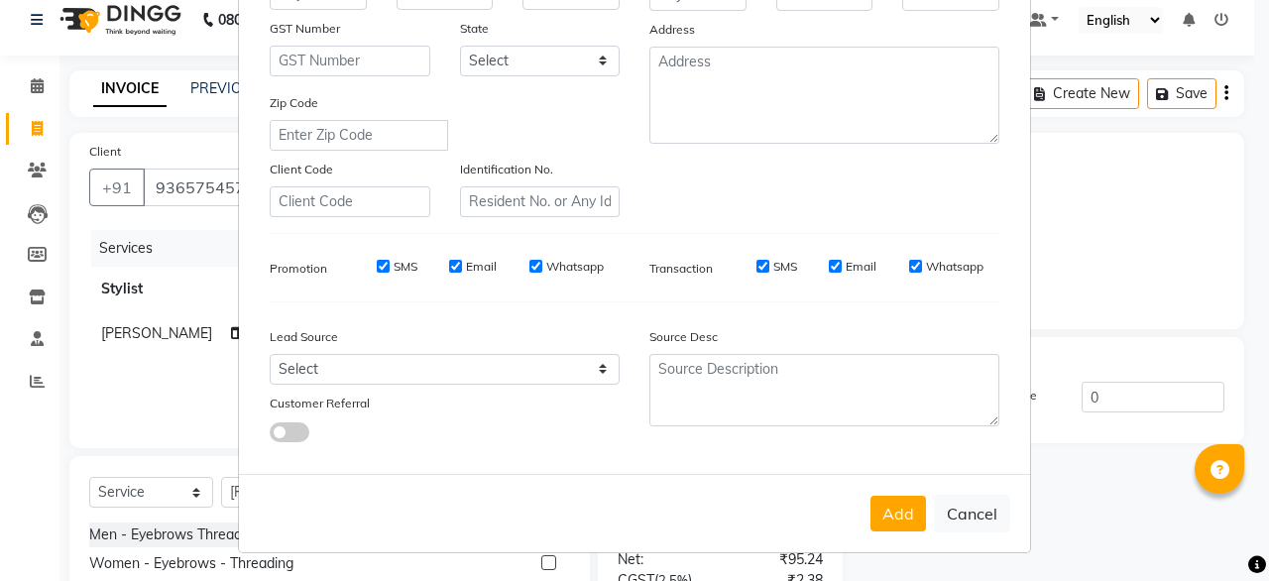
scroll to position [344, 0]
click at [899, 512] on button "Add" at bounding box center [898, 514] width 56 height 36
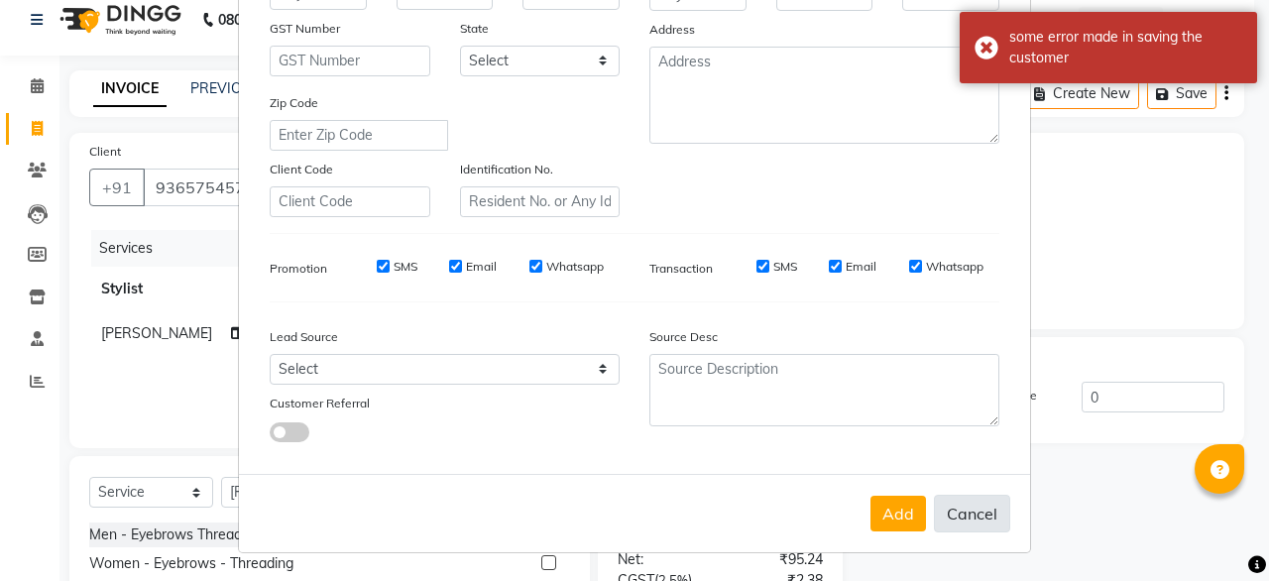
click at [969, 522] on button "Cancel" at bounding box center [972, 514] width 76 height 38
select select
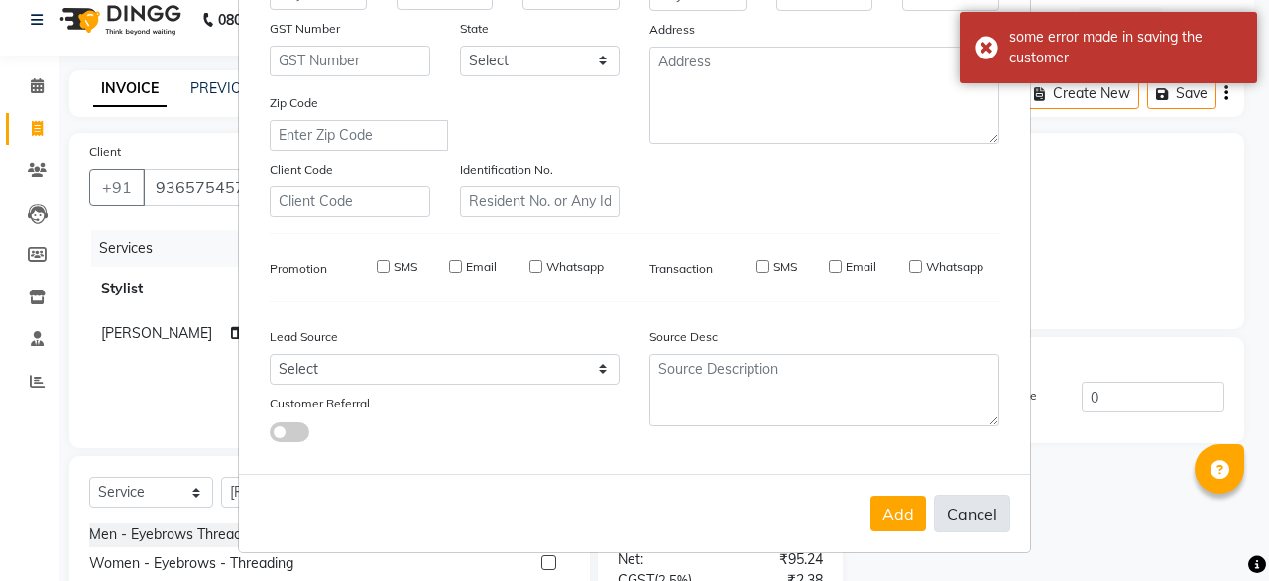
select select
checkbox input "false"
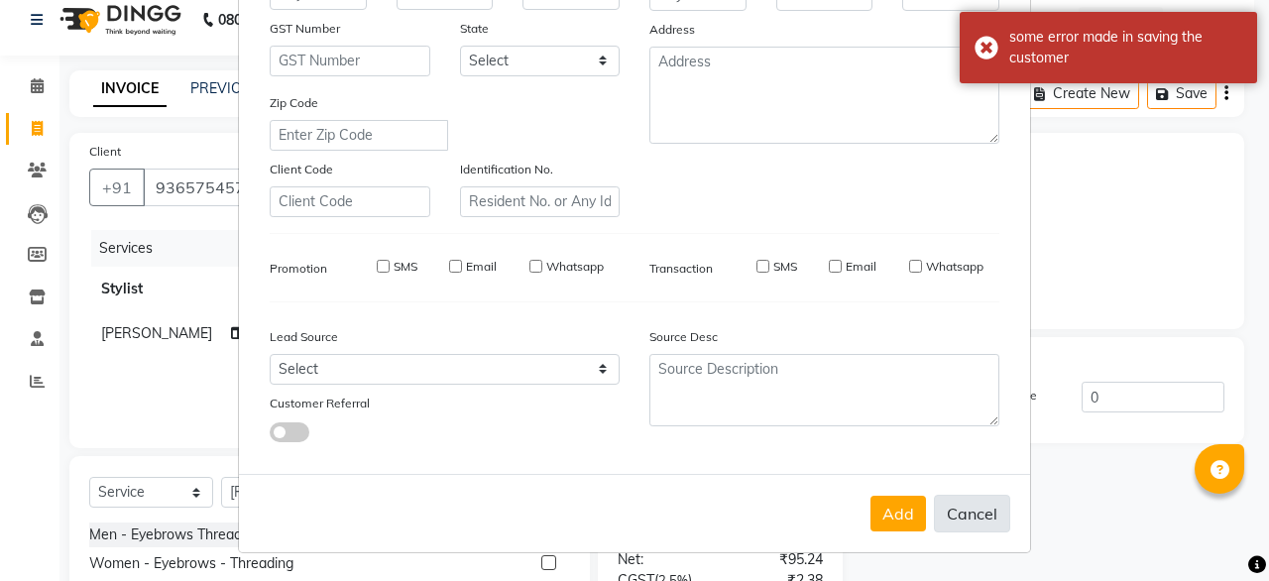
checkbox input "false"
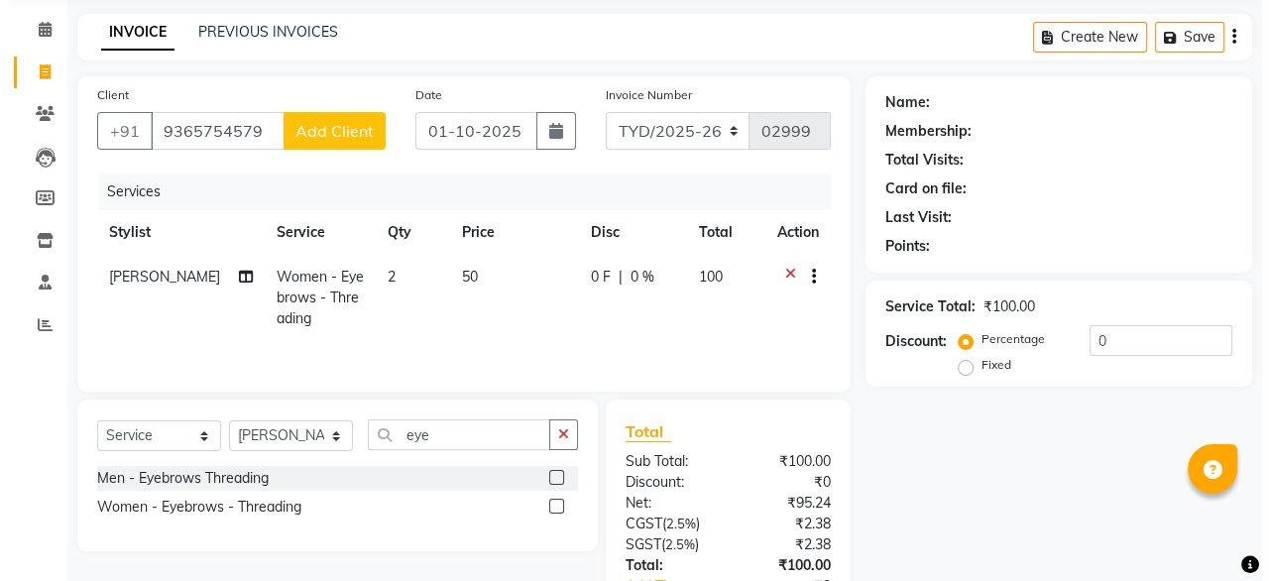
scroll to position [68, 0]
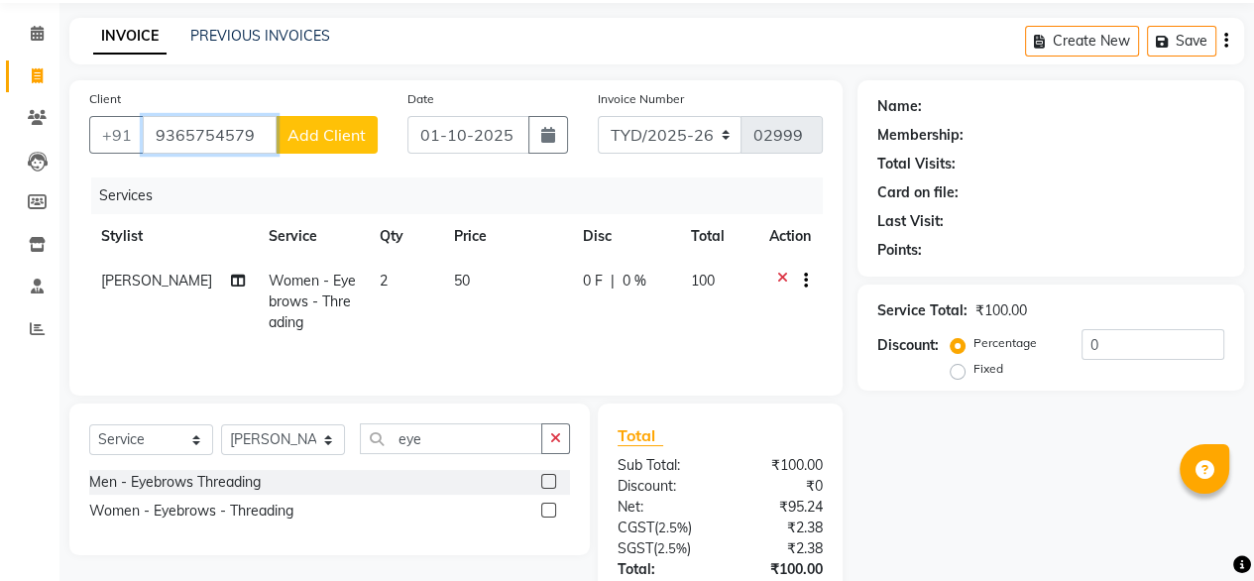
click at [257, 124] on input "9365754579" at bounding box center [210, 135] width 134 height 38
type input "9365754579"
click at [316, 132] on span "Add Client" at bounding box center [326, 135] width 78 height 20
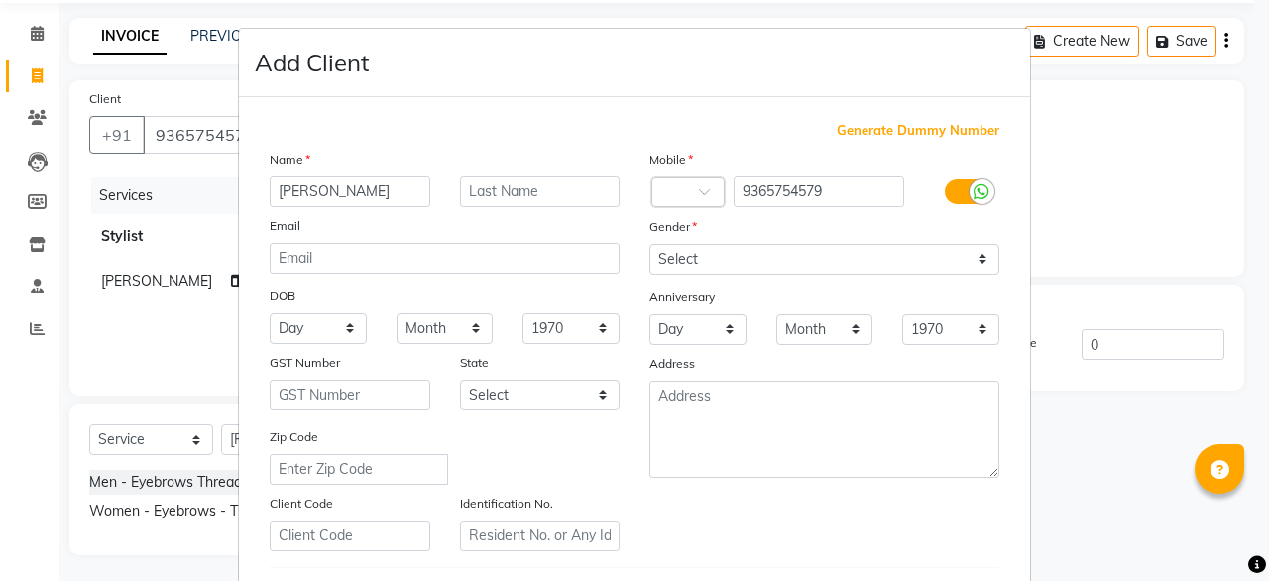
type input "[PERSON_NAME]"
click at [492, 176] on input "text" at bounding box center [540, 191] width 161 height 31
type input "begam"
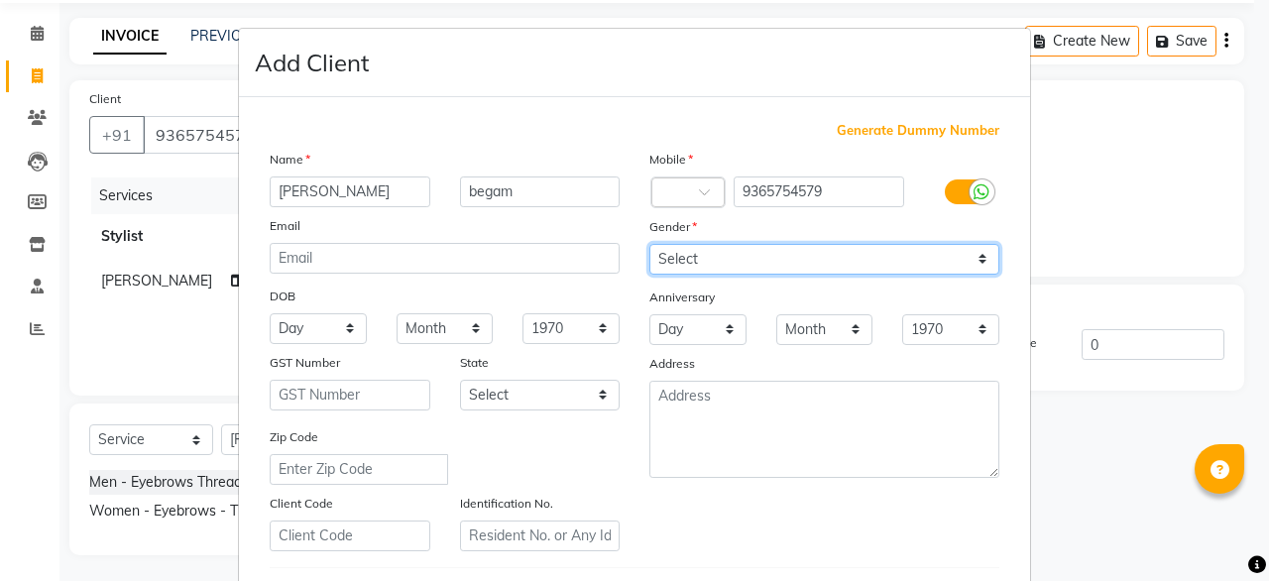
click at [825, 275] on select "Select [DEMOGRAPHIC_DATA] [DEMOGRAPHIC_DATA] Other Prefer Not To Say" at bounding box center [824, 259] width 350 height 31
select select "[DEMOGRAPHIC_DATA]"
click at [649, 245] on select "Select [DEMOGRAPHIC_DATA] [DEMOGRAPHIC_DATA] Other Prefer Not To Say" at bounding box center [824, 259] width 350 height 31
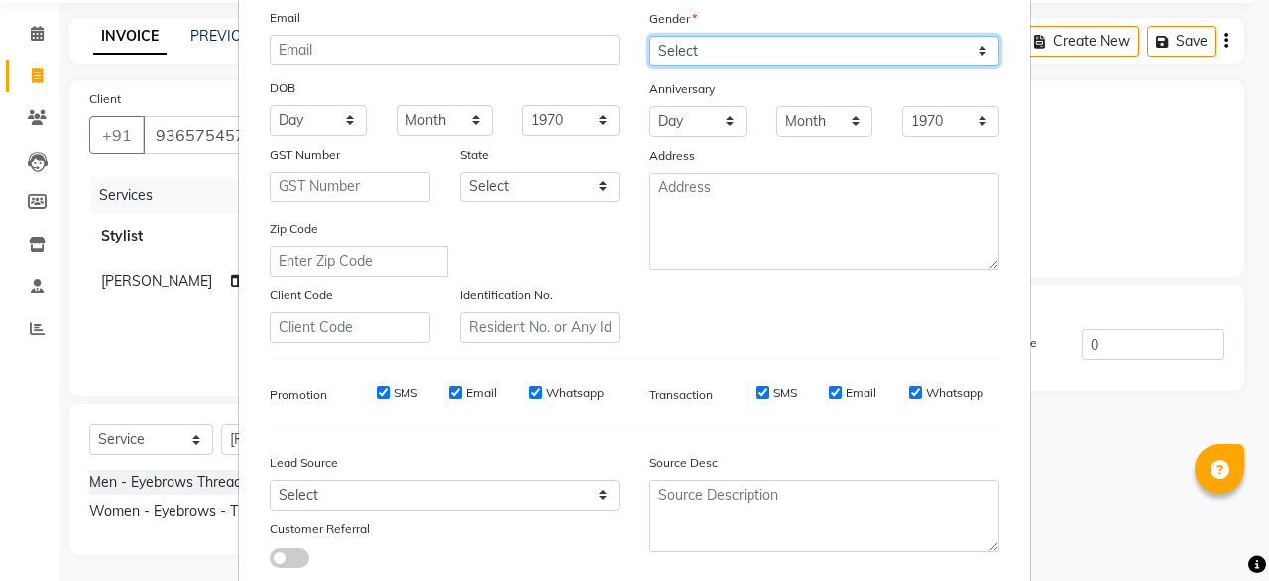
scroll to position [270, 0]
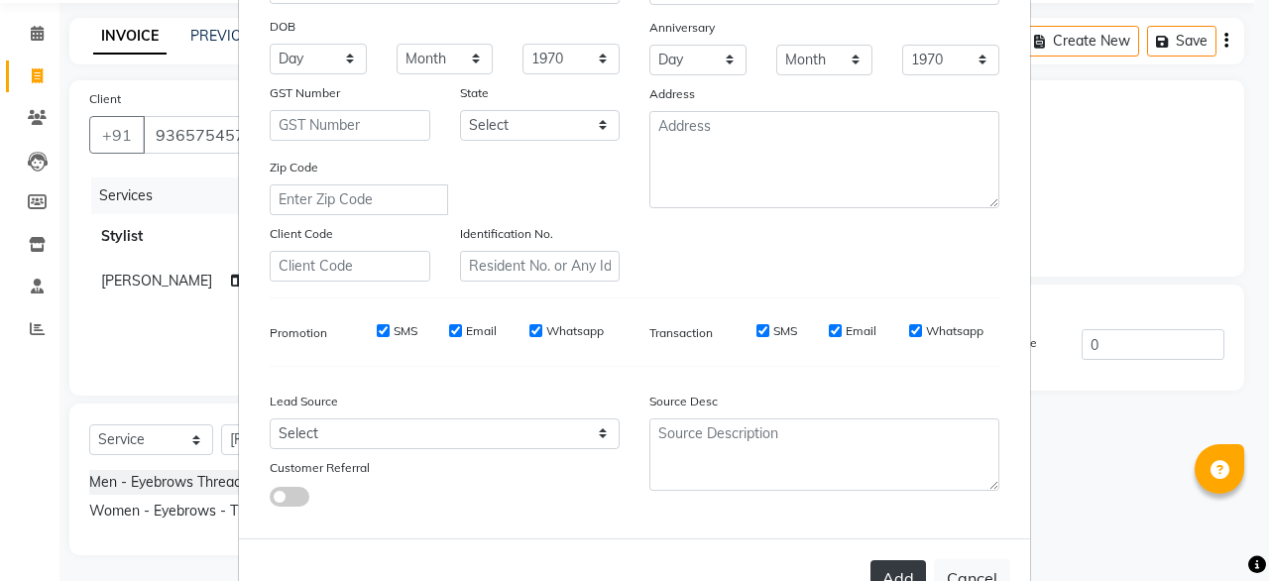
click at [898, 577] on button "Add" at bounding box center [898, 578] width 56 height 36
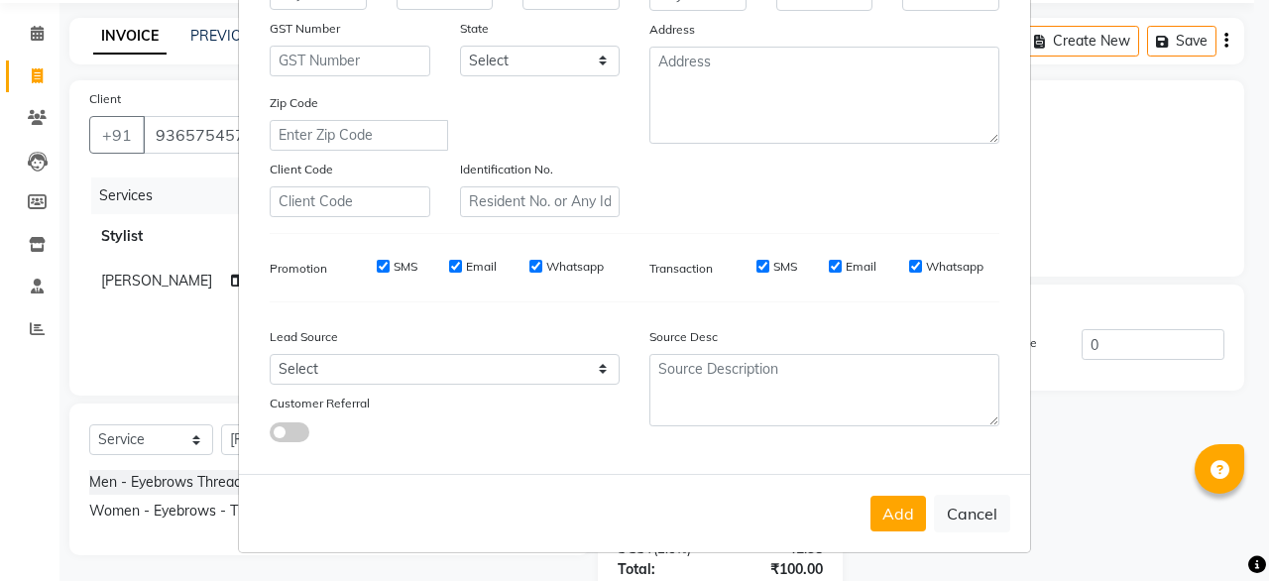
scroll to position [0, 0]
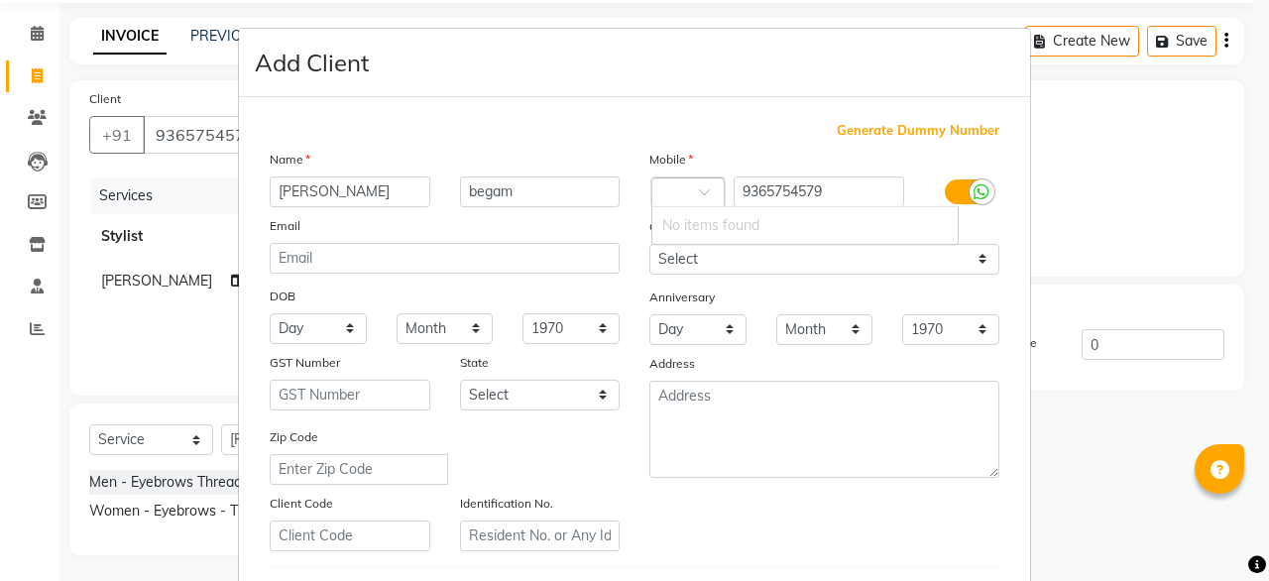
click at [677, 202] on div at bounding box center [687, 193] width 71 height 21
type input "91"
click at [841, 376] on div "Address" at bounding box center [824, 367] width 380 height 28
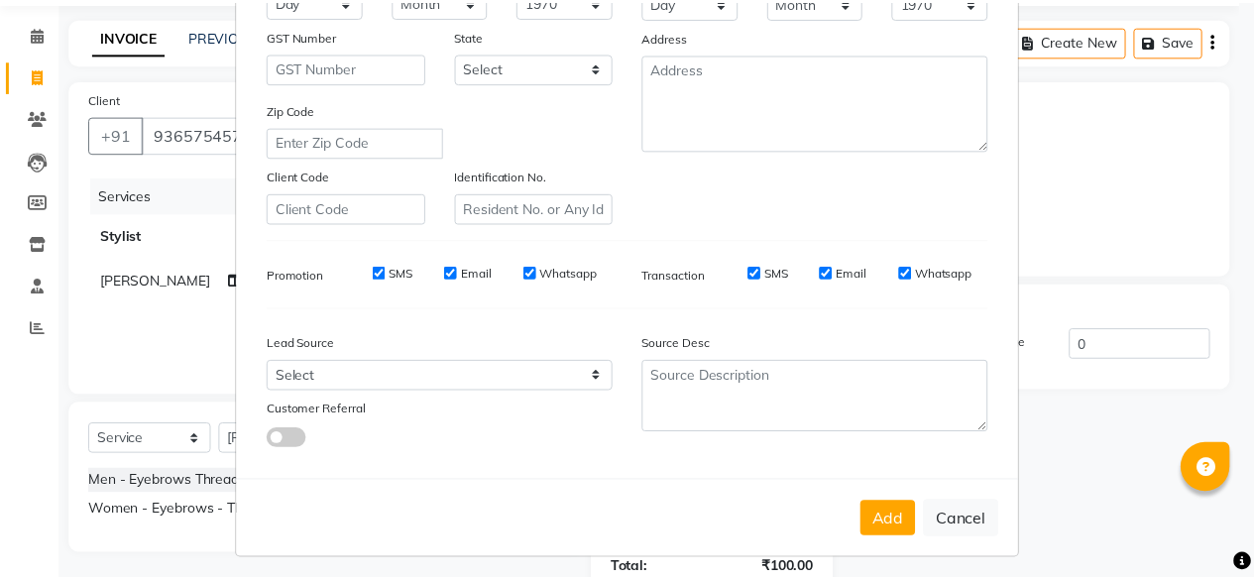
scroll to position [344, 0]
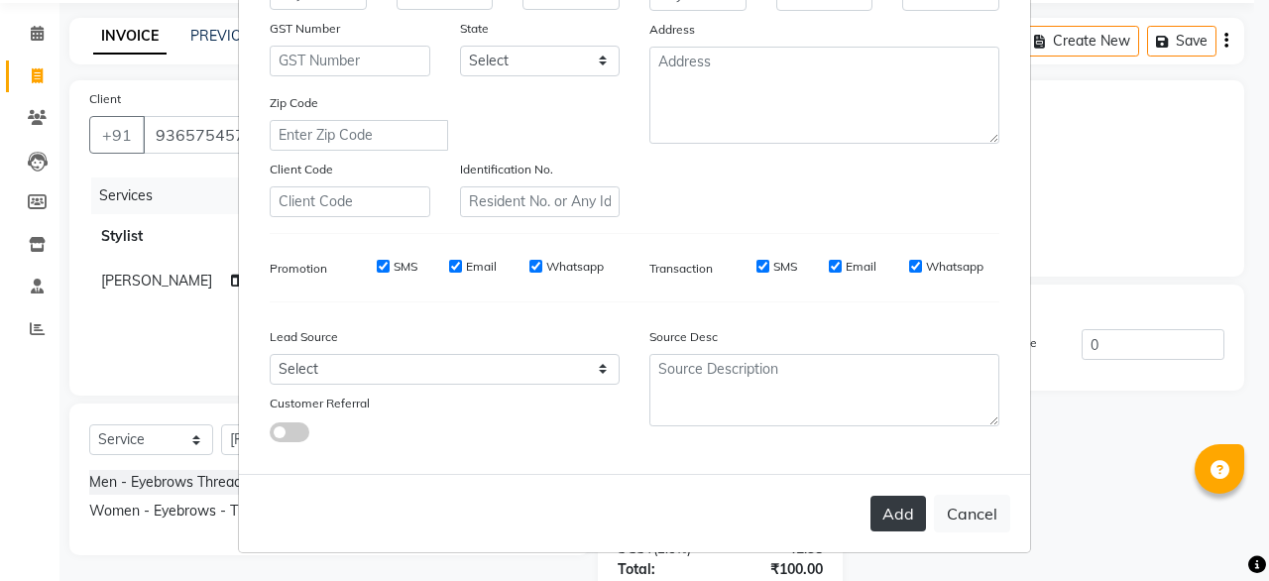
click at [895, 521] on button "Add" at bounding box center [898, 514] width 56 height 36
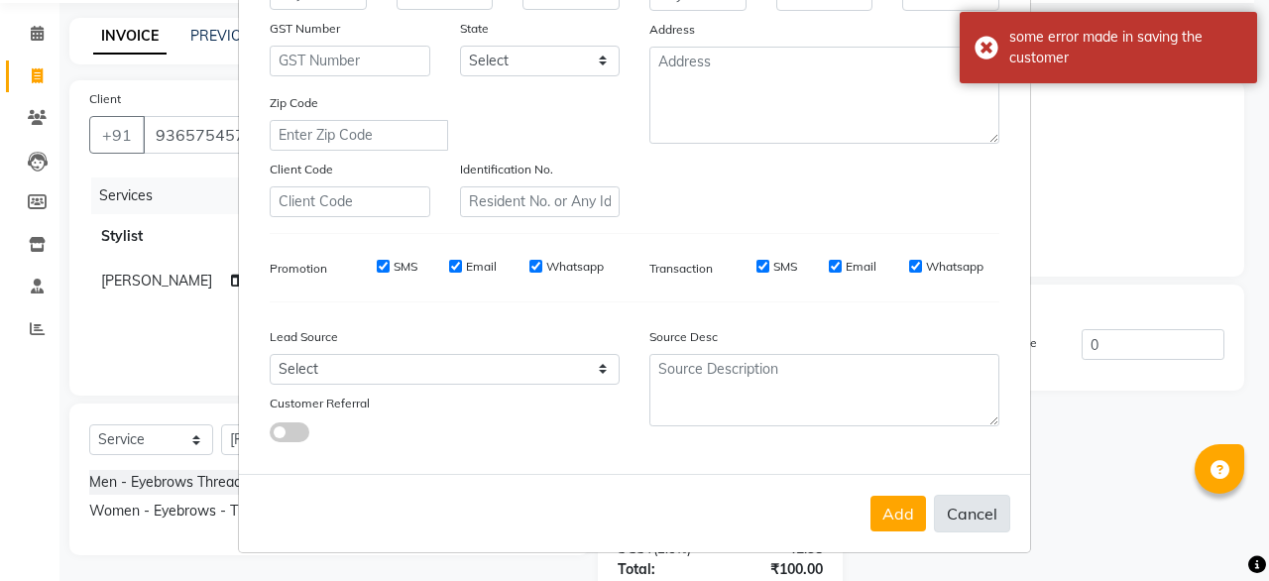
click at [950, 519] on button "Cancel" at bounding box center [972, 514] width 76 height 38
select select
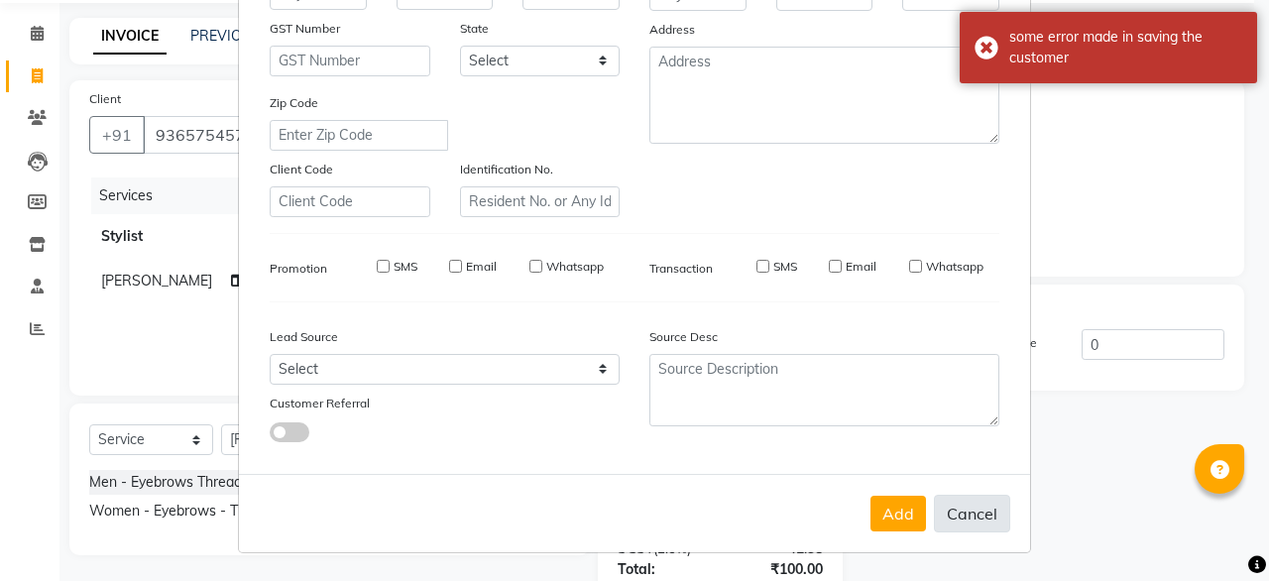
select select
checkbox input "false"
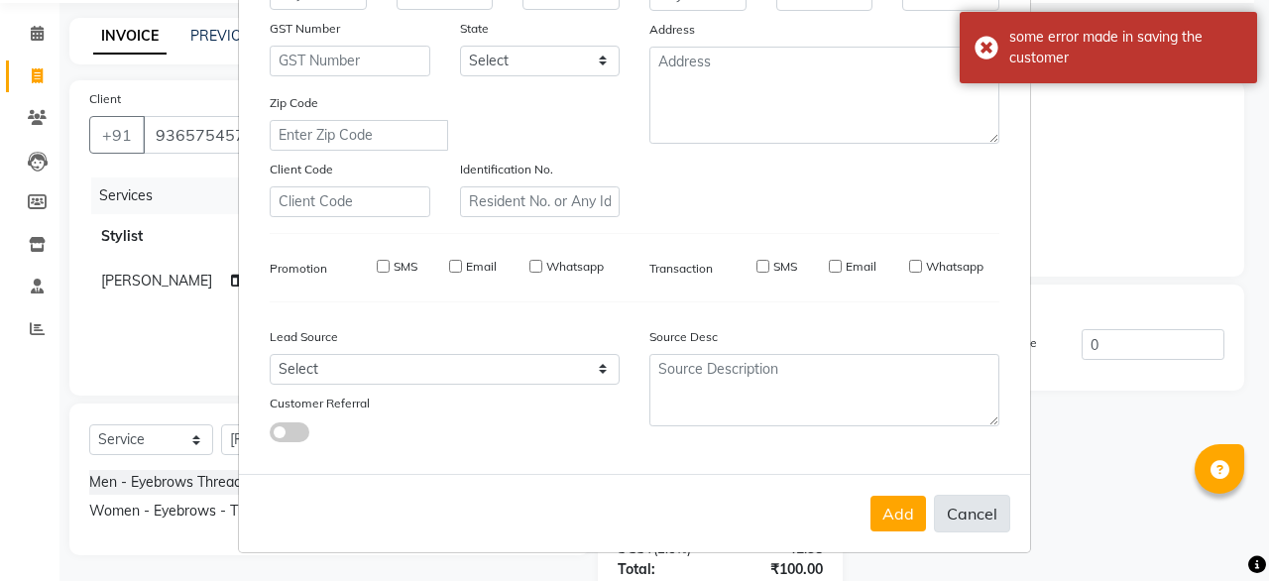
checkbox input "false"
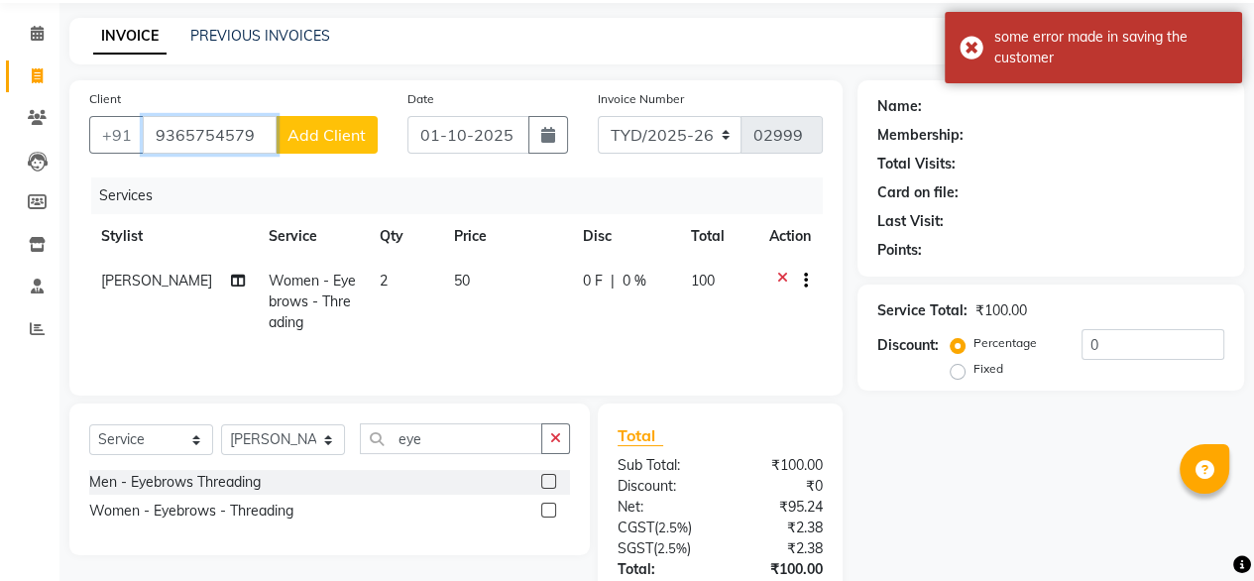
click at [223, 151] on input "9365754579" at bounding box center [210, 135] width 134 height 38
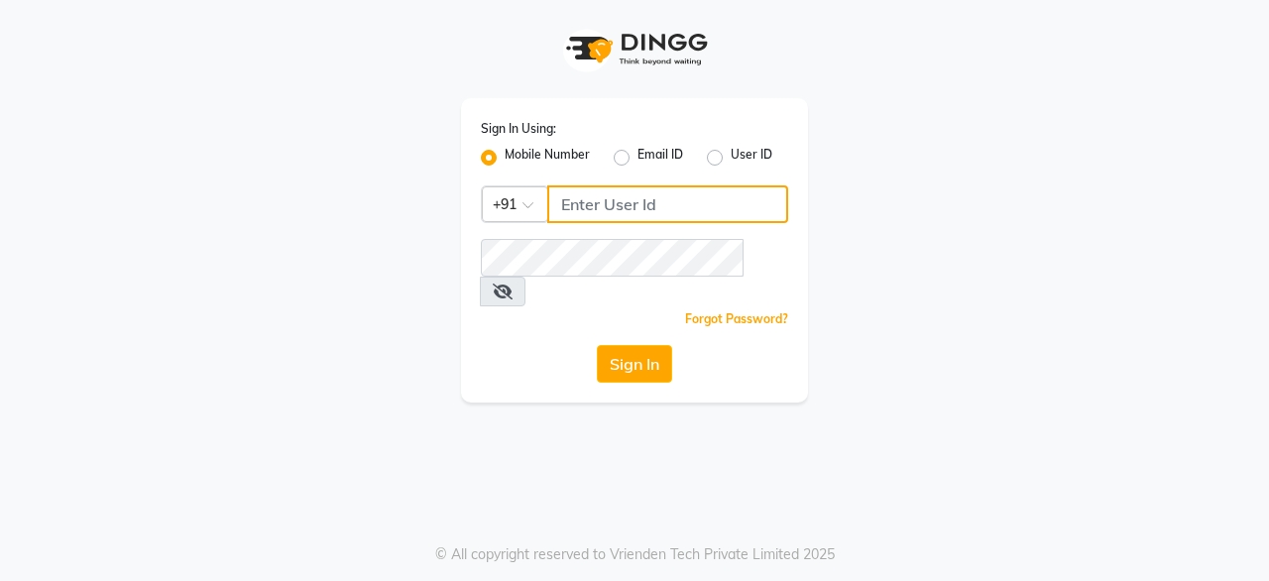
click at [624, 222] on input "Username" at bounding box center [667, 204] width 241 height 38
type input "8792223489"
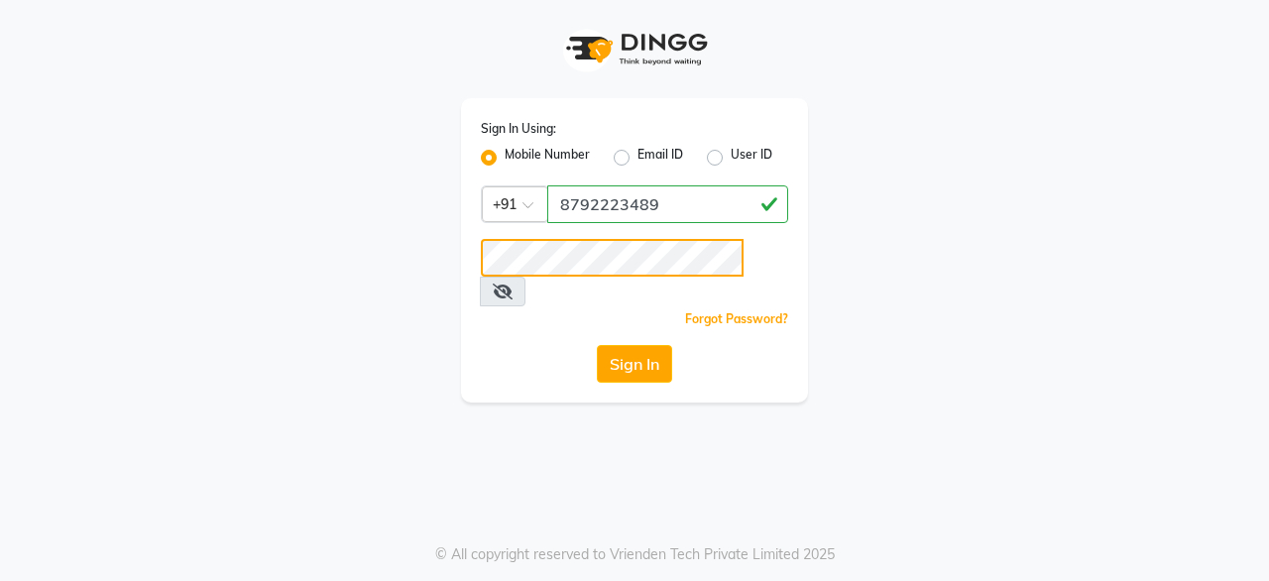
click at [597, 345] on button "Sign In" at bounding box center [634, 364] width 75 height 38
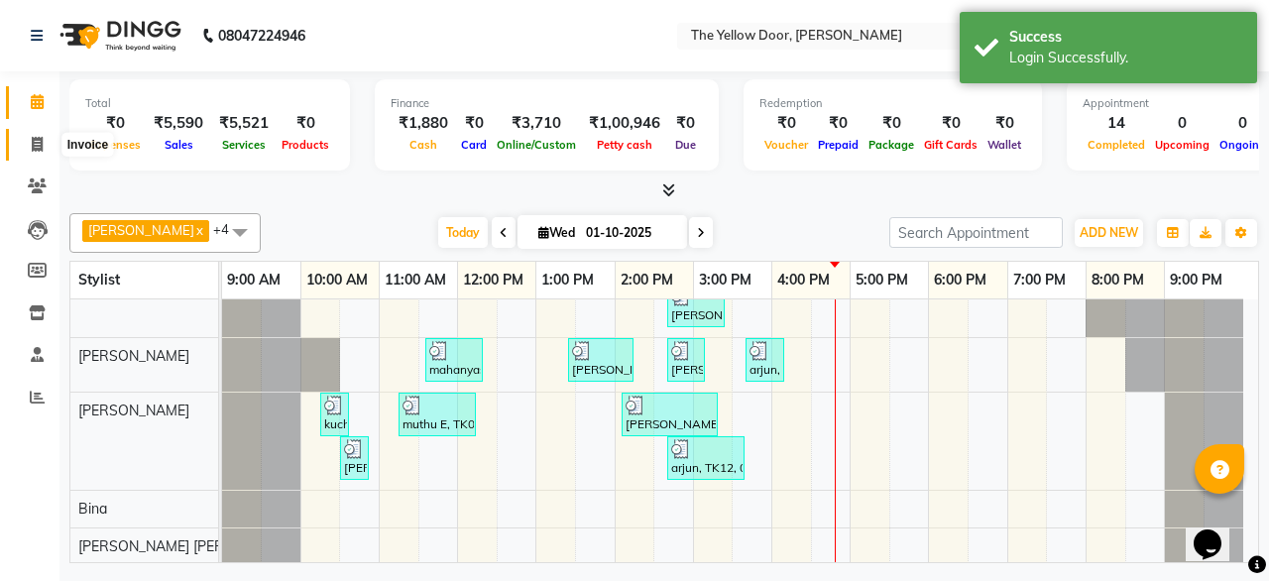
click at [28, 148] on span at bounding box center [37, 145] width 35 height 23
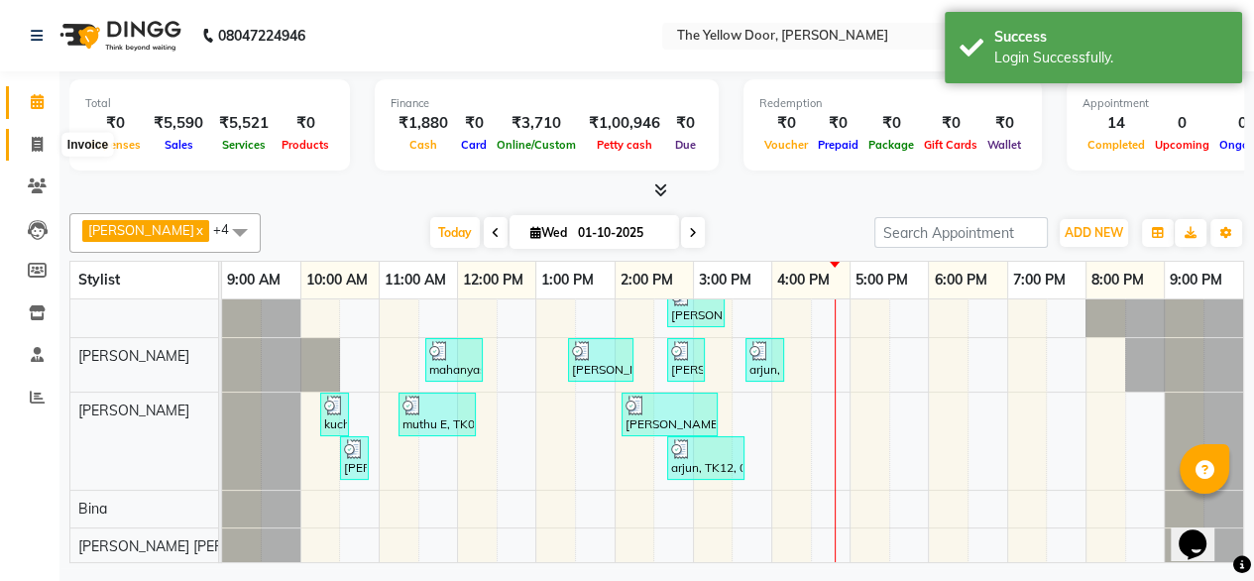
select select "service"
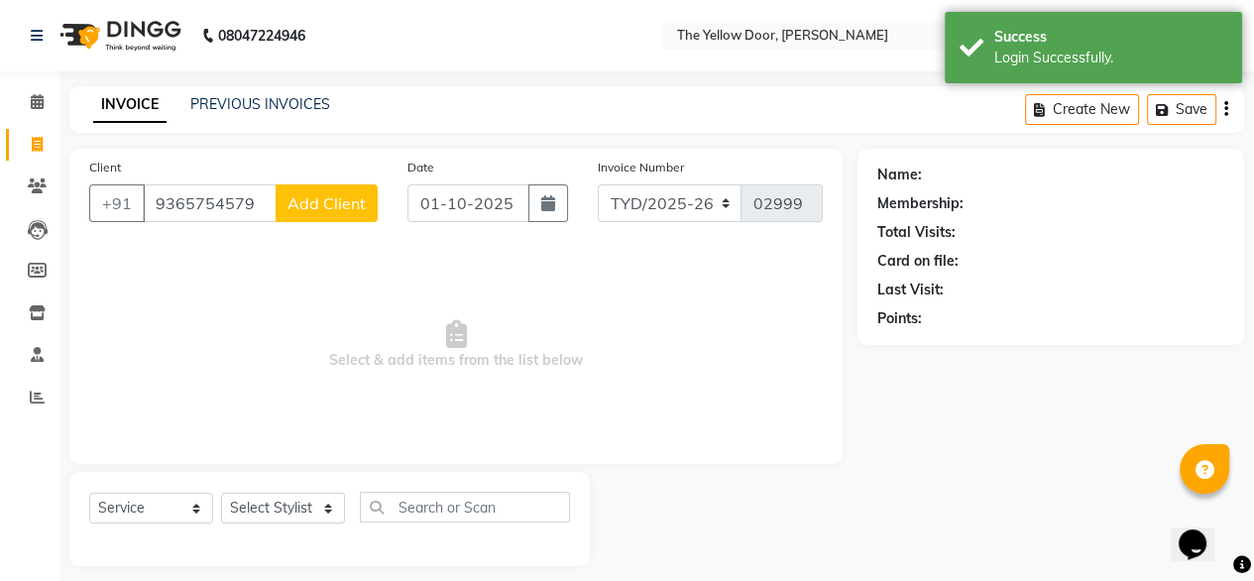
click at [262, 211] on input "9365754579" at bounding box center [210, 203] width 134 height 38
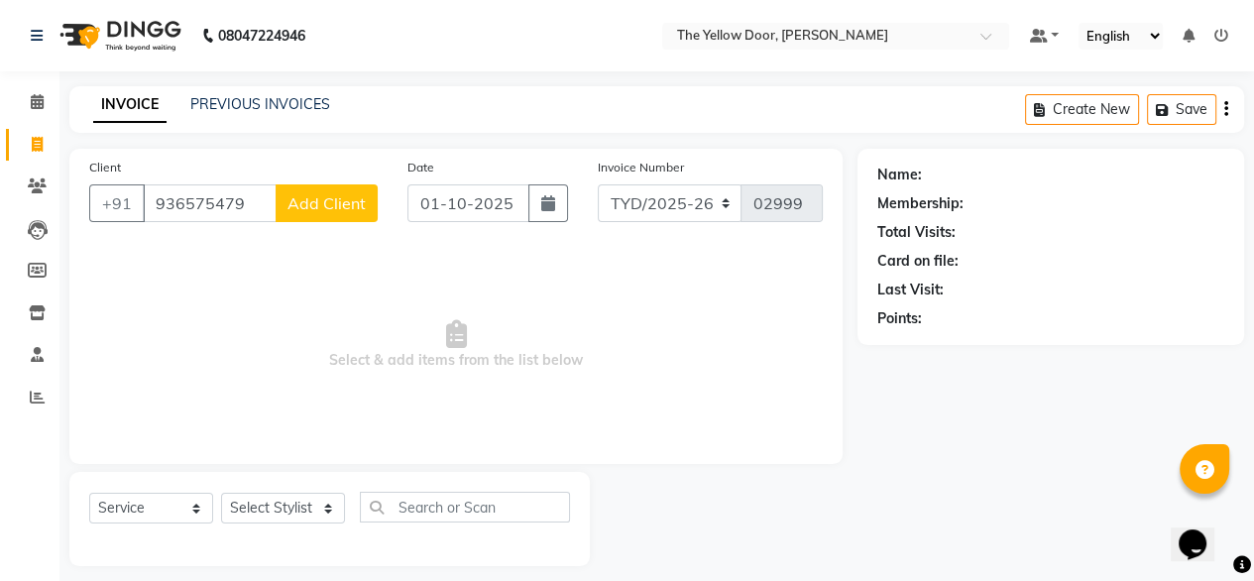
type input "936575479"
click at [318, 207] on span "Add Client" at bounding box center [326, 203] width 78 height 20
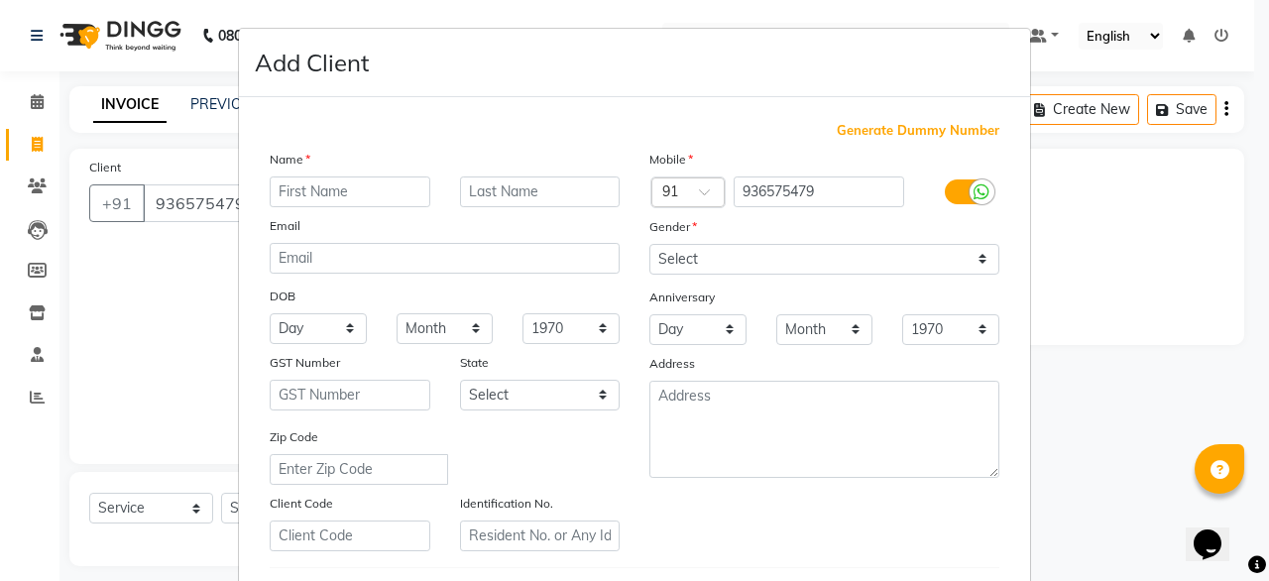
click at [318, 191] on input "text" at bounding box center [350, 191] width 161 height 31
type input "amitaa"
click at [502, 195] on input "text" at bounding box center [540, 191] width 161 height 31
type input "begam"
click at [335, 206] on input "amitaa" at bounding box center [350, 191] width 161 height 31
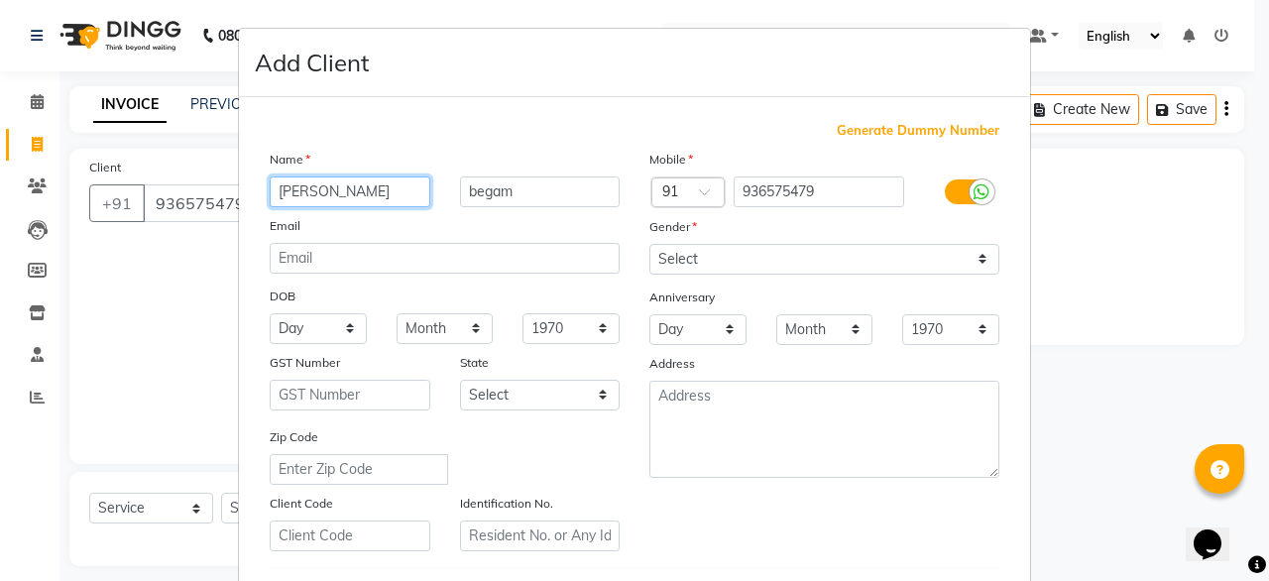
type input "[PERSON_NAME]"
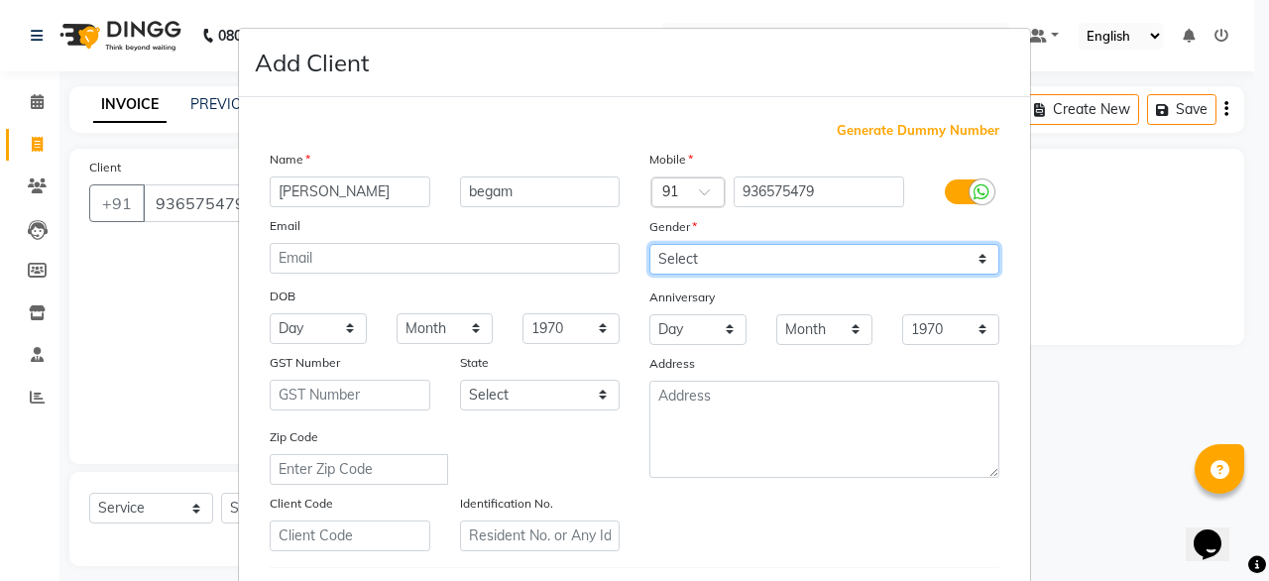
drag, startPoint x: 750, startPoint y: 269, endPoint x: 722, endPoint y: 350, distance: 86.2
click at [722, 350] on div "Mobile Country Code × 91 936575479 Gender Select [DEMOGRAPHIC_DATA] [DEMOGRAPHI…" at bounding box center [824, 350] width 380 height 402
select select "[DEMOGRAPHIC_DATA]"
click at [649, 245] on select "Select [DEMOGRAPHIC_DATA] [DEMOGRAPHIC_DATA] Other Prefer Not To Say" at bounding box center [824, 259] width 350 height 31
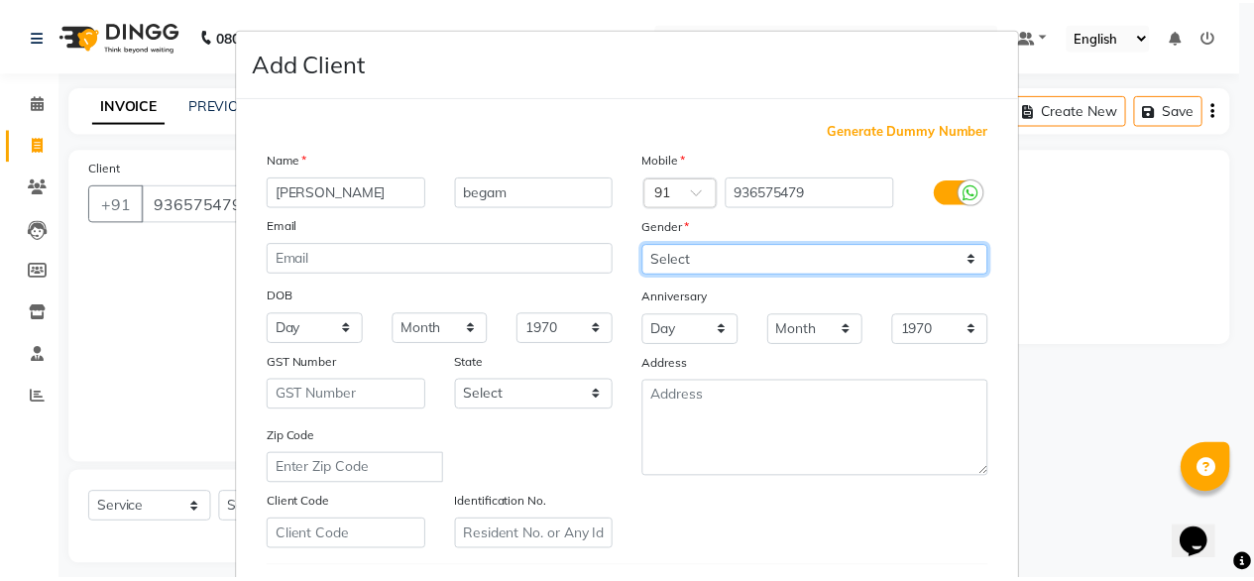
scroll to position [344, 0]
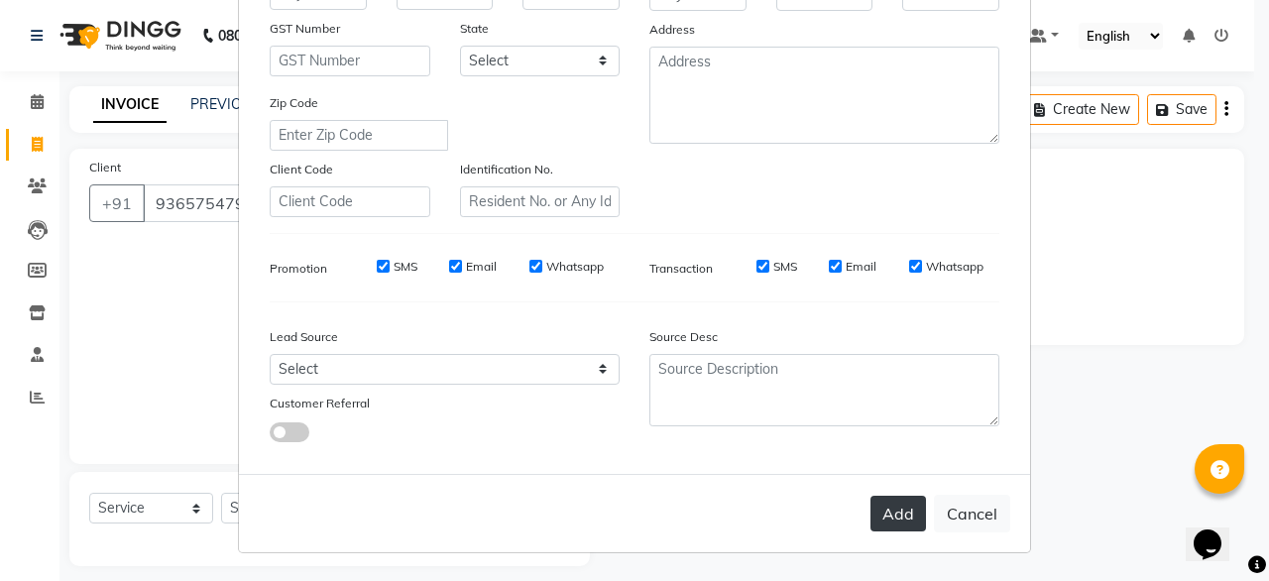
click at [901, 526] on button "Add" at bounding box center [898, 514] width 56 height 36
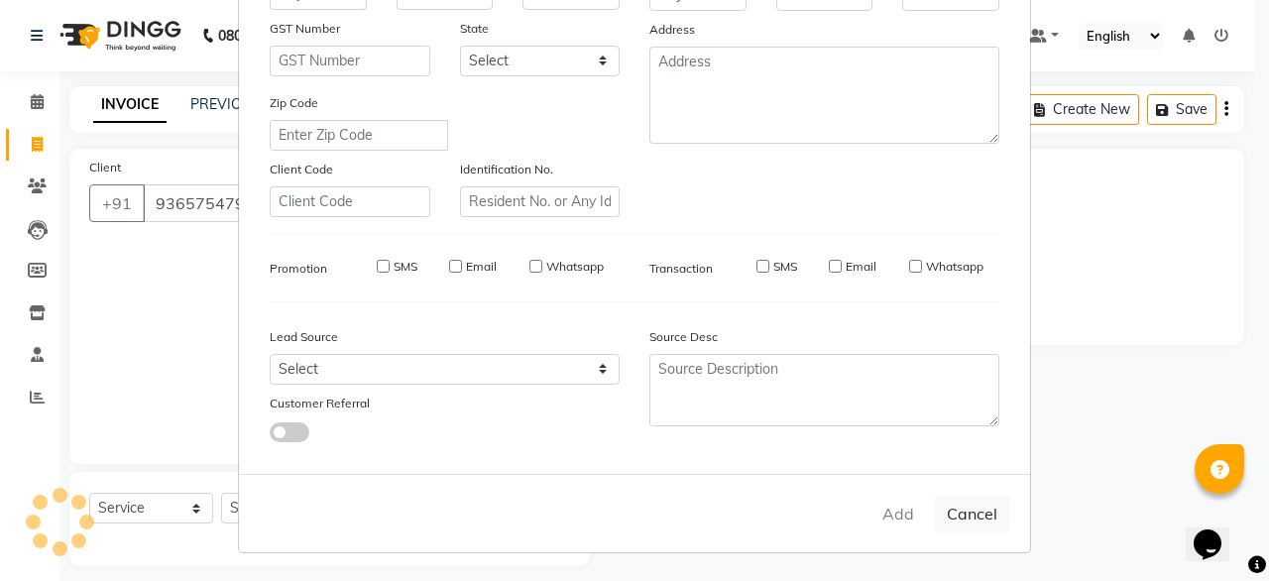
select select
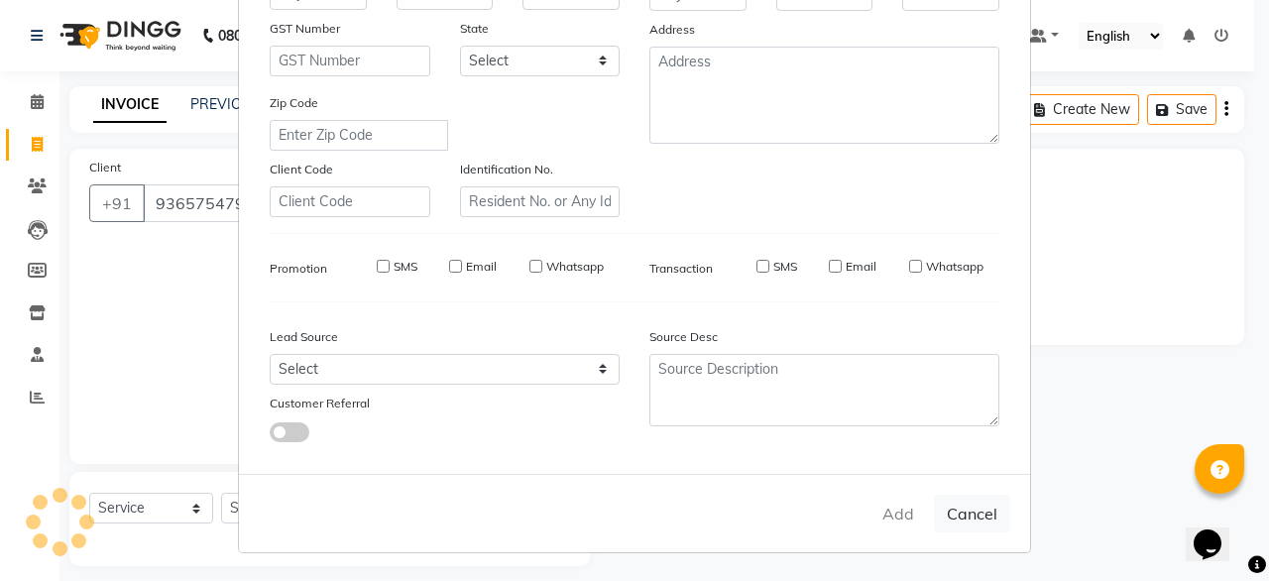
select select
checkbox input "false"
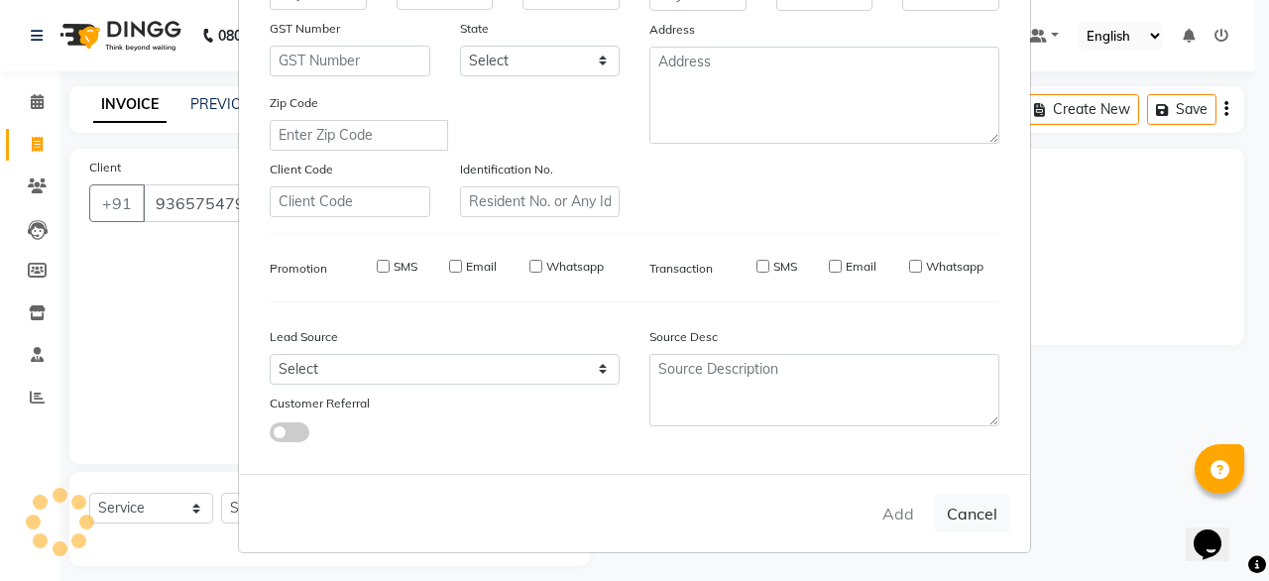
checkbox input "false"
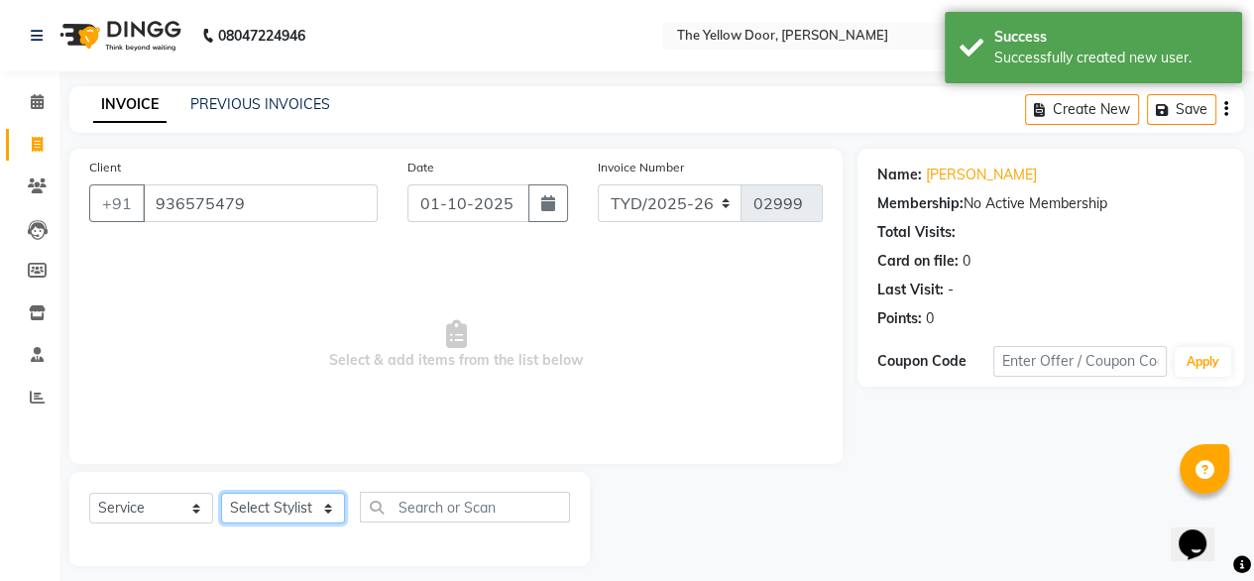
click at [269, 516] on select "Select Stylist [PERSON_NAME] [PERSON_NAME] [PERSON_NAME] Housekeeping Manager […" at bounding box center [283, 508] width 124 height 31
select select "51707"
click at [221, 494] on select "Select Stylist [PERSON_NAME] [PERSON_NAME] [PERSON_NAME] Housekeeping Manager […" at bounding box center [283, 508] width 124 height 31
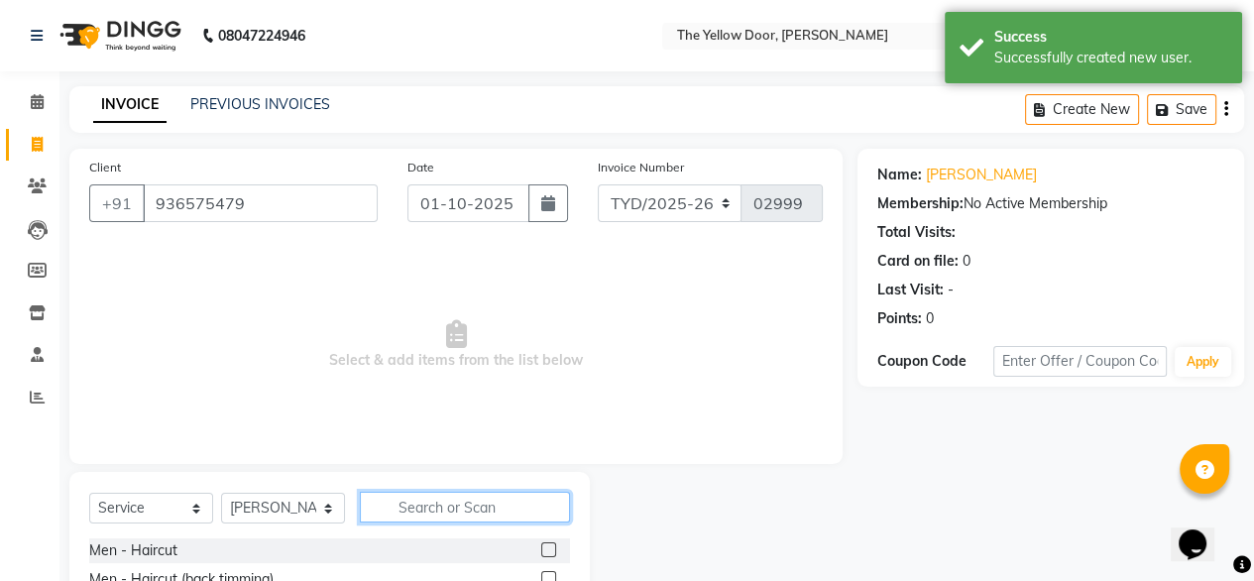
click at [403, 492] on input "text" at bounding box center [465, 507] width 210 height 31
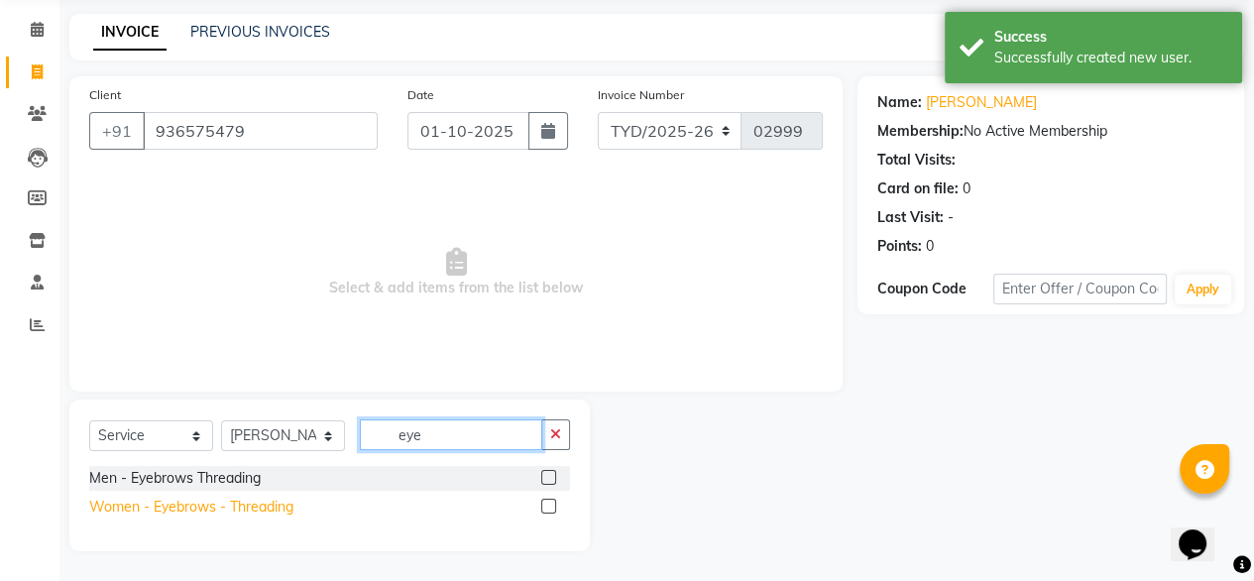
type input "eye"
click at [199, 503] on div "Women - Eyebrows - Threading" at bounding box center [191, 507] width 204 height 21
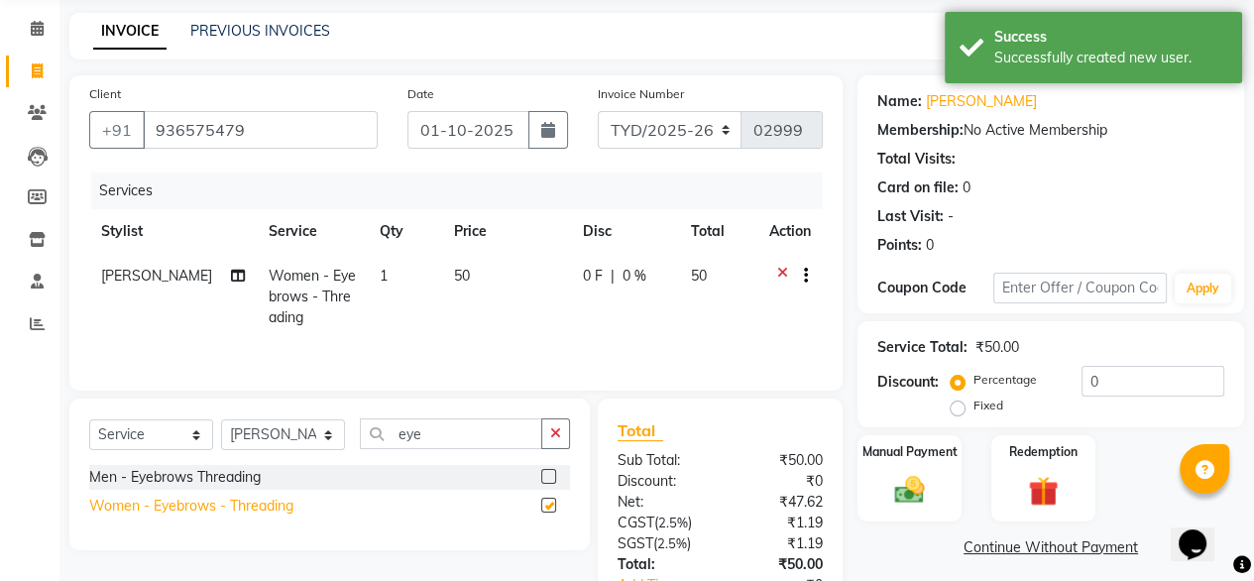
checkbox input "false"
click at [380, 272] on span "1" at bounding box center [384, 276] width 8 height 18
select select "51707"
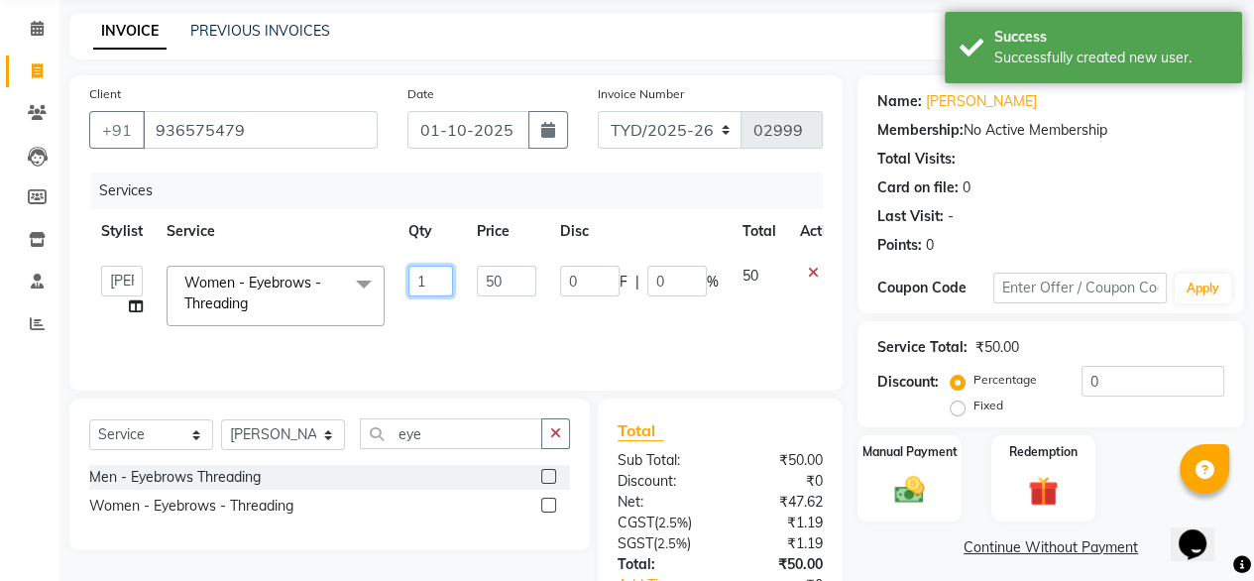
click at [423, 274] on input "1" at bounding box center [430, 281] width 45 height 31
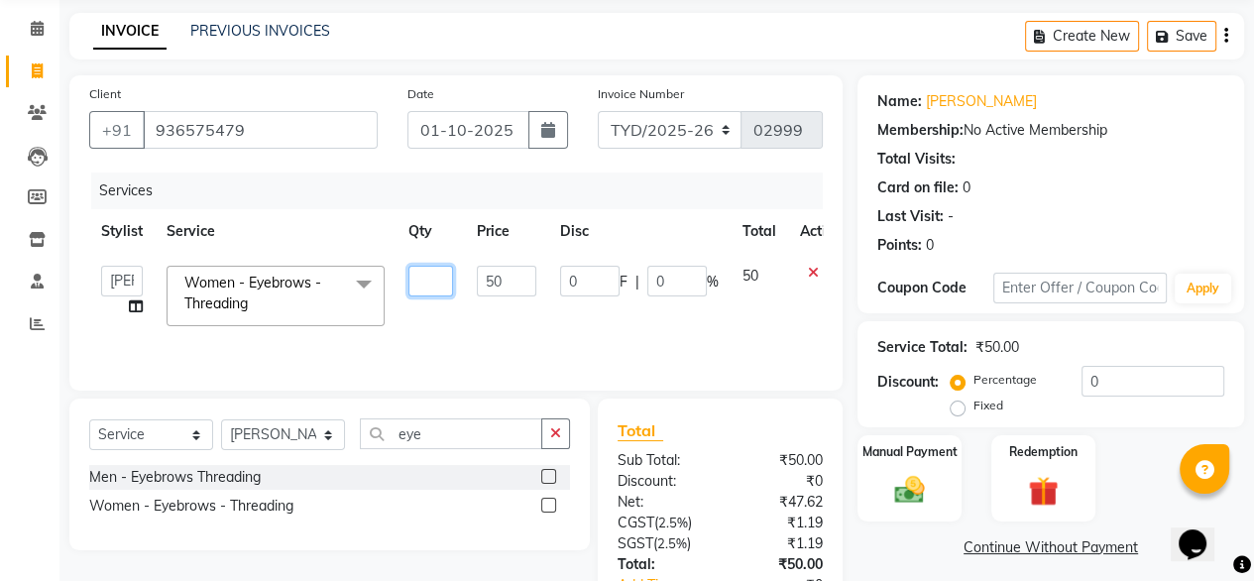
type input "2"
click at [940, 498] on div "Manual Payment" at bounding box center [910, 478] width 108 height 90
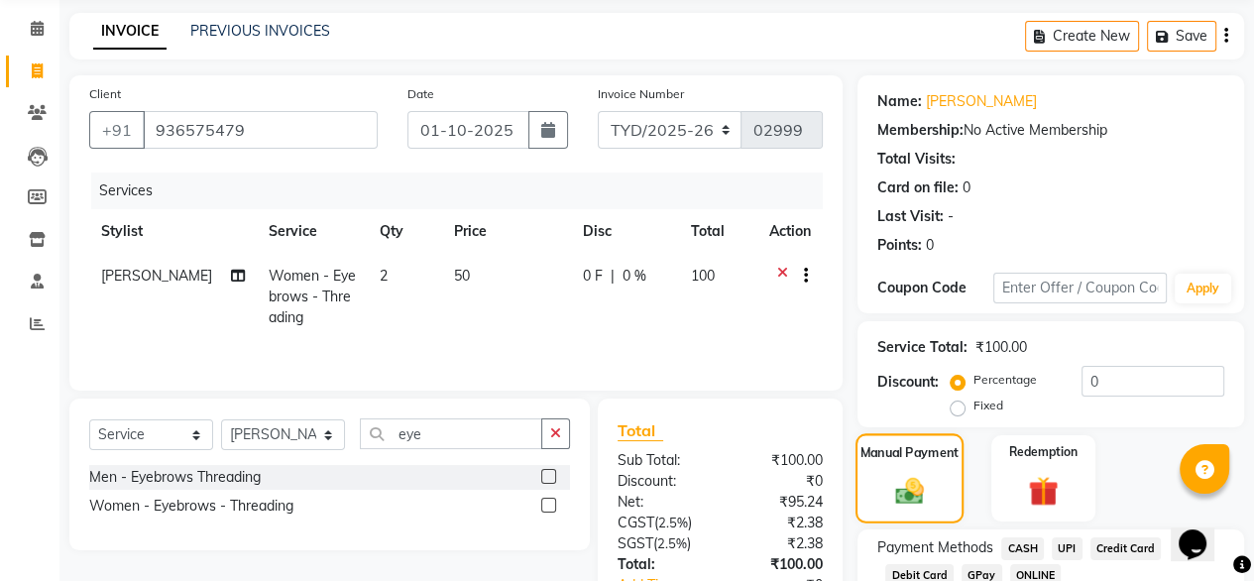
scroll to position [213, 0]
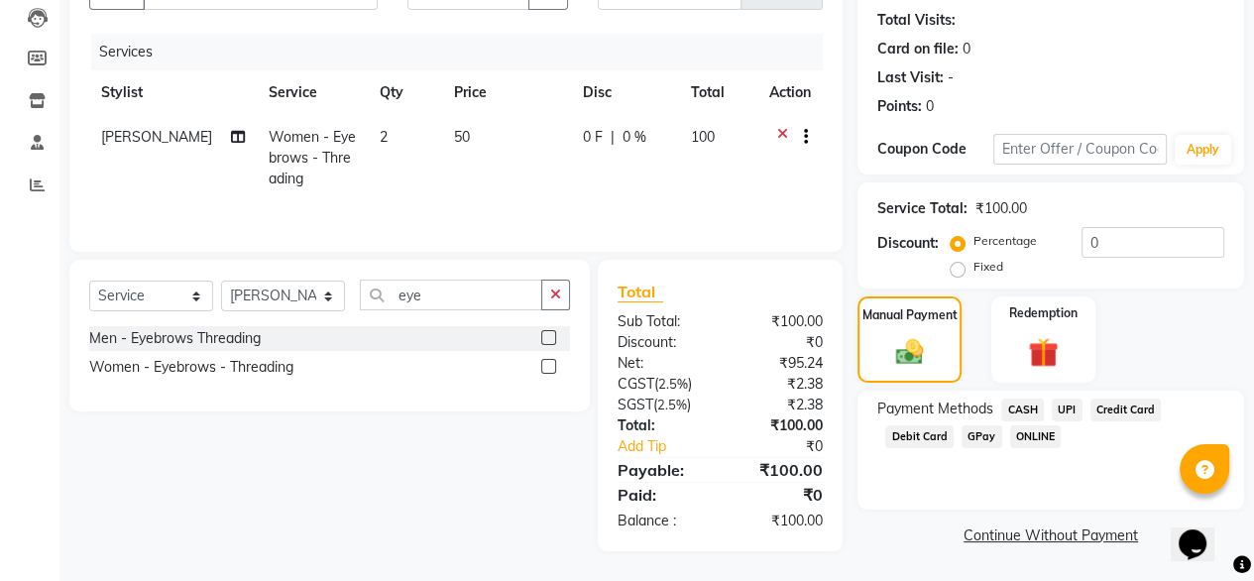
click at [1050, 407] on div "UPI" at bounding box center [1063, 412] width 39 height 27
click at [1057, 413] on span "UPI" at bounding box center [1067, 410] width 31 height 23
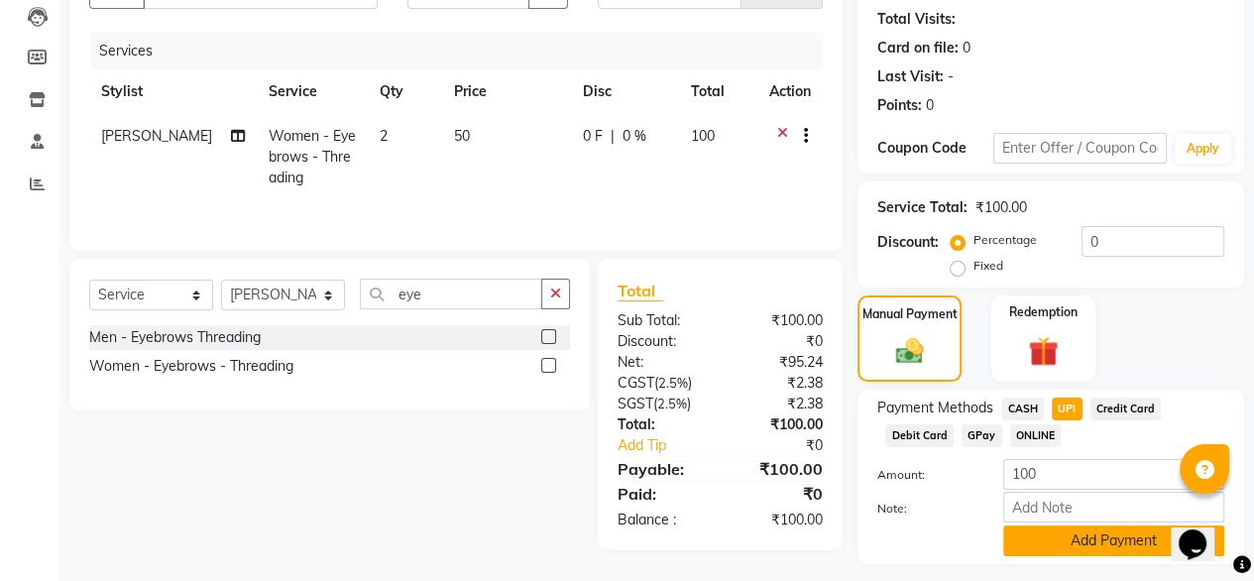
click at [1066, 542] on button "Add Payment" at bounding box center [1113, 540] width 221 height 31
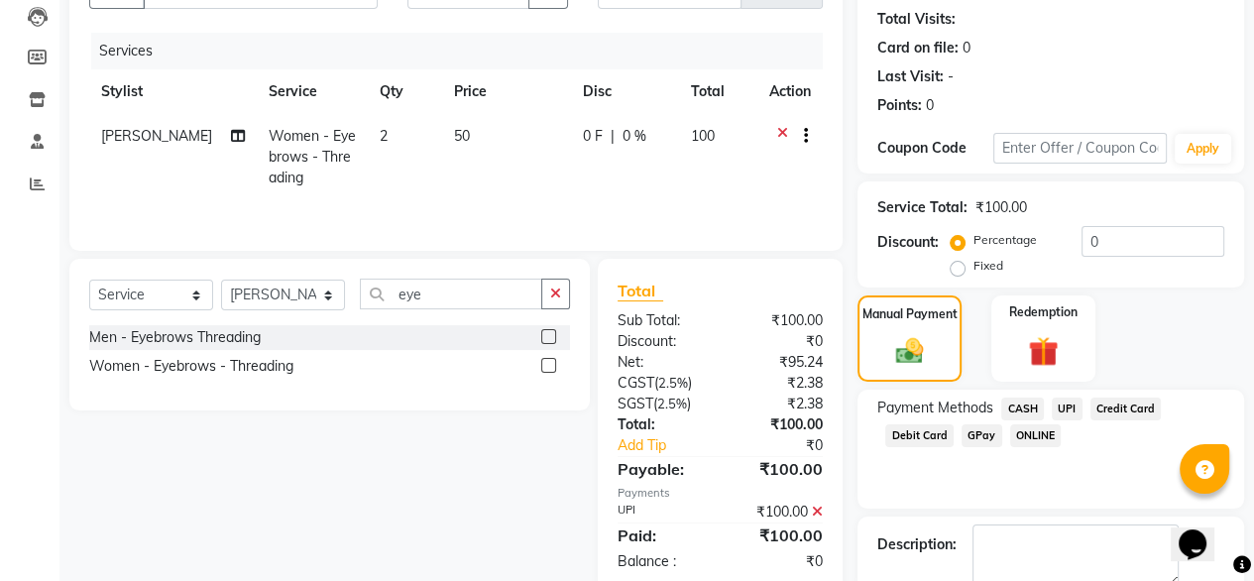
scroll to position [322, 0]
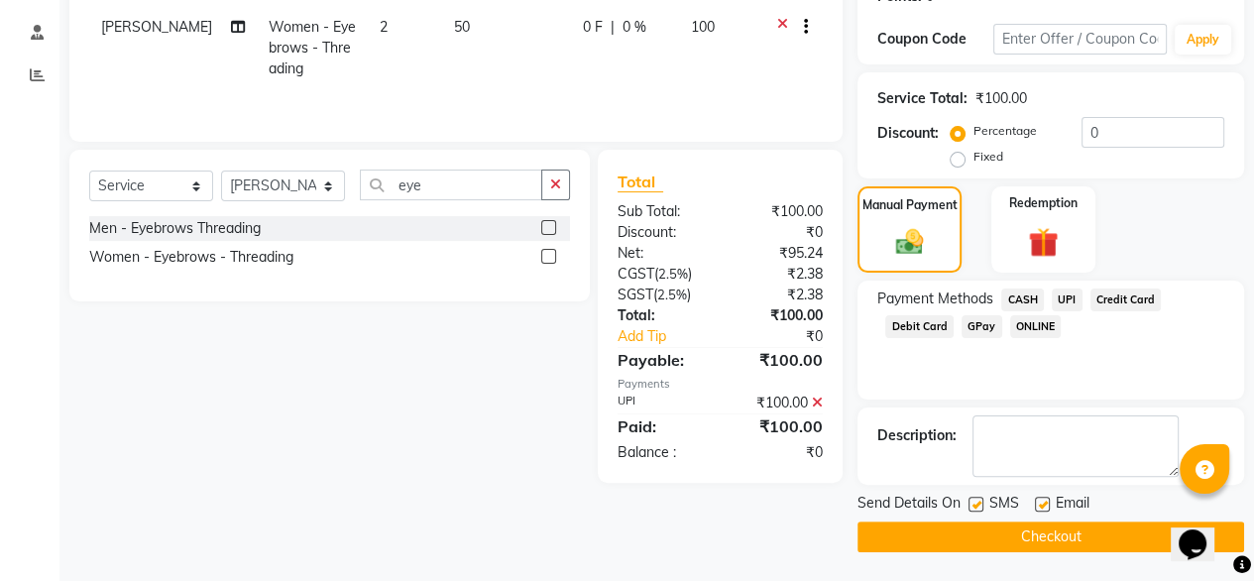
click at [1031, 539] on button "Checkout" at bounding box center [1051, 536] width 387 height 31
